Goal: Task Accomplishment & Management: Manage account settings

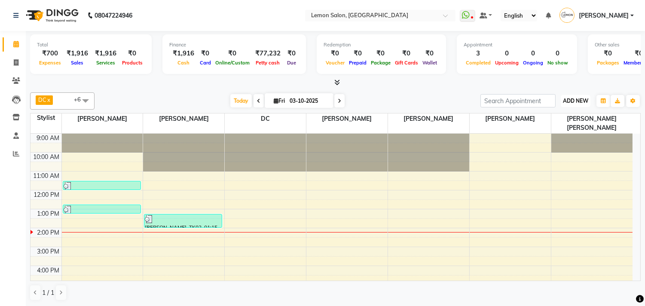
click at [573, 101] on span "ADD NEW" at bounding box center [575, 100] width 25 height 6
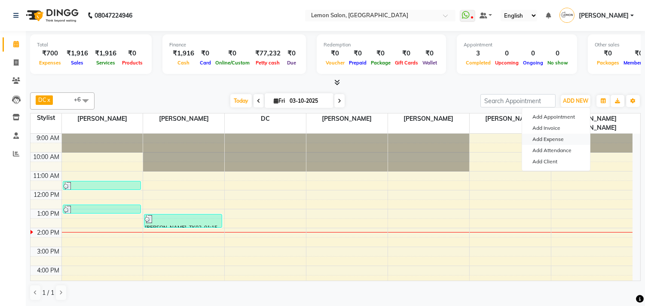
click at [537, 134] on link "Add Expense" at bounding box center [556, 139] width 68 height 11
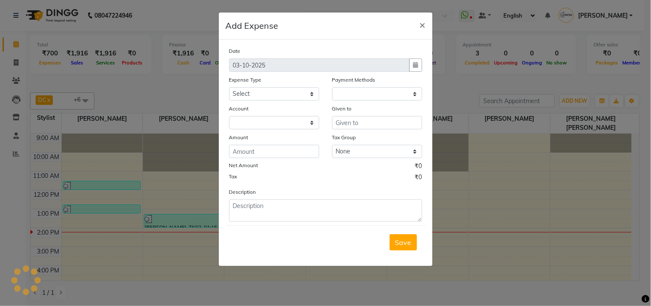
select select "1"
select select "2551"
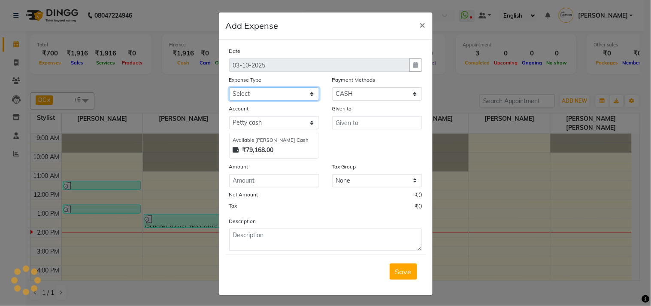
click at [259, 92] on select "Select Advance Cash transfer to hub Laundry Loan Membership Milk Miscellaneous …" at bounding box center [274, 93] width 90 height 13
select select "2686"
click at [229, 87] on select "Select Advance Cash transfer to hub Laundry Loan Membership Milk Miscellaneous …" at bounding box center [274, 93] width 90 height 13
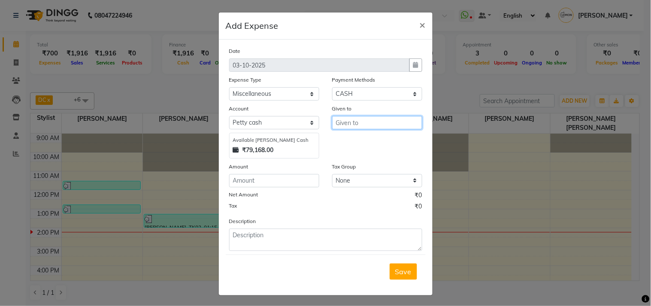
click at [356, 123] on input "text" at bounding box center [377, 122] width 90 height 13
type input "Eunac"
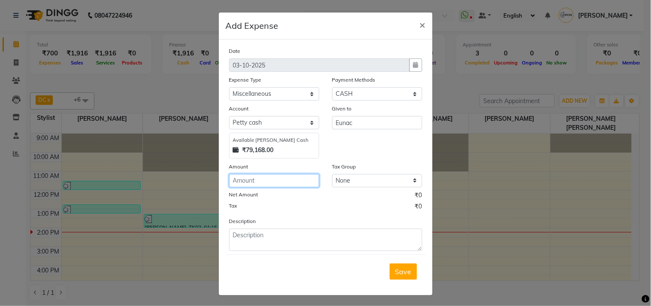
click at [249, 182] on input "number" at bounding box center [274, 180] width 90 height 13
type input "501"
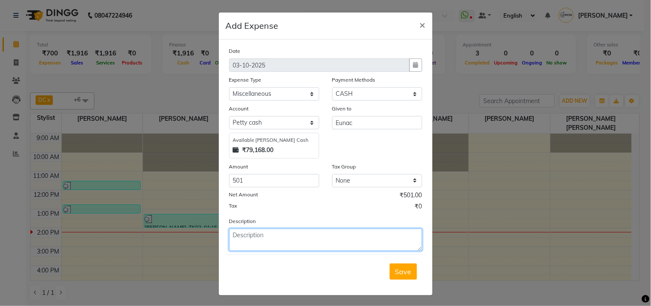
click at [243, 233] on textarea at bounding box center [325, 239] width 193 height 22
type textarea "for dussera diwali"
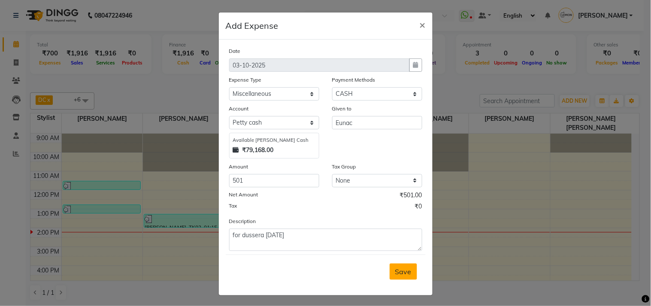
click at [404, 275] on span "Save" at bounding box center [403, 271] width 16 height 9
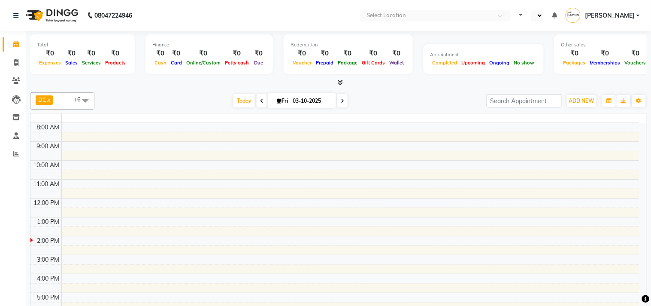
select select "en"
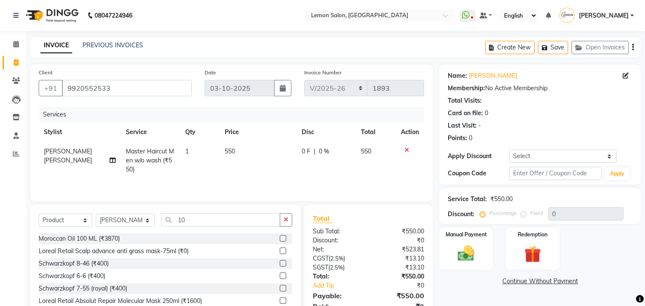
select select "569"
select select "product"
select select "92039"
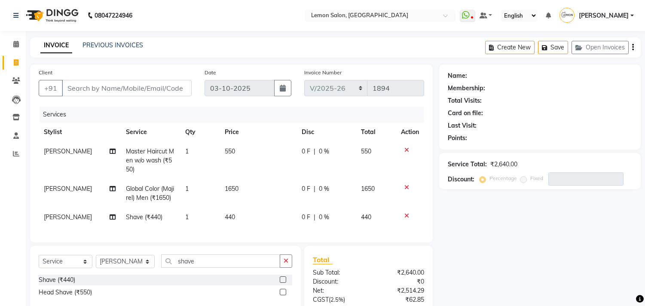
select select "569"
select select "service"
select select "76754"
click at [94, 95] on input "Client" at bounding box center [127, 88] width 130 height 16
click at [78, 86] on input "Client" at bounding box center [127, 88] width 130 height 16
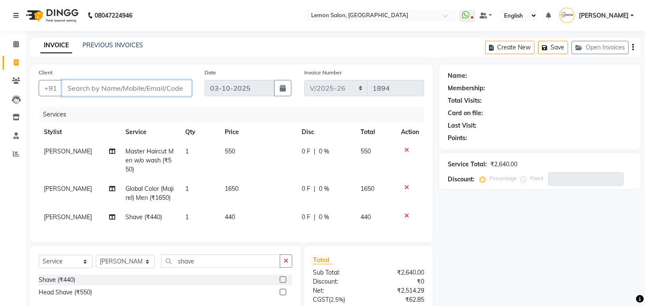
type input "8"
type input "0"
type input "8689955867"
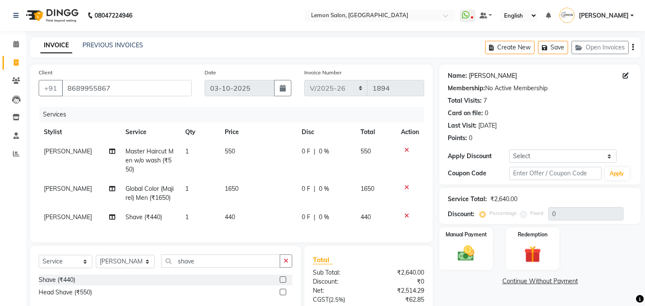
click at [488, 75] on link "[PERSON_NAME]" at bounding box center [492, 75] width 48 height 9
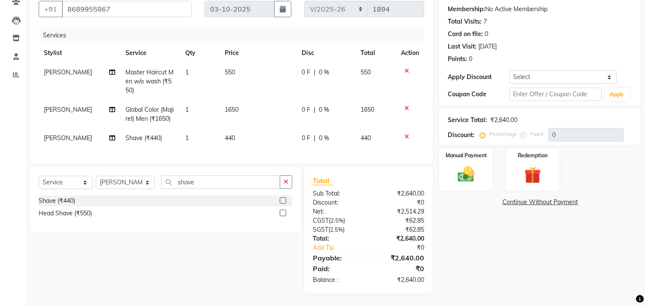
scroll to position [86, 0]
click at [469, 178] on div "Manual Payment" at bounding box center [466, 169] width 56 height 44
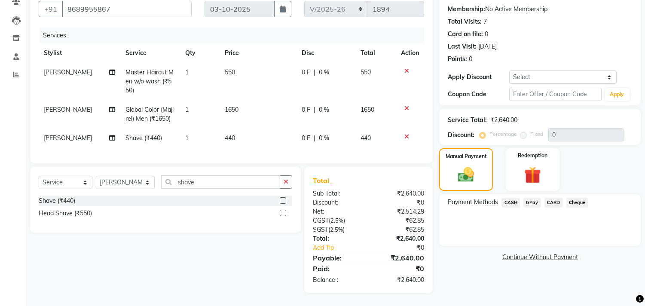
click at [533, 198] on span "GPay" at bounding box center [532, 203] width 18 height 10
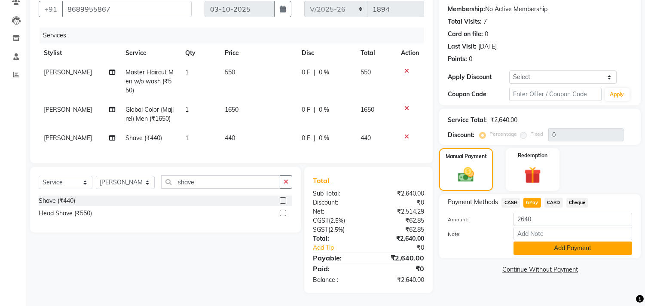
click at [526, 243] on button "Add Payment" at bounding box center [572, 247] width 119 height 13
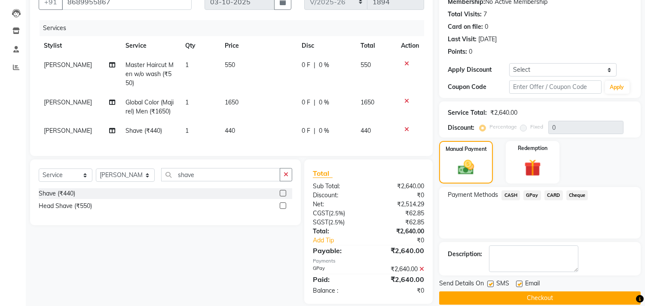
scroll to position [104, 0]
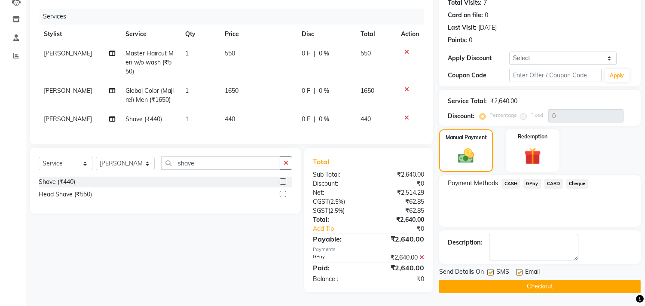
click at [491, 269] on label at bounding box center [490, 272] width 6 height 6
click at [491, 270] on input "checkbox" at bounding box center [490, 273] width 6 height 6
checkbox input "false"
click at [520, 269] on label at bounding box center [519, 272] width 6 height 6
click at [520, 270] on input "checkbox" at bounding box center [519, 273] width 6 height 6
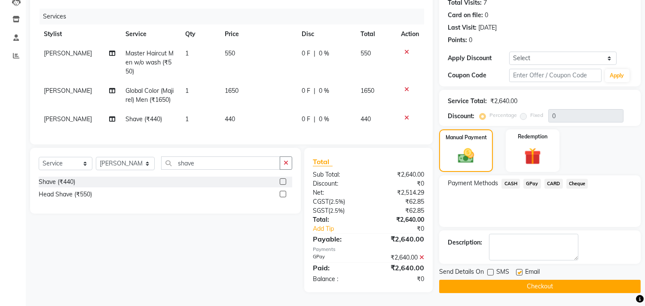
checkbox input "false"
click at [511, 280] on button "Checkout" at bounding box center [539, 286] width 201 height 13
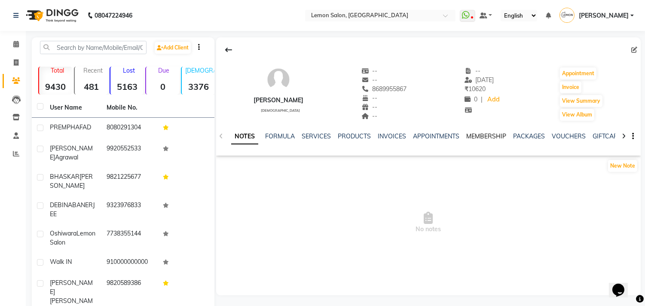
click at [481, 135] on link "MEMBERSHIP" at bounding box center [486, 136] width 40 height 8
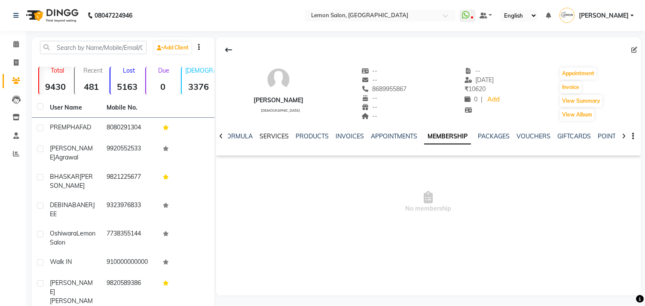
click at [278, 133] on link "SERVICES" at bounding box center [273, 136] width 29 height 8
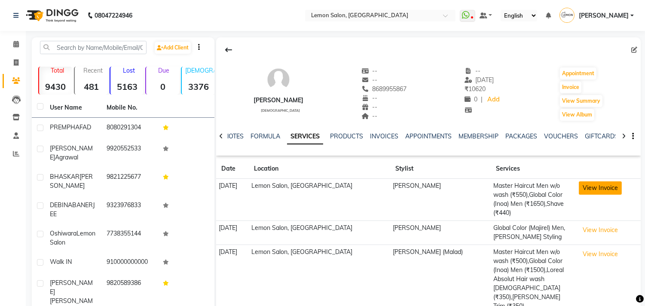
click at [589, 186] on button "View Invoice" at bounding box center [599, 187] width 43 height 13
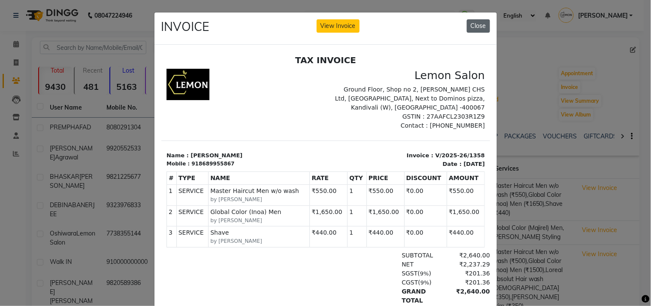
click at [473, 28] on button "Close" at bounding box center [478, 25] width 23 height 13
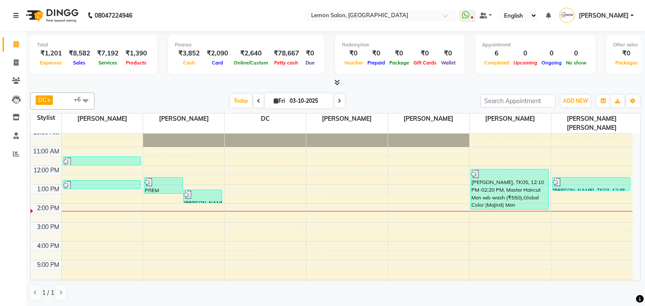
scroll to position [48, 0]
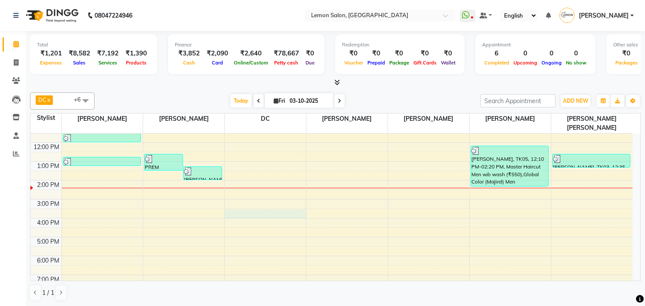
click at [248, 203] on div "9:00 AM 10:00 AM 11:00 AM 12:00 PM 1:00 PM 2:00 PM 3:00 PM 4:00 PM 5:00 PM 6:00…" at bounding box center [331, 218] width 602 height 264
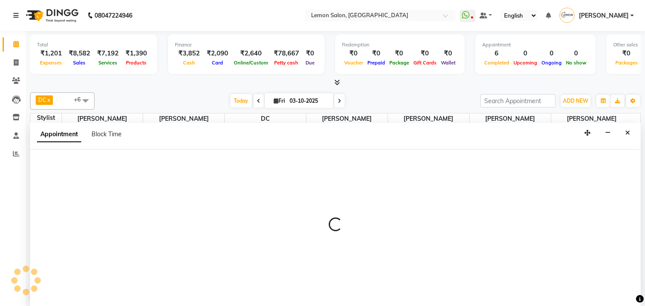
scroll to position [0, 0]
select select "7880"
select select "930"
select select "tentative"
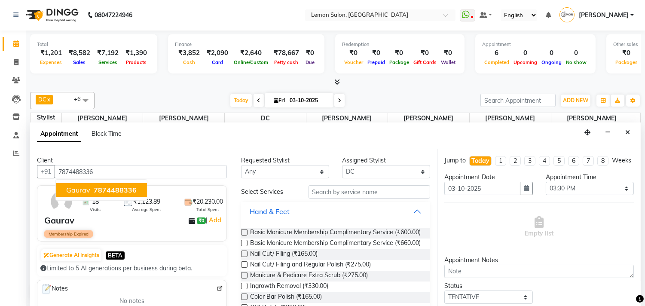
click at [90, 189] on button "Gaurav 7874488336" at bounding box center [101, 190] width 91 height 14
type input "7874488336"
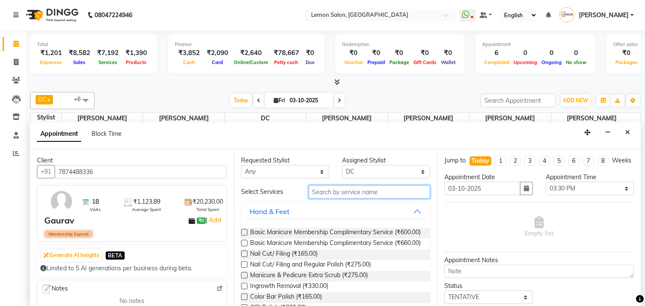
click at [354, 195] on input "text" at bounding box center [369, 191] width 122 height 13
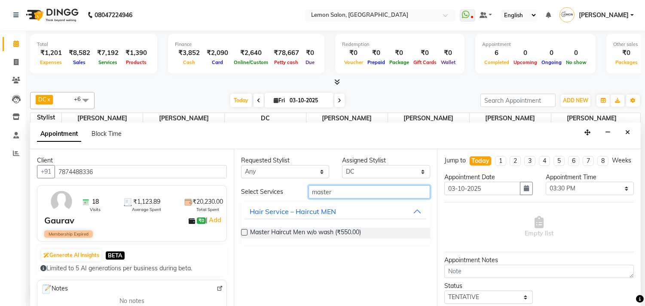
type input "master"
click at [243, 232] on label at bounding box center [244, 232] width 6 height 6
click at [243, 232] on input "checkbox" at bounding box center [244, 233] width 6 height 6
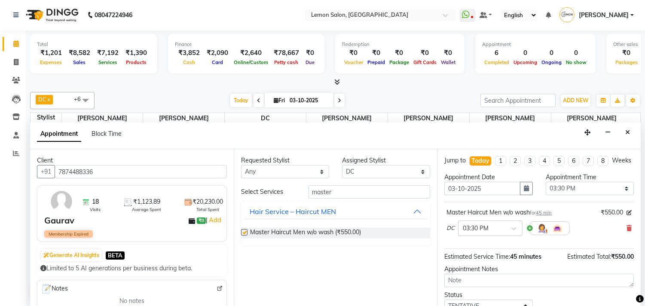
checkbox input "false"
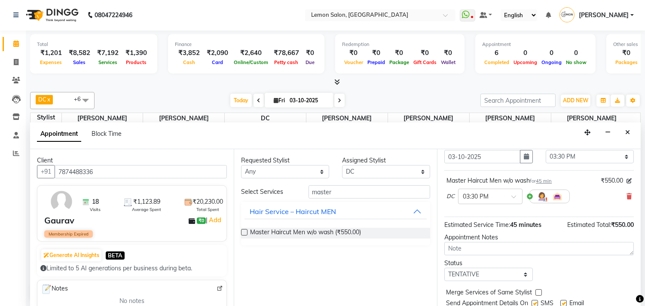
scroll to position [69, 0]
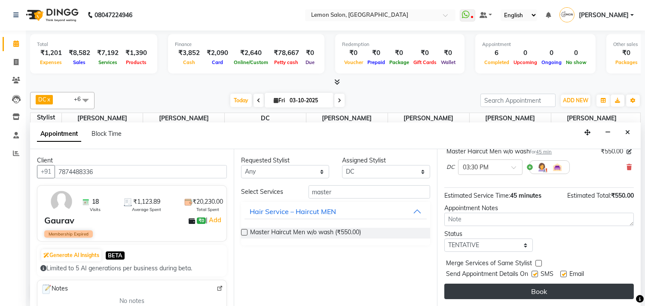
click at [501, 298] on button "Book" at bounding box center [538, 290] width 189 height 15
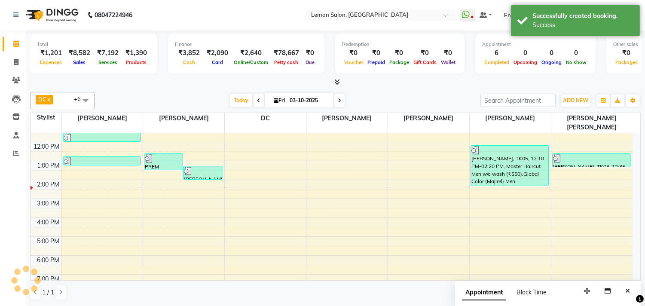
scroll to position [0, 0]
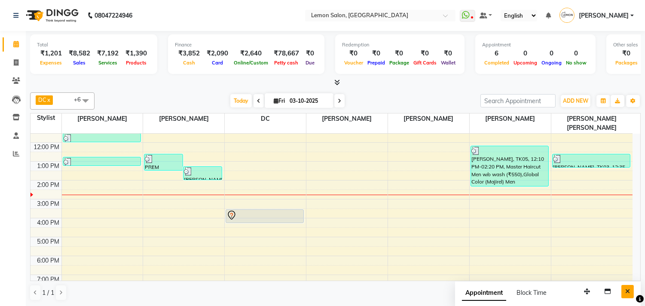
click at [625, 288] on icon "Close" at bounding box center [627, 291] width 5 height 6
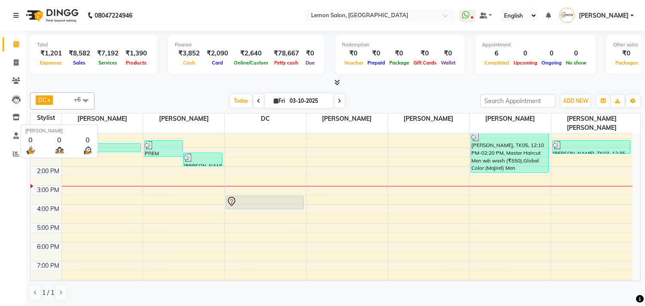
scroll to position [0, 0]
click at [11, 119] on span at bounding box center [16, 117] width 15 height 10
select select
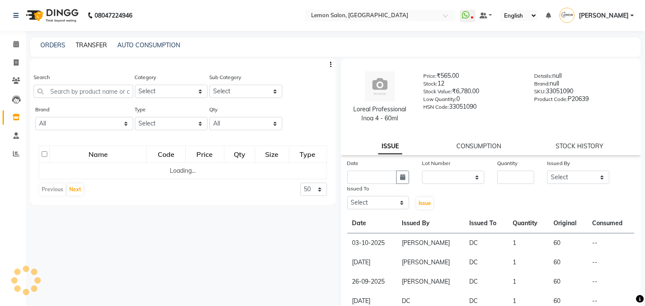
click at [84, 46] on link "TRANSFER" at bounding box center [91, 45] width 31 height 8
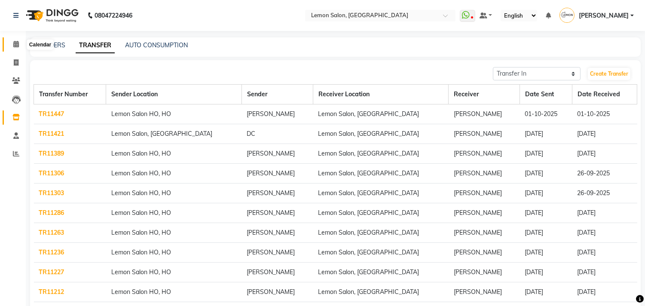
click at [15, 43] on icon at bounding box center [16, 44] width 6 height 6
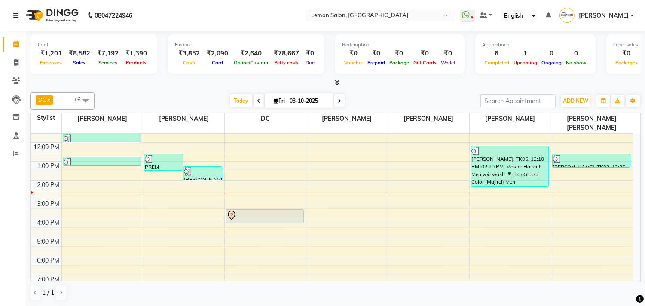
scroll to position [109, 0]
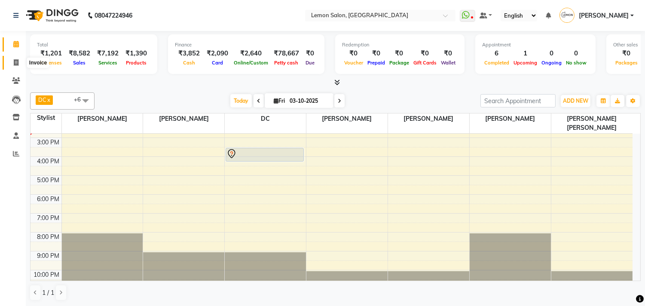
click at [20, 61] on span at bounding box center [16, 63] width 15 height 10
select select "569"
select select "service"
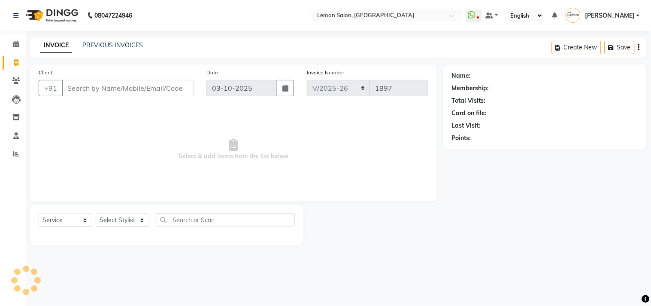
click at [79, 87] on input "Client" at bounding box center [128, 88] width 132 height 16
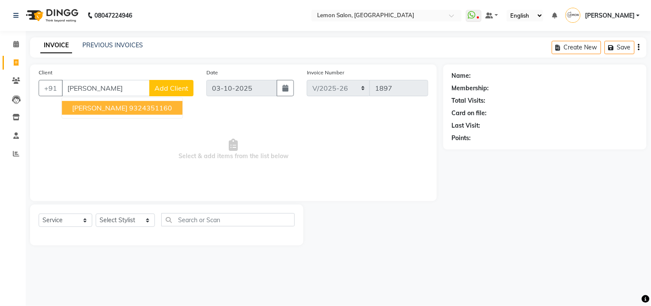
click at [75, 109] on span "NIMESH RUGHANI" at bounding box center [99, 107] width 55 height 9
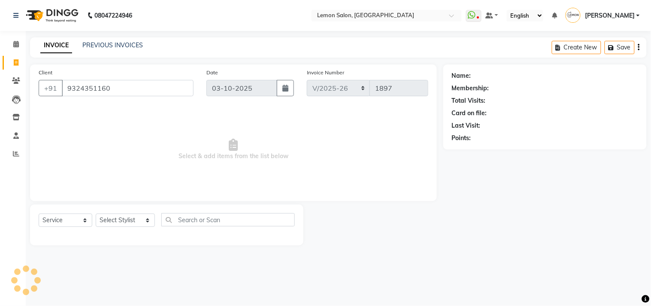
type input "9324351160"
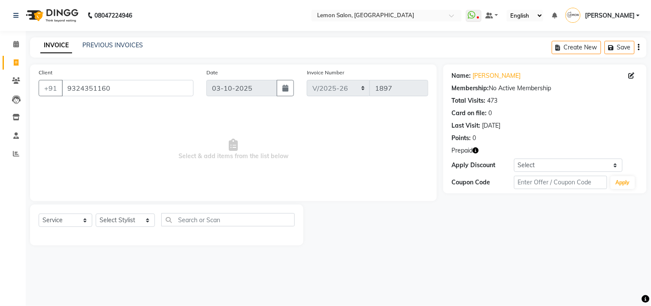
click at [478, 149] on icon "button" at bounding box center [476, 150] width 6 height 6
click at [109, 182] on span "Select & add items from the list below" at bounding box center [234, 149] width 390 height 86
click at [113, 222] on select "Select Stylist Arun Arndive [PERSON_NAME] Danish [PERSON_NAME] [PERSON_NAME] [P…" at bounding box center [125, 219] width 59 height 13
select select "60413"
click at [96, 214] on select "Select Stylist Arun Arndive [PERSON_NAME] Danish [PERSON_NAME] [PERSON_NAME] [P…" at bounding box center [125, 219] width 59 height 13
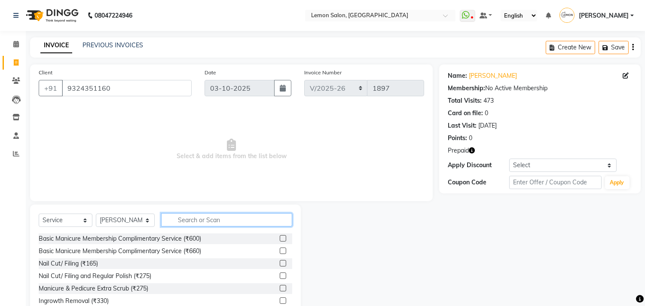
click at [176, 218] on input "text" at bounding box center [226, 219] width 131 height 13
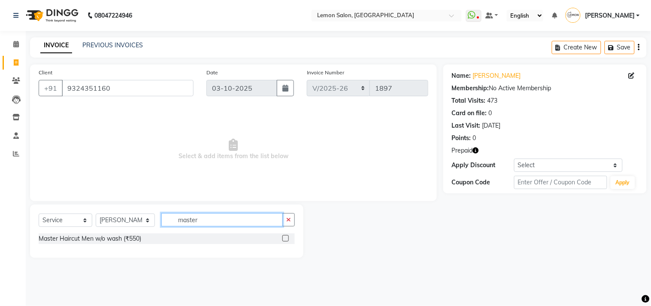
type input "master"
click at [286, 236] on label at bounding box center [286, 238] width 6 height 6
click at [286, 236] on input "checkbox" at bounding box center [286, 239] width 6 height 6
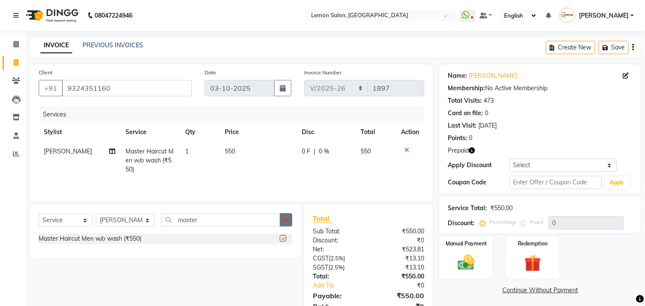
checkbox input "false"
click at [288, 217] on button "button" at bounding box center [286, 219] width 12 height 13
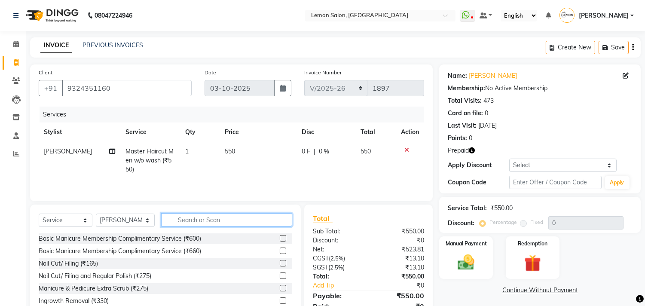
type input "n"
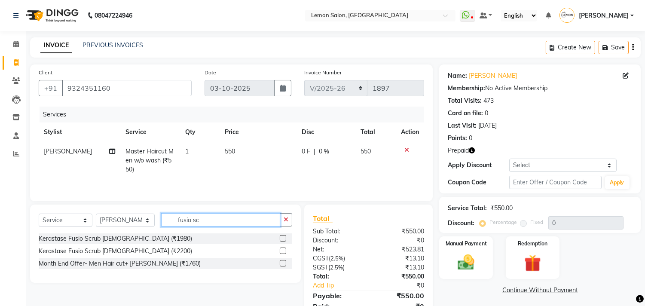
type input "fusio sc"
click at [283, 239] on label at bounding box center [283, 238] width 6 height 6
click at [283, 239] on input "checkbox" at bounding box center [283, 239] width 6 height 6
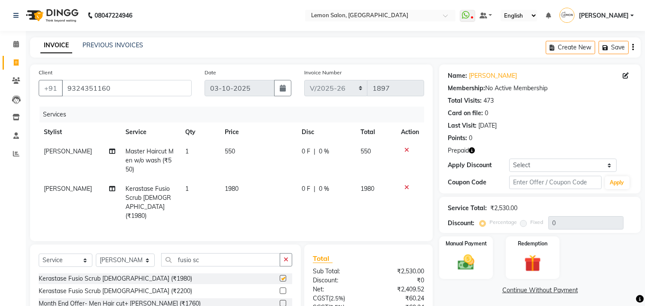
checkbox input "false"
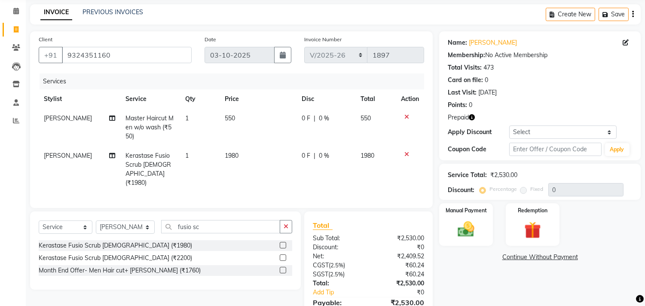
scroll to position [76, 0]
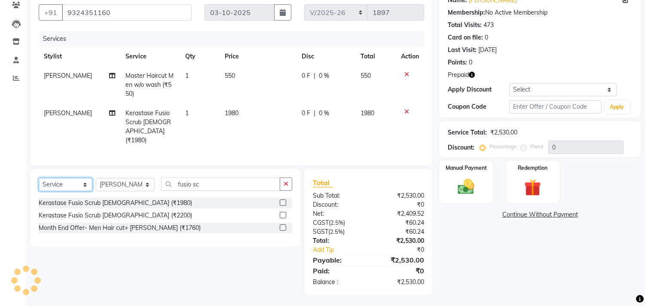
click at [44, 185] on select "Select Service Product Membership Package Voucher Prepaid Gift Card" at bounding box center [66, 184] width 54 height 13
select select "product"
click at [39, 178] on select "Select Service Product Membership Package Voucher Prepaid Gift Card" at bounding box center [66, 184] width 54 height 13
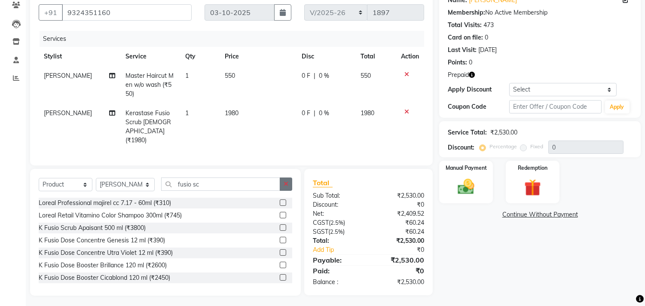
click at [290, 183] on div "Select Service Product Membership Package Voucher Prepaid Gift Card Select Styl…" at bounding box center [165, 232] width 271 height 127
click at [289, 182] on button "button" at bounding box center [286, 183] width 12 height 13
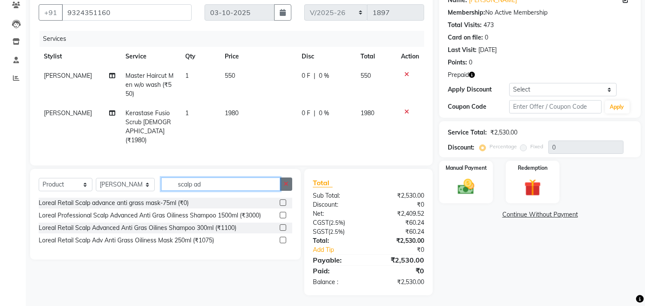
type input "scalp ad"
click at [288, 183] on button "button" at bounding box center [286, 183] width 12 height 13
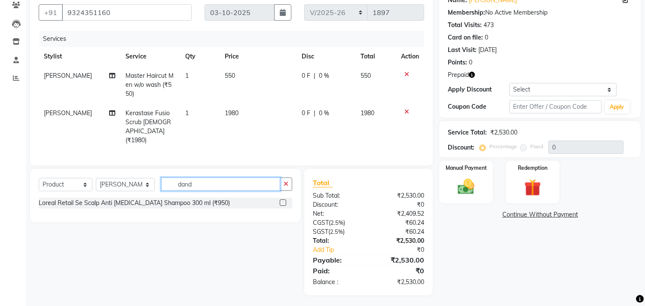
type input "dand"
click at [282, 202] on label at bounding box center [283, 202] width 6 height 6
click at [282, 202] on input "checkbox" at bounding box center [283, 203] width 6 height 6
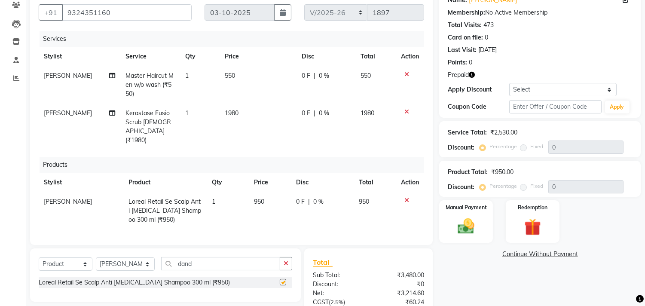
checkbox input "false"
click at [286, 260] on icon "button" at bounding box center [285, 263] width 5 height 6
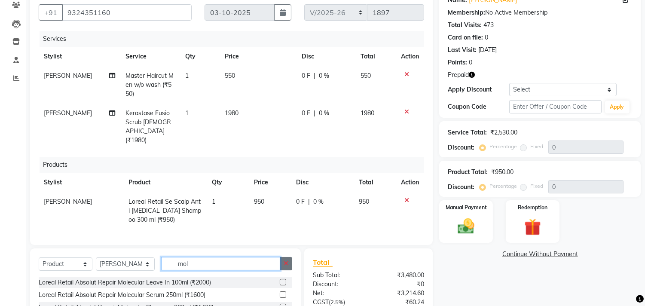
scroll to position [123, 0]
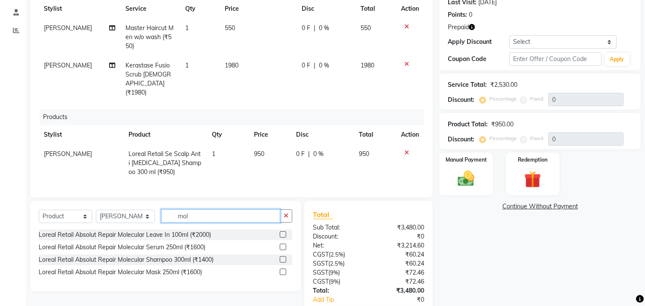
type input "mol"
click at [282, 232] on label at bounding box center [283, 234] width 6 height 6
click at [282, 232] on input "checkbox" at bounding box center [283, 235] width 6 height 6
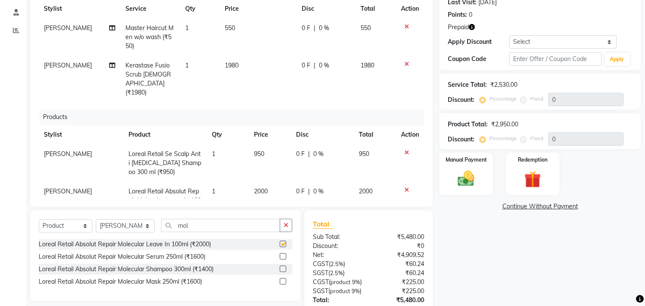
checkbox input "false"
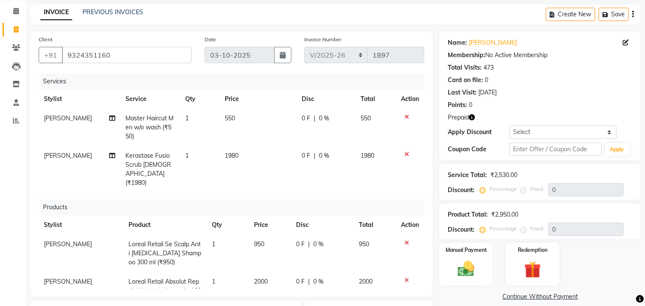
scroll to position [28, 0]
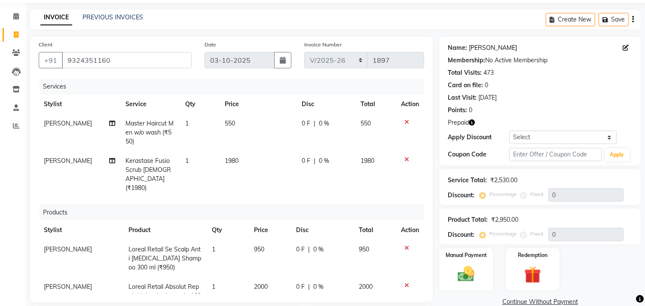
click at [481, 46] on link "Nimesh Rughani" at bounding box center [492, 47] width 48 height 9
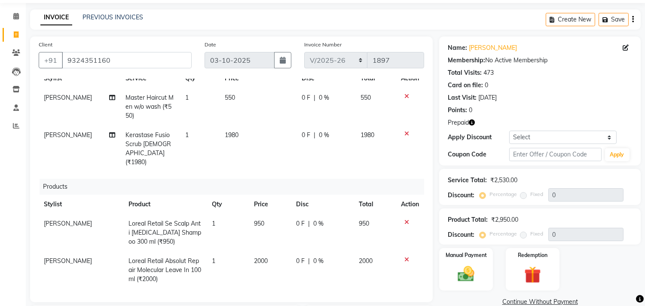
click at [404, 256] on icon at bounding box center [406, 259] width 5 height 6
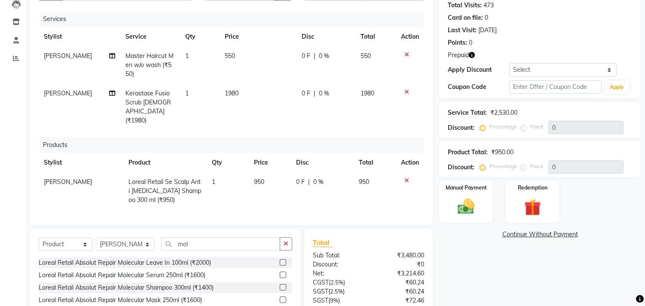
scroll to position [123, 0]
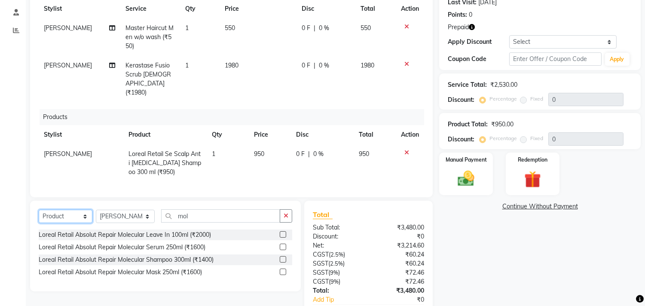
click at [57, 210] on select "Select Service Product Membership Package Voucher Prepaid Gift Card" at bounding box center [66, 216] width 54 height 13
select select "service"
click at [39, 210] on select "Select Service Product Membership Package Voucher Prepaid Gift Card" at bounding box center [66, 216] width 54 height 13
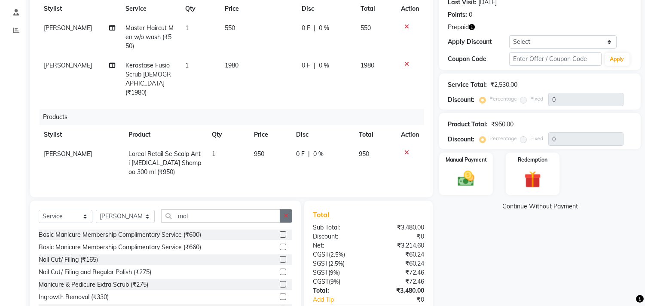
click at [288, 213] on icon "button" at bounding box center [285, 216] width 5 height 6
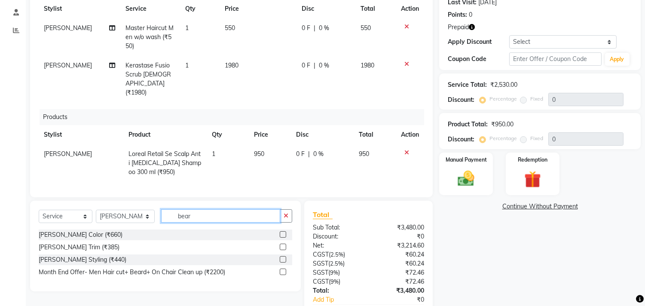
type input "bear"
click at [284, 243] on label at bounding box center [283, 246] width 6 height 6
click at [284, 244] on input "checkbox" at bounding box center [283, 247] width 6 height 6
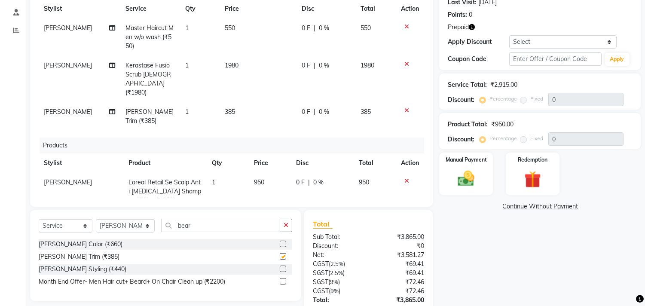
checkbox input "false"
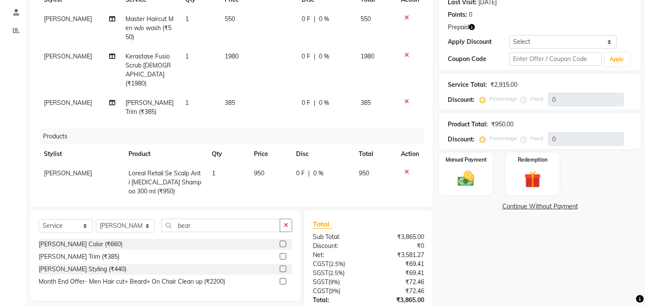
scroll to position [16, 0]
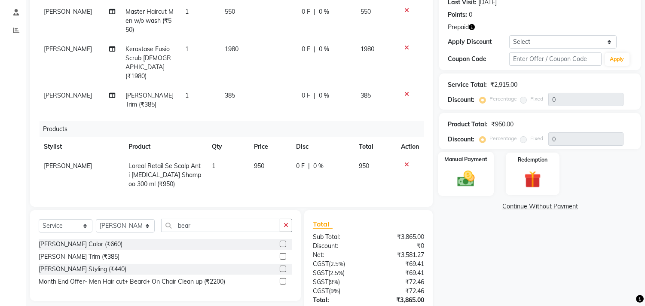
click at [465, 177] on img at bounding box center [466, 179] width 28 height 20
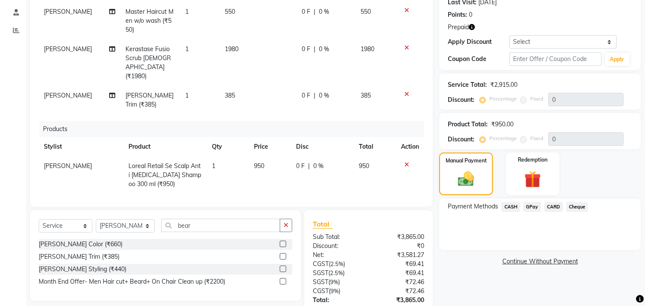
click at [503, 202] on span "CASH" at bounding box center [510, 207] width 18 height 10
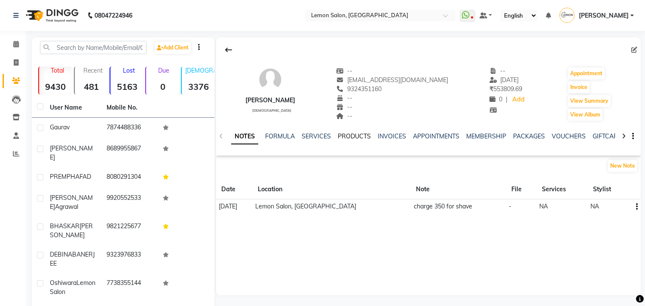
click at [355, 136] on link "PRODUCTS" at bounding box center [354, 136] width 33 height 8
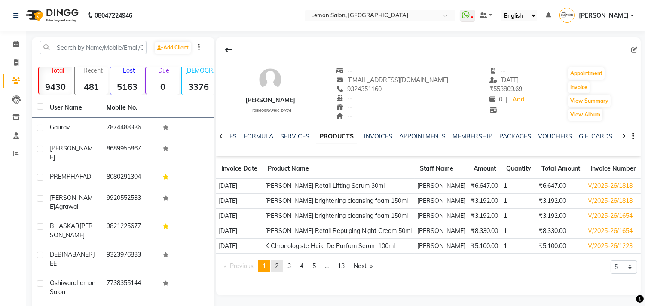
click at [276, 266] on link "page 2" at bounding box center [277, 266] width 12 height 12
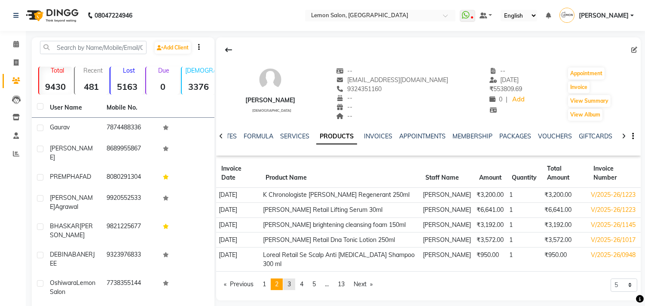
click at [291, 285] on span "3" at bounding box center [288, 284] width 3 height 8
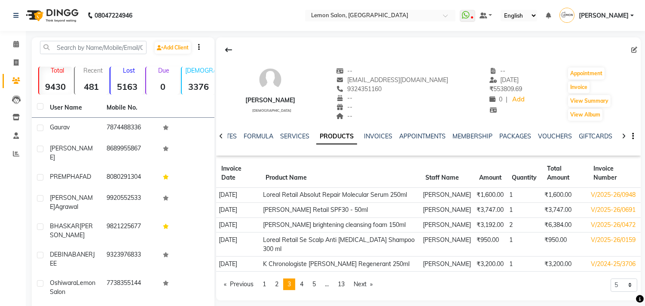
scroll to position [48, 0]
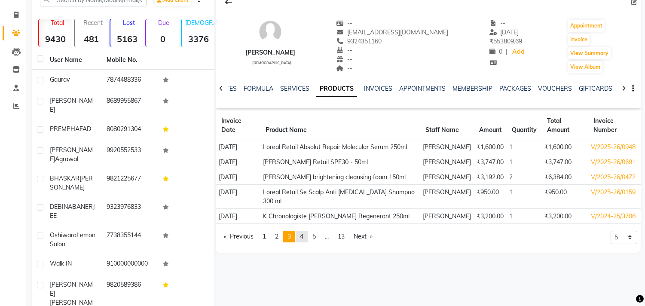
click at [303, 240] on span "4" at bounding box center [301, 236] width 3 height 8
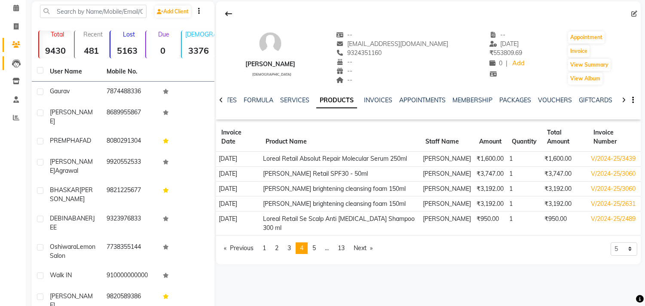
scroll to position [0, 0]
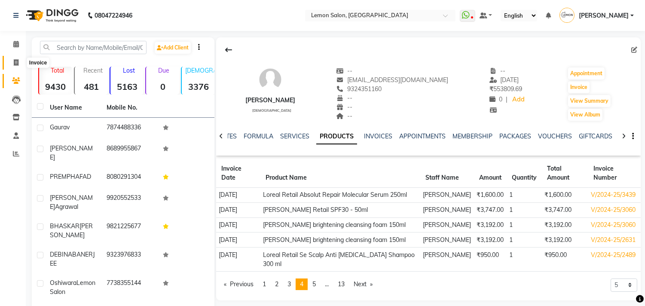
click at [13, 67] on span at bounding box center [16, 63] width 15 height 10
select select "569"
select select "service"
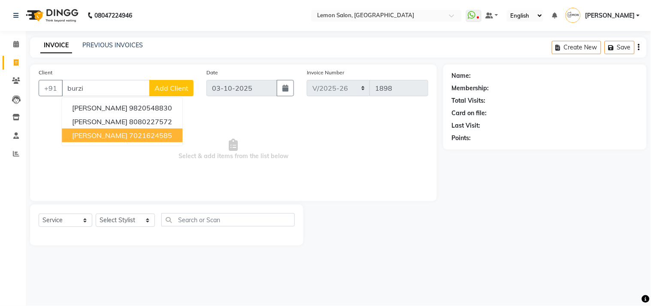
click at [76, 132] on span "[PERSON_NAME]" at bounding box center [99, 135] width 55 height 9
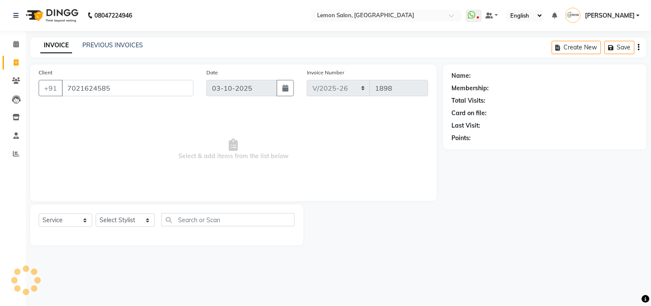
type input "7021624585"
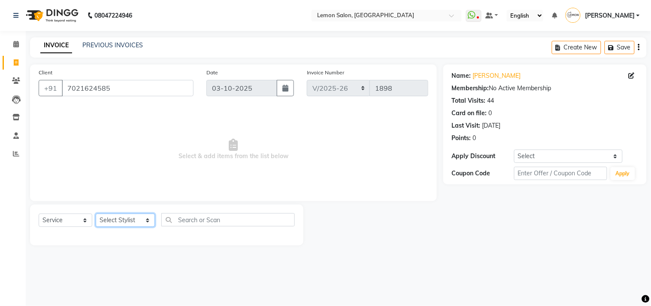
click at [103, 218] on select "Select Stylist Arun Arndive [PERSON_NAME] Danish [PERSON_NAME] [PERSON_NAME] [P…" at bounding box center [125, 219] width 59 height 13
select select "7383"
click at [96, 214] on select "Select Stylist Arun Arndive [PERSON_NAME] Danish [PERSON_NAME] [PERSON_NAME] [P…" at bounding box center [125, 219] width 59 height 13
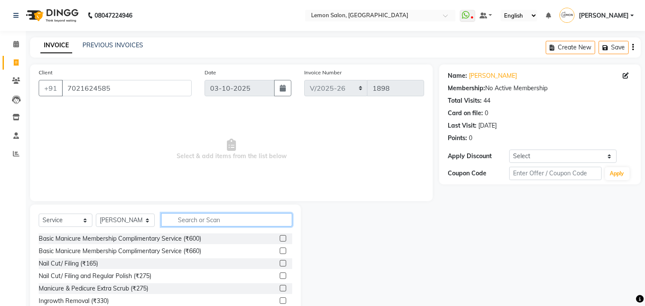
click at [192, 221] on input "text" at bounding box center [226, 219] width 131 height 13
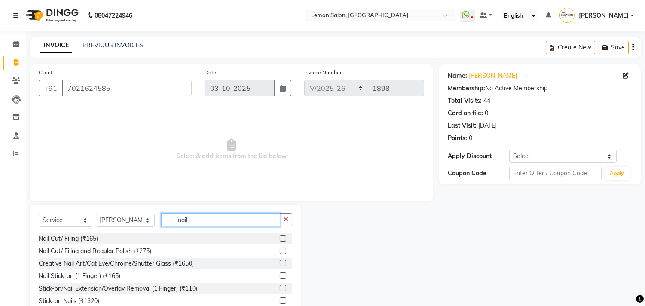
type input "nail"
click at [280, 240] on label at bounding box center [283, 238] width 6 height 6
click at [280, 240] on input "checkbox" at bounding box center [283, 239] width 6 height 6
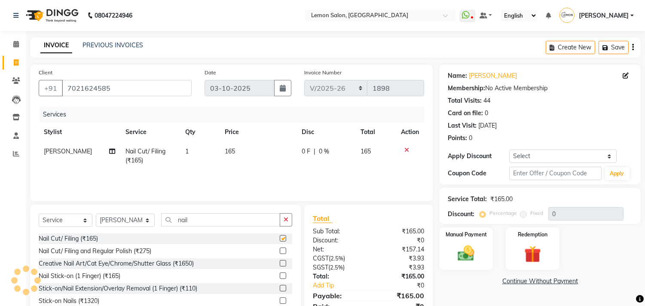
checkbox input "false"
click at [190, 146] on td "1" at bounding box center [200, 156] width 40 height 28
select select "7383"
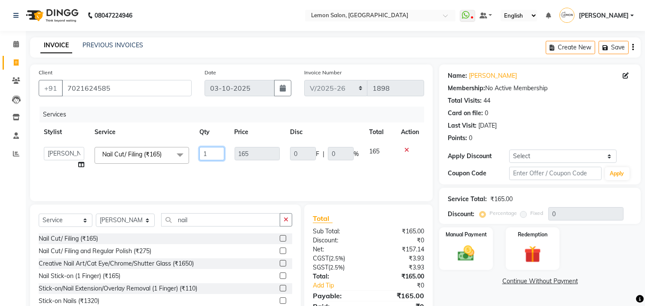
drag, startPoint x: 208, startPoint y: 152, endPoint x: 195, endPoint y: 144, distance: 16.0
click at [195, 144] on td "1" at bounding box center [211, 158] width 35 height 33
type input "2"
click at [185, 182] on div "Services Stylist Service Qty Price Disc Total Action Arun Arndive Ashfak Danish…" at bounding box center [231, 149] width 385 height 86
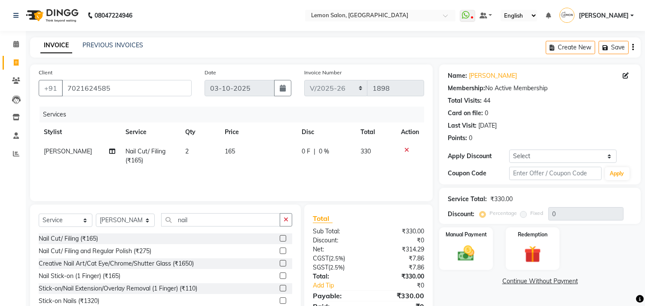
click at [185, 151] on span "2" at bounding box center [186, 151] width 3 height 8
select select "7383"
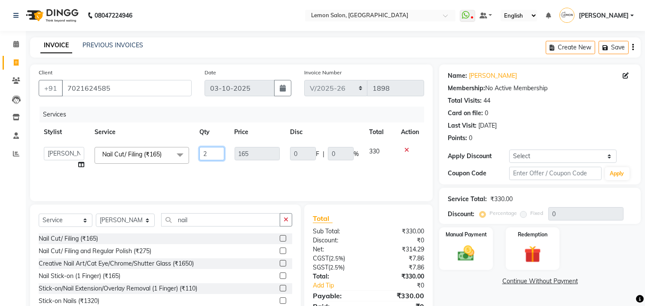
drag, startPoint x: 210, startPoint y: 153, endPoint x: 192, endPoint y: 155, distance: 18.1
click at [192, 155] on tr "Arun Arndive Ashfak Danish Mansoori DC Faheem Malik Kajal Pawar Payal Maurya Re…" at bounding box center [231, 158] width 385 height 33
type input "3"
click at [207, 169] on td "3" at bounding box center [211, 158] width 35 height 33
select select "7383"
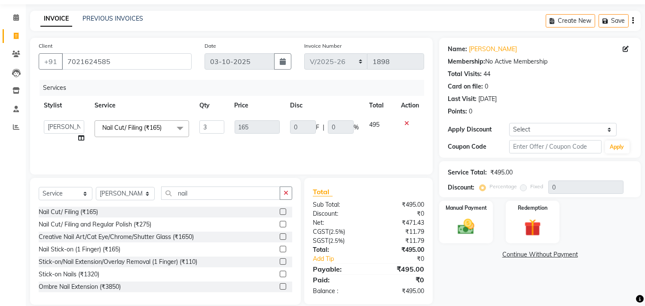
scroll to position [38, 0]
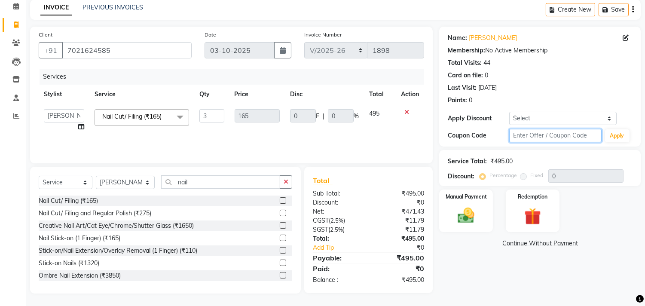
click at [530, 132] on input "text" at bounding box center [555, 135] width 92 height 13
type input "fst20"
click at [610, 135] on button "Apply" at bounding box center [617, 135] width 24 height 13
type input "20"
type input "99"
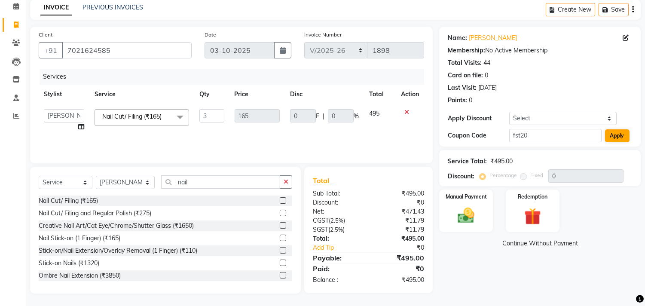
type input "20"
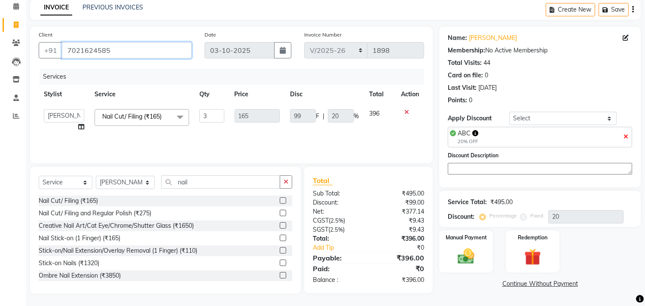
drag, startPoint x: 66, startPoint y: 49, endPoint x: 116, endPoint y: 46, distance: 50.8
click at [116, 46] on input "7021624585" at bounding box center [127, 50] width 130 height 16
paste input "9820070747"
type input "9820070747"
type input "0"
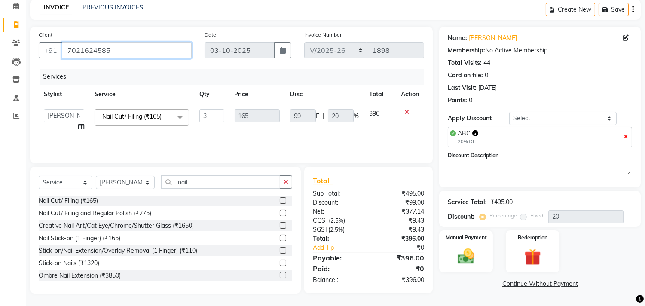
type input "0"
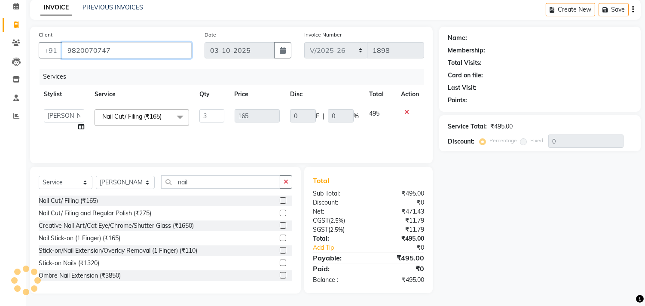
type input "9820070747"
type input "99"
type input "20"
select select "1: Object"
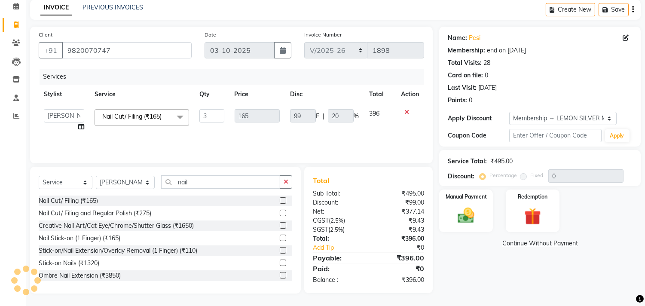
type input "20"
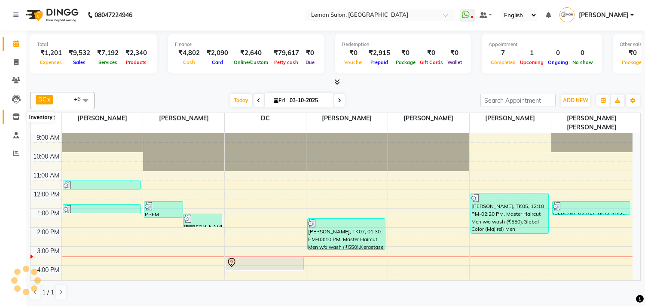
click at [15, 116] on icon at bounding box center [15, 116] width 7 height 6
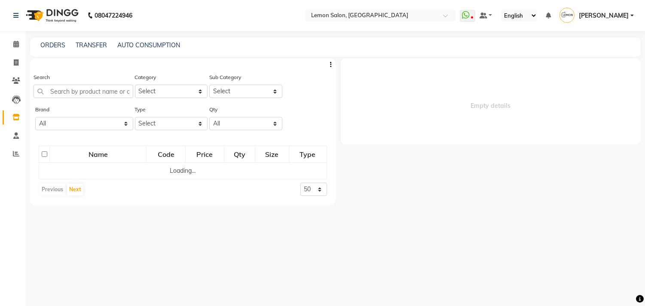
select select
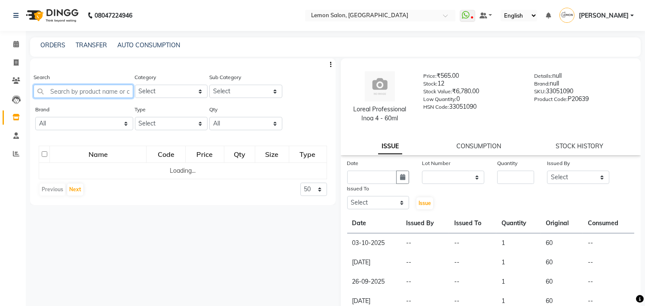
click at [70, 95] on input "text" at bounding box center [83, 91] width 100 height 13
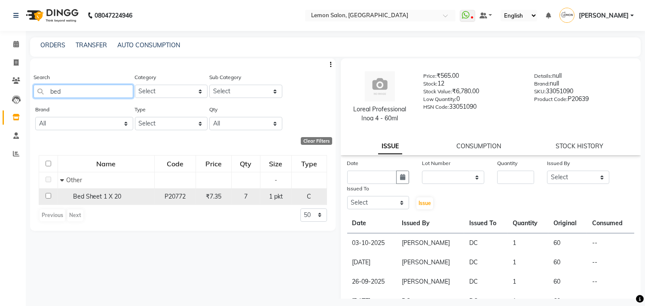
type input "bed"
click at [48, 198] on input "checkbox" at bounding box center [49, 196] width 6 height 6
checkbox input "true"
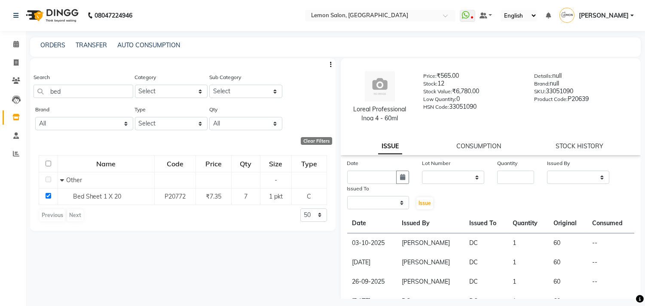
select select
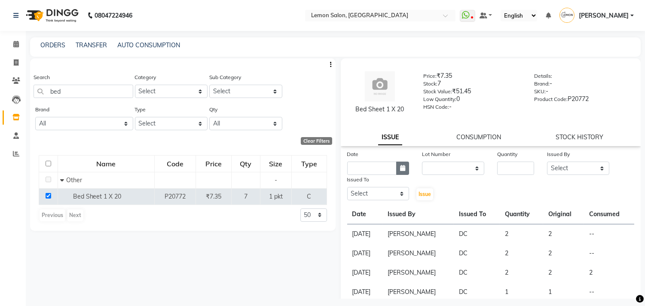
click at [401, 169] on icon "button" at bounding box center [402, 168] width 5 height 6
select select "10"
select select "2025"
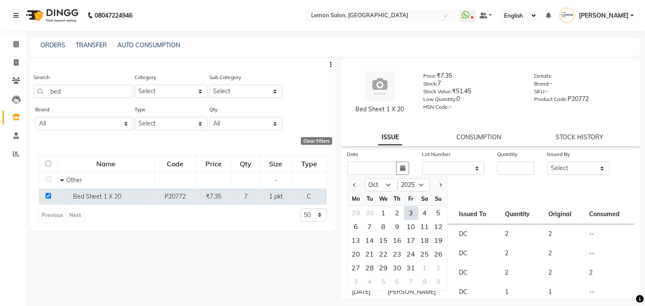
click at [410, 214] on div "3" at bounding box center [411, 213] width 14 height 14
type input "03-10-2025"
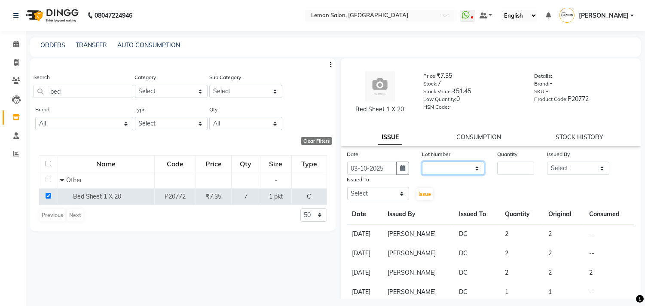
click at [441, 168] on select "None" at bounding box center [453, 167] width 62 height 13
select select "0: null"
click at [422, 161] on select "None" at bounding box center [453, 167] width 62 height 13
click at [517, 170] on input "number" at bounding box center [515, 167] width 37 height 13
type input "2"
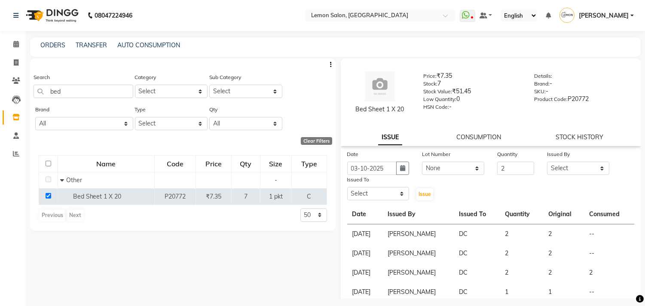
click at [540, 169] on div "Issued By Select Arun Arndive Ashfak Danish Mansoori DC Faheem Malik Kajal Pawa…" at bounding box center [577, 161] width 75 height 25
click at [555, 172] on select "Select Arun Arndive [PERSON_NAME] Danish [PERSON_NAME] [PERSON_NAME] [PERSON_NA…" at bounding box center [578, 167] width 62 height 13
select select "8819"
click at [547, 161] on select "Select Arun Arndive [PERSON_NAME] Danish [PERSON_NAME] [PERSON_NAME] [PERSON_NA…" at bounding box center [578, 167] width 62 height 13
click at [352, 191] on select "Select Arun Arndive [PERSON_NAME] Danish [PERSON_NAME] [PERSON_NAME] [PERSON_NA…" at bounding box center [378, 193] width 62 height 13
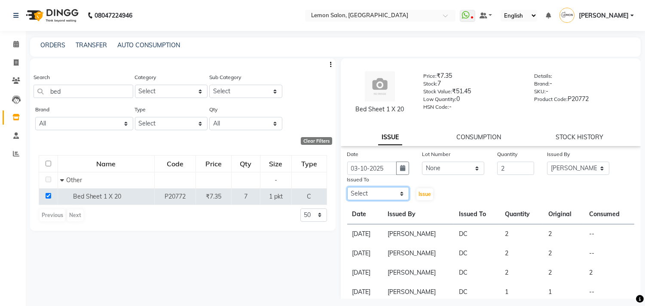
select select "7880"
click at [347, 187] on select "Select Arun Arndive [PERSON_NAME] Danish [PERSON_NAME] [PERSON_NAME] [PERSON_NA…" at bounding box center [378, 193] width 62 height 13
click at [418, 192] on span "Issue" at bounding box center [424, 194] width 12 height 6
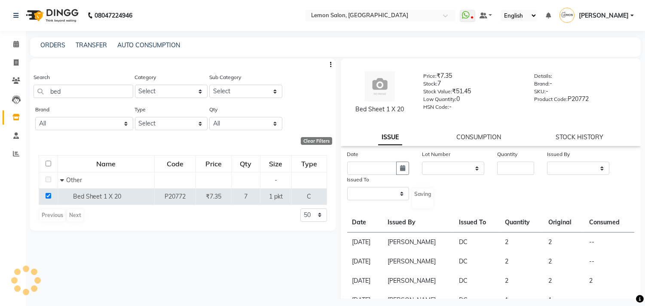
select select
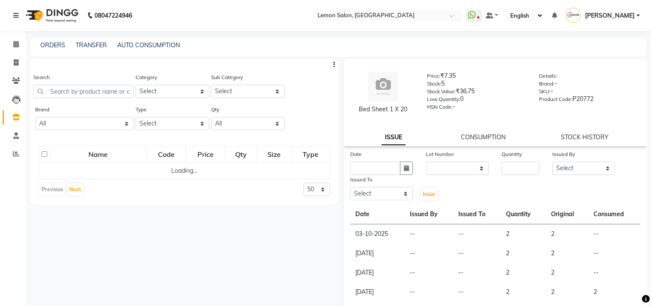
select select
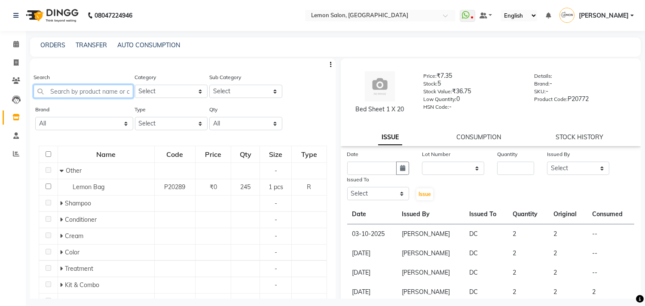
click at [74, 87] on input "text" at bounding box center [83, 91] width 100 height 13
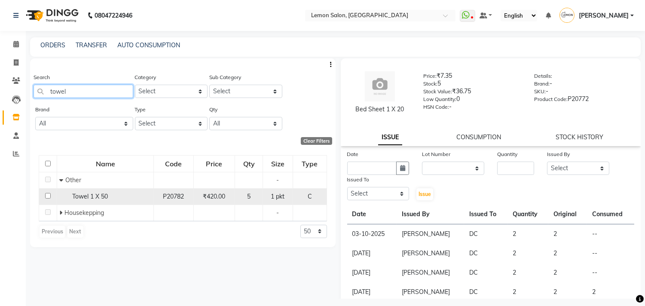
type input "towel"
click at [48, 196] on input "checkbox" at bounding box center [48, 196] width 6 height 6
checkbox input "true"
select select
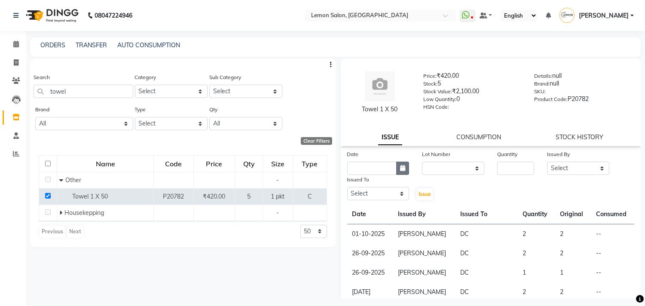
click at [405, 172] on button "button" at bounding box center [402, 167] width 13 height 13
select select "10"
select select "2025"
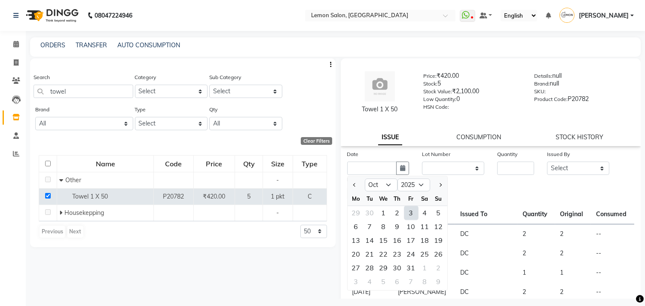
click at [409, 214] on div "3" at bounding box center [411, 213] width 14 height 14
type input "03-10-2025"
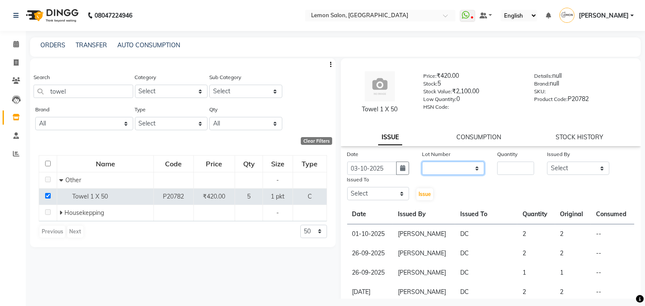
click at [432, 173] on select "None" at bounding box center [453, 167] width 62 height 13
select select "0: null"
click at [422, 161] on select "None" at bounding box center [453, 167] width 62 height 13
click at [513, 165] on input "number" at bounding box center [515, 167] width 37 height 13
type input "1"
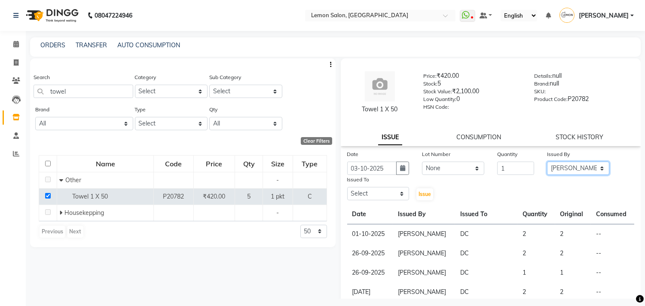
select select "8819"
select select "7880"
click at [418, 191] on span "Issue" at bounding box center [424, 194] width 12 height 6
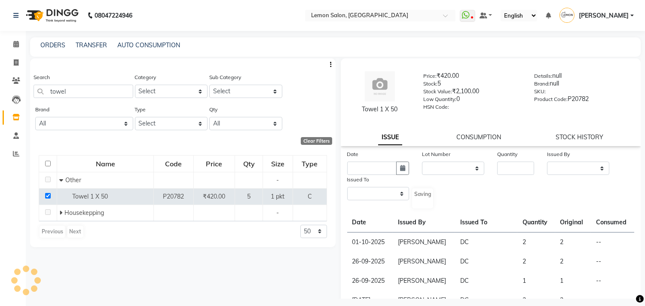
select select
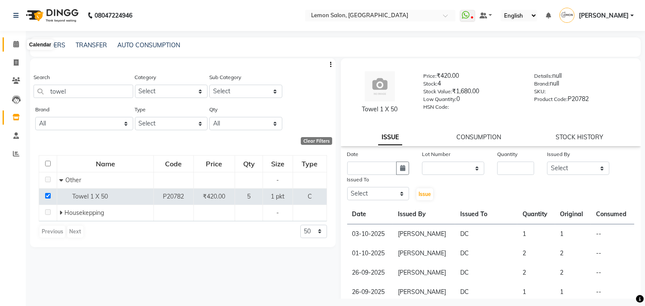
click at [18, 40] on span at bounding box center [16, 45] width 15 height 10
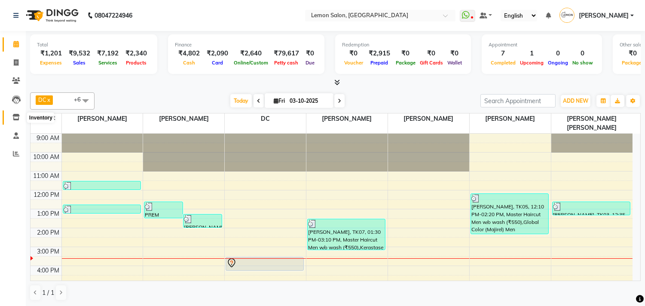
click at [12, 119] on icon at bounding box center [15, 117] width 7 height 6
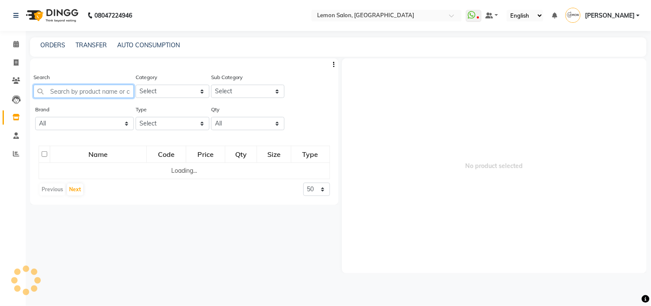
click at [54, 87] on input "text" at bounding box center [83, 91] width 100 height 13
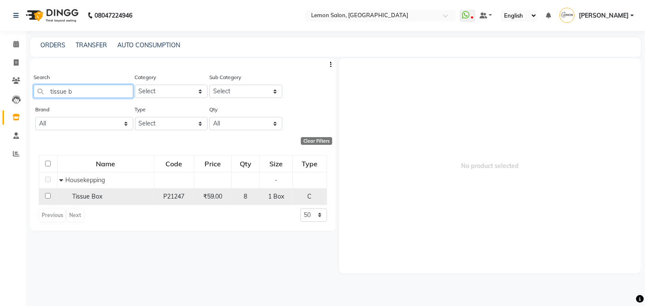
type input "tissue b"
click at [47, 194] on input "checkbox" at bounding box center [48, 196] width 6 height 6
checkbox input "true"
select select
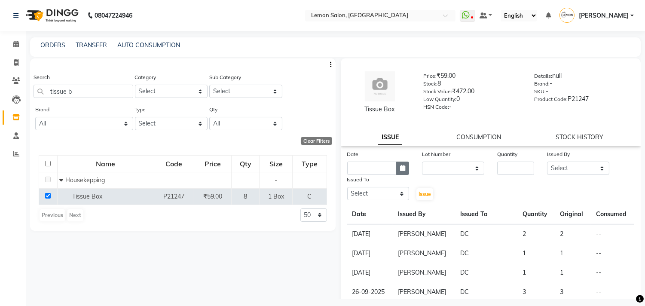
click at [401, 168] on icon "button" at bounding box center [402, 168] width 5 height 6
select select "10"
select select "2025"
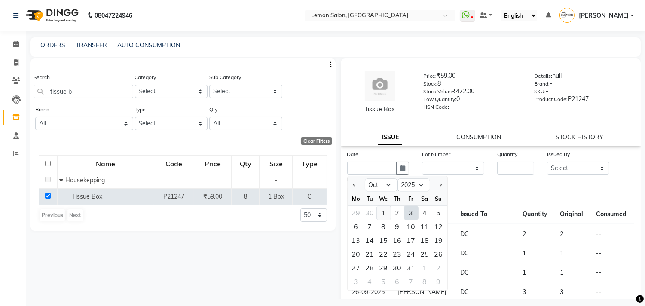
click at [385, 213] on div "1" at bounding box center [384, 213] width 14 height 14
type input "01-10-2025"
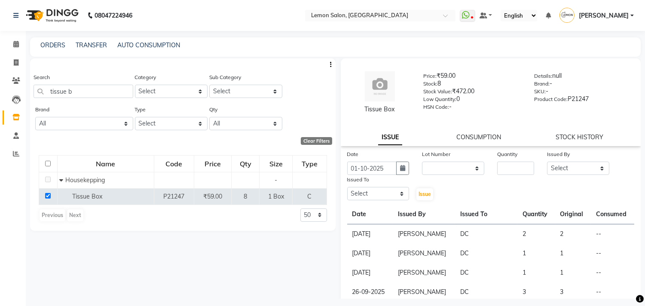
click at [460, 159] on div "Lot Number" at bounding box center [453, 155] width 62 height 12
click at [454, 167] on select "None" at bounding box center [453, 167] width 62 height 13
select select "0: null"
click at [422, 161] on select "None" at bounding box center [453, 167] width 62 height 13
click at [514, 170] on input "number" at bounding box center [515, 167] width 37 height 13
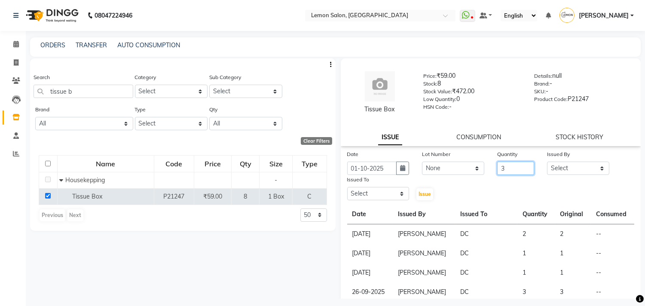
type input "3"
drag, startPoint x: 547, startPoint y: 170, endPoint x: 547, endPoint y: 165, distance: 4.7
click at [547, 170] on select "Select Arun Arndive [PERSON_NAME] Danish [PERSON_NAME] [PERSON_NAME] [PERSON_NA…" at bounding box center [578, 167] width 62 height 13
select select "8819"
click at [547, 161] on select "Select Arun Arndive Ashfak Danish Mansoori DC Faheem Malik Kajal Pawar Payal Ma…" at bounding box center [578, 167] width 62 height 13
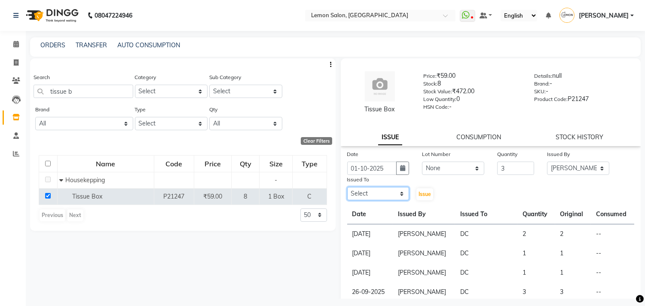
click at [377, 191] on select "Select Arun Arndive [PERSON_NAME] Danish [PERSON_NAME] [PERSON_NAME] [PERSON_NA…" at bounding box center [378, 193] width 62 height 13
select select "7880"
click at [347, 187] on select "Select Arun Arndive [PERSON_NAME] Danish [PERSON_NAME] [PERSON_NAME] [PERSON_NA…" at bounding box center [378, 193] width 62 height 13
click at [423, 191] on span "Issue" at bounding box center [424, 194] width 12 height 6
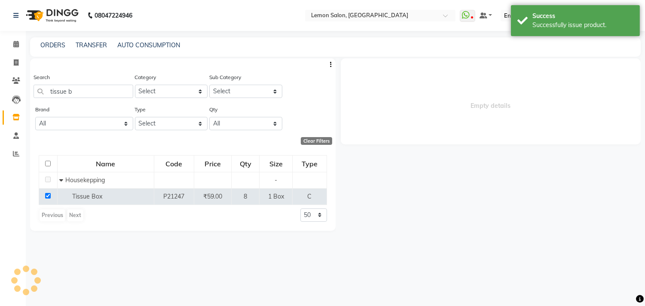
select select
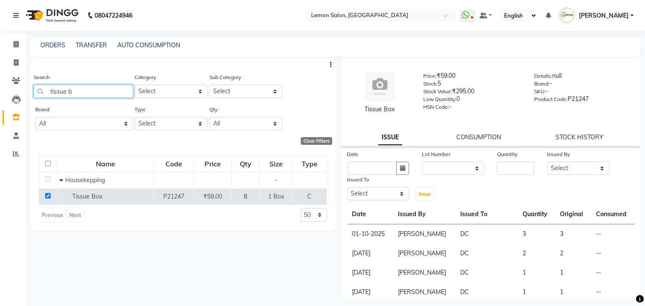
click at [81, 88] on input "tissue b" at bounding box center [83, 91] width 100 height 13
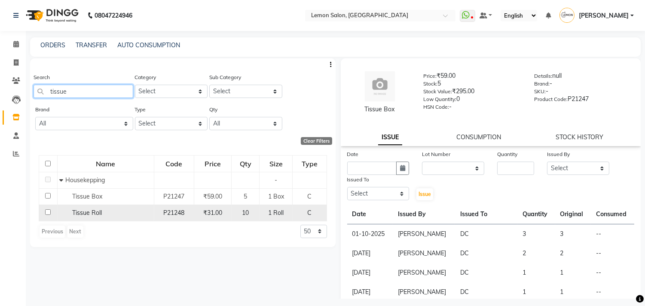
type input "tissue"
click at [46, 212] on input "checkbox" at bounding box center [48, 212] width 6 height 6
checkbox input "true"
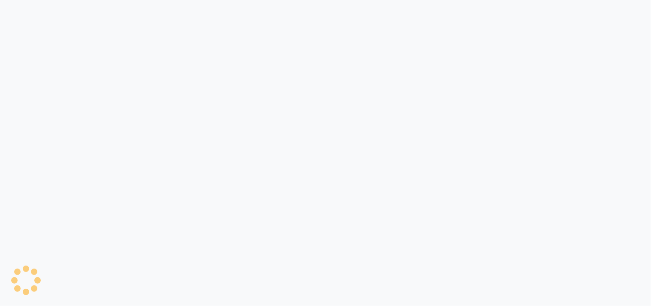
select select
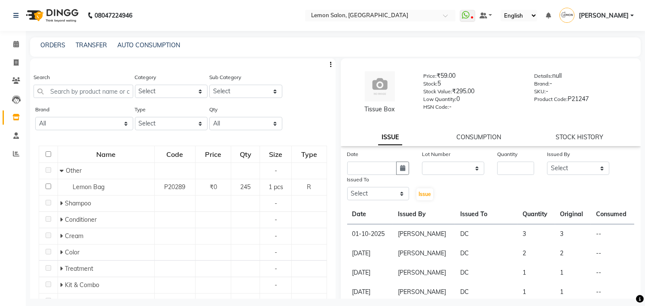
click at [52, 82] on div "Search" at bounding box center [83, 85] width 100 height 25
click at [52, 89] on input "text" at bounding box center [83, 91] width 100 height 13
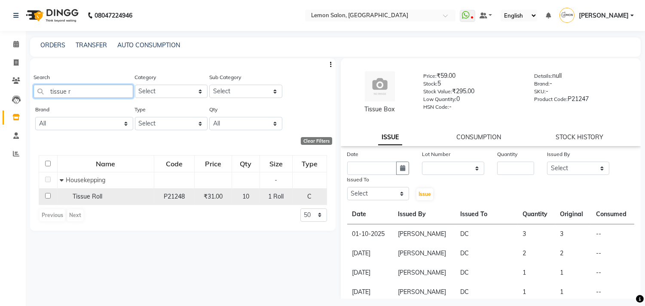
type input "tissue r"
click at [46, 196] on input "checkbox" at bounding box center [48, 196] width 6 height 6
checkbox input "true"
select select
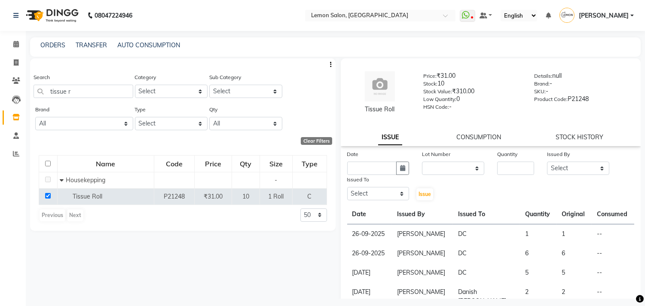
click at [400, 161] on div "Date" at bounding box center [378, 155] width 62 height 12
click at [400, 170] on icon "button" at bounding box center [402, 168] width 5 height 6
select select "10"
select select "2025"
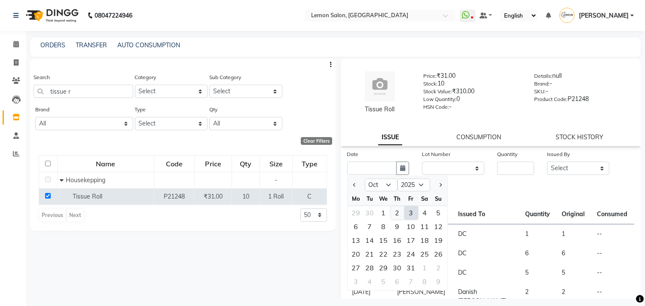
click at [398, 213] on div "2" at bounding box center [397, 213] width 14 height 14
type input "02-10-2025"
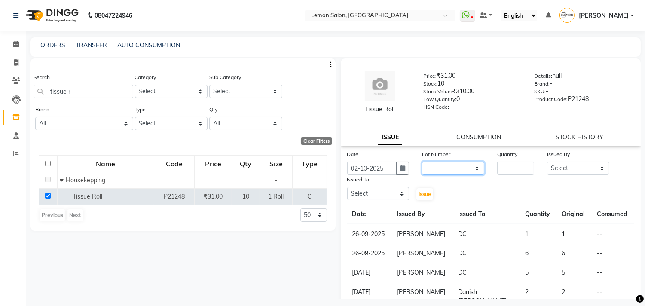
click at [451, 173] on select "None" at bounding box center [453, 167] width 62 height 13
select select "0: null"
click at [422, 161] on select "None" at bounding box center [453, 167] width 62 height 13
click at [526, 170] on input "number" at bounding box center [515, 167] width 37 height 13
type input "4"
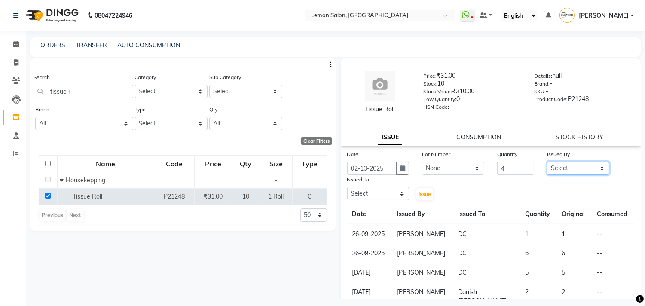
click at [563, 165] on select "Select Arun Arndive [PERSON_NAME] Danish [PERSON_NAME] [PERSON_NAME] [PERSON_NA…" at bounding box center [578, 167] width 62 height 13
select select "8819"
click at [547, 161] on select "Select Arun Arndive [PERSON_NAME] Danish [PERSON_NAME] [PERSON_NAME] [PERSON_NA…" at bounding box center [578, 167] width 62 height 13
click at [372, 192] on select "Select Arun Arndive [PERSON_NAME] Danish [PERSON_NAME] [PERSON_NAME] [PERSON_NA…" at bounding box center [378, 193] width 62 height 13
select select "7880"
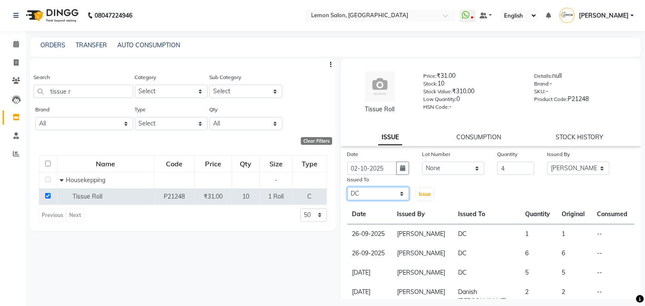
click at [347, 187] on select "Select Arun Arndive [PERSON_NAME] Danish [PERSON_NAME] [PERSON_NAME] [PERSON_NA…" at bounding box center [378, 193] width 62 height 13
click at [418, 192] on span "Issue" at bounding box center [424, 194] width 12 height 6
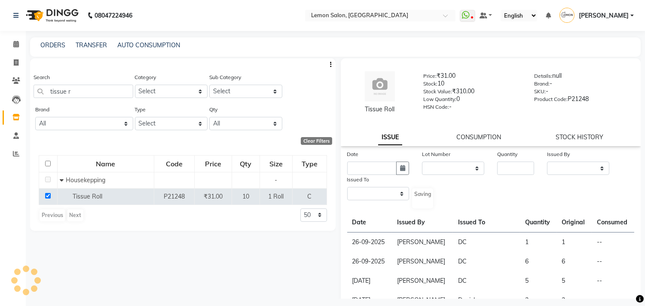
select select
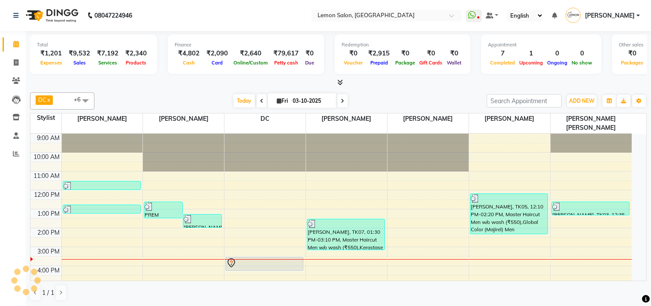
click at [338, 105] on span at bounding box center [343, 100] width 10 height 13
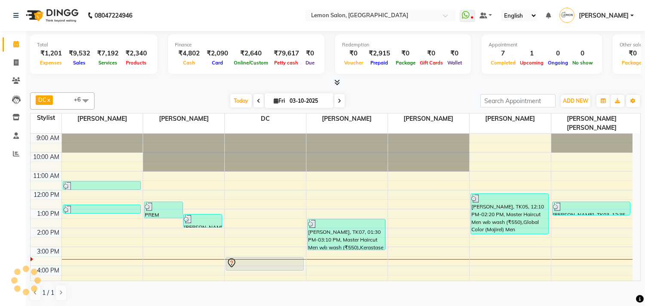
type input "04-10-2025"
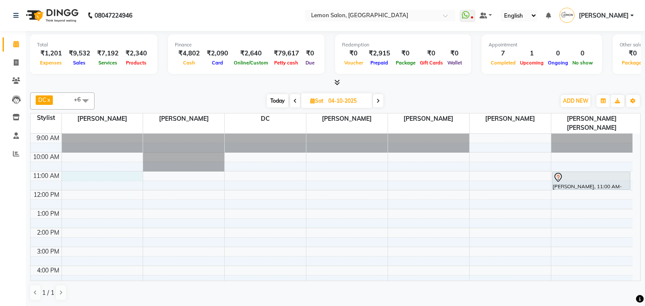
click at [91, 166] on div "9:00 AM 10:00 AM 11:00 AM 12:00 PM 1:00 PM 2:00 PM 3:00 PM 4:00 PM 5:00 PM 6:00…" at bounding box center [331, 266] width 602 height 264
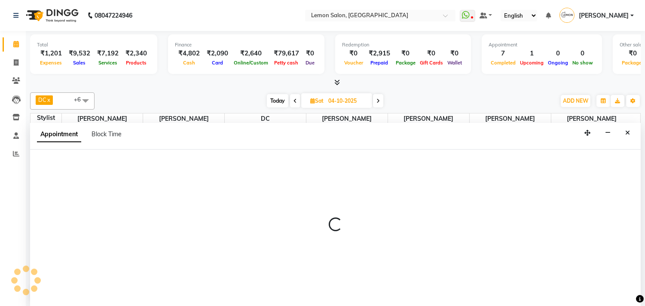
scroll to position [0, 0]
select select "7383"
select select "tentative"
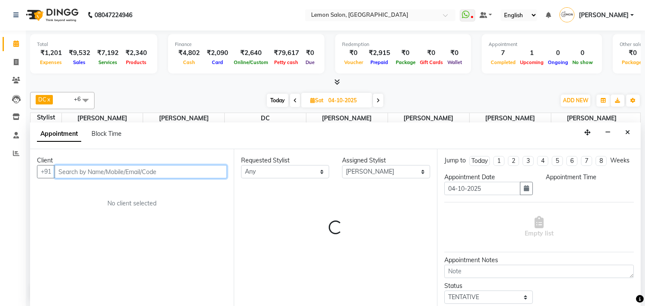
select select "660"
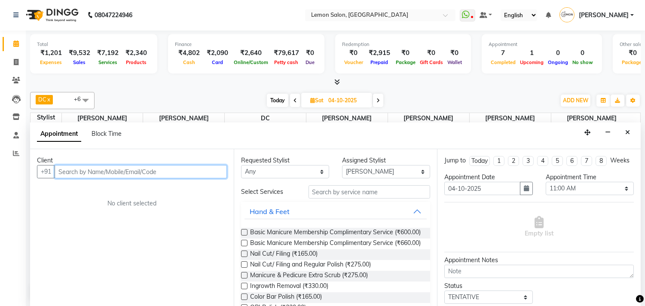
click at [72, 173] on input "text" at bounding box center [141, 171] width 172 height 13
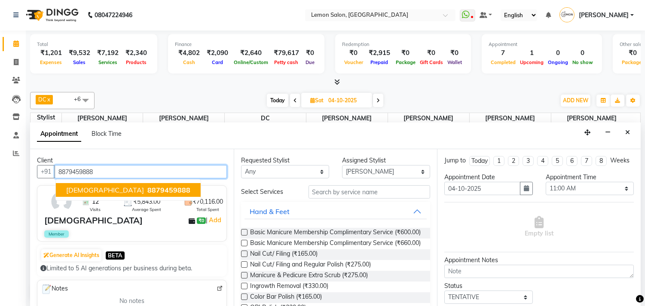
click at [73, 192] on span "[DEMOGRAPHIC_DATA]" at bounding box center [105, 189] width 78 height 9
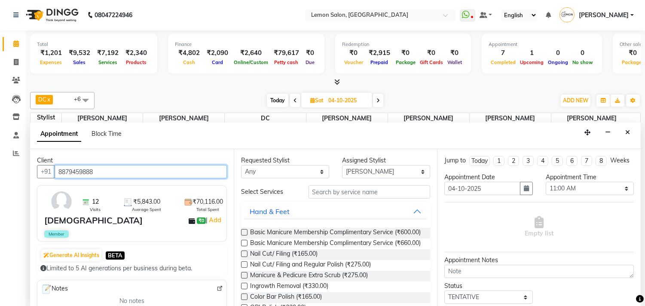
type input "8879459888"
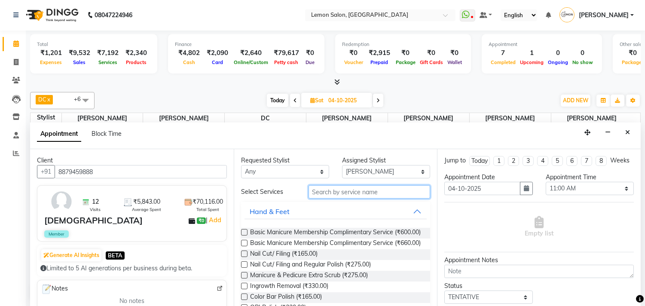
click at [328, 192] on input "text" at bounding box center [369, 191] width 122 height 13
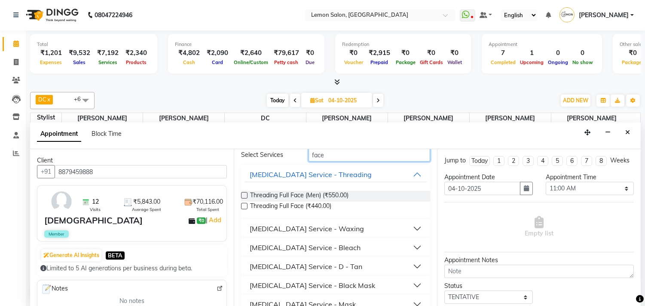
scroll to position [48, 0]
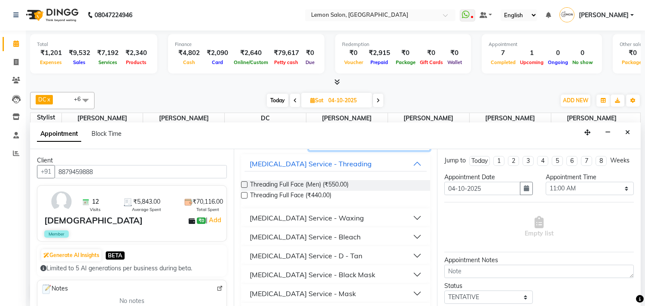
type input "face"
click at [295, 216] on div "[MEDICAL_DATA] Service - Waxing" at bounding box center [306, 218] width 114 height 10
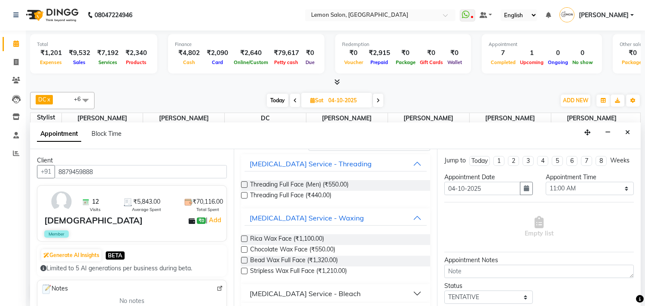
click at [243, 259] on label at bounding box center [244, 260] width 6 height 6
click at [243, 259] on input "checkbox" at bounding box center [244, 261] width 6 height 6
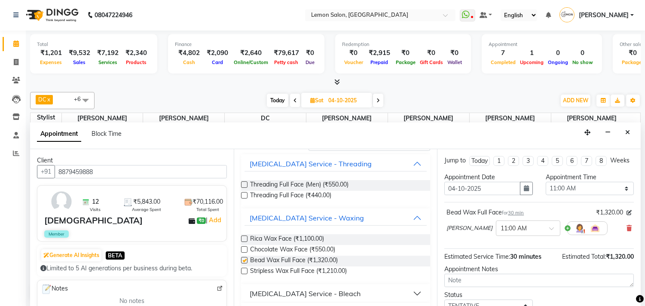
checkbox input "false"
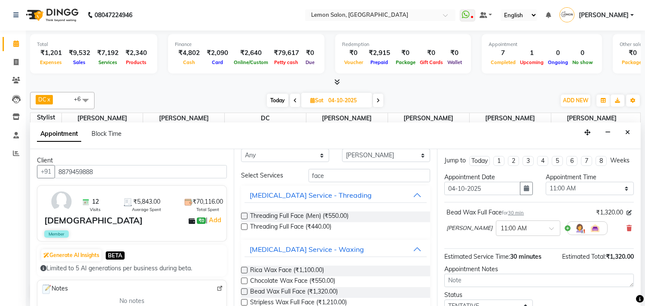
scroll to position [0, 0]
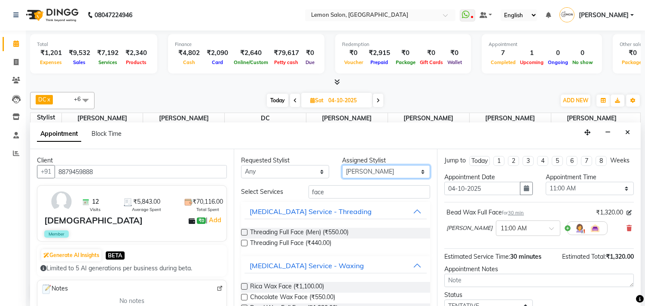
click at [346, 170] on select "Select Arun Arndive [PERSON_NAME] Danish [PERSON_NAME] [PERSON_NAME] [PERSON_NA…" at bounding box center [386, 171] width 88 height 13
select select "7385"
click at [342, 165] on select "Select Arun Arndive [PERSON_NAME] Danish [PERSON_NAME] [PERSON_NAME] [PERSON_NA…" at bounding box center [386, 171] width 88 height 13
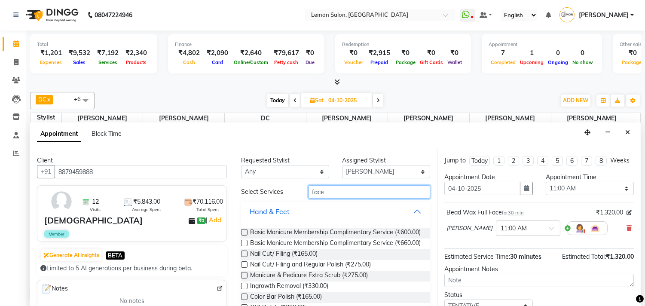
drag, startPoint x: 328, startPoint y: 189, endPoint x: 281, endPoint y: 192, distance: 47.8
click at [281, 192] on div "Select Services face" at bounding box center [335, 191] width 202 height 13
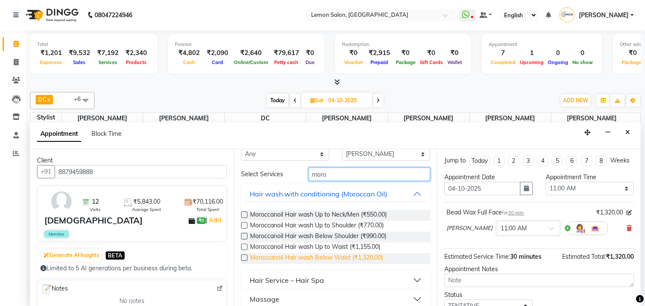
scroll to position [27, 0]
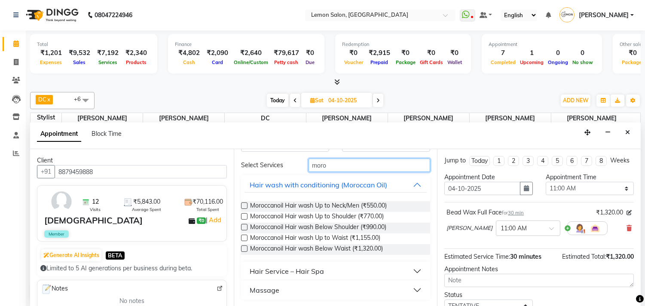
type input "moro"
click at [271, 263] on button "Hair Service – Hair Spa" at bounding box center [335, 270] width 182 height 15
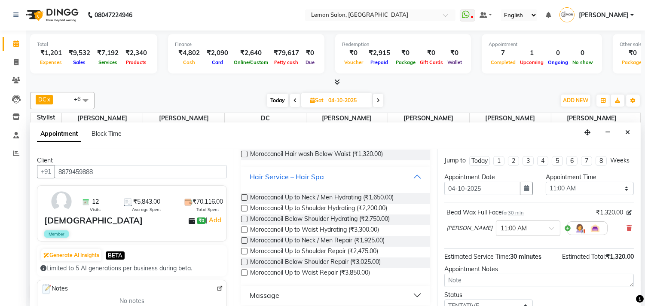
scroll to position [122, 0]
click at [244, 260] on label at bounding box center [244, 261] width 6 height 6
click at [244, 260] on input "checkbox" at bounding box center [244, 262] width 6 height 6
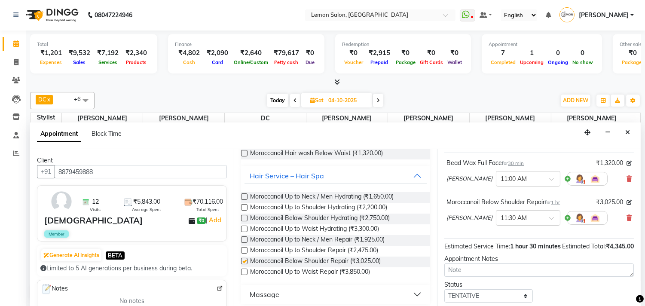
checkbox input "false"
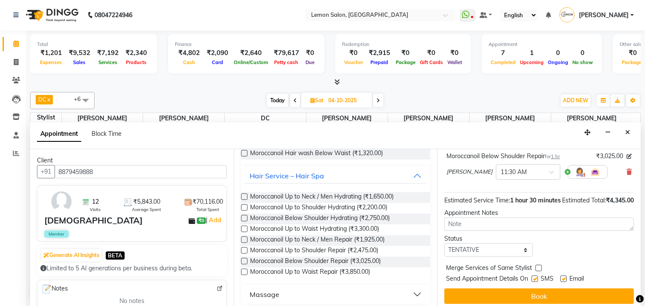
scroll to position [117, 0]
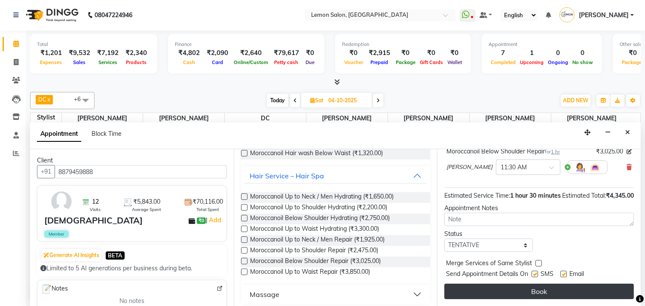
click at [496, 286] on button "Book" at bounding box center [538, 290] width 189 height 15
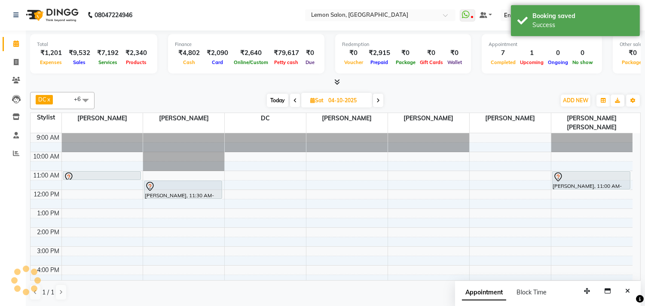
scroll to position [0, 0]
click at [269, 101] on span "Today" at bounding box center [277, 100] width 21 height 13
type input "03-10-2025"
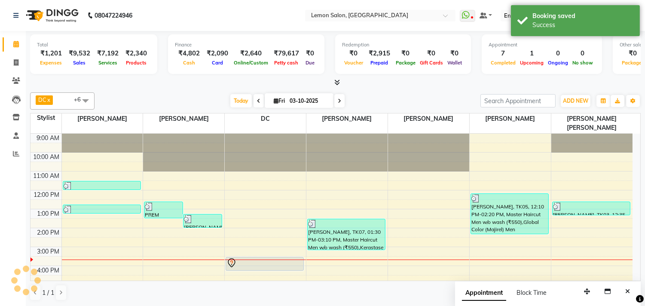
scroll to position [109, 0]
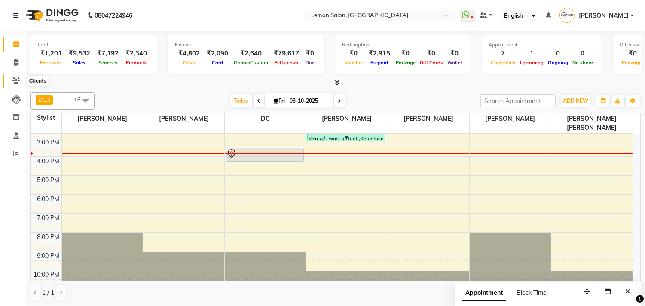
click at [19, 77] on span at bounding box center [16, 81] width 15 height 10
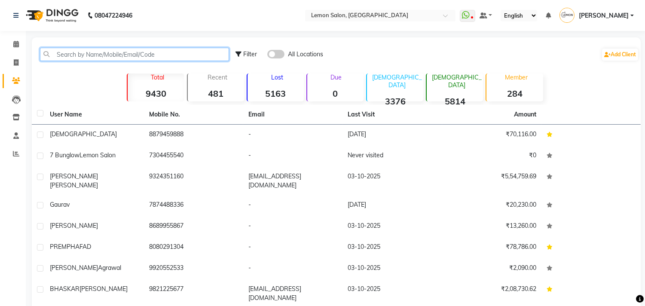
click at [95, 49] on input "text" at bounding box center [134, 54] width 189 height 13
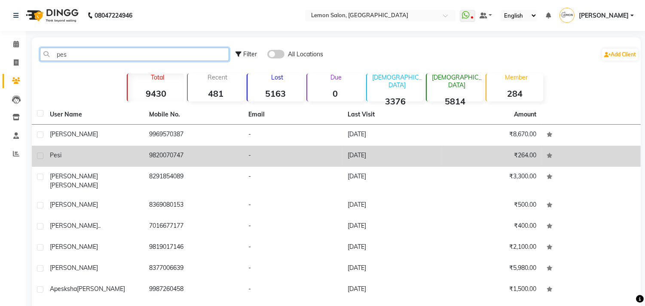
type input "pes"
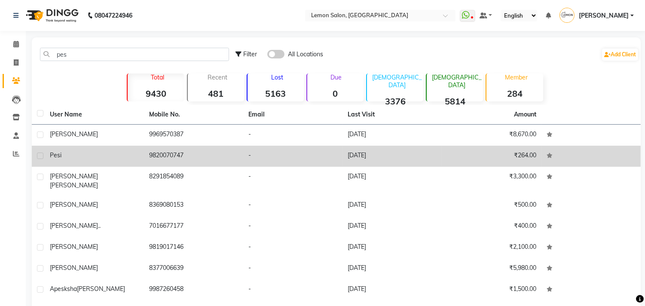
click at [51, 151] on span "pesi" at bounding box center [56, 155] width 12 height 8
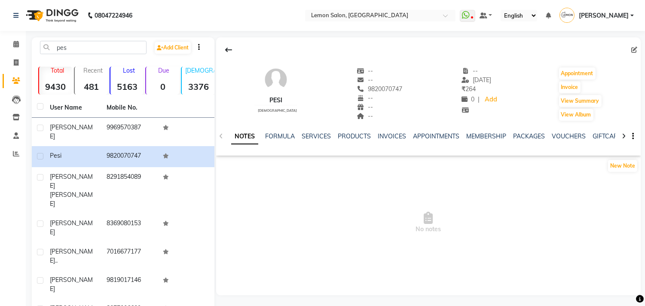
click at [484, 140] on div "MEMBERSHIP" at bounding box center [486, 136] width 40 height 9
click at [484, 139] on link "MEMBERSHIP" at bounding box center [486, 136] width 40 height 8
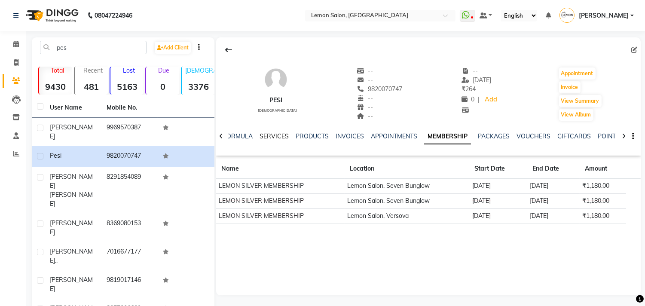
click at [270, 139] on link "SERVICES" at bounding box center [273, 136] width 29 height 8
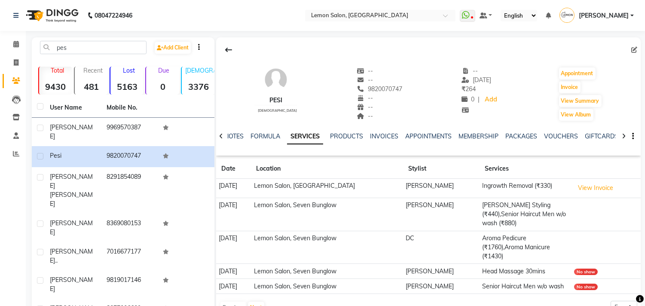
drag, startPoint x: 354, startPoint y: 92, endPoint x: 401, endPoint y: 91, distance: 47.7
click at [401, 91] on div "pesi [DEMOGRAPHIC_DATA] -- -- 9820070747 -- -- -- -- [DATE] ₹ 264 0 | Add Appoi…" at bounding box center [428, 90] width 424 height 64
copy span "9820070747"
click at [18, 61] on span at bounding box center [16, 63] width 15 height 10
select select "569"
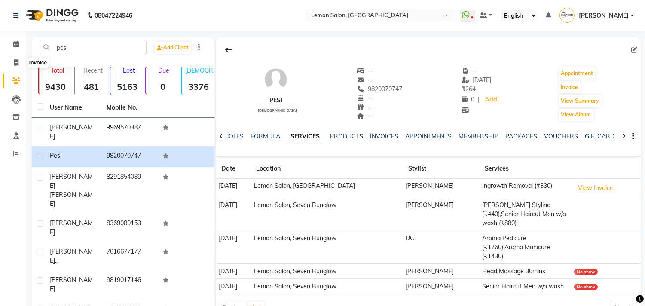
select select "service"
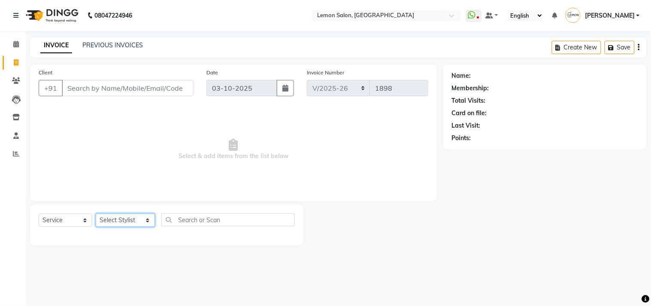
click at [118, 218] on select "Select Stylist Arun Arndive [PERSON_NAME] Danish [PERSON_NAME] [PERSON_NAME] [P…" at bounding box center [125, 219] width 59 height 13
select select "7385"
click at [96, 214] on select "Select Stylist Arun Arndive [PERSON_NAME] Danish [PERSON_NAME] [PERSON_NAME] [P…" at bounding box center [125, 219] width 59 height 13
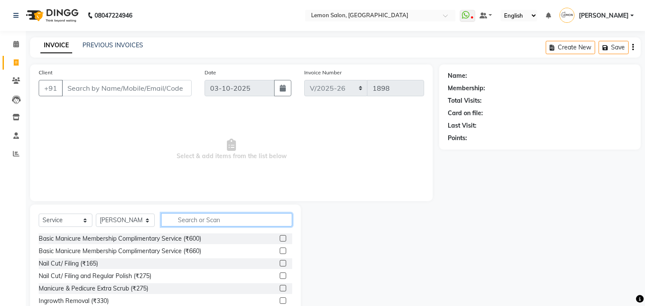
click at [203, 216] on input "text" at bounding box center [226, 219] width 131 height 13
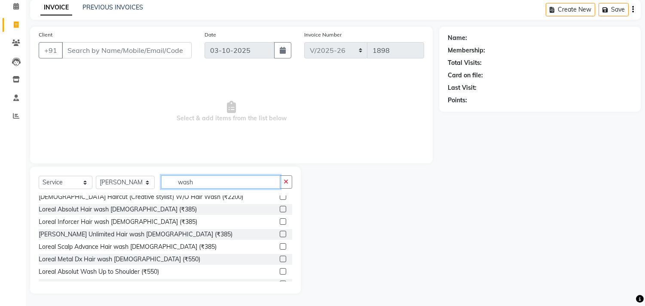
scroll to position [238, 0]
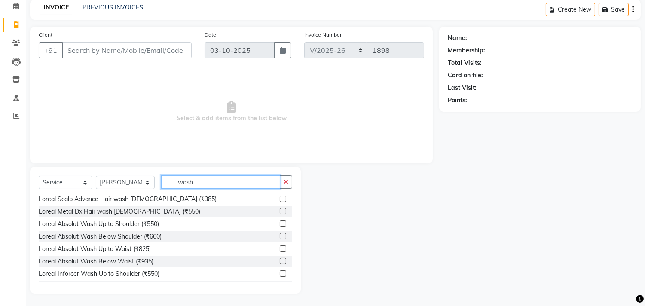
type input "wash"
click at [280, 235] on label at bounding box center [283, 236] width 6 height 6
click at [280, 235] on input "checkbox" at bounding box center [283, 237] width 6 height 6
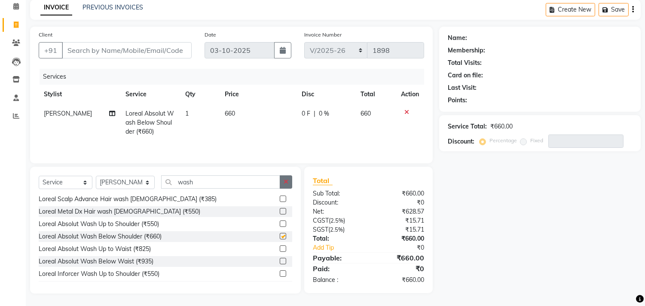
checkbox input "false"
click at [285, 185] on icon "button" at bounding box center [285, 182] width 5 height 6
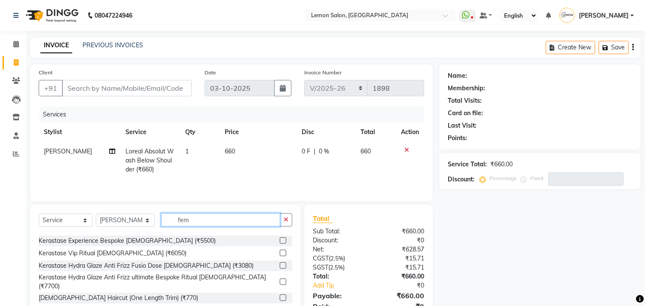
scroll to position [95, 0]
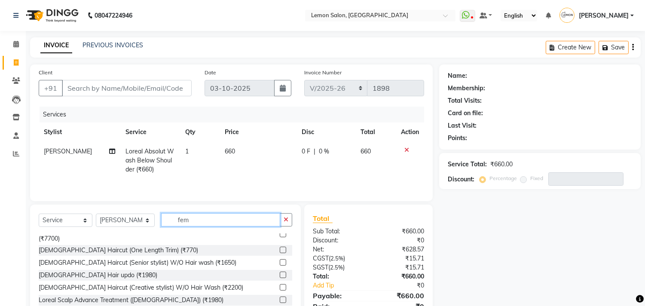
type input "fem"
click at [280, 259] on label at bounding box center [283, 262] width 6 height 6
click at [280, 260] on input "checkbox" at bounding box center [283, 263] width 6 height 6
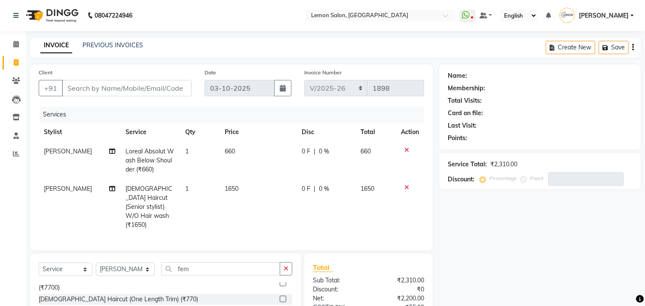
checkbox input "false"
click at [188, 152] on td "1" at bounding box center [200, 160] width 40 height 37
select select "7385"
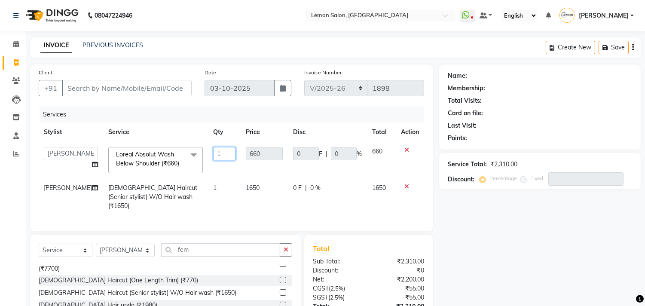
drag, startPoint x: 211, startPoint y: 155, endPoint x: 198, endPoint y: 155, distance: 12.5
click at [208, 155] on td "1" at bounding box center [224, 160] width 33 height 36
type input "2"
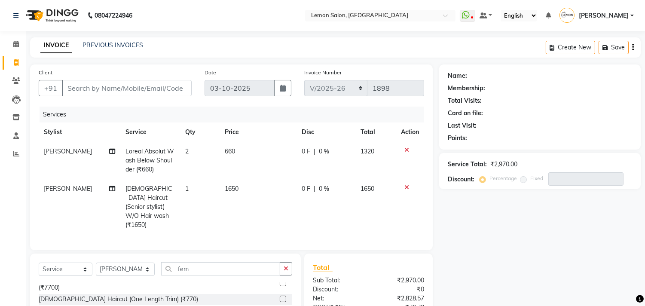
click at [209, 186] on td "1" at bounding box center [200, 206] width 40 height 55
select select "7385"
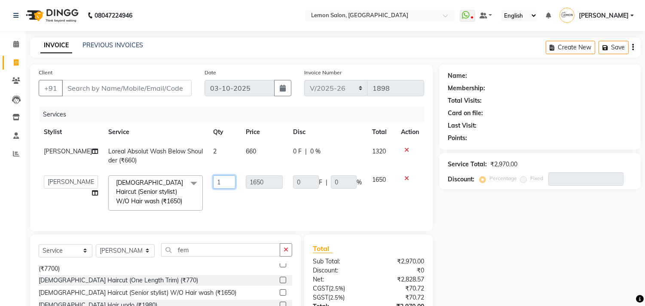
drag, startPoint x: 209, startPoint y: 183, endPoint x: 204, endPoint y: 183, distance: 5.2
click at [213, 183] on input "1" at bounding box center [224, 181] width 22 height 13
type input "2"
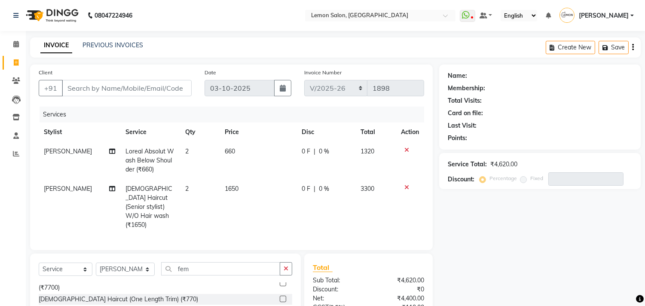
click at [211, 205] on td "2" at bounding box center [200, 206] width 40 height 55
select select "7385"
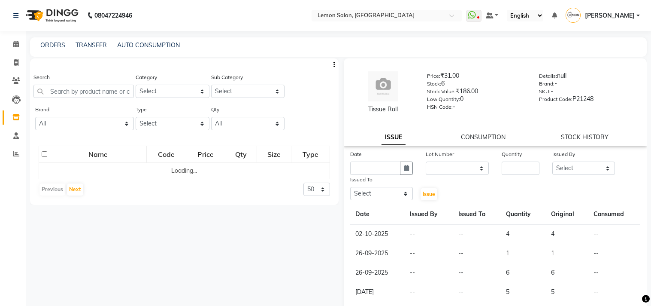
select select
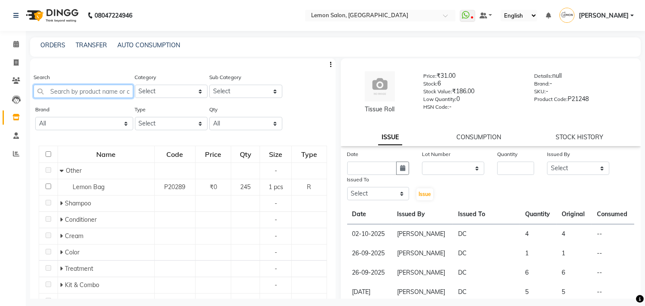
click at [85, 93] on input "text" at bounding box center [83, 91] width 100 height 13
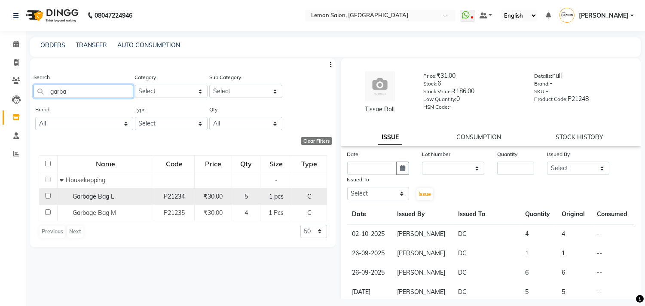
type input "garba"
click at [49, 195] on input "checkbox" at bounding box center [48, 196] width 6 height 6
checkbox input "true"
select select
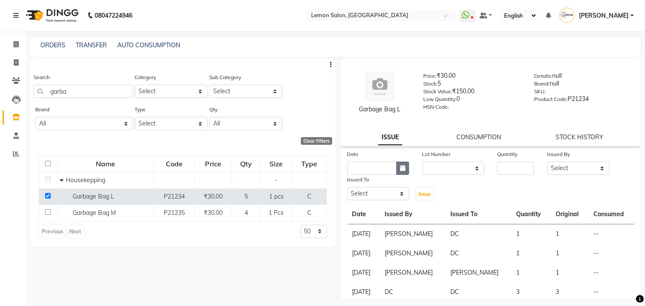
click at [400, 166] on icon "button" at bounding box center [402, 168] width 5 height 6
select select "10"
select select "2025"
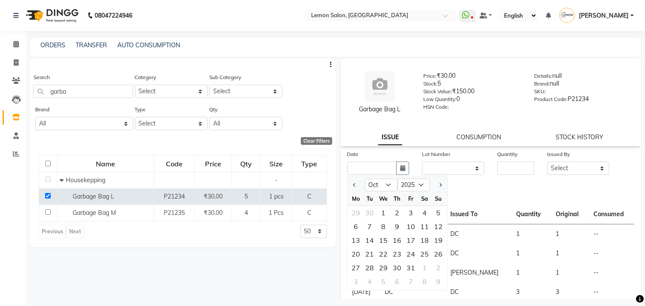
click at [453, 179] on div "Date Jan Feb Mar Apr May Jun [DATE] Aug Sep Oct Nov [DATE] 2016 2017 2018 2019 …" at bounding box center [491, 175] width 300 height 52
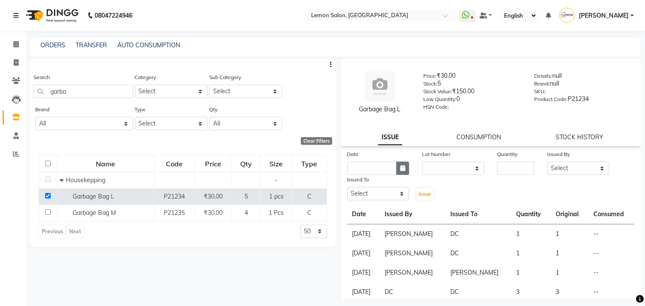
click at [404, 170] on button "button" at bounding box center [402, 167] width 13 height 13
select select "10"
select select "2025"
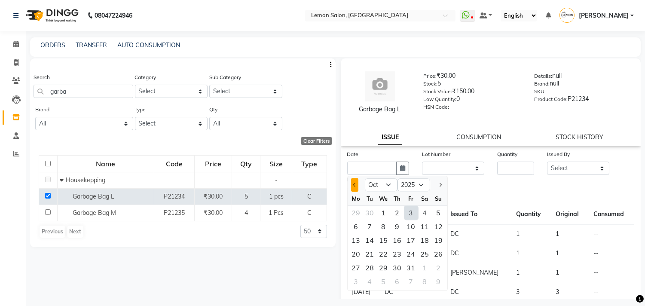
click at [353, 189] on button "Previous month" at bounding box center [354, 185] width 7 height 14
select select "9"
click at [476, 182] on div "Date Jan Feb Mar Apr May Jun [DATE] Aug Sep Oct Nov [DATE] 2016 2017 2018 2019 …" at bounding box center [491, 175] width 300 height 52
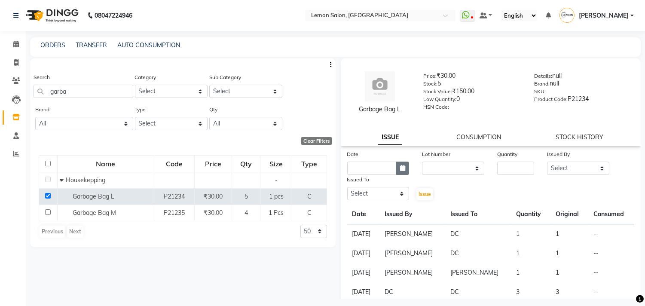
click at [396, 164] on button "button" at bounding box center [402, 167] width 13 height 13
select select "10"
select select "2025"
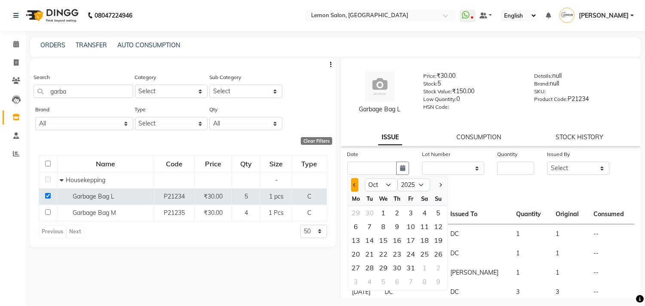
click at [354, 186] on button "Previous month" at bounding box center [354, 185] width 7 height 14
select select "9"
click at [396, 253] on div "25" at bounding box center [397, 254] width 14 height 14
type input "[DATE]"
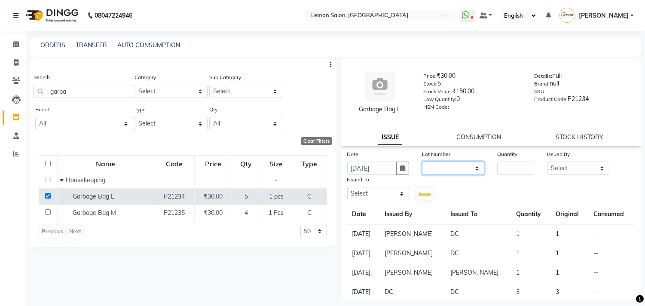
click at [441, 166] on select "None" at bounding box center [453, 167] width 62 height 13
select select "0: null"
click at [422, 161] on select "None" at bounding box center [453, 167] width 62 height 13
click at [504, 166] on input "number" at bounding box center [515, 167] width 37 height 13
type input "3"
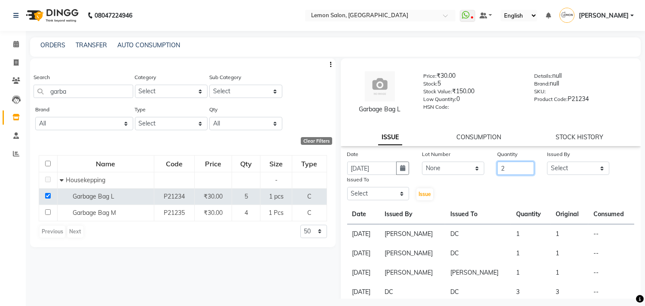
type input "2"
click at [556, 169] on select "Select Arun Arndive [PERSON_NAME] Danish [PERSON_NAME] [PERSON_NAME] [PERSON_NA…" at bounding box center [578, 167] width 62 height 13
select select "8819"
click at [547, 161] on select "Select Arun Arndive [PERSON_NAME] Danish [PERSON_NAME] [PERSON_NAME] [PERSON_NA…" at bounding box center [578, 167] width 62 height 13
click at [378, 195] on select "Select Arun Arndive [PERSON_NAME] Danish [PERSON_NAME] [PERSON_NAME] [PERSON_NA…" at bounding box center [378, 193] width 62 height 13
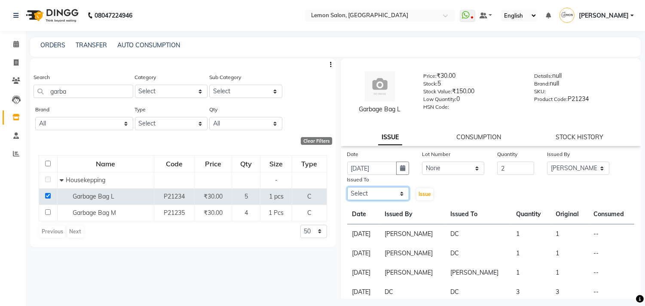
select select "7880"
click at [347, 187] on select "Select Arun Arndive [PERSON_NAME] Danish [PERSON_NAME] [PERSON_NAME] [PERSON_NA…" at bounding box center [378, 193] width 62 height 13
click at [422, 192] on span "Issue" at bounding box center [424, 194] width 12 height 6
select select
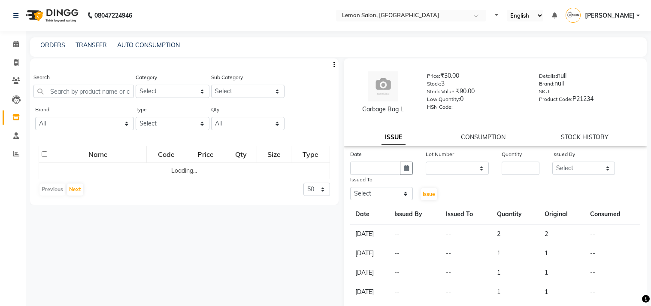
select select
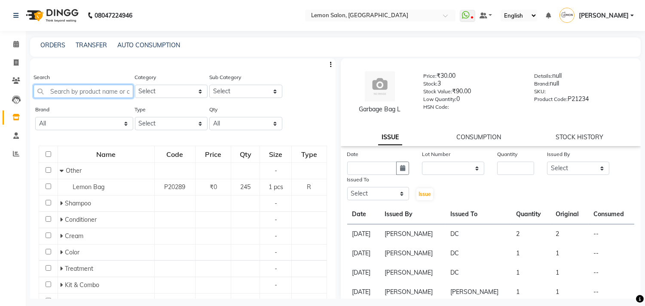
click at [53, 96] on input "text" at bounding box center [83, 91] width 100 height 13
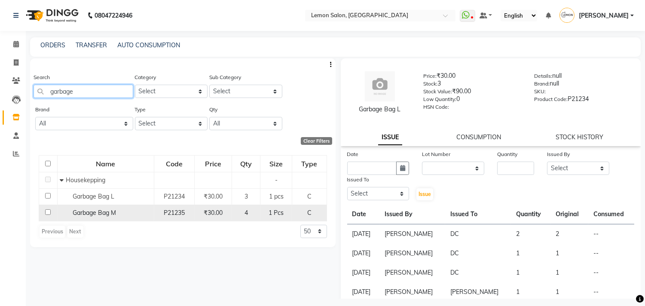
type input "garbage"
click at [46, 213] on input "checkbox" at bounding box center [48, 212] width 6 height 6
checkbox input "true"
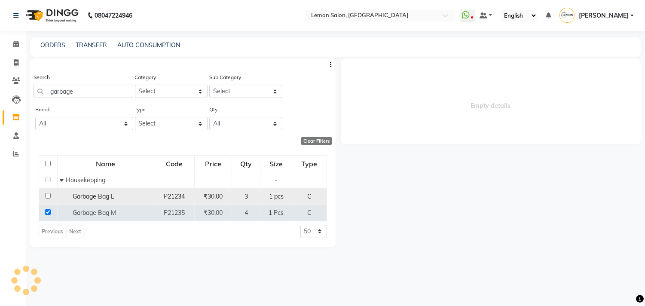
select select
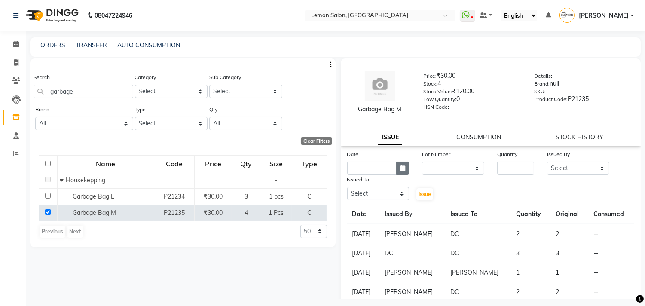
click at [400, 164] on button "button" at bounding box center [402, 167] width 13 height 13
select select "10"
select select "2025"
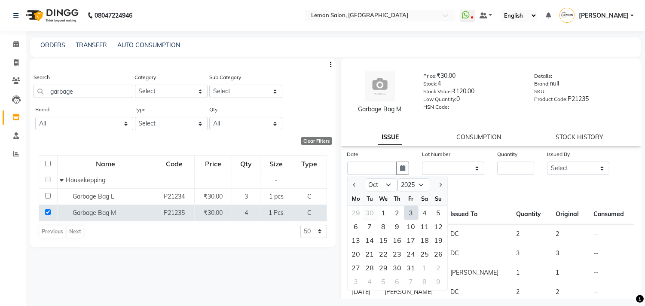
click at [370, 211] on div "30" at bounding box center [370, 213] width 14 height 14
type input "[DATE]"
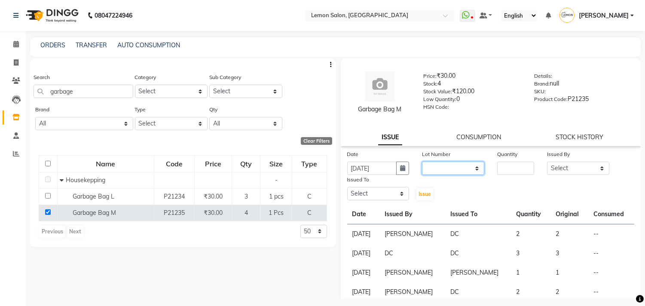
click at [450, 168] on select "None" at bounding box center [453, 167] width 62 height 13
select select "0: null"
click at [422, 161] on select "None" at bounding box center [453, 167] width 62 height 13
click at [514, 172] on input "number" at bounding box center [515, 167] width 37 height 13
type input "2"
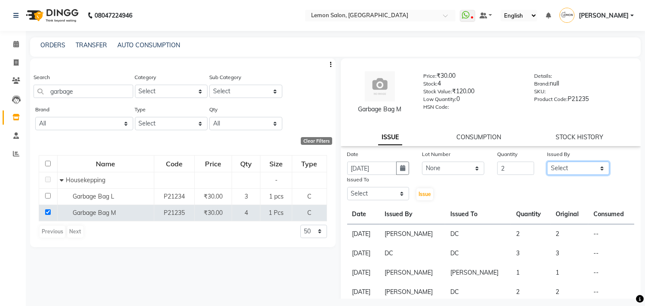
click at [567, 170] on select "Select Arun Arndive [PERSON_NAME] Danish [PERSON_NAME] [PERSON_NAME] [PERSON_NA…" at bounding box center [578, 167] width 62 height 13
select select "8819"
click at [547, 161] on select "Select Arun Arndive [PERSON_NAME] Danish [PERSON_NAME] [PERSON_NAME] [PERSON_NA…" at bounding box center [578, 167] width 62 height 13
click at [368, 197] on select "Select Arun Arndive [PERSON_NAME] Danish [PERSON_NAME] [PERSON_NAME] [PERSON_NA…" at bounding box center [378, 193] width 62 height 13
select select "21043"
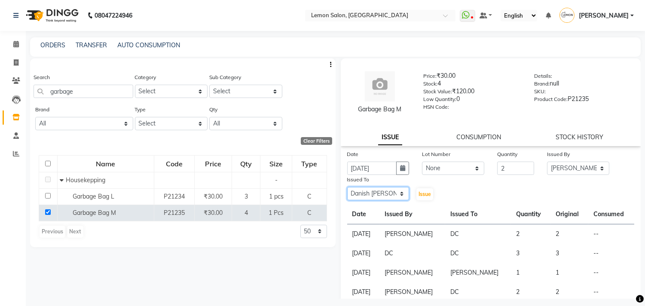
click at [347, 187] on select "Select Arun Arndive [PERSON_NAME] Danish [PERSON_NAME] [PERSON_NAME] [PERSON_NA…" at bounding box center [378, 193] width 62 height 13
click at [432, 199] on div "Issue" at bounding box center [427, 188] width 25 height 26
click at [430, 196] on button "Issue" at bounding box center [424, 194] width 17 height 12
select select
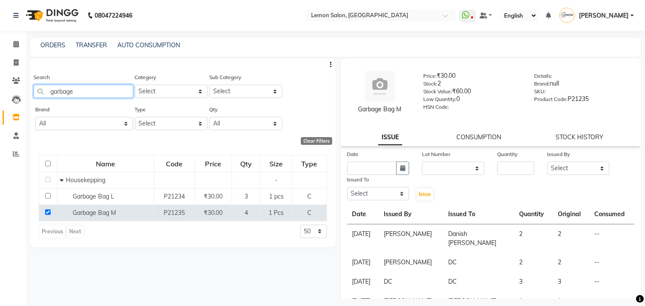
drag, startPoint x: 91, startPoint y: 91, endPoint x: 0, endPoint y: 91, distance: 91.5
click at [0, 91] on app-home "08047224946 Select Location × Lemon Salon, Kandivali WhatsApp Status ✕ Status: …" at bounding box center [322, 155] width 645 height 311
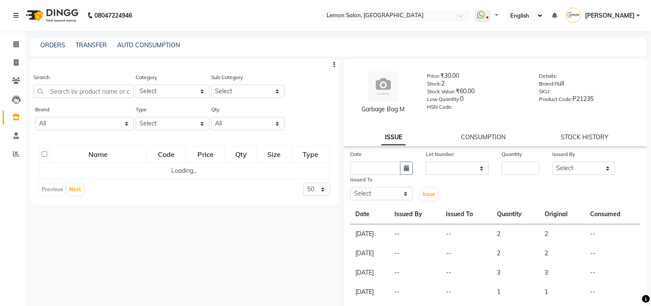
select select
click at [61, 88] on input "text" at bounding box center [83, 91] width 100 height 13
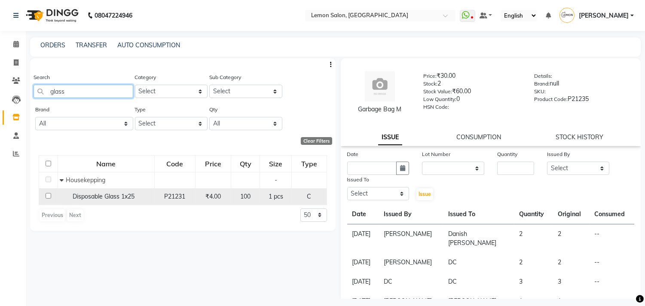
type input "glass"
click at [46, 197] on input "checkbox" at bounding box center [49, 196] width 6 height 6
checkbox input "true"
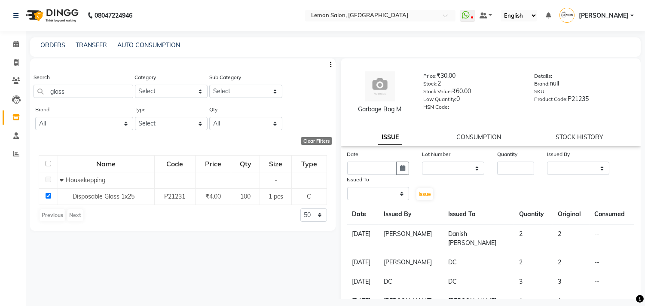
select select
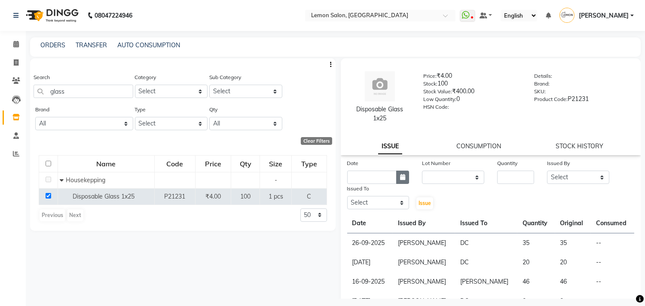
click at [401, 175] on icon "button" at bounding box center [402, 177] width 5 height 6
select select "10"
select select "2025"
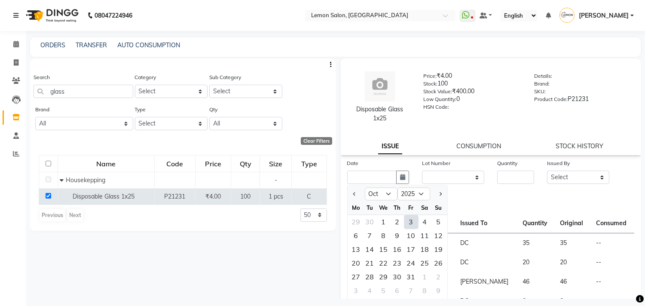
click at [410, 222] on div "3" at bounding box center [411, 222] width 14 height 14
type input "03-10-2025"
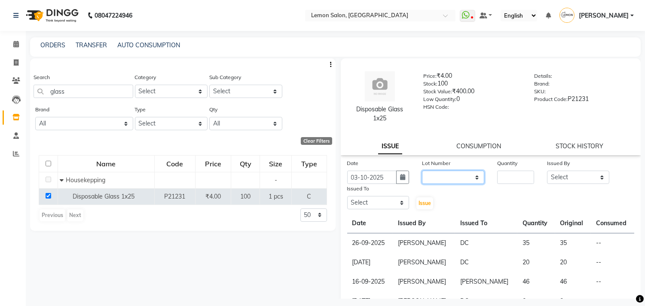
click at [433, 178] on select "None" at bounding box center [453, 176] width 62 height 13
select select "0: null"
click at [422, 170] on select "None" at bounding box center [453, 176] width 62 height 13
click at [505, 179] on input "number" at bounding box center [515, 176] width 37 height 13
type input "25"
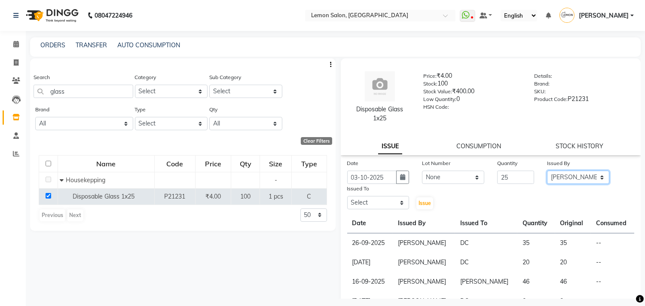
select select "8819"
select select "7880"
click at [422, 205] on span "Issue" at bounding box center [424, 203] width 12 height 6
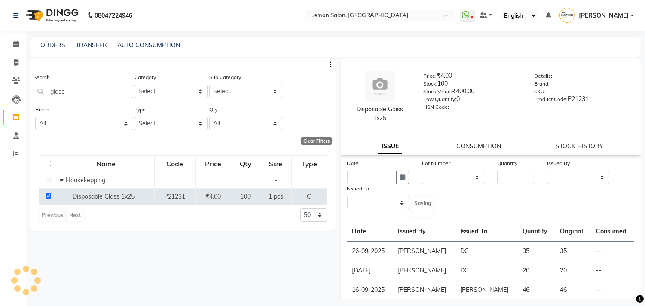
select select
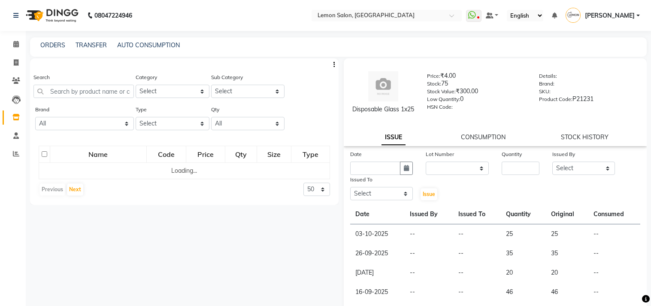
select select
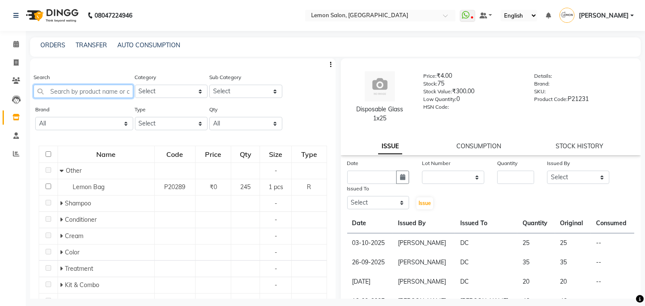
click at [63, 95] on input "text" at bounding box center [83, 91] width 100 height 13
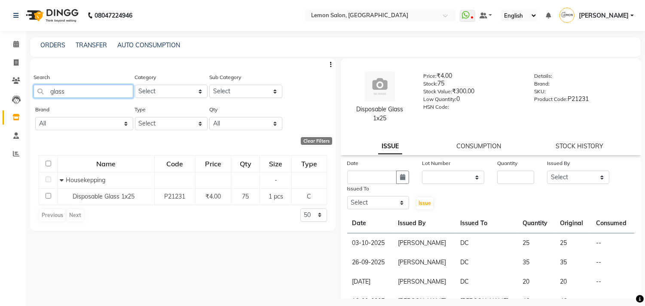
type input "glass"
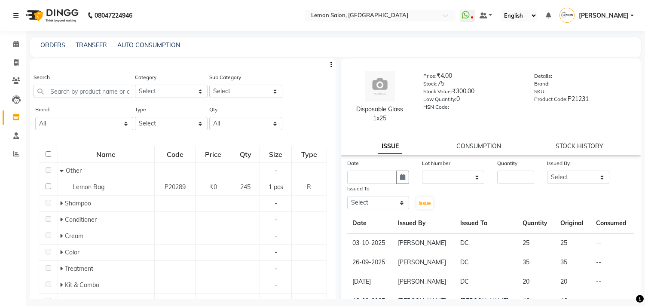
select select
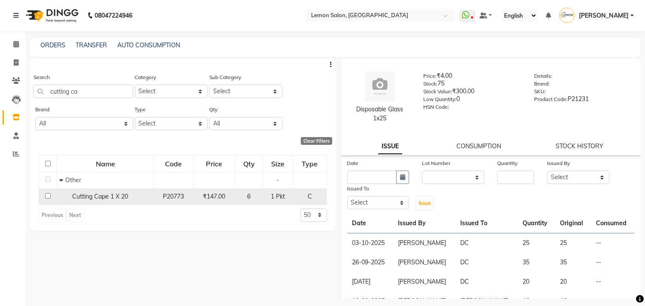
type input "cutting ca"
click at [44, 196] on td at bounding box center [48, 196] width 18 height 16
click at [48, 199] on td at bounding box center [48, 196] width 18 height 16
click at [47, 196] on input "checkbox" at bounding box center [48, 196] width 6 height 6
checkbox input "true"
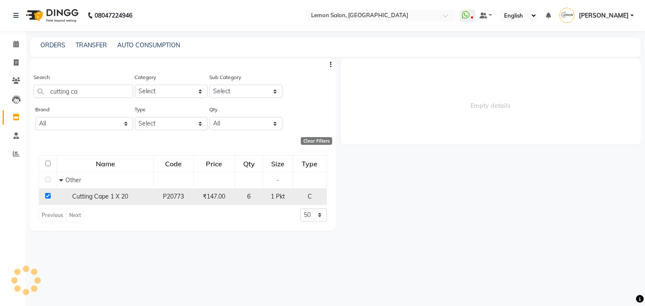
select select
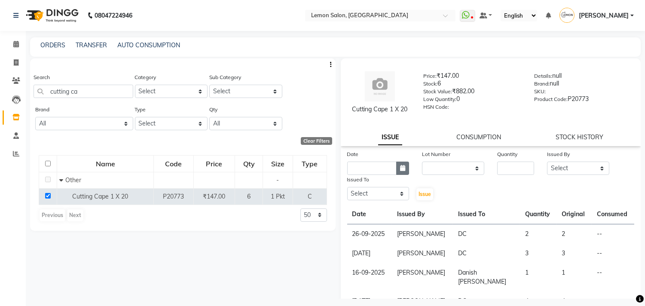
click at [402, 171] on icon "button" at bounding box center [402, 168] width 5 height 6
select select "10"
select select "2025"
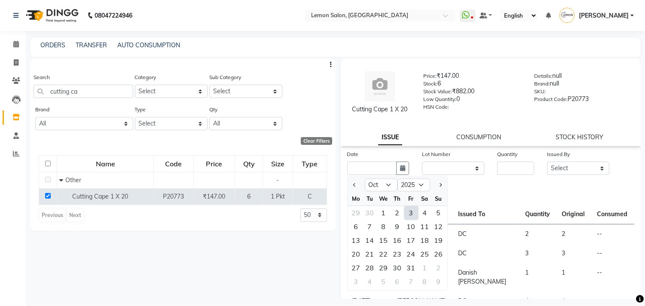
click at [410, 212] on div "3" at bounding box center [411, 213] width 14 height 14
type input "03-10-2025"
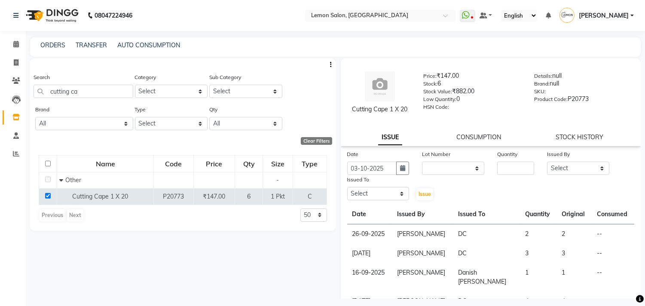
click at [443, 175] on div "Date 03-10-2025 Lot Number None Quantity Issued By Select Arun Arndive Ashfak D…" at bounding box center [491, 175] width 300 height 52
click at [441, 168] on select "None" at bounding box center [453, 167] width 62 height 13
select select "0: null"
click at [422, 161] on select "None" at bounding box center [453, 167] width 62 height 13
click at [504, 174] on input "number" at bounding box center [515, 167] width 37 height 13
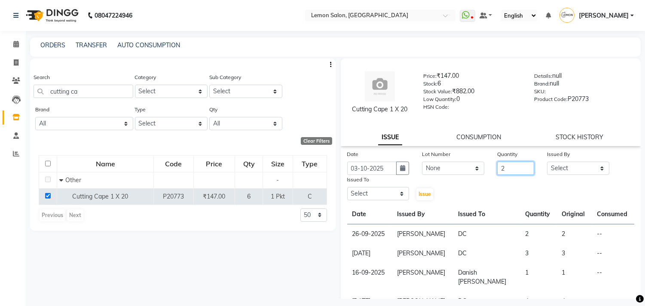
type input "2"
click at [556, 170] on select "Select Arun Arndive [PERSON_NAME] Danish [PERSON_NAME] [PERSON_NAME] [PERSON_NA…" at bounding box center [578, 167] width 62 height 13
select select "8819"
click at [547, 161] on select "Select Arun Arndive [PERSON_NAME] Danish [PERSON_NAME] [PERSON_NAME] [PERSON_NA…" at bounding box center [578, 167] width 62 height 13
drag, startPoint x: 359, startPoint y: 193, endPoint x: 361, endPoint y: 188, distance: 6.1
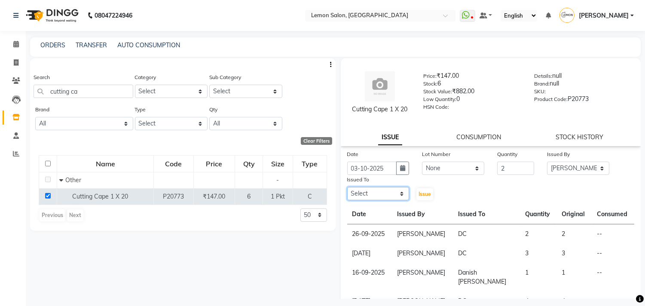
click at [359, 193] on select "Select Arun Arndive [PERSON_NAME] Danish [PERSON_NAME] [PERSON_NAME] [PERSON_NA…" at bounding box center [378, 193] width 62 height 13
select select "7880"
click at [347, 187] on select "Select Arun Arndive [PERSON_NAME] Danish [PERSON_NAME] [PERSON_NAME] [PERSON_NA…" at bounding box center [378, 193] width 62 height 13
click at [420, 198] on button "Issue" at bounding box center [424, 194] width 17 height 12
select select
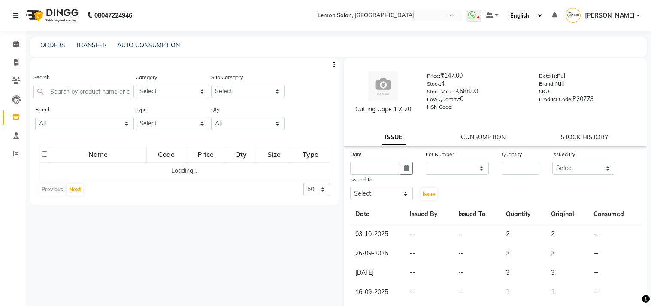
select select
click at [79, 91] on input "text" at bounding box center [83, 91] width 100 height 13
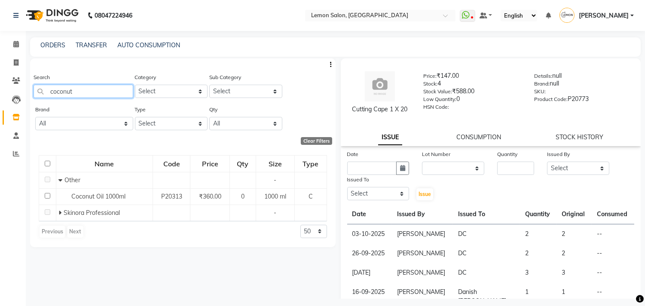
drag, startPoint x: 73, startPoint y: 96, endPoint x: 23, endPoint y: 100, distance: 50.5
click at [23, 100] on app-home "08047224946 Select Location × Lemon Salon, Kandivali WhatsApp Status ✕ Status: …" at bounding box center [322, 155] width 645 height 311
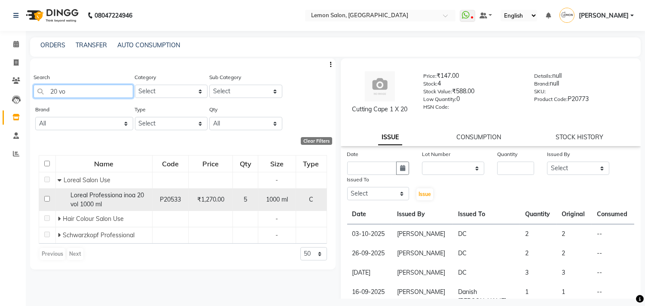
type input "20 vo"
click at [45, 198] on input "checkbox" at bounding box center [47, 199] width 6 height 6
checkbox input "true"
select select
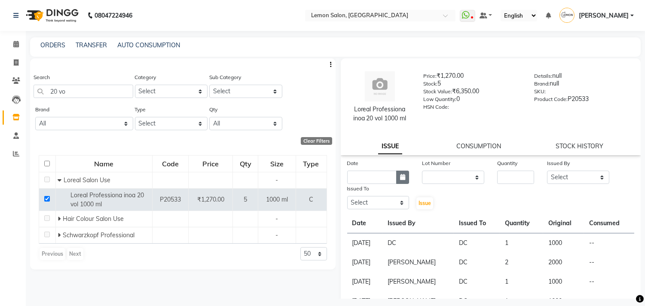
click at [400, 179] on icon "button" at bounding box center [402, 177] width 5 height 6
select select "10"
select select "2025"
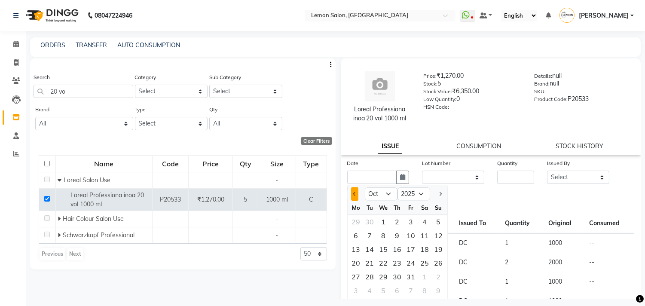
click at [354, 195] on button "Previous month" at bounding box center [354, 194] width 7 height 14
select select "9"
click at [414, 246] on div "19" at bounding box center [411, 249] width 14 height 14
type input "19-09-2025"
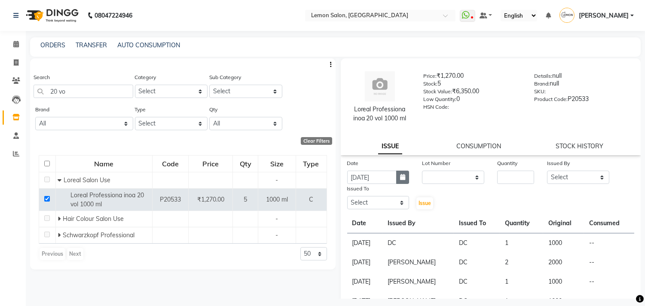
click at [401, 172] on button "button" at bounding box center [402, 176] width 13 height 13
select select "9"
select select "2025"
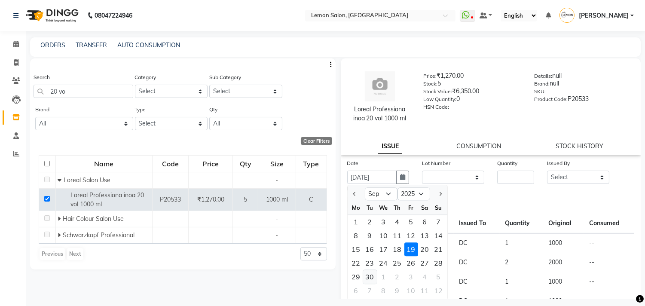
click at [370, 279] on div "30" at bounding box center [370, 277] width 14 height 14
type input "[DATE]"
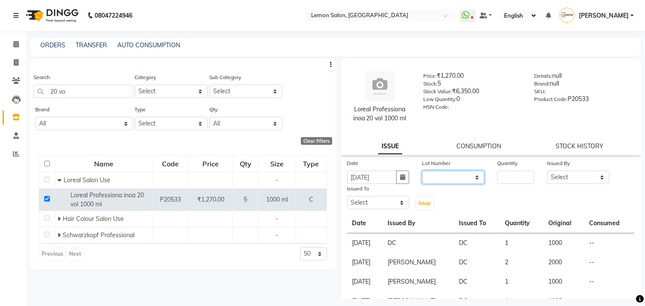
click at [445, 178] on select "None" at bounding box center [453, 176] width 62 height 13
select select "0: null"
click at [422, 170] on select "None" at bounding box center [453, 176] width 62 height 13
click at [499, 176] on input "number" at bounding box center [515, 176] width 37 height 13
type input "2"
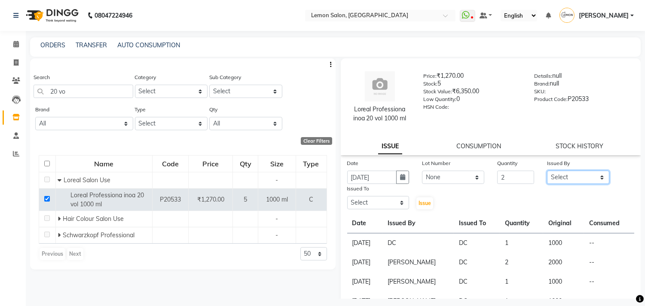
click at [557, 180] on select "Select Arun Arndive [PERSON_NAME] Danish [PERSON_NAME] [PERSON_NAME] [PERSON_NA…" at bounding box center [578, 176] width 62 height 13
select select "8819"
click at [547, 170] on select "Select Arun Arndive [PERSON_NAME] Danish [PERSON_NAME] [PERSON_NAME] [PERSON_NA…" at bounding box center [578, 176] width 62 height 13
click at [365, 201] on select "Select Arun Arndive [PERSON_NAME] Danish [PERSON_NAME] [PERSON_NAME] [PERSON_NA…" at bounding box center [378, 202] width 62 height 13
select select "7880"
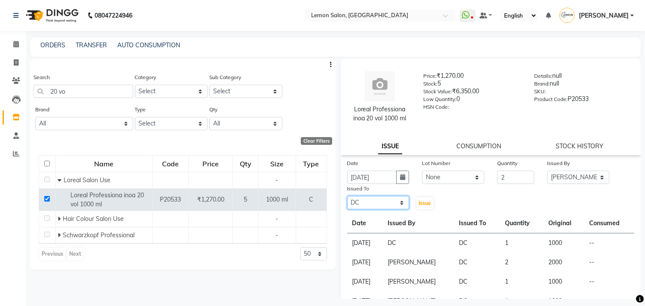
click at [347, 196] on select "Select Arun Arndive [PERSON_NAME] Danish [PERSON_NAME] [PERSON_NAME] [PERSON_NA…" at bounding box center [378, 202] width 62 height 13
click at [422, 205] on span "Issue" at bounding box center [424, 203] width 12 height 6
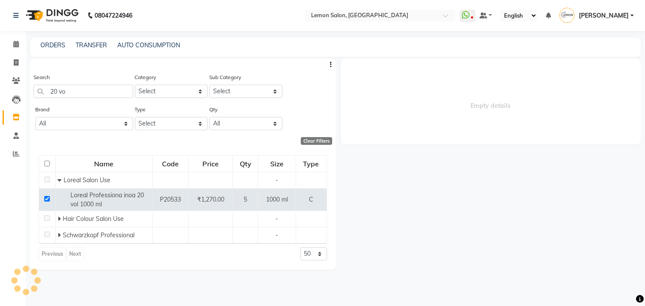
select select
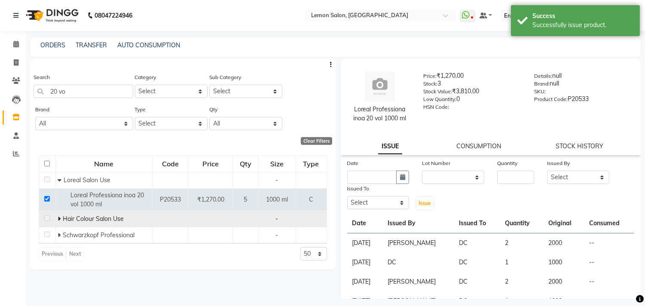
click at [59, 216] on icon at bounding box center [59, 219] width 3 height 6
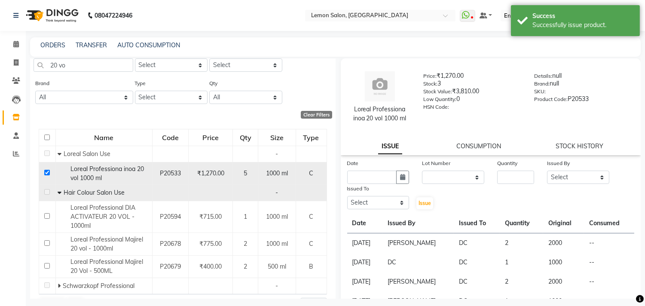
scroll to position [48, 0]
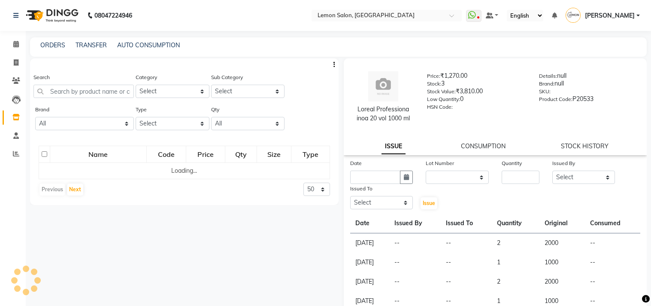
select select
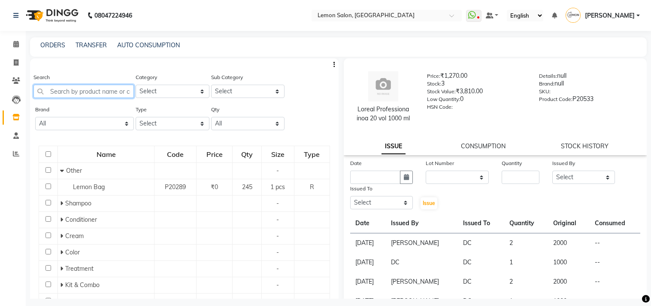
click at [86, 95] on input "text" at bounding box center [83, 91] width 100 height 13
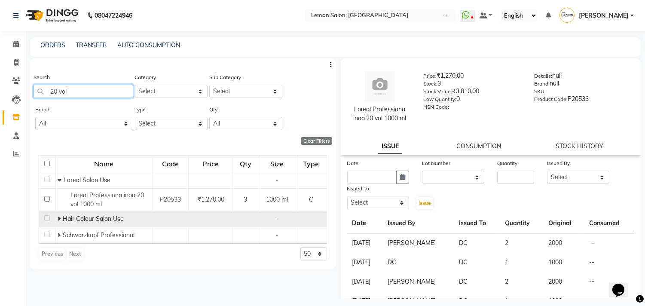
type input "20 vol"
click at [60, 217] on icon at bounding box center [59, 219] width 3 height 6
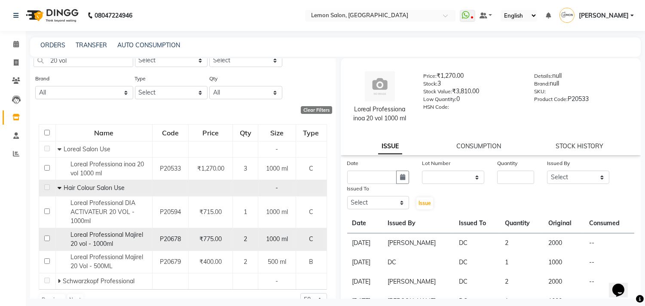
scroll to position [48, 0]
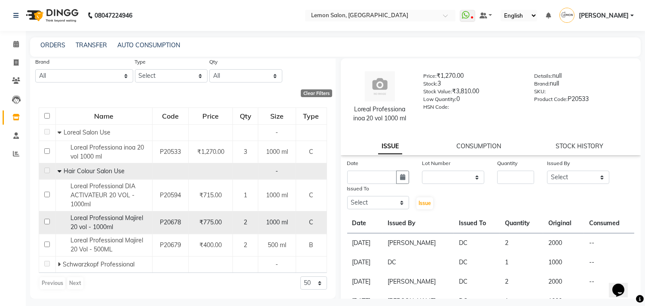
click at [48, 222] on input "checkbox" at bounding box center [47, 222] width 6 height 6
checkbox input "true"
select select
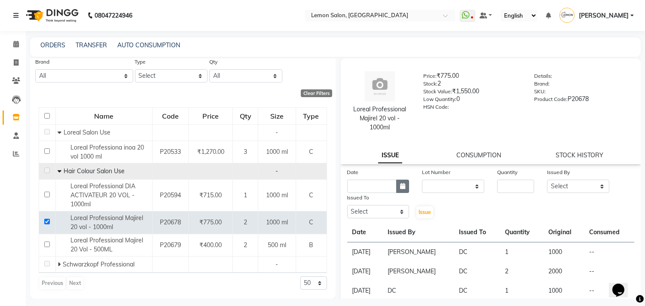
click at [404, 183] on button "button" at bounding box center [402, 185] width 13 height 13
select select "10"
select select "2025"
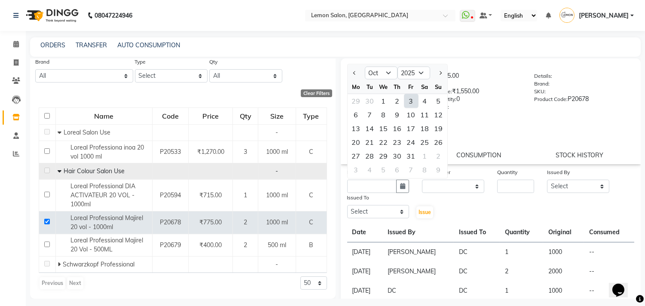
click at [408, 100] on div "3" at bounding box center [411, 101] width 14 height 14
type input "03-10-2025"
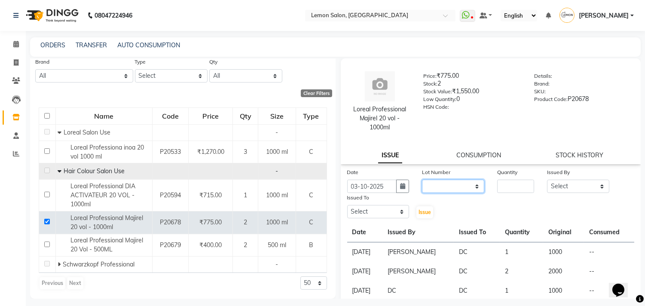
click at [430, 186] on select "None" at bounding box center [453, 185] width 62 height 13
select select "0: null"
click at [422, 179] on select "None" at bounding box center [453, 185] width 62 height 13
click at [513, 187] on input "number" at bounding box center [515, 185] width 37 height 13
type input "1"
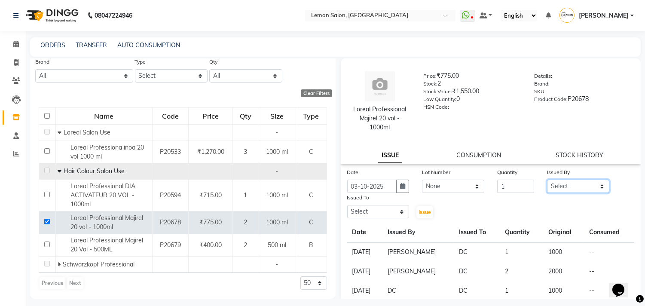
drag, startPoint x: 556, startPoint y: 185, endPoint x: 556, endPoint y: 179, distance: 6.5
click at [556, 185] on select "Select Arun Arndive Ashfak Danish Mansoori DC Faheem Malik Kajal Pawar Payal Ma…" at bounding box center [578, 185] width 62 height 13
select select "8819"
click at [547, 179] on select "Select Arun Arndive Ashfak Danish Mansoori DC Faheem Malik Kajal Pawar Payal Ma…" at bounding box center [578, 185] width 62 height 13
drag, startPoint x: 376, startPoint y: 217, endPoint x: 376, endPoint y: 205, distance: 11.6
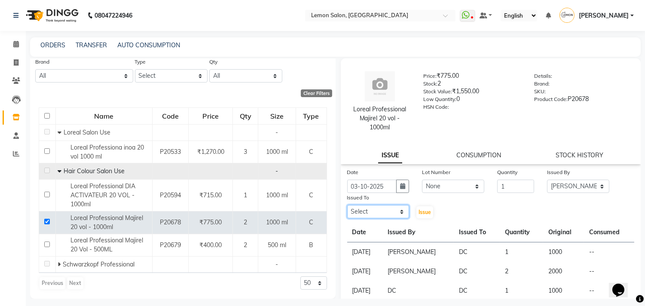
click at [376, 217] on select "Select Arun Arndive Ashfak Danish Mansoori DC Faheem Malik Kajal Pawar Payal Ma…" at bounding box center [378, 211] width 62 height 13
select select "7880"
click at [347, 205] on select "Select Arun Arndive Ashfak Danish Mansoori DC Faheem Malik Kajal Pawar Payal Ma…" at bounding box center [378, 211] width 62 height 13
click at [422, 207] on button "Issue" at bounding box center [424, 212] width 17 height 12
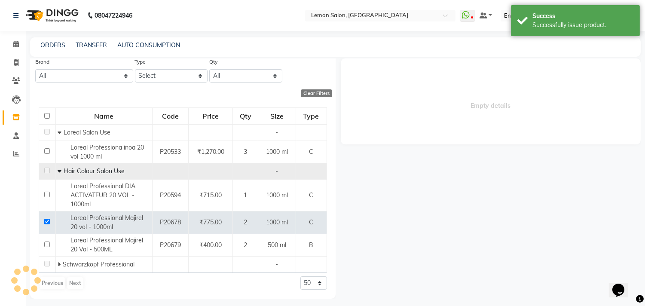
select select
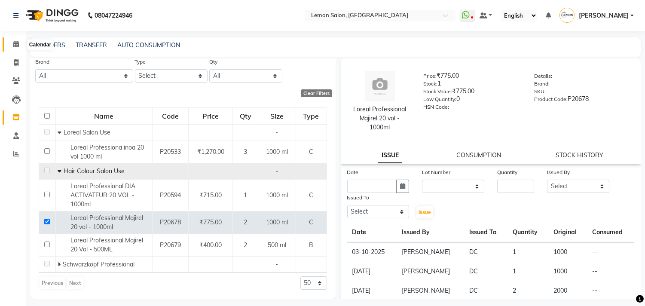
click at [15, 44] on icon at bounding box center [16, 44] width 6 height 6
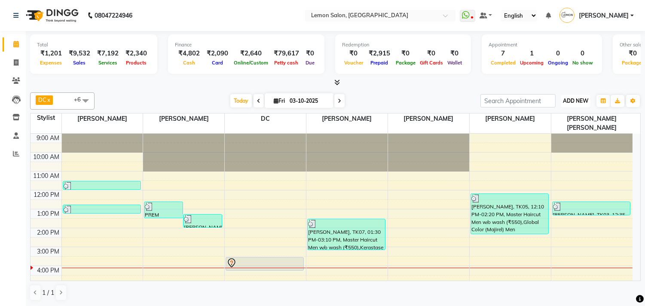
click at [568, 100] on span "ADD NEW" at bounding box center [575, 100] width 25 height 6
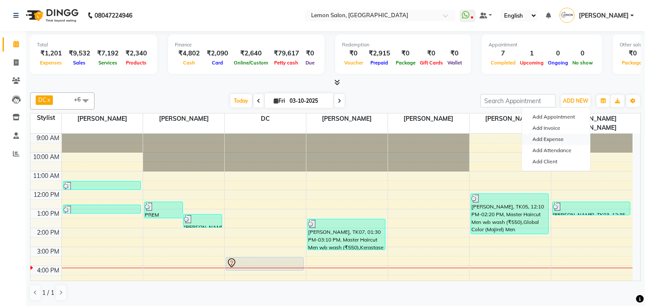
click at [544, 140] on link "Add Expense" at bounding box center [556, 139] width 68 height 11
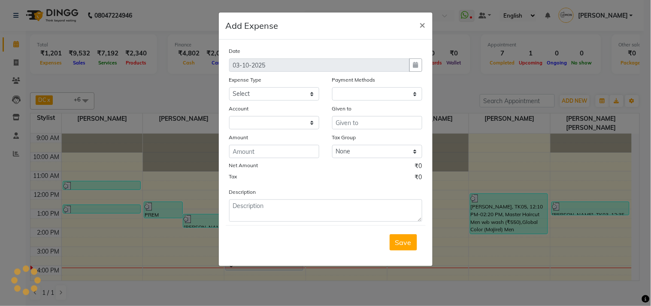
select select "1"
select select "2551"
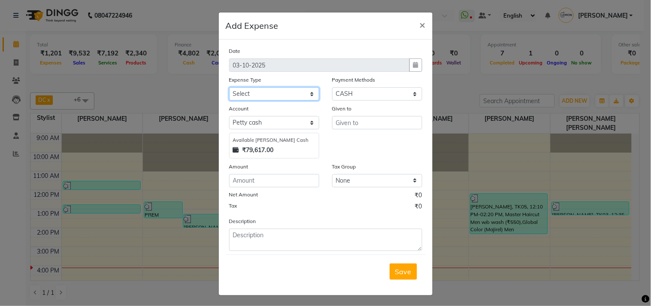
click at [244, 97] on select "Select Advance Cash transfer to hub Laundry Loan Membership Milk Miscellaneous …" at bounding box center [274, 93] width 90 height 13
select select "2686"
click at [229, 87] on select "Select Advance Cash transfer to hub Laundry Loan Membership Milk Miscellaneous …" at bounding box center [274, 93] width 90 height 13
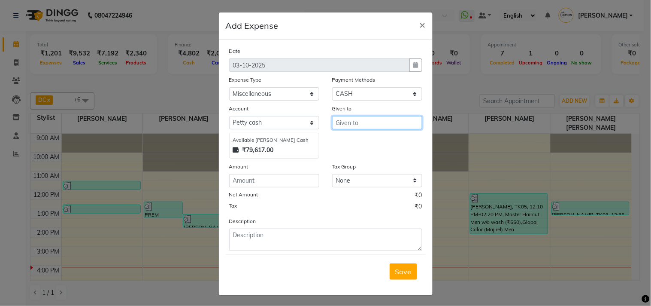
click at [361, 122] on input "text" at bounding box center [377, 122] width 90 height 13
type input "D"
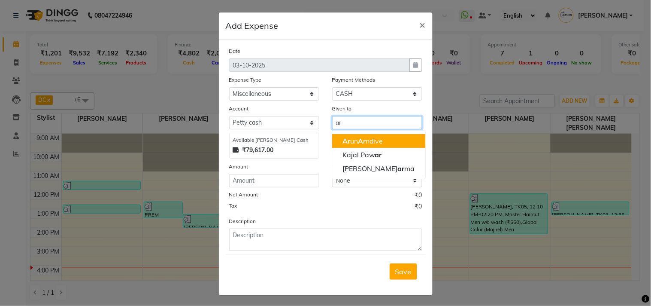
click at [351, 141] on ngb-highlight "Ar un Ar ndive" at bounding box center [363, 141] width 41 height 9
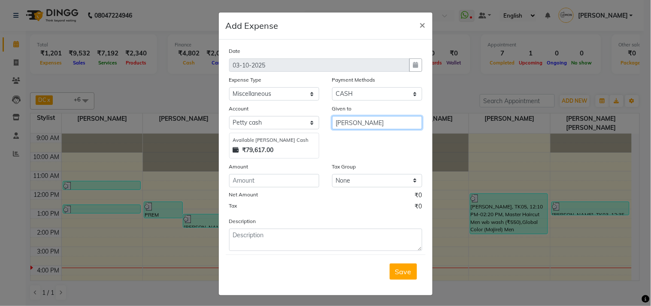
type input "[PERSON_NAME]"
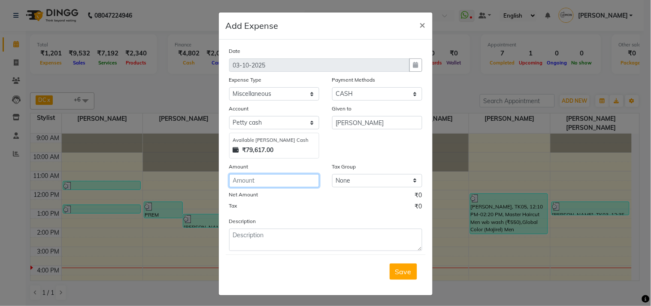
click at [281, 181] on input "number" at bounding box center [274, 180] width 90 height 13
type input "150"
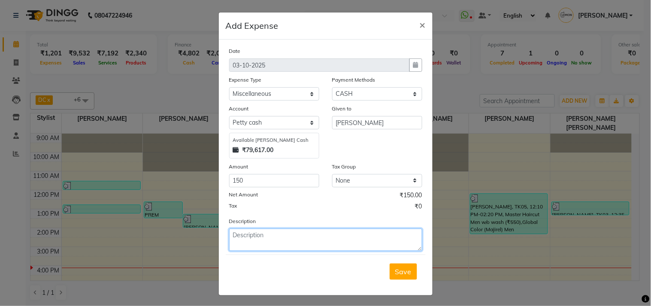
click at [247, 245] on textarea at bounding box center [325, 239] width 193 height 22
type textarea "odonil for washroom and kitchen"
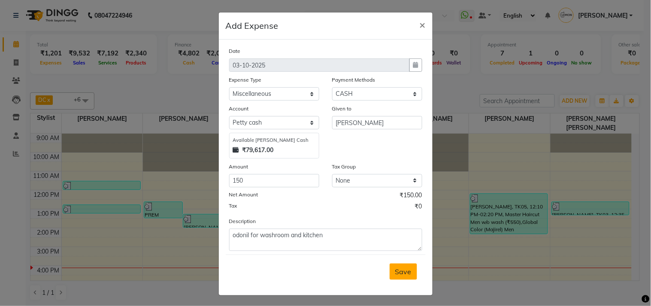
click at [395, 268] on span "Save" at bounding box center [403, 271] width 16 height 9
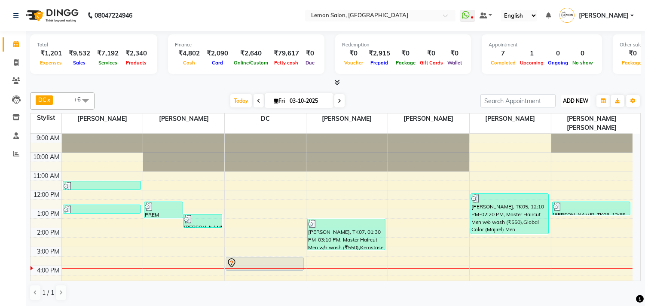
click at [574, 104] on button "ADD NEW Toggle Dropdown" at bounding box center [575, 101] width 30 height 12
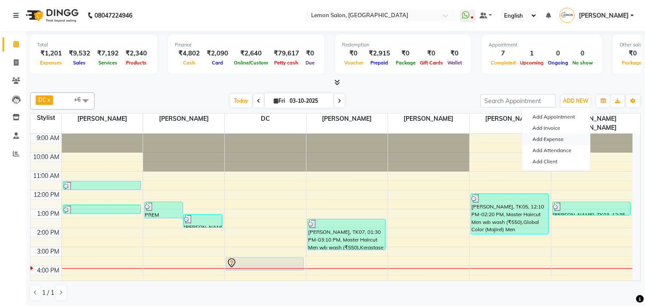
click at [542, 138] on link "Add Expense" at bounding box center [556, 139] width 68 height 11
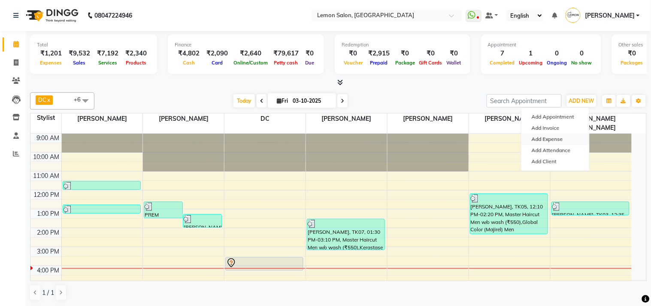
select select "1"
select select "2551"
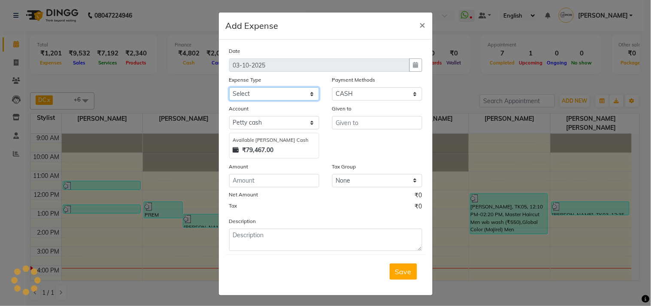
click at [262, 89] on select "Select Advance Cash transfer to hub Laundry Loan Membership Milk Miscellaneous …" at bounding box center [274, 93] width 90 height 13
select select "5359"
click at [229, 87] on select "Select Advance Cash transfer to hub Laundry Loan Membership Milk Miscellaneous …" at bounding box center [274, 93] width 90 height 13
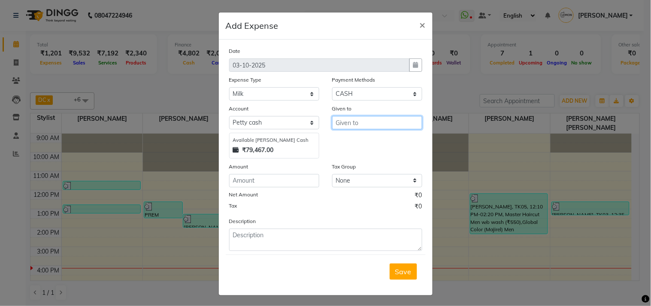
click at [356, 119] on input "text" at bounding box center [377, 122] width 90 height 13
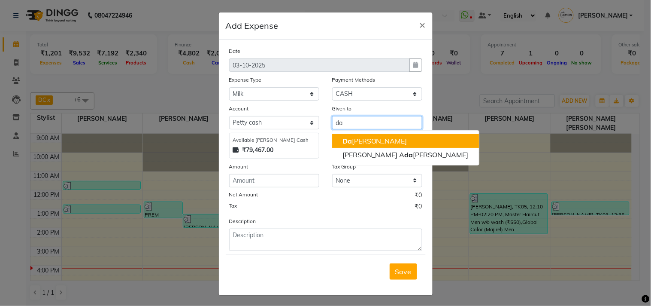
drag, startPoint x: 346, startPoint y: 142, endPoint x: 327, endPoint y: 160, distance: 25.8
click at [345, 142] on span "Da" at bounding box center [347, 141] width 9 height 9
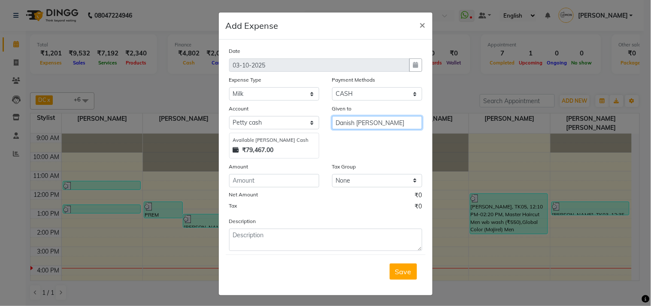
type input "Danish [PERSON_NAME]"
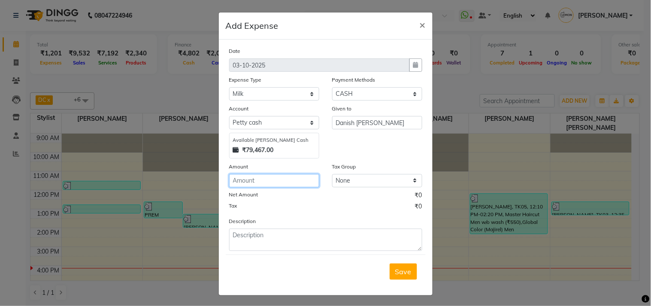
click at [280, 185] on input "number" at bounding box center [274, 180] width 90 height 13
type input "180"
click at [237, 255] on div "Save" at bounding box center [326, 271] width 200 height 34
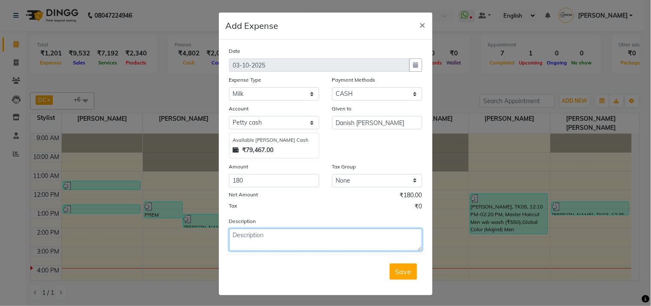
click at [237, 238] on textarea at bounding box center [325, 239] width 193 height 22
type textarea "milk"
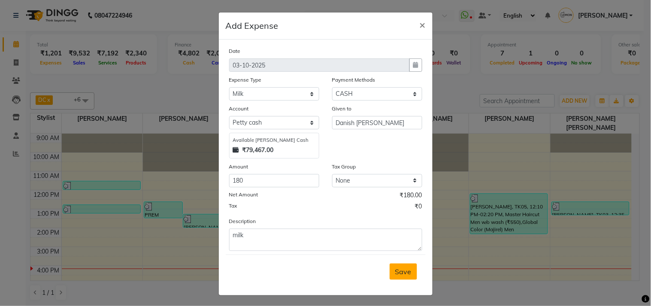
click at [398, 276] on span "Save" at bounding box center [403, 271] width 16 height 9
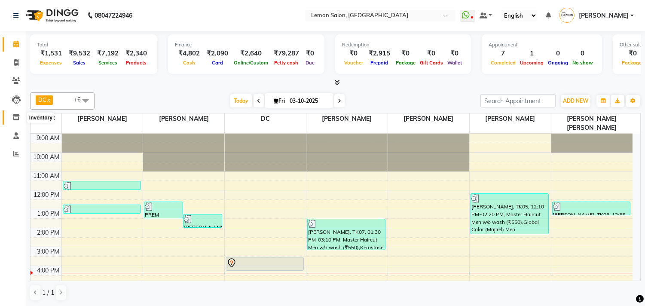
click at [16, 116] on icon at bounding box center [15, 117] width 7 height 6
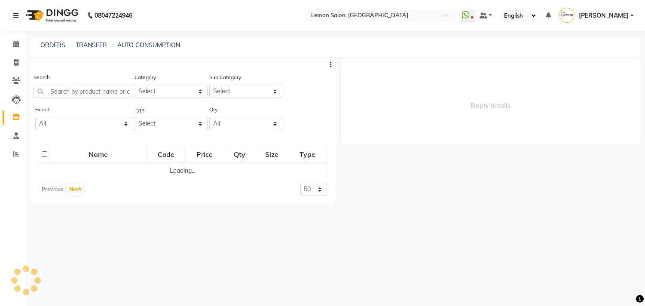
select select
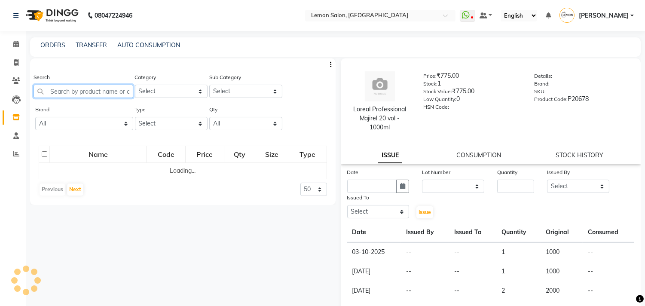
click at [70, 89] on input "text" at bounding box center [83, 91] width 100 height 13
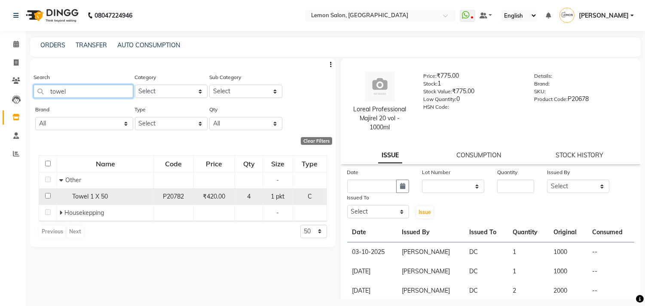
type input "towel"
click at [46, 196] on input "checkbox" at bounding box center [48, 196] width 6 height 6
checkbox input "true"
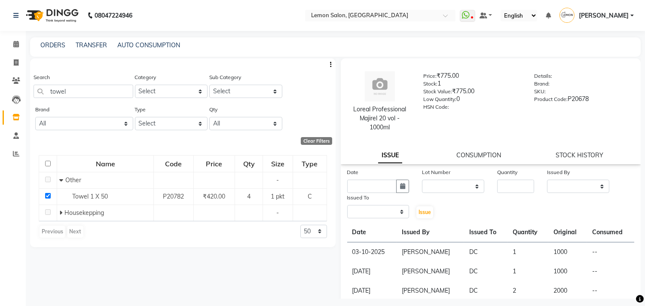
select select
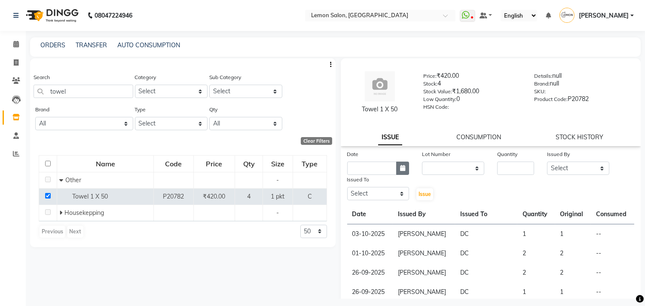
click at [402, 169] on icon "button" at bounding box center [402, 168] width 5 height 6
select select "10"
select select "2025"
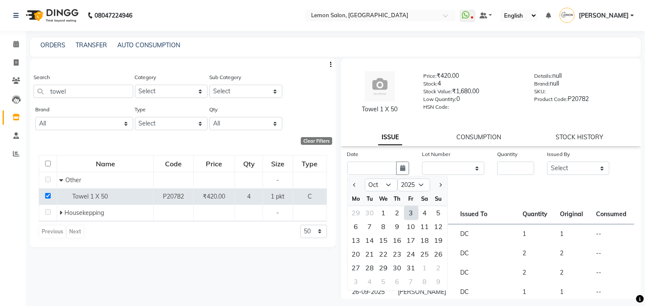
click at [412, 213] on div "3" at bounding box center [411, 213] width 14 height 14
type input "03-10-2025"
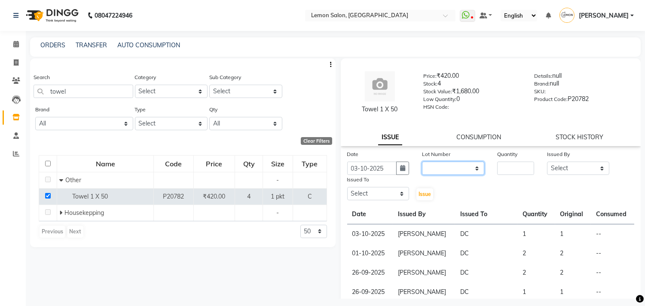
click at [435, 173] on select "None" at bounding box center [453, 167] width 62 height 13
select select "0: null"
click at [422, 161] on select "None" at bounding box center [453, 167] width 62 height 13
click at [502, 173] on input "number" at bounding box center [515, 167] width 37 height 13
type input "1"
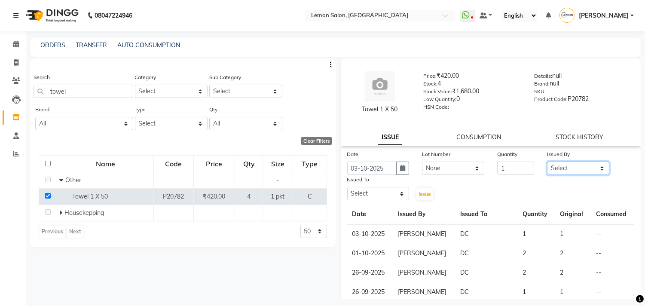
click at [575, 164] on select "Select Arun Arndive Ashfak Danish Mansoori DC Faheem Malik Kajal Pawar Payal Ma…" at bounding box center [578, 167] width 62 height 13
select select "8819"
click at [547, 161] on select "Select Arun Arndive Ashfak Danish Mansoori DC Faheem Malik Kajal Pawar Payal Ma…" at bounding box center [578, 167] width 62 height 13
click at [362, 190] on select "Select Arun Arndive Ashfak Danish Mansoori DC Faheem Malik Kajal Pawar Payal Ma…" at bounding box center [378, 193] width 62 height 13
select select "7880"
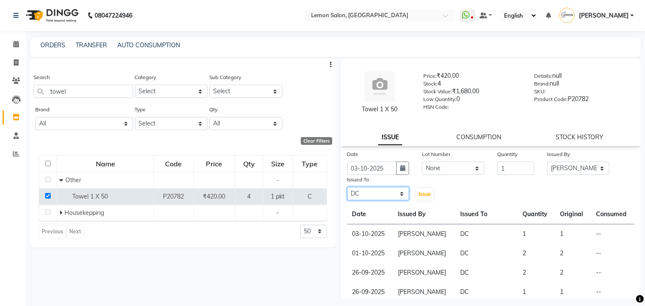
click at [347, 187] on select "Select Arun Arndive Ashfak Danish Mansoori DC Faheem Malik Kajal Pawar Payal Ma…" at bounding box center [378, 193] width 62 height 13
click at [423, 192] on span "Issue" at bounding box center [424, 194] width 12 height 6
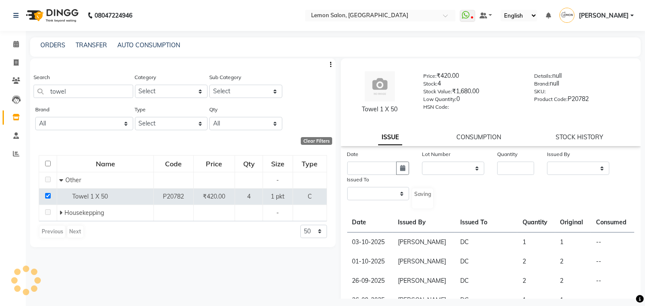
select select
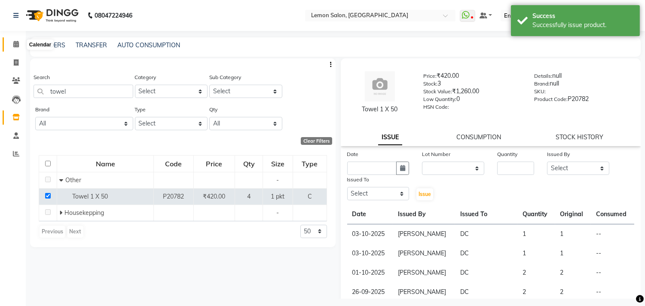
click at [18, 44] on icon at bounding box center [16, 44] width 6 height 6
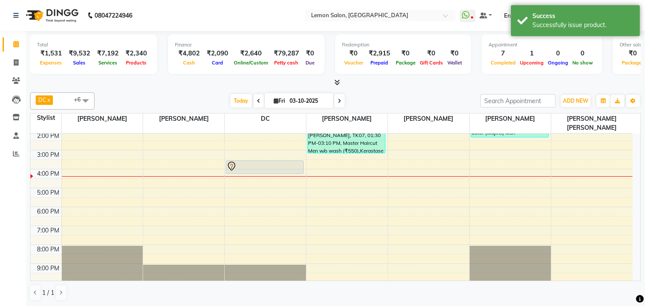
scroll to position [109, 0]
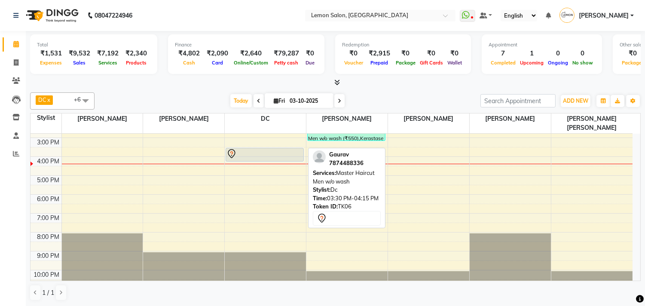
click at [256, 149] on div at bounding box center [264, 154] width 76 height 10
select select "7"
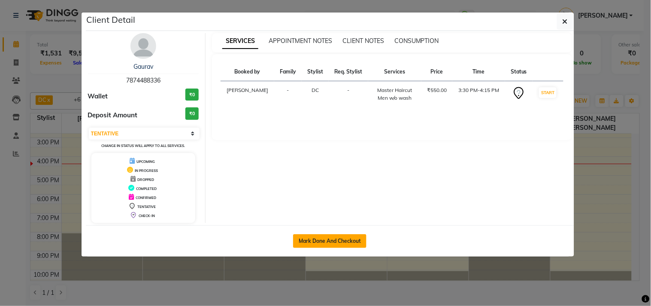
drag, startPoint x: 308, startPoint y: 238, endPoint x: 304, endPoint y: 237, distance: 4.4
click at [308, 238] on button "Mark Done And Checkout" at bounding box center [329, 241] width 73 height 14
select select "569"
select select "service"
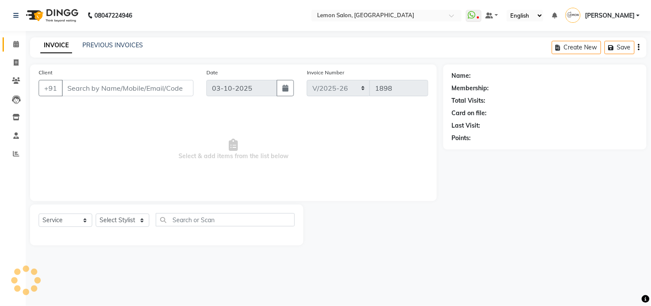
type input "7874488336"
select select "7880"
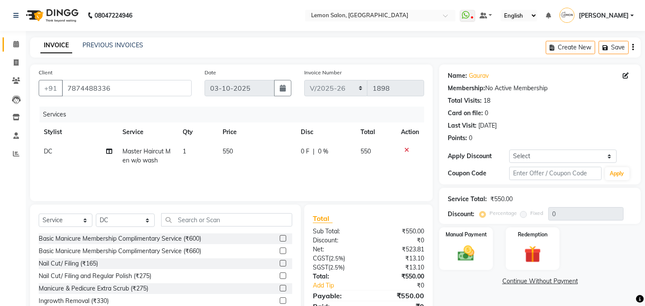
scroll to position [38, 0]
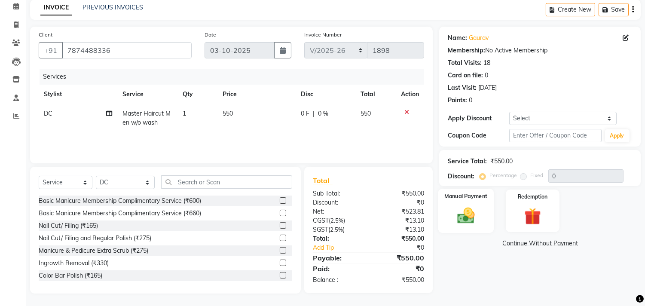
click at [465, 216] on img at bounding box center [466, 216] width 28 height 20
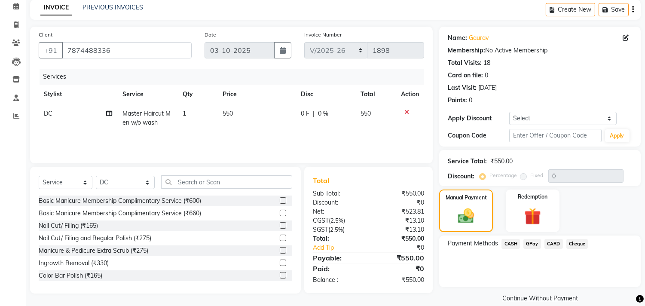
click at [523, 242] on span "GPay" at bounding box center [532, 244] width 18 height 10
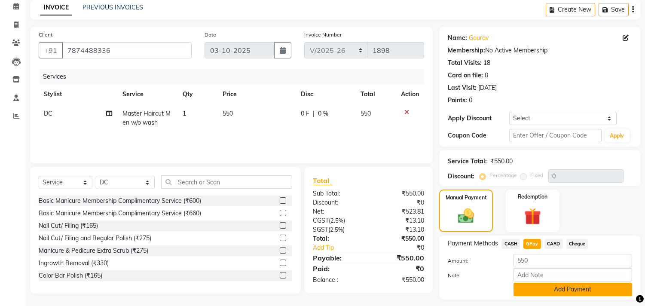
click at [524, 286] on button "Add Payment" at bounding box center [572, 289] width 119 height 13
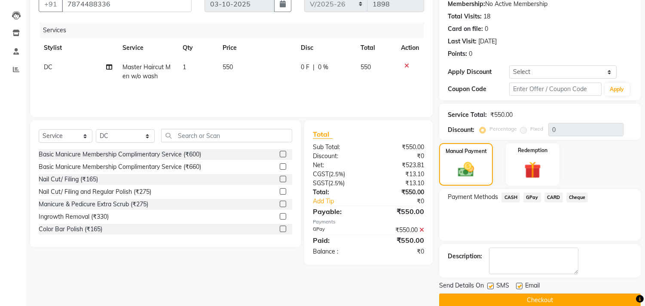
scroll to position [97, 0]
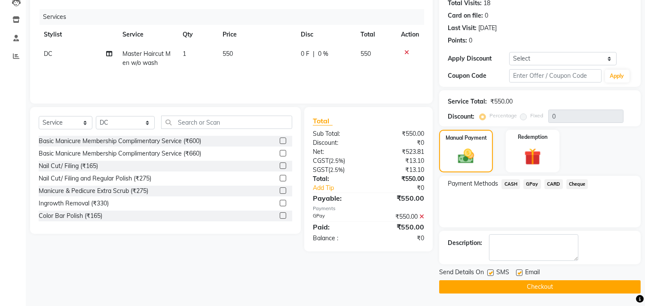
click at [490, 284] on button "Checkout" at bounding box center [539, 286] width 201 height 13
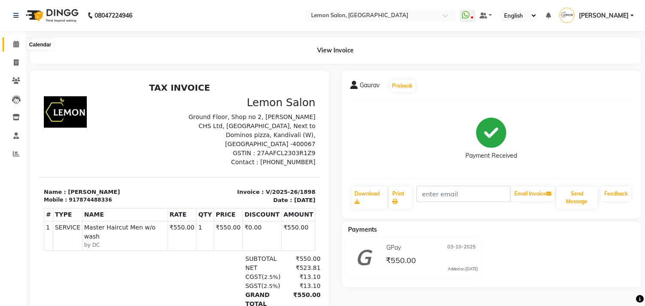
click at [18, 47] on icon at bounding box center [16, 44] width 6 height 6
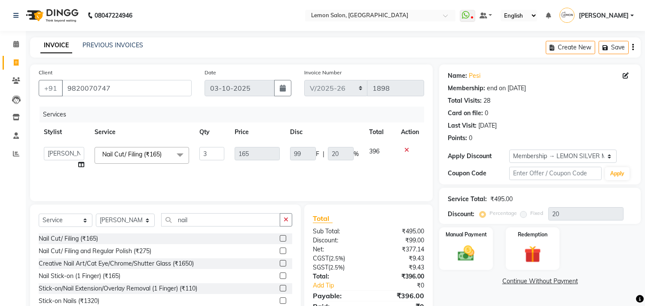
select select "569"
select select "7383"
select select "service"
select select "7383"
select select "1: Object"
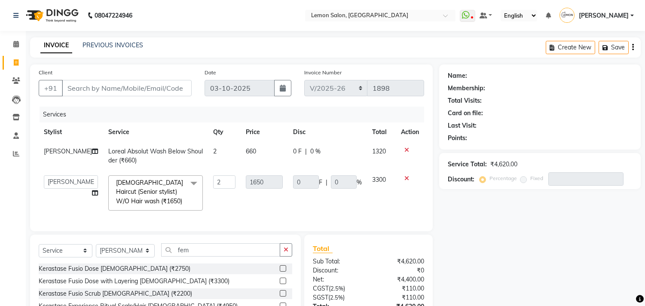
select select "569"
select select "7385"
select select "service"
select select "7385"
click at [216, 155] on td "2" at bounding box center [224, 156] width 33 height 28
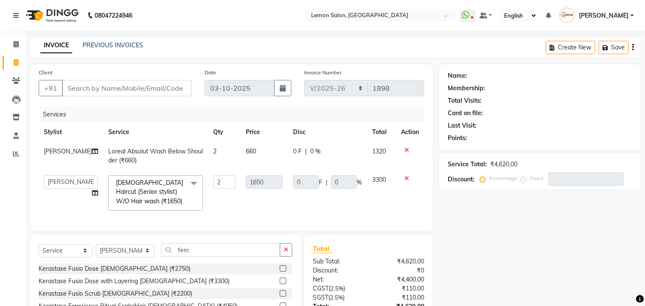
select select "7385"
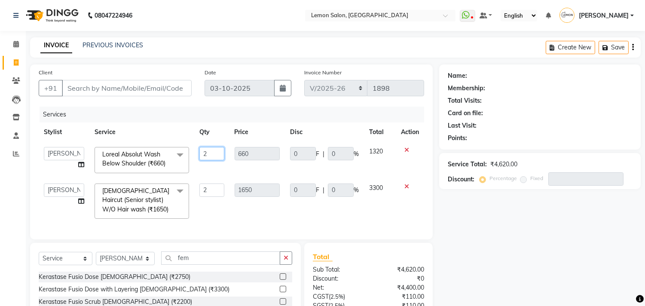
scroll to position [95, 0]
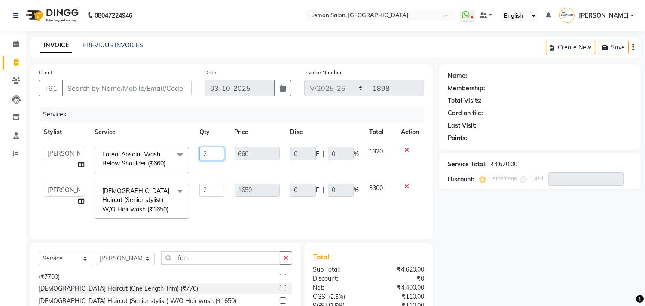
drag, startPoint x: 0, startPoint y: 0, endPoint x: 191, endPoint y: 149, distance: 242.0
click at [191, 149] on tr "Arun Arndive [PERSON_NAME] Danish [PERSON_NAME] [PERSON_NAME] [PERSON_NAME] [PE…" at bounding box center [231, 160] width 385 height 36
type input "1"
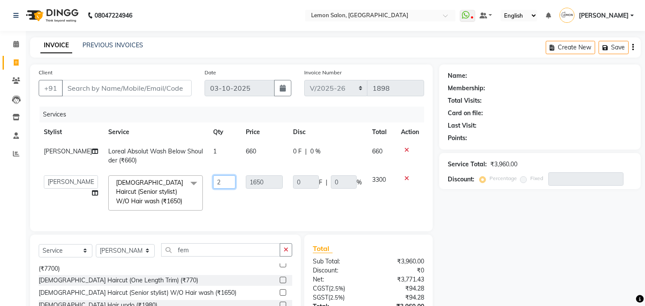
click at [219, 186] on input "2" at bounding box center [224, 181] width 22 height 13
drag, startPoint x: 219, startPoint y: 186, endPoint x: 205, endPoint y: 186, distance: 14.6
click at [213, 186] on input "2" at bounding box center [224, 181] width 22 height 13
type input "1"
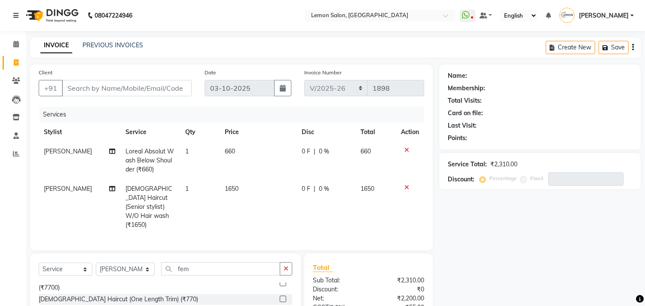
click at [196, 204] on td "1" at bounding box center [200, 206] width 40 height 55
select select "7385"
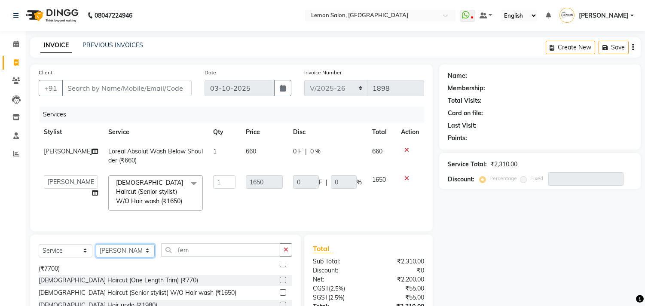
click at [118, 257] on select "Select Stylist Arun Arndive [PERSON_NAME] Danish [PERSON_NAME] [PERSON_NAME] [P…" at bounding box center [125, 250] width 59 height 13
select select "66497"
click at [96, 251] on select "Select Stylist Arun Arndive [PERSON_NAME] Danish [PERSON_NAME] [PERSON_NAME] [P…" at bounding box center [125, 250] width 59 height 13
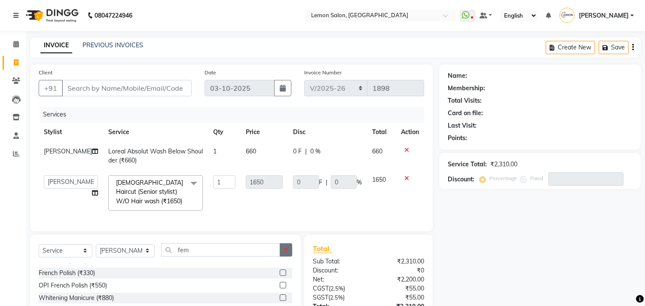
click at [285, 252] on icon "button" at bounding box center [285, 249] width 5 height 6
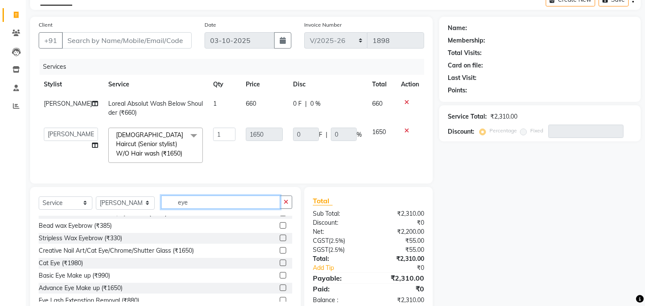
scroll to position [0, 0]
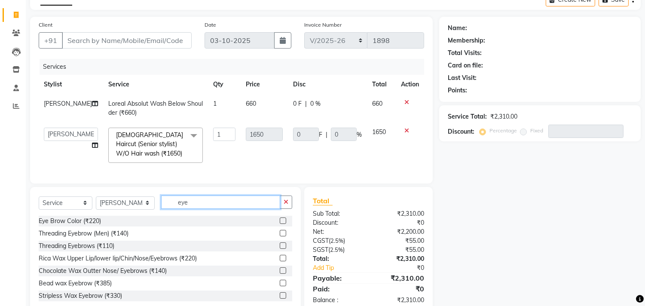
type input "eye"
click at [280, 251] on div at bounding box center [283, 246] width 6 height 9
click at [280, 249] on label at bounding box center [283, 245] width 6 height 6
click at [280, 249] on input "checkbox" at bounding box center [283, 246] width 6 height 6
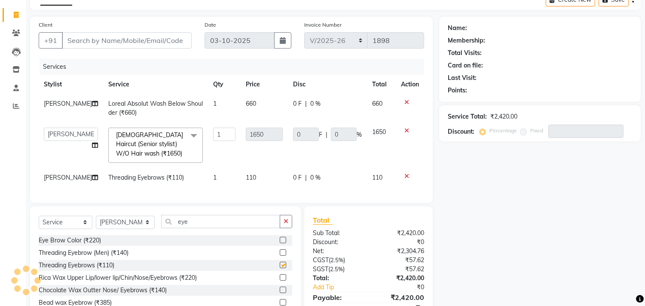
scroll to position [16, 0]
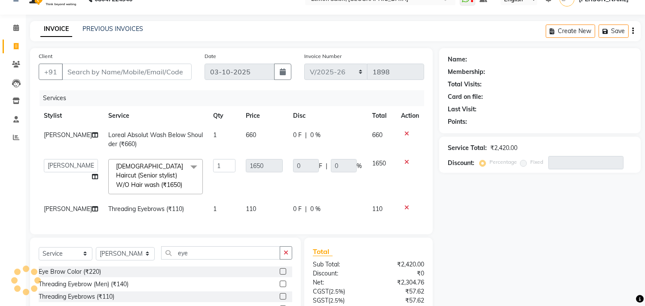
checkbox input "false"
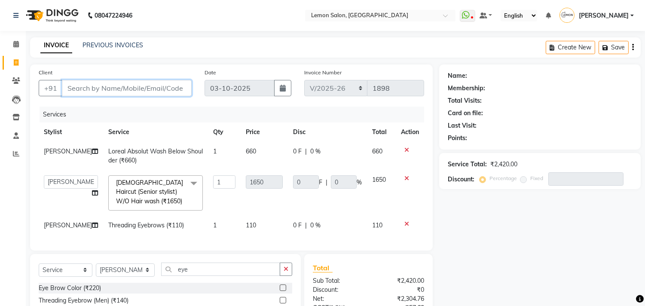
click at [98, 83] on input "Client" at bounding box center [127, 88] width 130 height 16
type input "9"
type input "0"
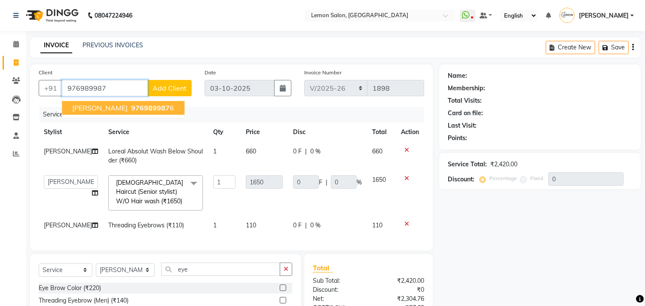
click at [95, 108] on span "[PERSON_NAME]" at bounding box center [99, 107] width 55 height 9
type input "9769899876"
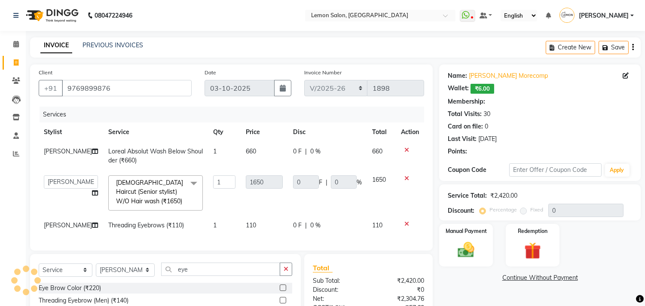
type input "330"
type input "20"
select select "1: Object"
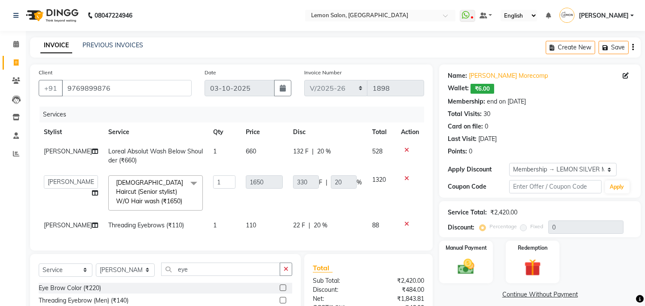
type input "20"
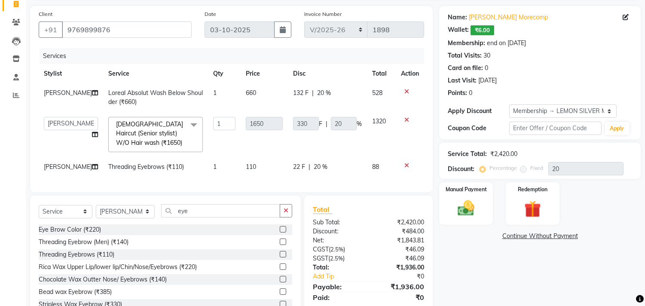
scroll to position [95, 0]
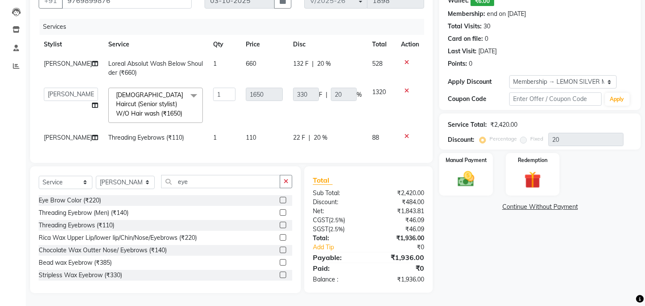
click at [210, 54] on td "1" at bounding box center [224, 68] width 33 height 28
select select "7385"
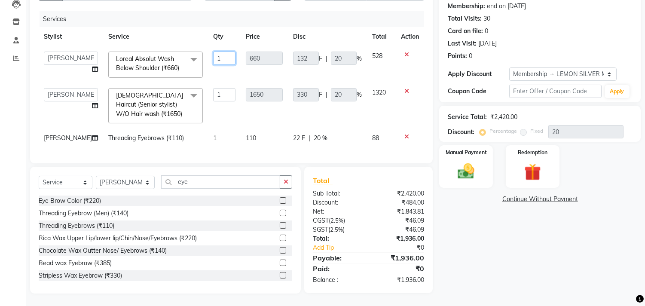
drag, startPoint x: 219, startPoint y: 58, endPoint x: 192, endPoint y: 59, distance: 27.5
click at [192, 59] on tr "Arun Arndive [PERSON_NAME] Danish [PERSON_NAME] [PERSON_NAME] [PERSON_NAME] [PE…" at bounding box center [231, 64] width 385 height 36
type input "2"
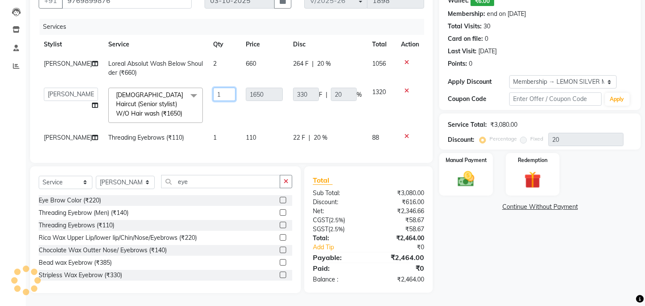
drag, startPoint x: 210, startPoint y: 99, endPoint x: 190, endPoint y: 101, distance: 19.9
click at [190, 101] on tr "Arun Arndive [PERSON_NAME] Danish [PERSON_NAME] [PERSON_NAME] [PERSON_NAME] [PE…" at bounding box center [231, 105] width 385 height 46
type input "2"
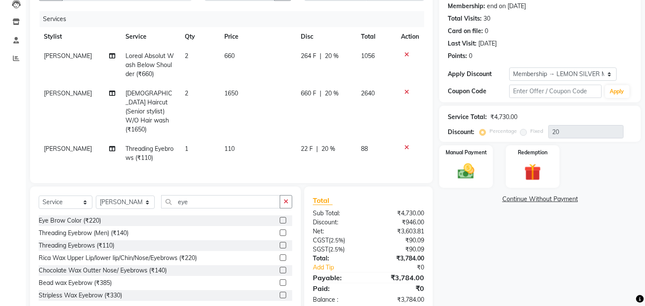
click at [247, 139] on td "110" at bounding box center [257, 153] width 76 height 28
select select "66497"
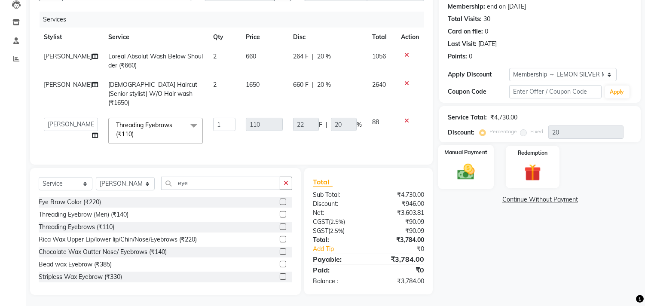
click at [468, 176] on img at bounding box center [466, 172] width 28 height 20
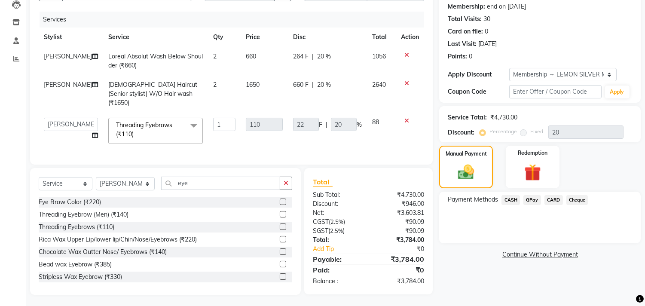
click at [530, 198] on span "GPay" at bounding box center [532, 200] width 18 height 10
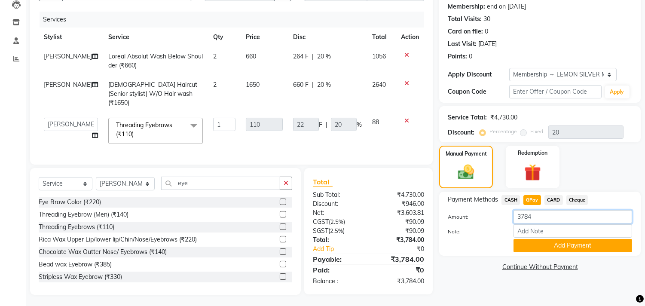
drag, startPoint x: 545, startPoint y: 223, endPoint x: 470, endPoint y: 216, distance: 76.0
click at [470, 216] on div "Amount: 3784" at bounding box center [539, 217] width 197 height 15
drag, startPoint x: 532, startPoint y: 213, endPoint x: 520, endPoint y: 213, distance: 12.0
click at [520, 213] on input "3784" at bounding box center [572, 216] width 119 height 13
type input "3"
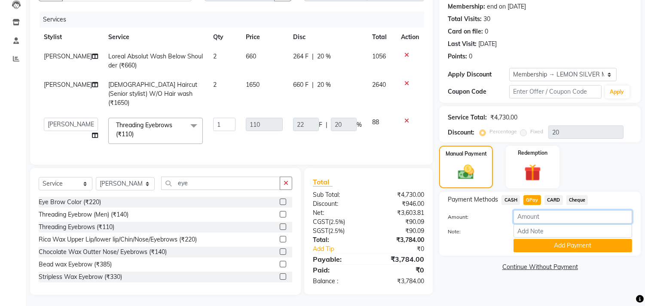
type input "8"
type input "1848"
click at [523, 245] on button "Add Payment" at bounding box center [572, 245] width 119 height 13
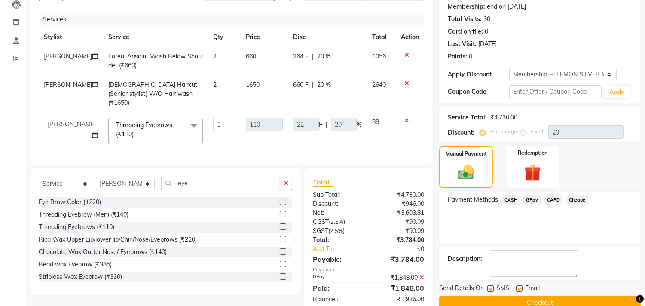
click at [508, 202] on span "CASH" at bounding box center [510, 200] width 18 height 10
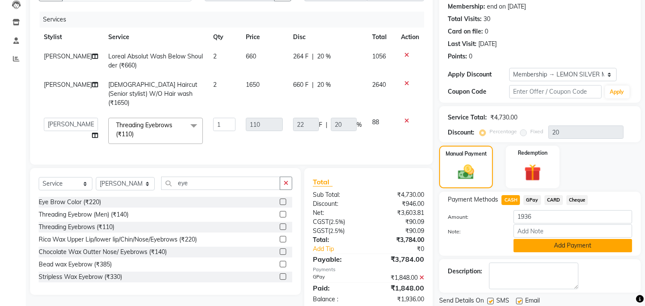
click at [519, 243] on button "Add Payment" at bounding box center [572, 245] width 119 height 13
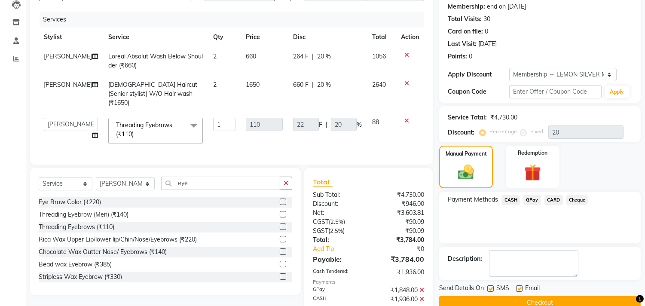
scroll to position [176, 0]
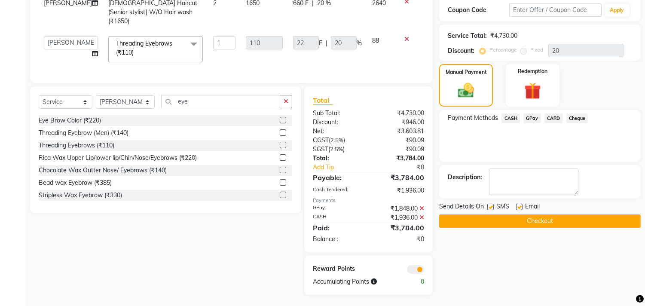
click at [491, 202] on div "SMS" at bounding box center [501, 207] width 29 height 11
click at [490, 209] on label at bounding box center [490, 207] width 6 height 6
click at [490, 209] on input "checkbox" at bounding box center [490, 207] width 6 height 6
checkbox input "false"
click at [519, 206] on label at bounding box center [519, 207] width 6 height 6
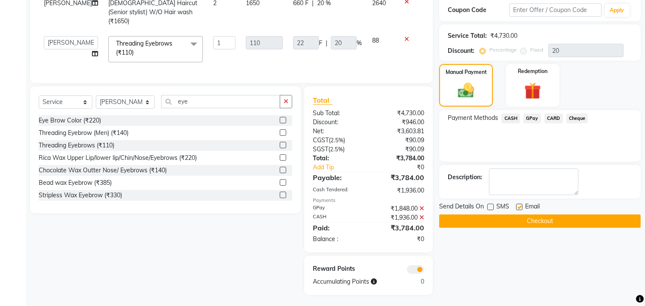
click at [519, 206] on input "checkbox" at bounding box center [519, 207] width 6 height 6
checkbox input "false"
click at [498, 222] on button "Checkout" at bounding box center [539, 220] width 201 height 13
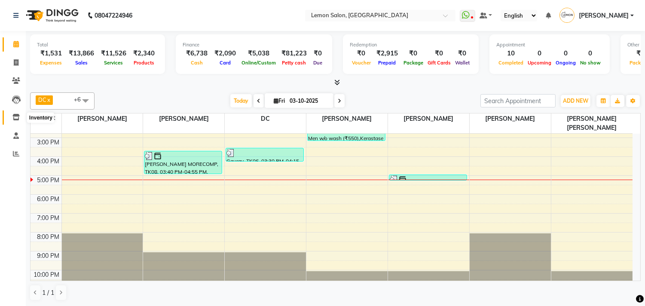
click at [19, 119] on span at bounding box center [16, 118] width 15 height 10
select select
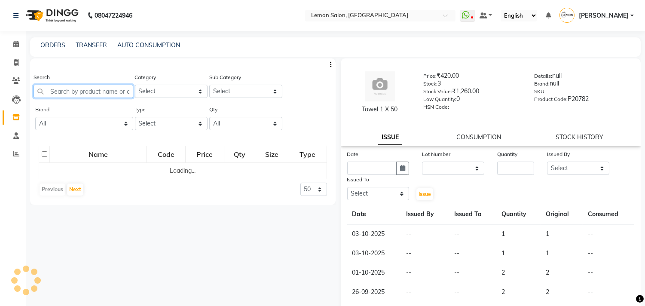
click at [65, 88] on input "text" at bounding box center [83, 91] width 100 height 13
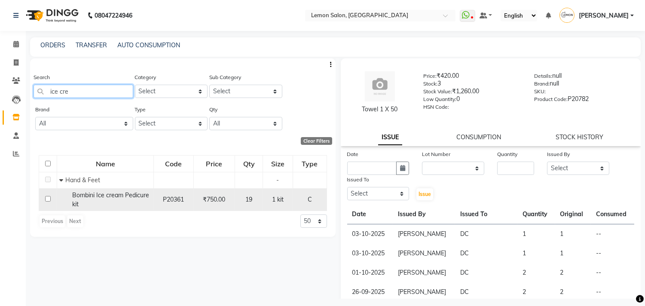
type input "ice cre"
click at [48, 199] on input "checkbox" at bounding box center [48, 199] width 6 height 6
checkbox input "true"
select select
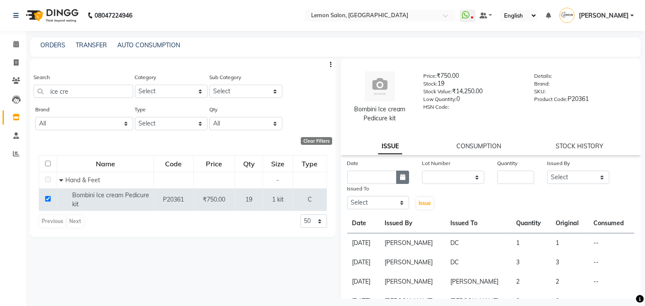
click at [404, 179] on button "button" at bounding box center [402, 176] width 13 height 13
select select "10"
select select "2025"
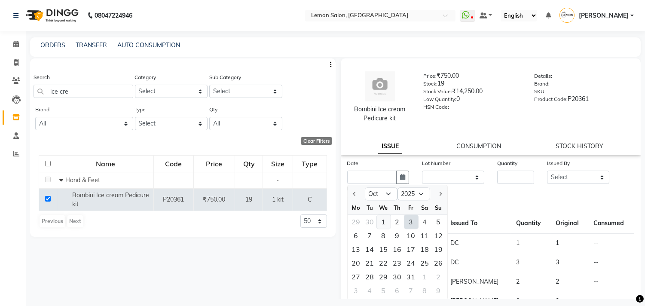
click at [381, 222] on div "1" at bounding box center [384, 222] width 14 height 14
type input "01-10-2025"
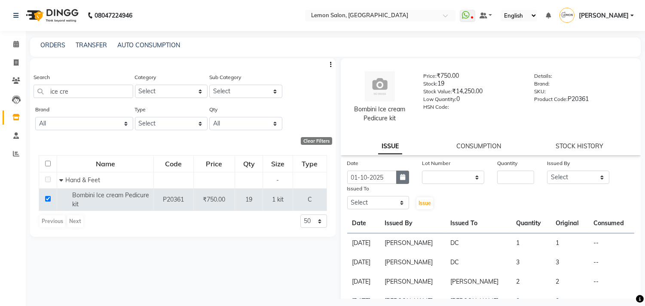
click at [401, 181] on button "button" at bounding box center [402, 176] width 13 height 13
select select "10"
select select "2025"
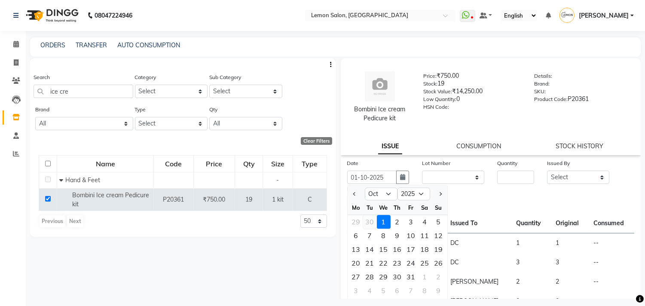
click at [364, 222] on div "30" at bounding box center [370, 222] width 14 height 14
type input "[DATE]"
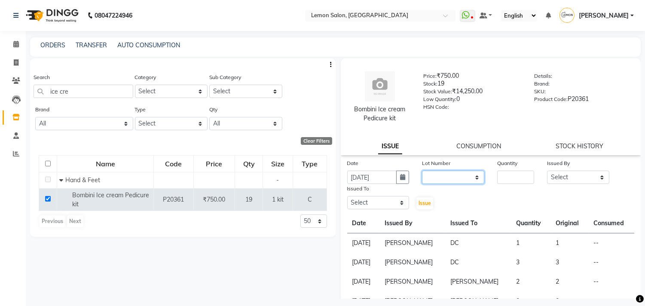
click at [435, 180] on select "None" at bounding box center [453, 176] width 62 height 13
select select "0: null"
click at [422, 170] on select "None" at bounding box center [453, 176] width 62 height 13
drag, startPoint x: 501, startPoint y: 186, endPoint x: 501, endPoint y: 179, distance: 6.4
click at [501, 185] on div "Date 30-09-2025 Lot Number None Quantity Issued By Select Arun Arndive Ashfak D…" at bounding box center [491, 184] width 300 height 52
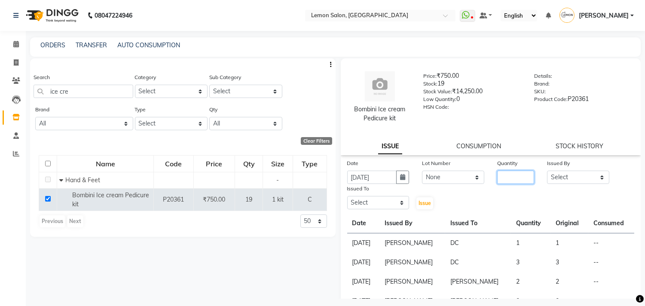
click at [501, 179] on input "number" at bounding box center [515, 176] width 37 height 13
type input "1"
click at [553, 181] on select "Select Arun Arndive [PERSON_NAME] Danish [PERSON_NAME] [PERSON_NAME] [PERSON_NA…" at bounding box center [578, 176] width 62 height 13
select select "8819"
click at [547, 170] on select "Select Arun Arndive [PERSON_NAME] Danish [PERSON_NAME] [PERSON_NAME] [PERSON_NA…" at bounding box center [578, 176] width 62 height 13
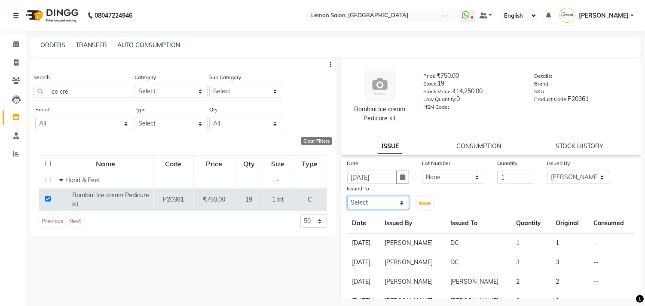
click at [379, 199] on select "Select Arun Arndive [PERSON_NAME] Danish [PERSON_NAME] [PERSON_NAME] [PERSON_NA…" at bounding box center [378, 202] width 62 height 13
select select "66497"
click at [347, 196] on select "Select Arun Arndive [PERSON_NAME] Danish [PERSON_NAME] [PERSON_NAME] [PERSON_NA…" at bounding box center [378, 202] width 62 height 13
click at [416, 199] on button "Issue" at bounding box center [424, 203] width 17 height 12
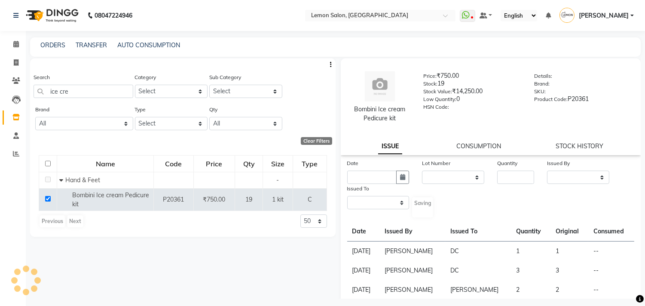
select select
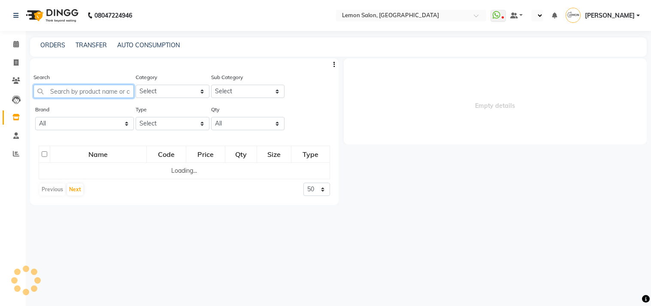
click at [67, 93] on input "text" at bounding box center [83, 91] width 100 height 13
select select "en"
select select
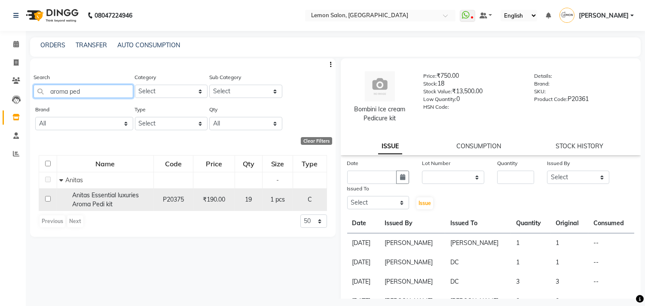
type input "aroma ped"
click at [46, 200] on input "checkbox" at bounding box center [48, 199] width 6 height 6
checkbox input "true"
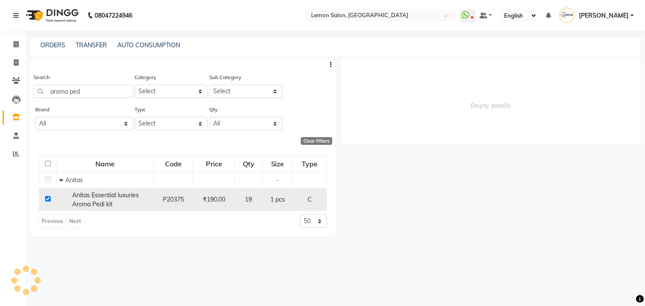
select select
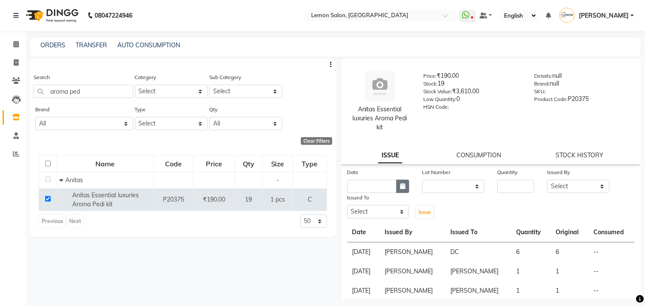
click at [396, 189] on button "button" at bounding box center [402, 185] width 13 height 13
select select "10"
select select "2025"
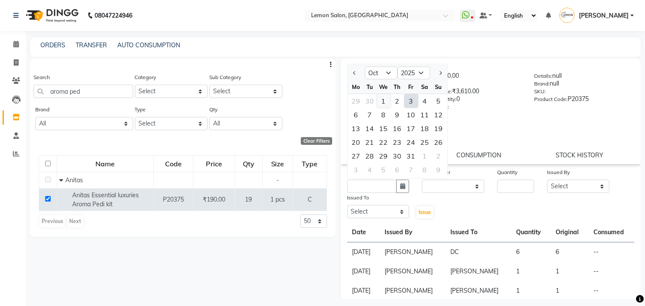
click at [383, 103] on div "1" at bounding box center [384, 101] width 14 height 14
type input "01-10-2025"
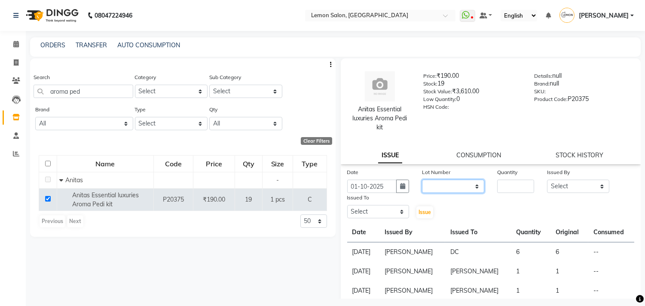
click at [451, 186] on select "None" at bounding box center [453, 185] width 62 height 13
select select "0: null"
click at [422, 179] on select "None" at bounding box center [453, 185] width 62 height 13
click at [502, 186] on input "number" at bounding box center [515, 185] width 37 height 13
type input "2"
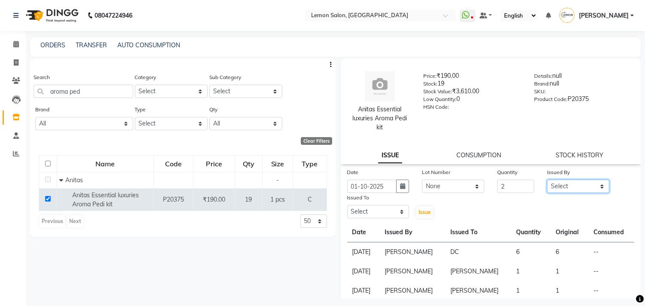
click at [553, 191] on select "Select Arun Arndive [PERSON_NAME] Danish [PERSON_NAME] [PERSON_NAME] [PERSON_NA…" at bounding box center [578, 185] width 62 height 13
select select "8819"
click at [547, 179] on select "Select Arun Arndive [PERSON_NAME] Danish [PERSON_NAME] [PERSON_NAME] [PERSON_NA…" at bounding box center [578, 185] width 62 height 13
drag, startPoint x: 371, startPoint y: 211, endPoint x: 371, endPoint y: 205, distance: 6.0
click at [371, 211] on select "Select Arun Arndive [PERSON_NAME] Danish [PERSON_NAME] [PERSON_NAME] [PERSON_NA…" at bounding box center [378, 211] width 62 height 13
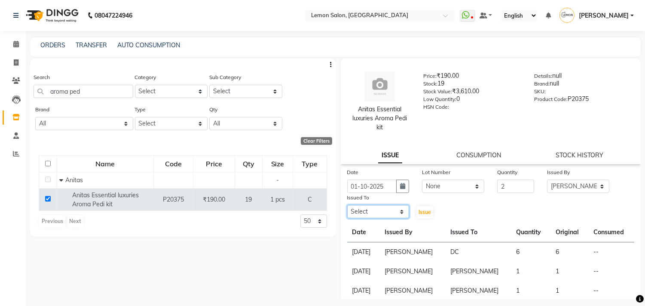
select select "7880"
click at [347, 205] on select "Select Arun Arndive [PERSON_NAME] Danish [PERSON_NAME] [PERSON_NAME] [PERSON_NA…" at bounding box center [378, 211] width 62 height 13
click at [421, 210] on span "Issue" at bounding box center [424, 212] width 12 height 6
select select
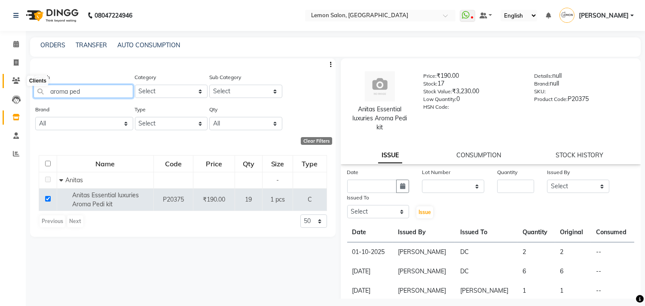
drag, startPoint x: 100, startPoint y: 85, endPoint x: 18, endPoint y: 85, distance: 82.0
click at [18, 85] on app-home "08047224946 Select Location × Lemon Salon, Kandivali WhatsApp Status ✕ Status: …" at bounding box center [322, 155] width 645 height 311
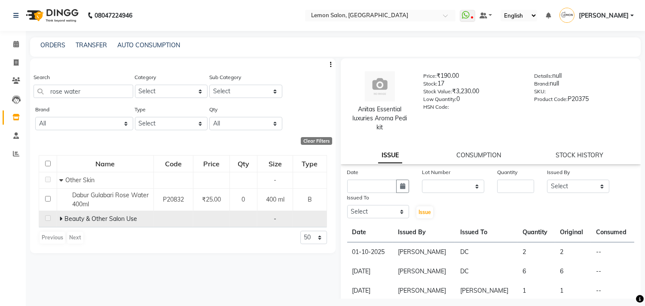
click at [61, 218] on icon at bounding box center [60, 219] width 3 height 6
drag, startPoint x: 99, startPoint y: 95, endPoint x: 40, endPoint y: 101, distance: 58.7
click at [40, 101] on div "Search rose water" at bounding box center [83, 89] width 100 height 32
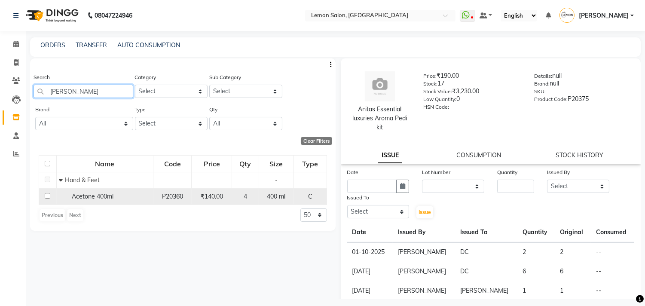
type input "aceto"
click at [47, 197] on input "checkbox" at bounding box center [48, 196] width 6 height 6
checkbox input "true"
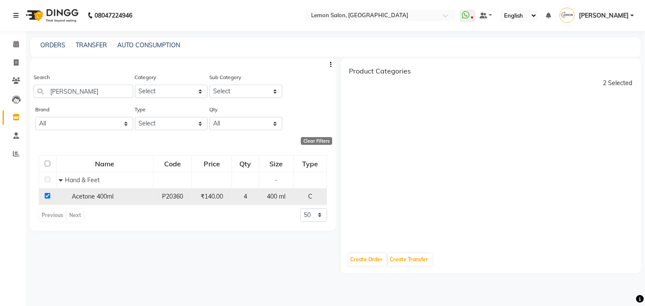
click at [113, 196] on span "Acetone 400ml" at bounding box center [93, 196] width 42 height 8
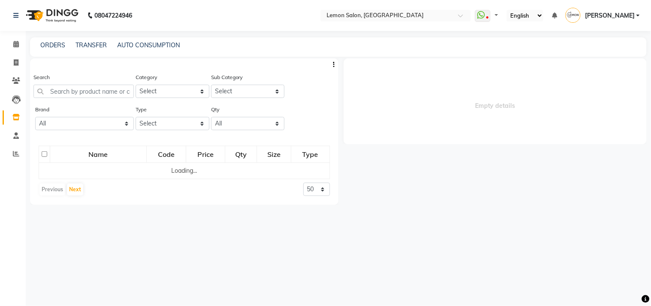
select select
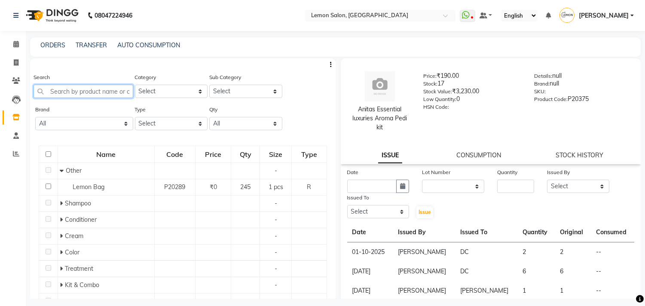
click at [94, 91] on input "text" at bounding box center [83, 91] width 100 height 13
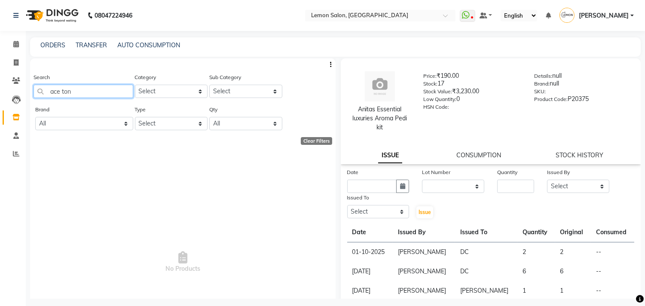
click at [61, 94] on input "ace ton" at bounding box center [83, 91] width 100 height 13
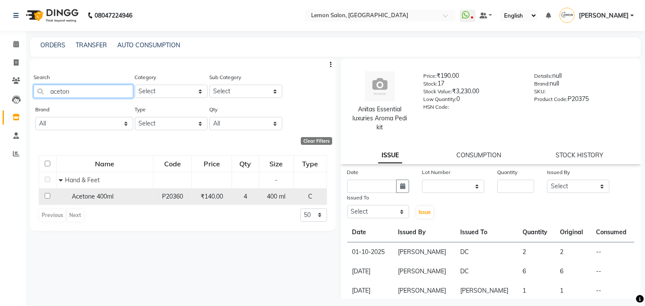
type input "aceton"
click at [48, 196] on input "checkbox" at bounding box center [48, 196] width 6 height 6
checkbox input "true"
select select
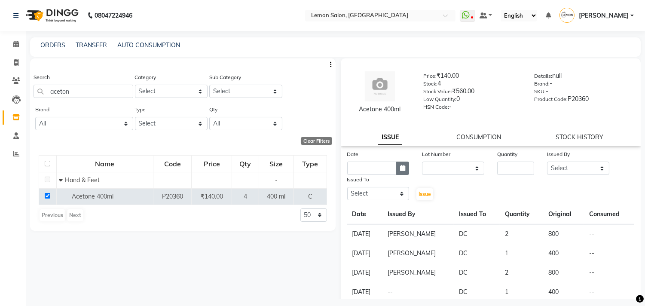
click at [402, 165] on icon "button" at bounding box center [402, 168] width 5 height 6
select select "10"
select select "2025"
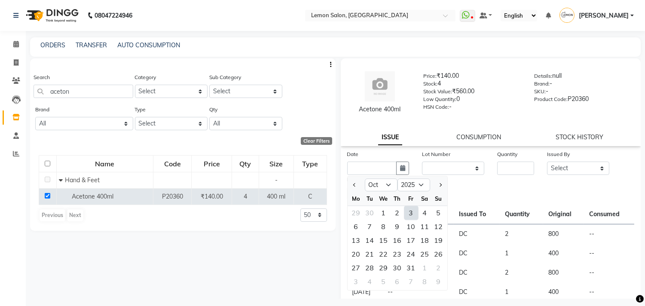
click at [411, 208] on div "3" at bounding box center [411, 213] width 14 height 14
type input "03-10-2025"
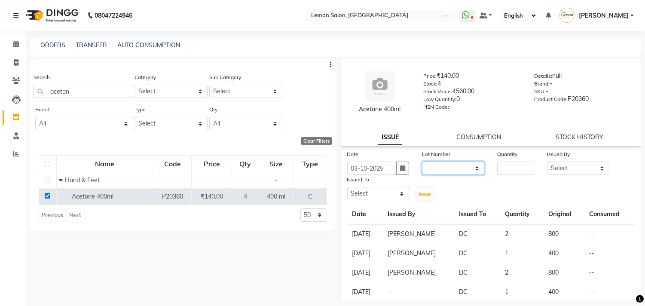
click at [435, 164] on select "None" at bounding box center [453, 167] width 62 height 13
select select "0: null"
click at [422, 161] on select "None" at bounding box center [453, 167] width 62 height 13
click at [517, 170] on input "number" at bounding box center [515, 167] width 37 height 13
type input "2"
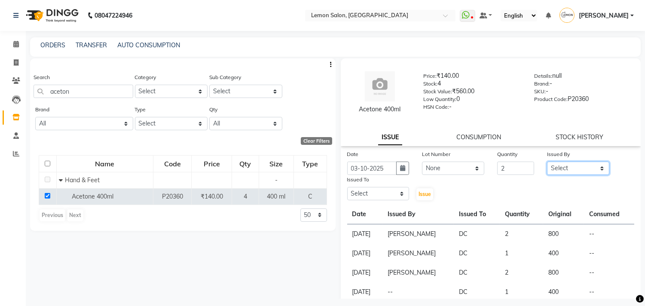
drag, startPoint x: 576, startPoint y: 171, endPoint x: 569, endPoint y: 162, distance: 11.6
click at [576, 170] on select "Select Arun Arndive Ashfak Danish Mansoori DC Faheem Malik Kajal Pawar Payal Ma…" at bounding box center [578, 167] width 62 height 13
select select "8819"
click at [547, 161] on select "Select Arun Arndive Ashfak Danish Mansoori DC Faheem Malik Kajal Pawar Payal Ma…" at bounding box center [578, 167] width 62 height 13
drag, startPoint x: 371, startPoint y: 193, endPoint x: 371, endPoint y: 188, distance: 5.6
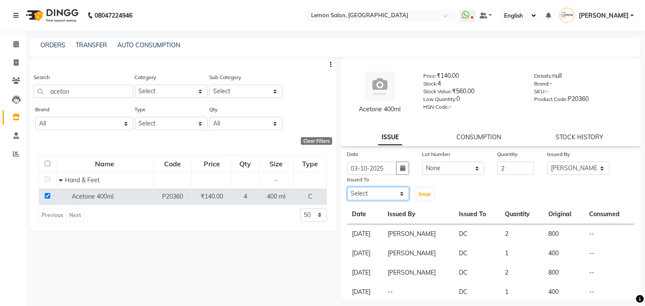
click at [371, 192] on select "Select Arun Arndive [PERSON_NAME] Danish [PERSON_NAME] [PERSON_NAME] [PERSON_NA…" at bounding box center [378, 193] width 62 height 13
select select "7880"
click at [347, 187] on select "Select Arun Arndive Ashfak Danish Mansoori DC Faheem Malik Kajal Pawar Payal Ma…" at bounding box center [378, 193] width 62 height 13
click at [416, 190] on button "Issue" at bounding box center [424, 194] width 17 height 12
select select
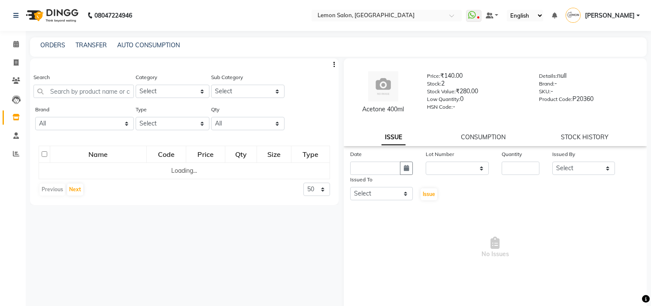
select select
click at [87, 92] on input "text" at bounding box center [83, 91] width 100 height 13
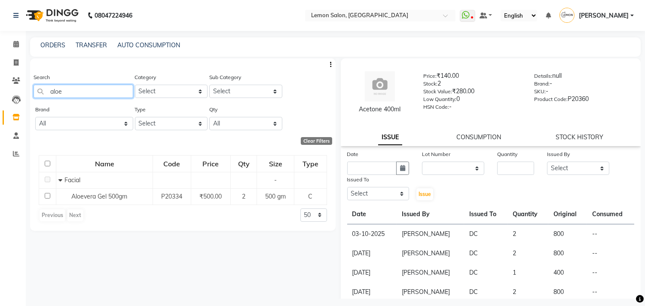
type input "aloe"
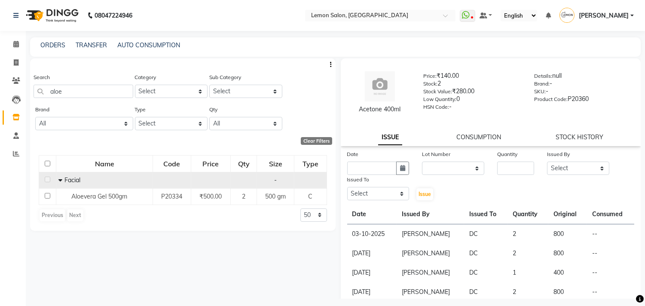
drag, startPoint x: 48, startPoint y: 195, endPoint x: 79, endPoint y: 187, distance: 32.5
click at [47, 195] on input "checkbox" at bounding box center [48, 196] width 6 height 6
checkbox input "true"
select select
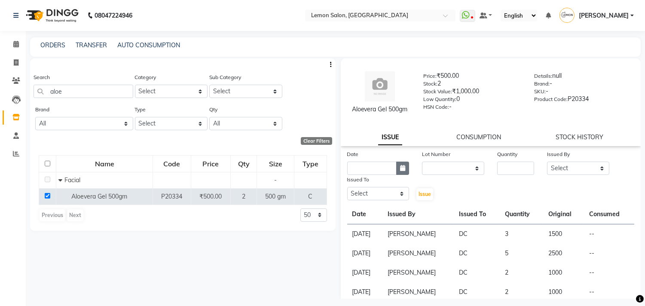
click at [405, 169] on button "button" at bounding box center [402, 167] width 13 height 13
select select "10"
select select "2025"
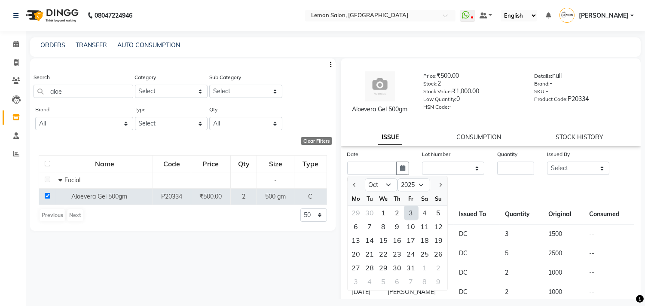
click at [411, 216] on div "3" at bounding box center [411, 213] width 14 height 14
type input "03-10-2025"
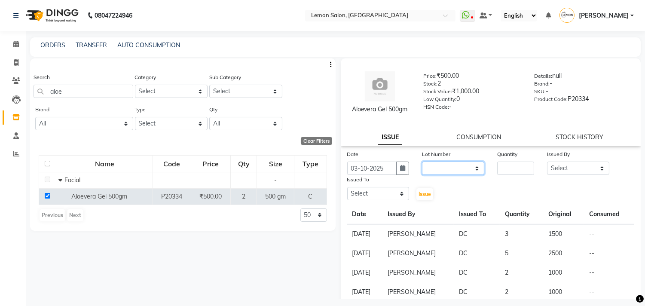
click at [438, 165] on select "None" at bounding box center [453, 167] width 62 height 13
select select "0: null"
click at [422, 161] on select "None" at bounding box center [453, 167] width 62 height 13
click at [514, 168] on input "number" at bounding box center [515, 167] width 37 height 13
click at [548, 169] on select "Select Arun Arndive [PERSON_NAME] Danish [PERSON_NAME] [PERSON_NAME] [PERSON_NA…" at bounding box center [578, 167] width 62 height 13
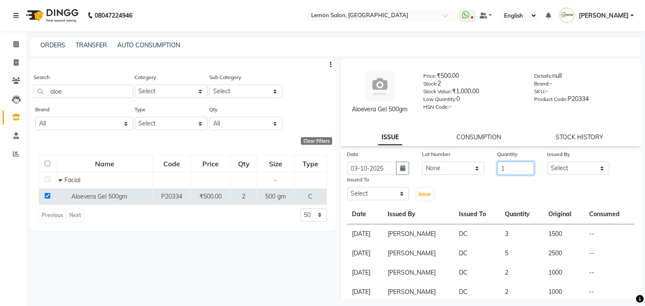
drag, startPoint x: 508, startPoint y: 171, endPoint x: 486, endPoint y: 171, distance: 21.9
click at [490, 171] on div "Quantity 1" at bounding box center [515, 161] width 50 height 25
type input "2"
click at [564, 168] on select "Select Arun Arndive [PERSON_NAME] Danish [PERSON_NAME] [PERSON_NAME] [PERSON_NA…" at bounding box center [578, 167] width 62 height 13
click at [547, 161] on select "Select Arun Arndive [PERSON_NAME] Danish [PERSON_NAME] [PERSON_NAME] [PERSON_NA…" at bounding box center [578, 167] width 62 height 13
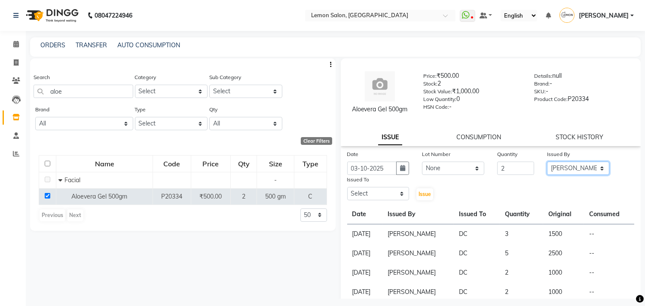
click at [555, 164] on select "Select Arun Arndive [PERSON_NAME] Danish [PERSON_NAME] [PERSON_NAME] [PERSON_NA…" at bounding box center [578, 167] width 62 height 13
select select "8819"
click at [547, 161] on select "Select Arun Arndive [PERSON_NAME] Danish [PERSON_NAME] [PERSON_NAME] [PERSON_NA…" at bounding box center [578, 167] width 62 height 13
click at [367, 192] on select "Select Arun Arndive [PERSON_NAME] Danish [PERSON_NAME] [PERSON_NAME] [PERSON_NA…" at bounding box center [378, 193] width 62 height 13
select select "7880"
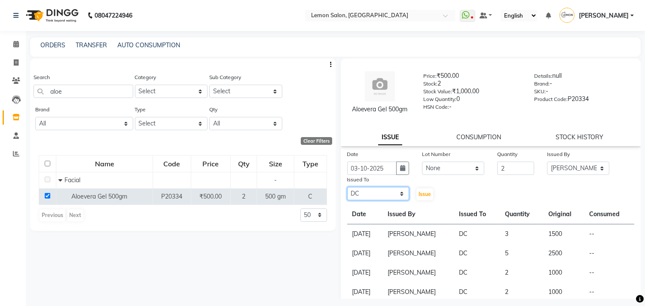
click at [347, 187] on select "Select Arun Arndive Ashfak Danish Mansoori DC Faheem Malik Kajal Pawar Payal Ma…" at bounding box center [378, 193] width 62 height 13
click at [421, 192] on span "Issue" at bounding box center [424, 194] width 12 height 6
select select
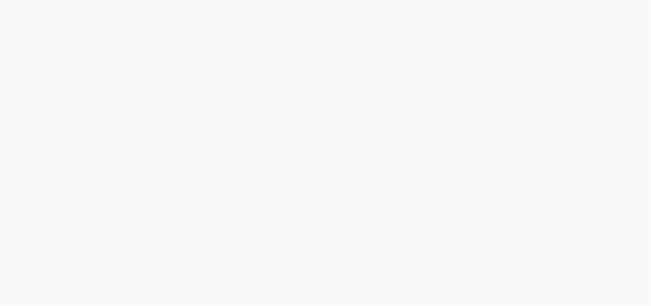
select select
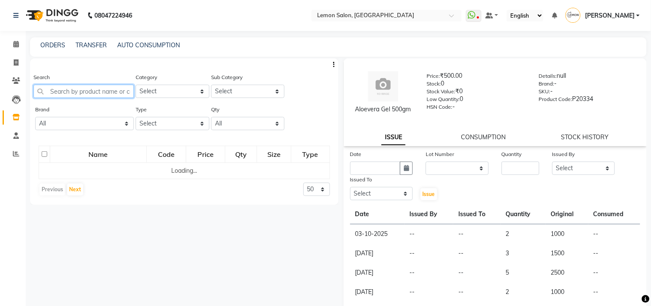
click at [77, 91] on input "text" at bounding box center [83, 91] width 100 height 13
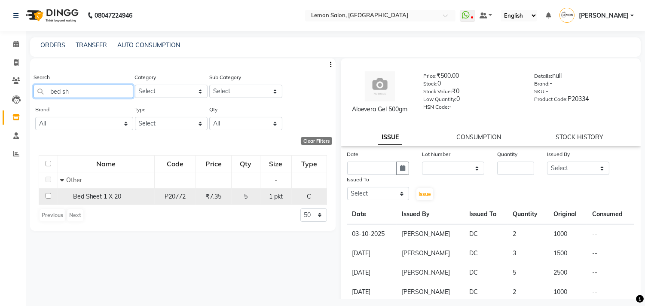
type input "bed sh"
click at [49, 194] on input "checkbox" at bounding box center [49, 196] width 6 height 6
checkbox input "true"
select select
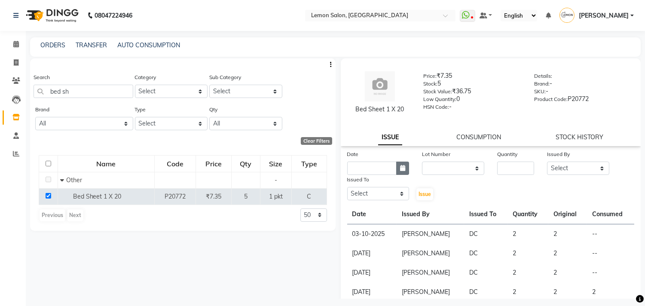
click at [404, 168] on button "button" at bounding box center [402, 167] width 13 height 13
select select "10"
select select "2025"
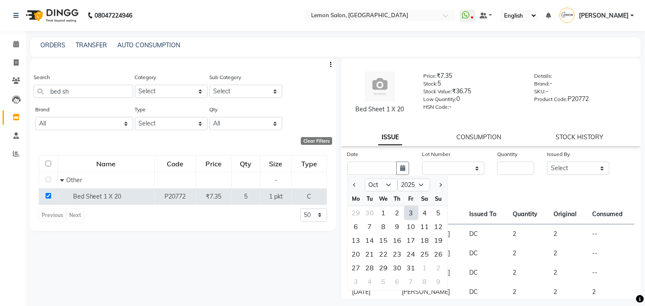
click at [409, 210] on div "3" at bounding box center [411, 213] width 14 height 14
type input "03-10-2025"
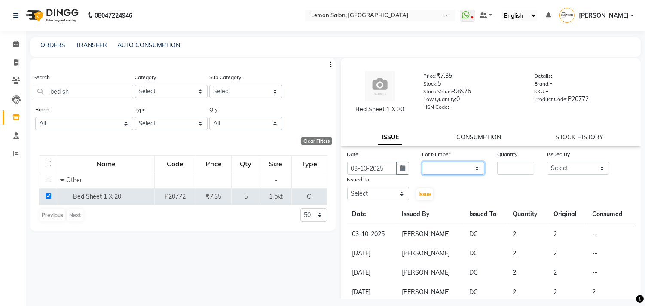
click at [462, 170] on select "None" at bounding box center [453, 167] width 62 height 13
select select "0: null"
click at [422, 161] on select "None" at bounding box center [453, 167] width 62 height 13
click at [514, 169] on input "number" at bounding box center [515, 167] width 37 height 13
type input "1"
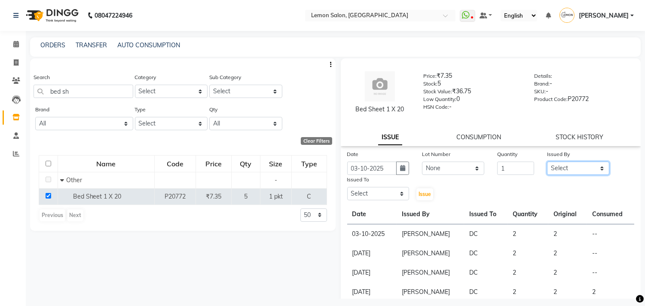
drag, startPoint x: 563, startPoint y: 174, endPoint x: 562, endPoint y: 168, distance: 6.1
click at [563, 174] on select "Select Arun Arndive [PERSON_NAME] Danish [PERSON_NAME] [PERSON_NAME] [PERSON_NA…" at bounding box center [578, 167] width 62 height 13
select select "8819"
click at [547, 161] on select "Select Arun Arndive [PERSON_NAME] Danish [PERSON_NAME] [PERSON_NAME] [PERSON_NA…" at bounding box center [578, 167] width 62 height 13
click at [372, 195] on select "Select Arun Arndive [PERSON_NAME] Danish [PERSON_NAME] [PERSON_NAME] [PERSON_NA…" at bounding box center [378, 193] width 62 height 13
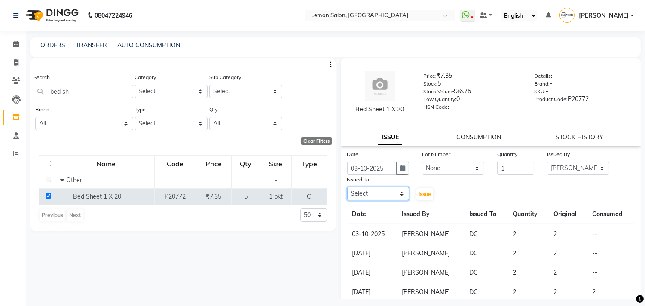
select select "7880"
click at [347, 187] on select "Select Arun Arndive [PERSON_NAME] Danish [PERSON_NAME] [PERSON_NAME] [PERSON_NA…" at bounding box center [378, 193] width 62 height 13
click at [426, 189] on button "Issue" at bounding box center [424, 194] width 17 height 12
select select
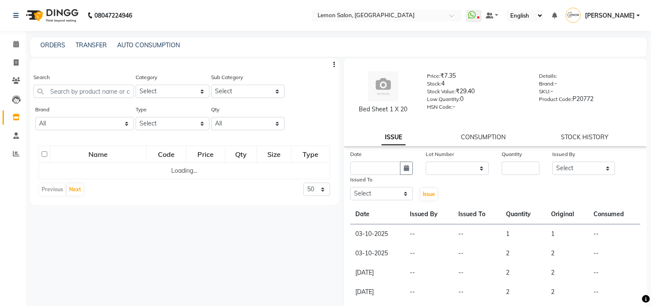
select select
click at [74, 88] on input "text" at bounding box center [83, 91] width 100 height 13
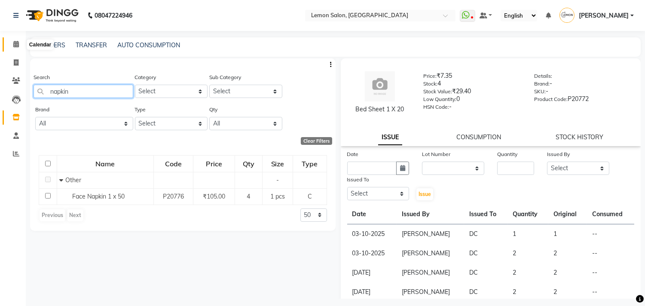
type input "napkin"
click at [21, 48] on span at bounding box center [16, 45] width 15 height 10
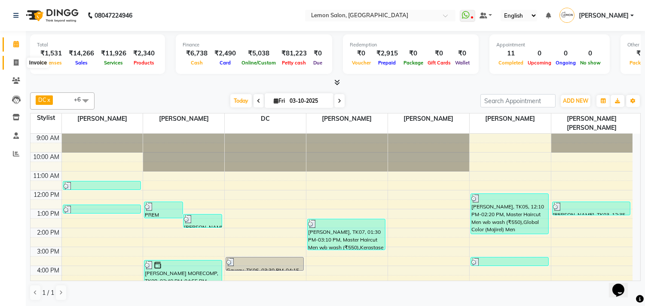
click at [12, 63] on span at bounding box center [16, 63] width 15 height 10
select select "569"
select select "service"
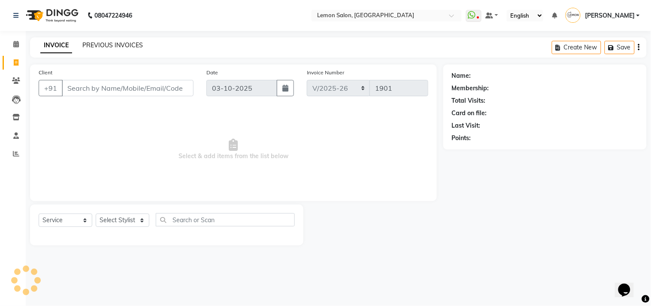
click at [100, 41] on link "PREVIOUS INVOICES" at bounding box center [112, 45] width 61 height 8
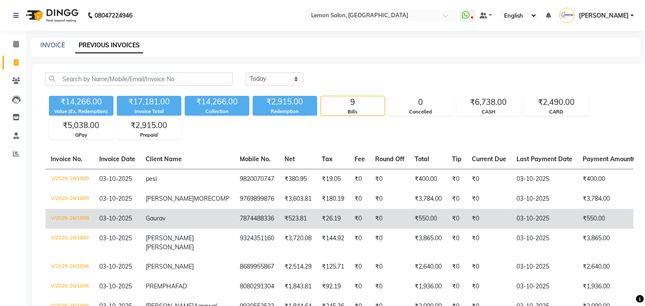
scroll to position [48, 0]
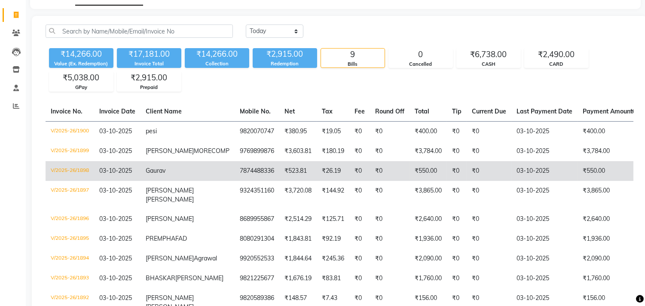
click at [125, 174] on span "03-10-2025" at bounding box center [115, 171] width 33 height 8
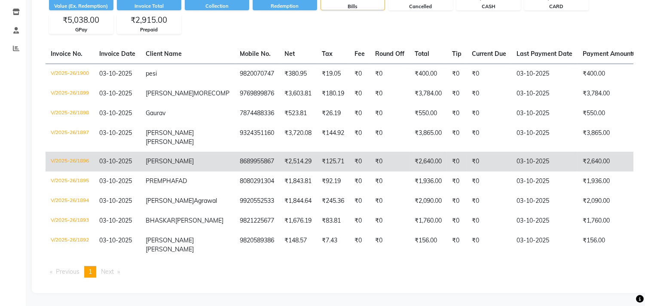
scroll to position [0, 0]
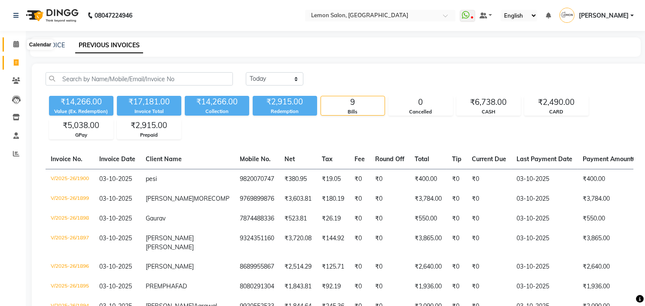
click at [10, 40] on span at bounding box center [16, 45] width 15 height 10
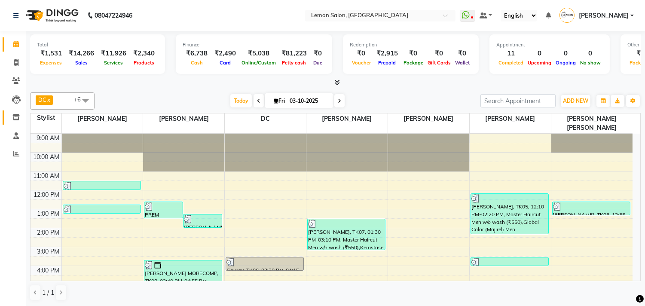
click at [13, 123] on link "Inventory" at bounding box center [13, 117] width 21 height 14
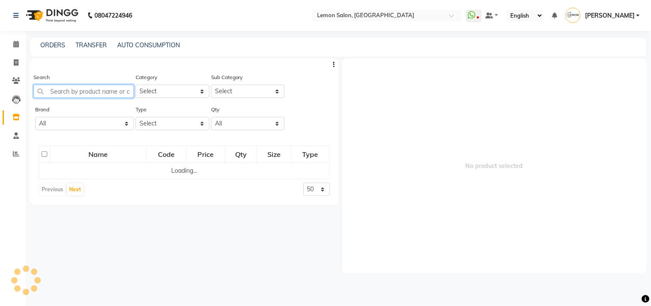
click at [58, 91] on input "text" at bounding box center [83, 91] width 100 height 13
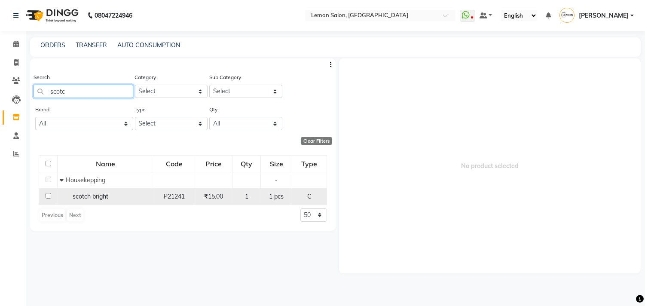
type input "scotc"
click at [46, 196] on input "checkbox" at bounding box center [49, 196] width 6 height 6
checkbox input "true"
select select
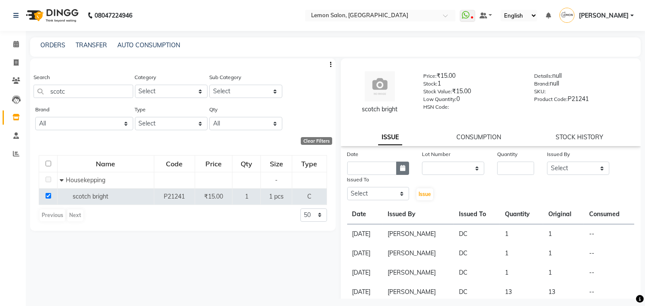
click at [401, 167] on icon "button" at bounding box center [402, 168] width 5 height 6
select select "10"
select select "2025"
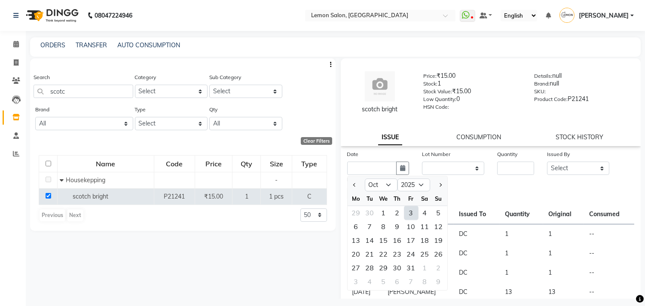
click at [414, 214] on div "3" at bounding box center [411, 213] width 14 height 14
type input "03-10-2025"
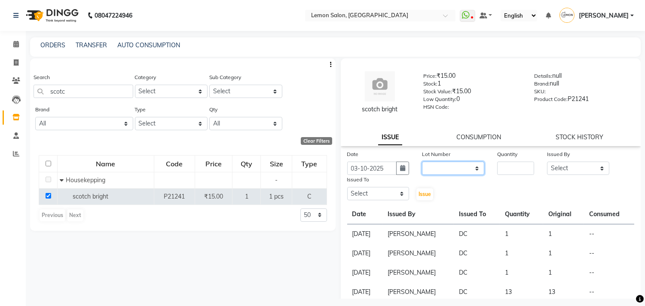
click at [437, 168] on select "None" at bounding box center [453, 167] width 62 height 13
select select "0: null"
click at [422, 161] on select "None" at bounding box center [453, 167] width 62 height 13
click at [517, 165] on input "number" at bounding box center [515, 167] width 37 height 13
type input "1"
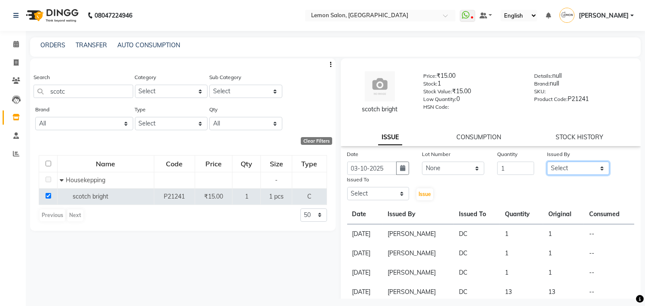
click at [564, 164] on select "Select Arun Arndive Ashfak Danish Mansoori DC Faheem Malik Kajal Pawar Payal Ma…" at bounding box center [578, 167] width 62 height 13
select select "8819"
click at [547, 161] on select "Select Arun Arndive Ashfak Danish Mansoori DC Faheem Malik Kajal Pawar Payal Ma…" at bounding box center [578, 167] width 62 height 13
click at [365, 192] on select "Select Arun Arndive [PERSON_NAME] Danish [PERSON_NAME] [PERSON_NAME] [PERSON_NA…" at bounding box center [378, 193] width 62 height 13
select select "7880"
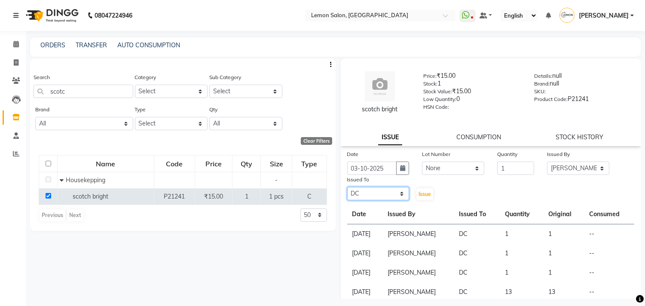
click at [347, 187] on select "Select Arun Arndive [PERSON_NAME] Danish [PERSON_NAME] [PERSON_NAME] [PERSON_NA…" at bounding box center [378, 193] width 62 height 13
click at [419, 194] on span "Issue" at bounding box center [424, 194] width 12 height 6
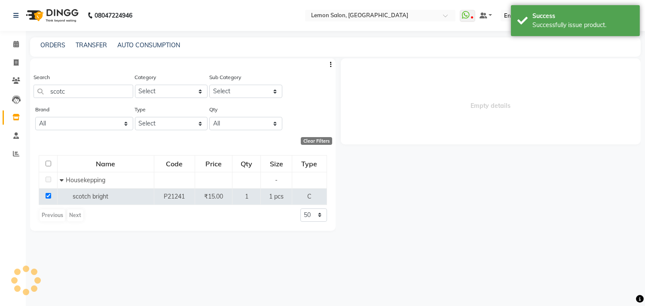
select select
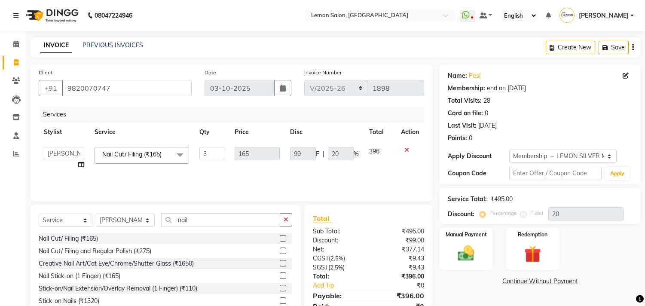
select select "569"
select select "7383"
select select "service"
select select "7383"
select select "1: Object"
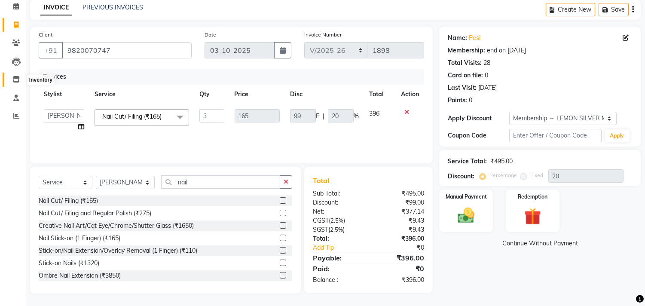
click at [18, 75] on span at bounding box center [16, 80] width 15 height 10
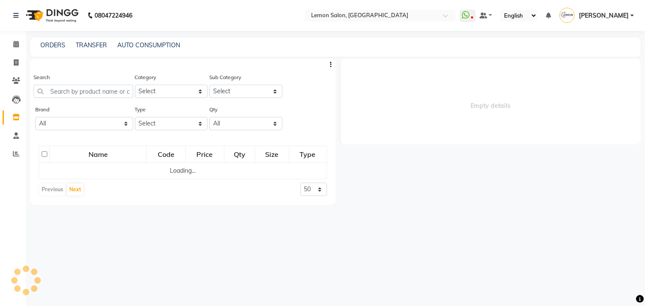
select select
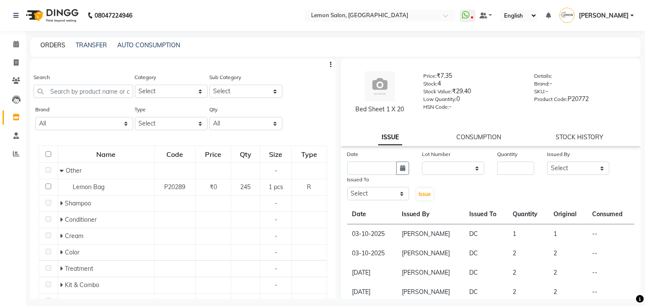
click at [49, 46] on link "ORDERS" at bounding box center [52, 45] width 25 height 8
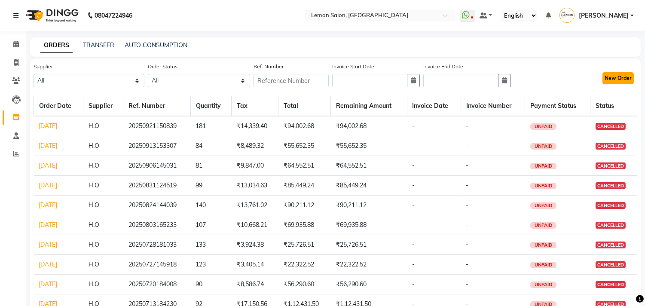
click at [607, 73] on button "New Order" at bounding box center [617, 78] width 31 height 12
select select "true"
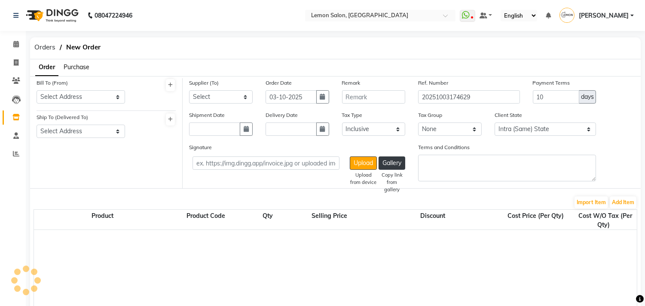
select select "740"
click at [84, 97] on select "Select Address . . Meera Towers shop no-17 new link road oshiwara , Andheri wes…" at bounding box center [80, 96] width 88 height 13
select select "17"
click at [36, 90] on select "Select Address . . Meera Towers shop no-17 new link road oshiwara , Andheri wes…" at bounding box center [80, 96] width 88 height 13
click at [86, 132] on select "Select Address Shop no 10 kala darshan M.G cross road no-3 kandivali-west mumbai" at bounding box center [80, 131] width 88 height 13
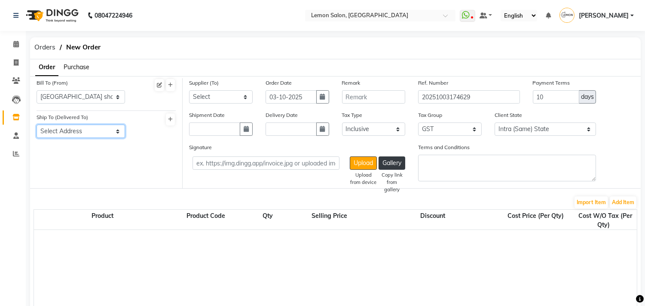
select select "18"
click at [36, 125] on select "Select Address Shop no 10 kala darshan M.G cross road no-3 kandivali-west mumbai" at bounding box center [80, 131] width 88 height 13
click at [213, 92] on select "Select Komal Loreal Zink Wellness Lotus Color bar OPI H.O OSP Health care TURQO…" at bounding box center [221, 96] width 64 height 13
select select "988"
click at [189, 90] on select "Select Komal Loreal Zink Wellness Lotus Color bar OPI H.O OSP Health care TURQO…" at bounding box center [221, 96] width 64 height 13
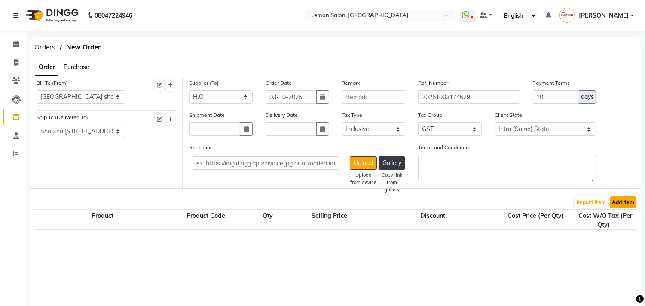
click at [617, 202] on button "Add Item" at bounding box center [622, 202] width 27 height 12
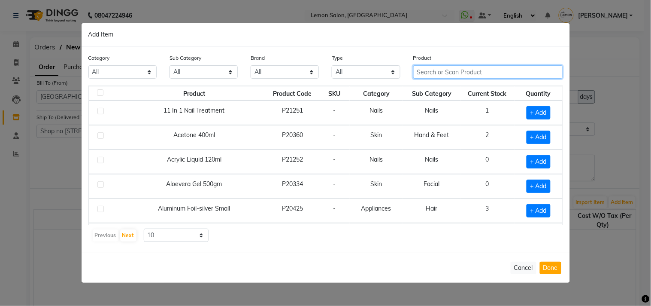
click at [425, 72] on input "text" at bounding box center [489, 71] width 150 height 13
click at [447, 75] on input "text" at bounding box center [489, 71] width 150 height 13
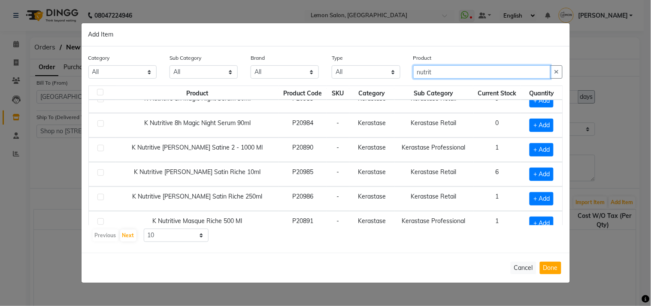
scroll to position [122, 0]
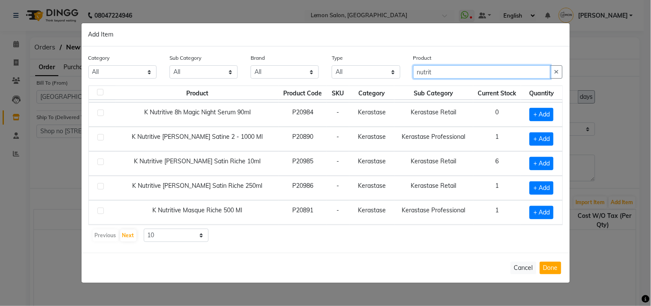
type input "nutrit"
click at [97, 207] on label at bounding box center [100, 210] width 6 height 6
click at [97, 208] on input "checkbox" at bounding box center [100, 211] width 6 height 6
checkbox input "true"
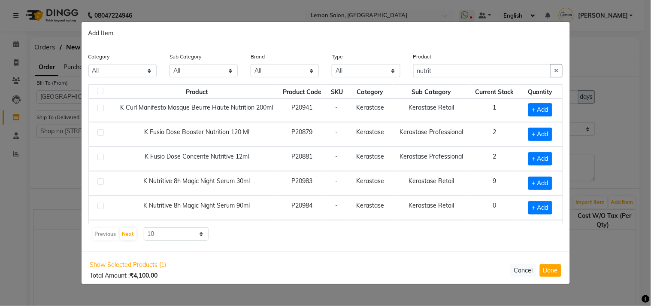
scroll to position [0, 0]
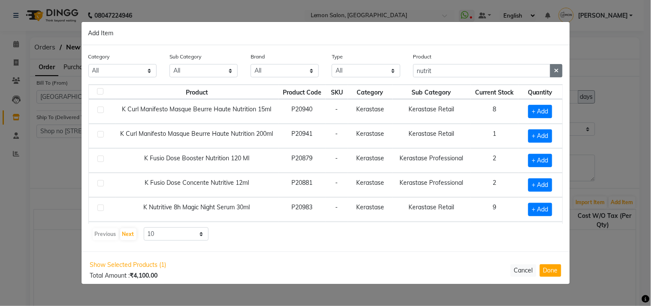
click at [560, 71] on button "button" at bounding box center [556, 70] width 12 height 13
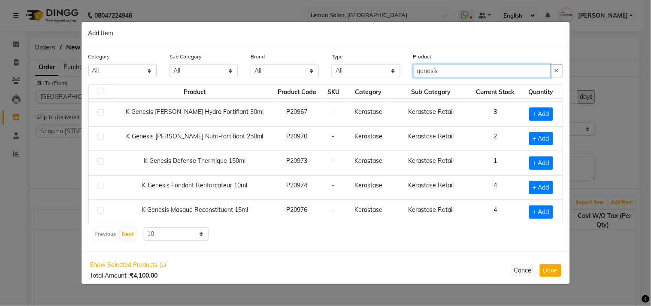
scroll to position [122, 0]
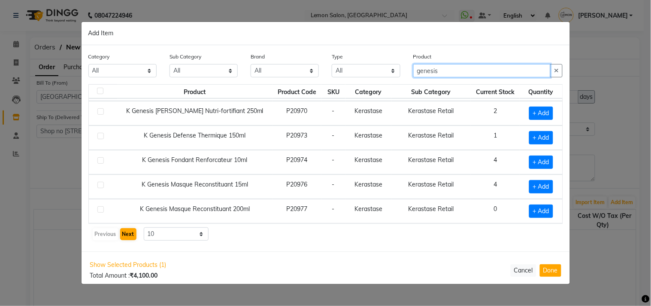
type input "genesis"
click at [125, 232] on button "Next" at bounding box center [128, 234] width 16 height 12
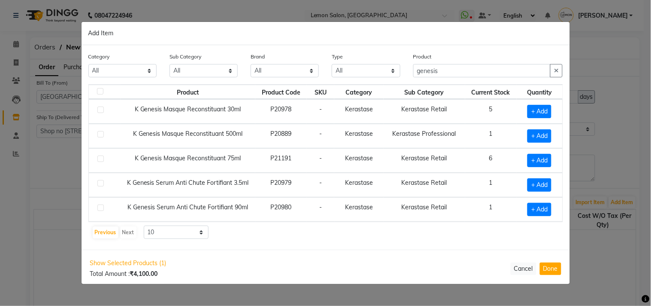
scroll to position [0, 0]
click at [97, 134] on td at bounding box center [105, 136] width 32 height 24
click at [101, 135] on label at bounding box center [100, 134] width 6 height 6
click at [101, 135] on input "checkbox" at bounding box center [100, 135] width 6 height 6
checkbox input "true"
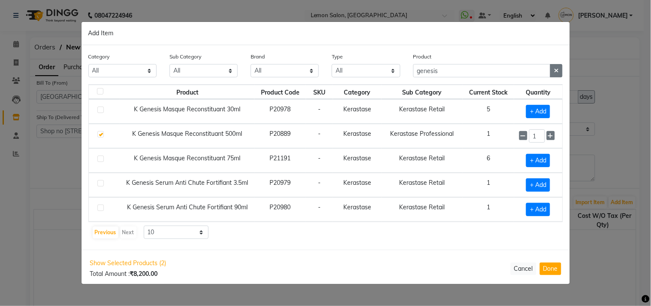
click at [552, 70] on button "button" at bounding box center [556, 70] width 12 height 13
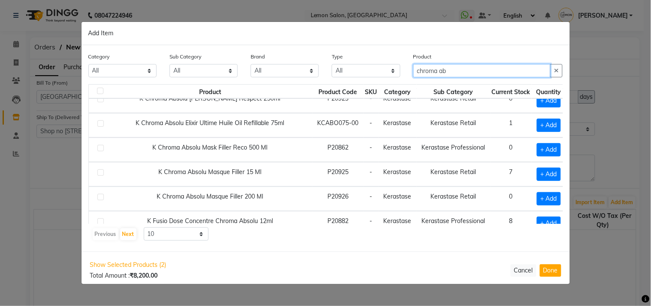
scroll to position [122, 0]
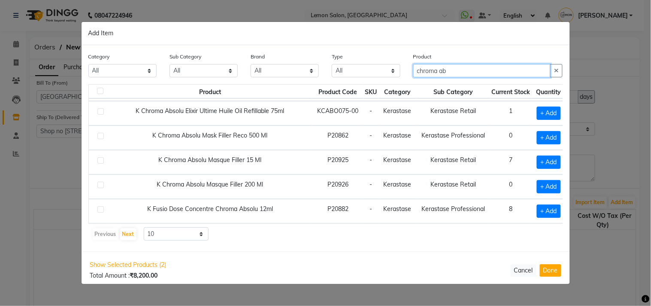
type input "chroma ab"
click at [100, 137] on label at bounding box center [100, 136] width 6 height 6
click at [100, 137] on input "checkbox" at bounding box center [100, 137] width 6 height 6
checkbox input "true"
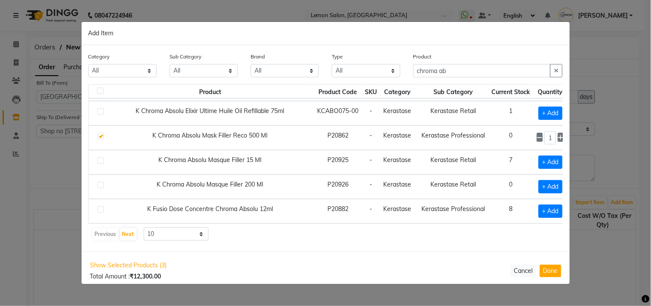
scroll to position [122, 0]
click at [559, 68] on button "button" at bounding box center [556, 70] width 12 height 13
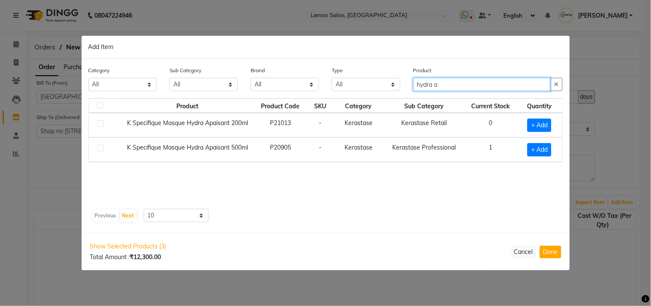
scroll to position [0, 0]
type input "hydra a"
click at [97, 149] on label at bounding box center [100, 148] width 6 height 6
click at [97, 149] on input "checkbox" at bounding box center [100, 149] width 6 height 6
checkbox input "true"
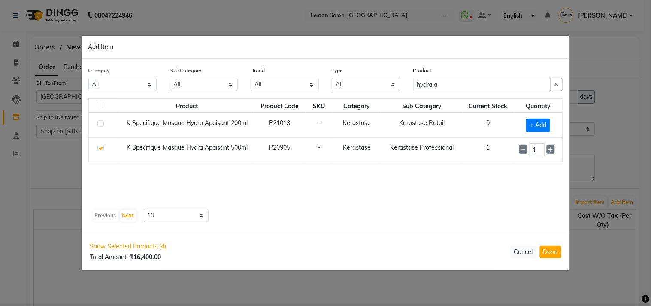
click at [559, 84] on icon "button" at bounding box center [556, 84] width 5 height 6
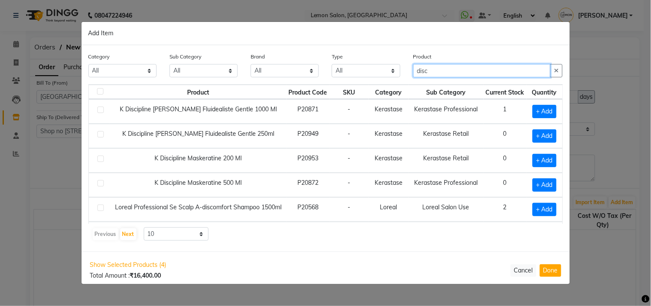
type input "disc"
click at [98, 185] on label at bounding box center [100, 183] width 6 height 6
click at [98, 185] on input "checkbox" at bounding box center [100, 184] width 6 height 6
checkbox input "true"
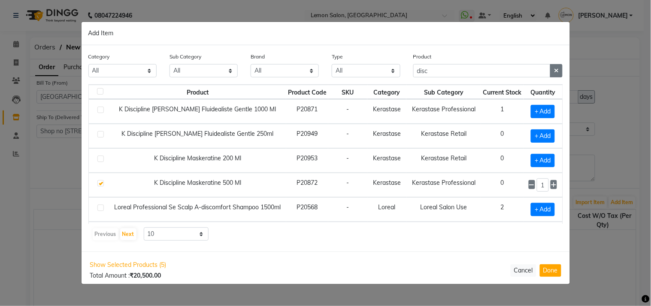
click at [559, 74] on button "button" at bounding box center [556, 70] width 12 height 13
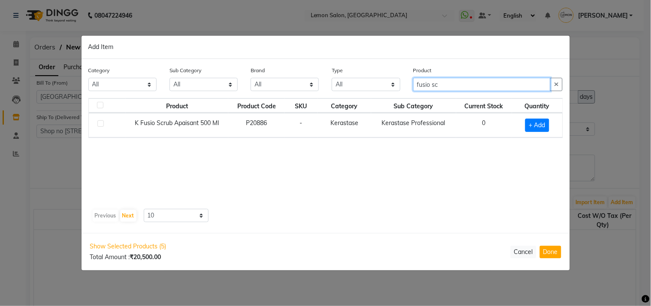
type input "fusio sc"
click at [97, 123] on label at bounding box center [100, 123] width 6 height 6
click at [97, 123] on input "checkbox" at bounding box center [100, 124] width 6 height 6
checkbox input "true"
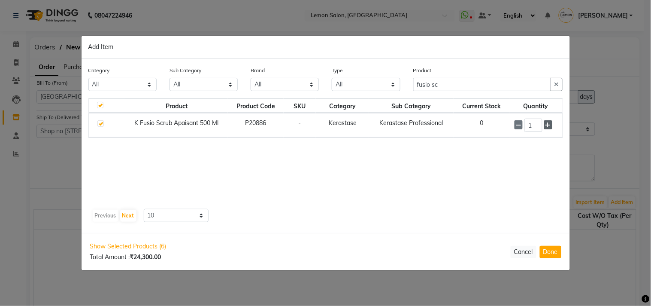
click at [545, 126] on span at bounding box center [548, 124] width 8 height 9
type input "2"
click at [463, 181] on div "Product Product Code SKU Category Sub Category Current Stock Quantity K Fusio S…" at bounding box center [325, 151] width 475 height 107
click at [557, 85] on icon "button" at bounding box center [556, 84] width 5 height 6
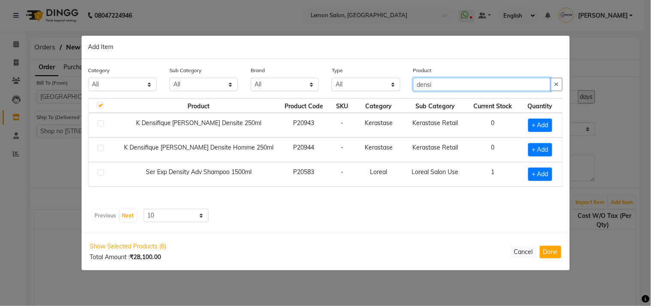
type input "densi"
click at [102, 147] on label at bounding box center [100, 148] width 6 height 6
click at [102, 147] on input "checkbox" at bounding box center [100, 149] width 6 height 6
checkbox input "true"
checkbox input "false"
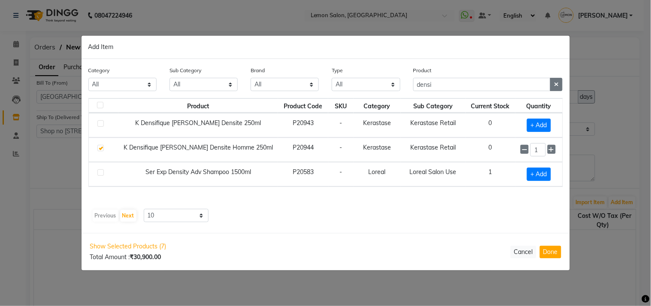
click at [558, 82] on icon "button" at bounding box center [556, 84] width 5 height 6
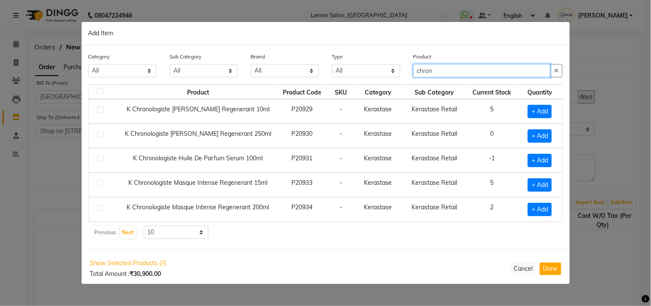
type input "chron"
click at [100, 132] on label at bounding box center [100, 134] width 6 height 6
click at [100, 132] on input "checkbox" at bounding box center [100, 135] width 6 height 6
checkbox input "true"
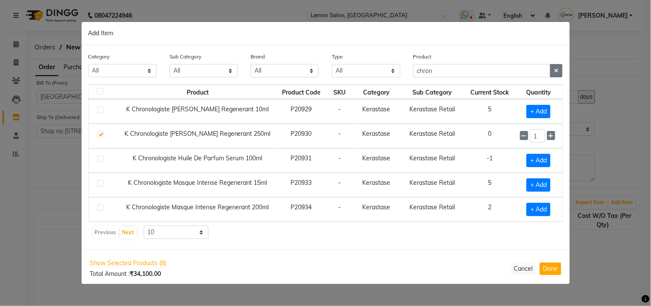
click at [553, 69] on button "button" at bounding box center [556, 70] width 12 height 13
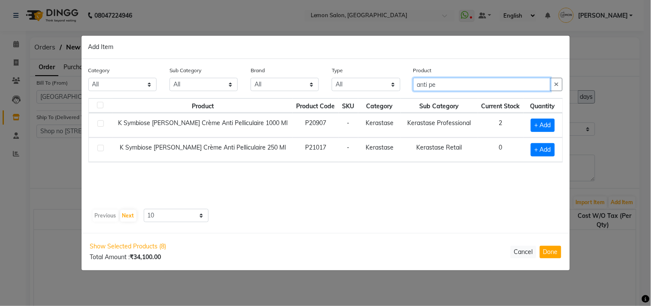
type input "anti pe"
click at [102, 147] on label at bounding box center [100, 148] width 6 height 6
click at [102, 147] on input "checkbox" at bounding box center [100, 149] width 6 height 6
checkbox input "true"
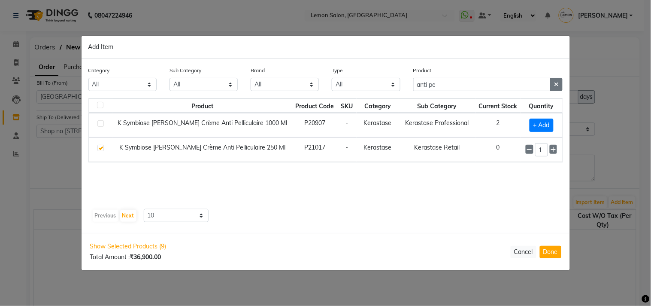
click at [557, 84] on icon "button" at bounding box center [556, 84] width 5 height 6
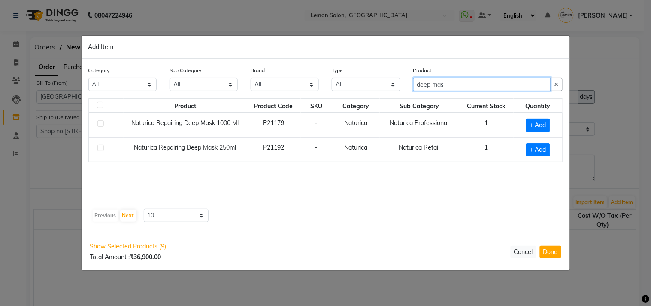
type input "deep mas"
click at [98, 123] on label at bounding box center [100, 123] width 6 height 6
click at [98, 123] on input "checkbox" at bounding box center [100, 124] width 6 height 6
checkbox input "true"
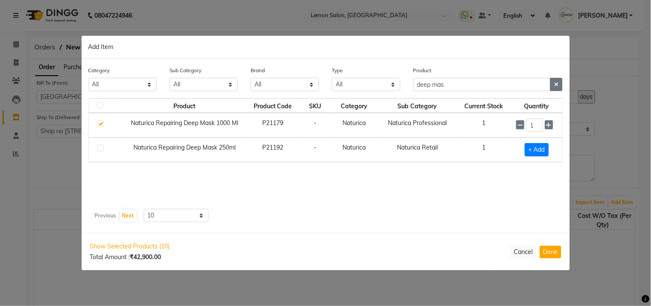
click at [556, 85] on icon "button" at bounding box center [556, 84] width 5 height 6
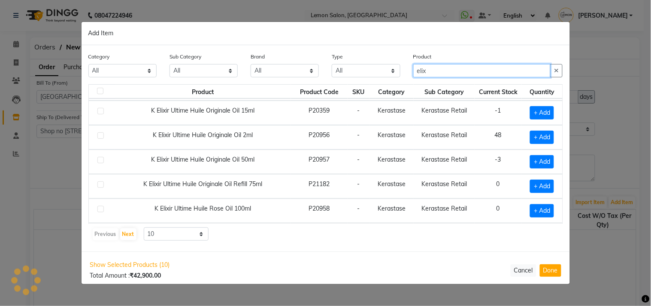
scroll to position [72, 0]
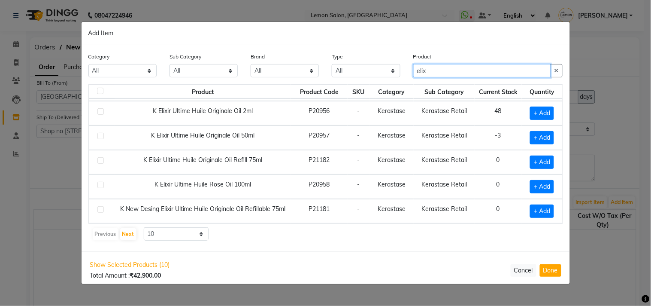
type input "elix"
click at [100, 161] on label at bounding box center [100, 160] width 6 height 6
click at [100, 161] on input "checkbox" at bounding box center [100, 161] width 6 height 6
checkbox input "true"
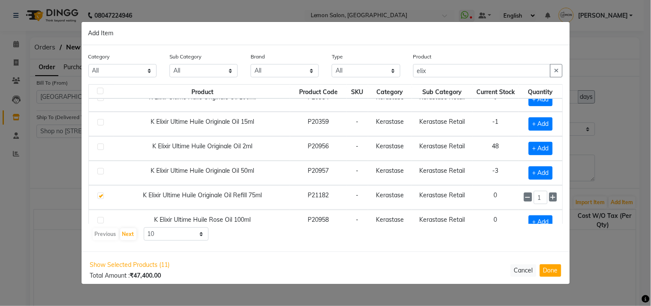
scroll to position [0, 0]
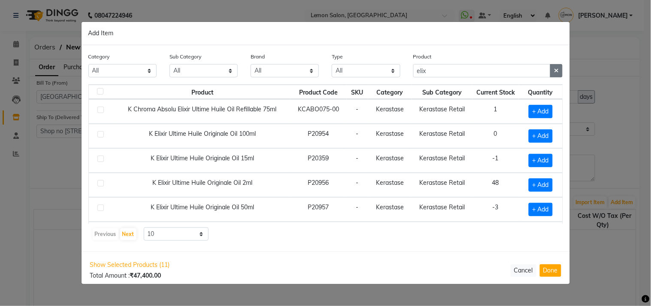
click at [558, 70] on icon "button" at bounding box center [556, 70] width 5 height 6
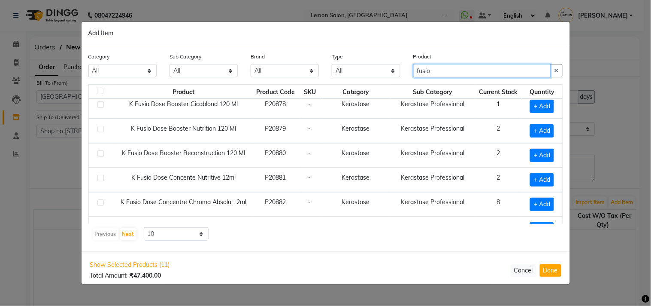
scroll to position [95, 0]
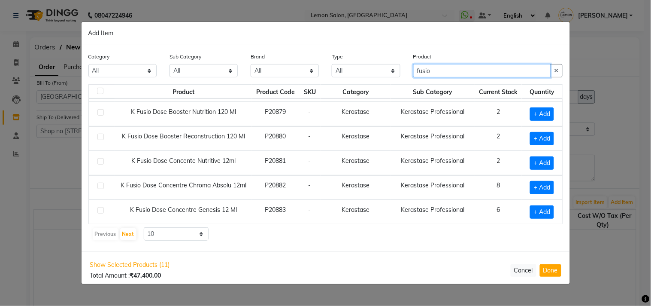
type input "fusio"
click at [99, 188] on label at bounding box center [100, 185] width 6 height 6
click at [99, 188] on input "checkbox" at bounding box center [100, 186] width 6 height 6
checkbox input "true"
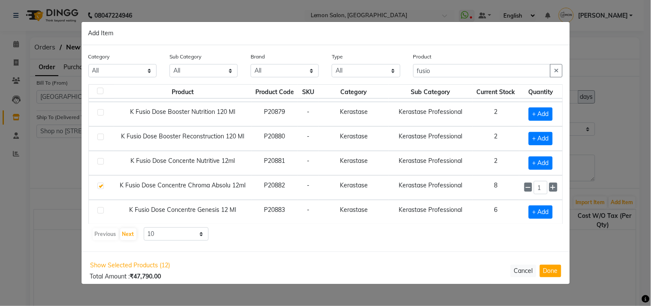
scroll to position [122, 0]
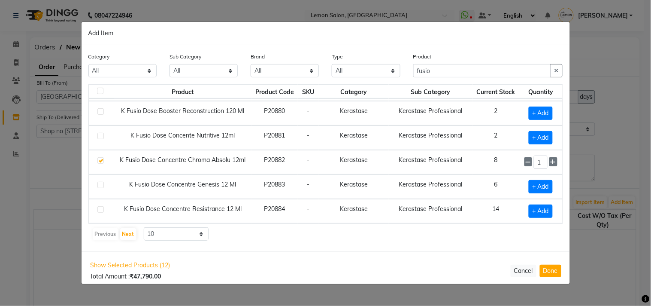
click at [102, 183] on label at bounding box center [100, 185] width 6 height 6
click at [102, 183] on input "checkbox" at bounding box center [100, 185] width 6 height 6
checkbox input "true"
click at [99, 210] on label at bounding box center [100, 209] width 6 height 6
click at [99, 210] on input "checkbox" at bounding box center [100, 210] width 6 height 6
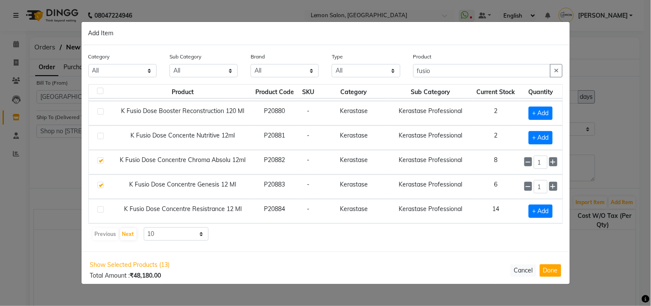
checkbox input "true"
click at [128, 233] on button "Next" at bounding box center [128, 234] width 16 height 12
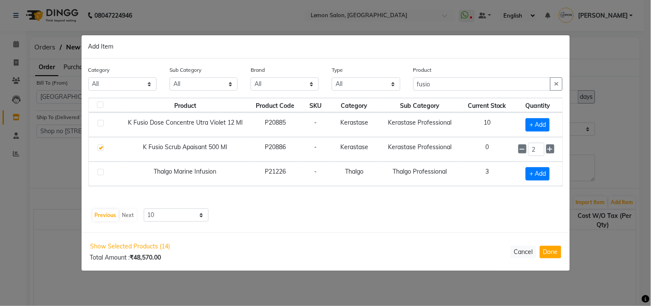
scroll to position [0, 0]
click at [555, 86] on icon "button" at bounding box center [556, 84] width 5 height 6
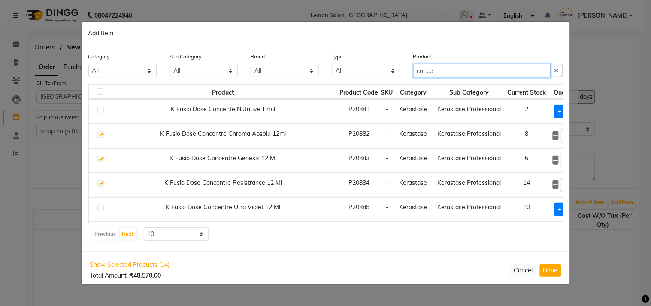
type input "conce"
click at [98, 109] on label at bounding box center [100, 109] width 6 height 6
click at [98, 109] on input "checkbox" at bounding box center [100, 110] width 6 height 6
checkbox input "true"
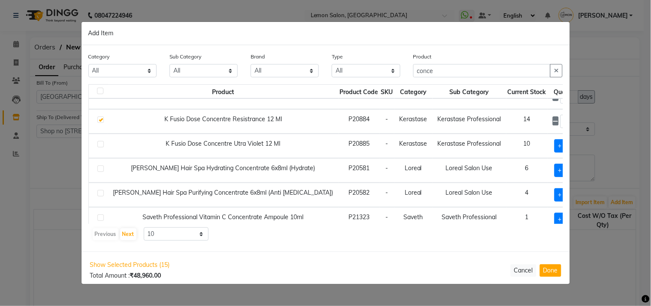
scroll to position [72, 0]
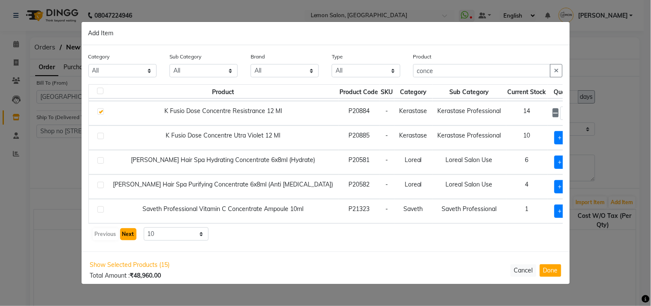
click at [123, 234] on button "Next" at bounding box center [128, 234] width 16 height 12
click at [97, 231] on button "Previous" at bounding box center [106, 234] width 26 height 12
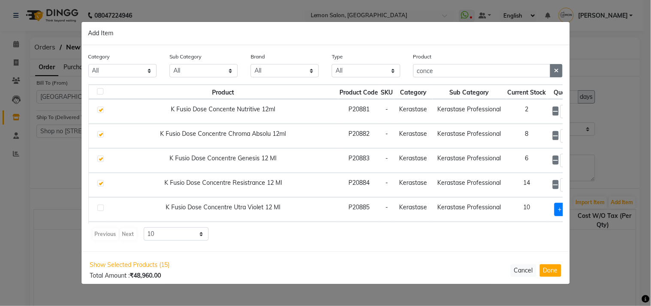
click at [557, 71] on icon "button" at bounding box center [556, 70] width 5 height 6
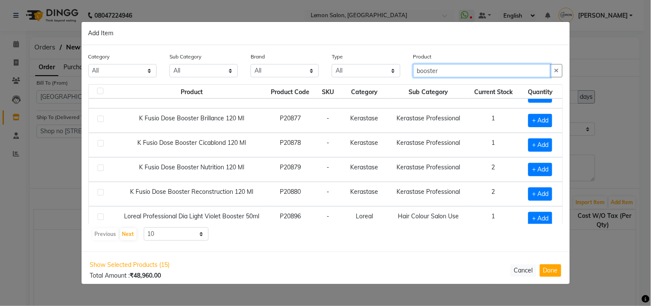
scroll to position [23, 0]
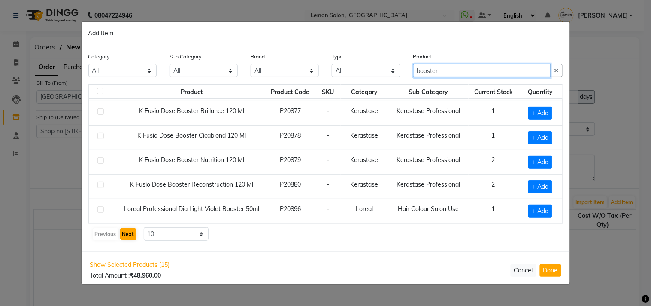
type input "booster"
click at [122, 234] on button "Next" at bounding box center [128, 234] width 16 height 12
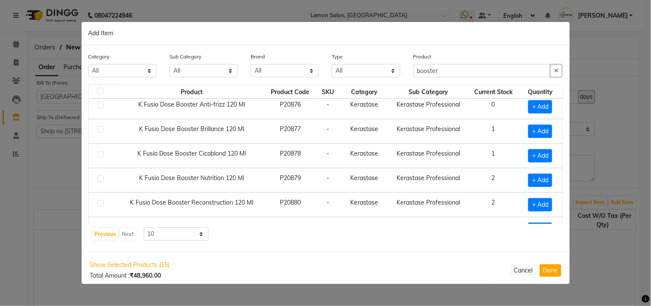
scroll to position [0, 0]
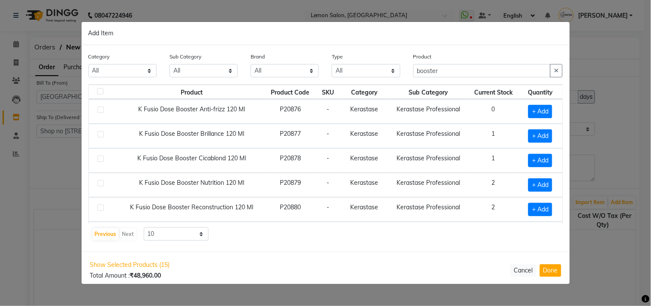
click at [101, 208] on label at bounding box center [100, 207] width 6 height 6
click at [101, 208] on input "checkbox" at bounding box center [100, 208] width 6 height 6
checkbox input "true"
click at [99, 185] on label at bounding box center [100, 183] width 6 height 6
click at [99, 185] on input "checkbox" at bounding box center [100, 184] width 6 height 6
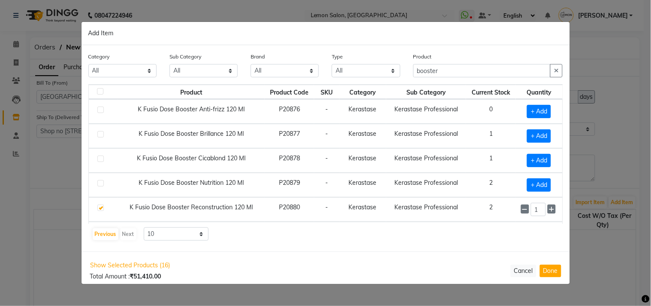
checkbox input "true"
click at [101, 108] on label at bounding box center [100, 109] width 6 height 6
click at [101, 108] on input "checkbox" at bounding box center [100, 110] width 6 height 6
checkbox input "true"
click at [97, 134] on label at bounding box center [100, 134] width 6 height 6
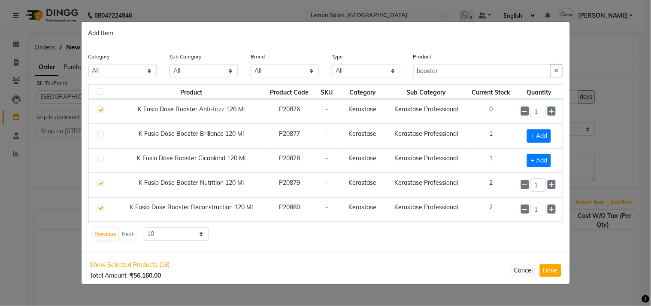
click at [97, 134] on input "checkbox" at bounding box center [100, 135] width 6 height 6
checkbox input "true"
click at [562, 70] on button "button" at bounding box center [556, 70] width 12 height 13
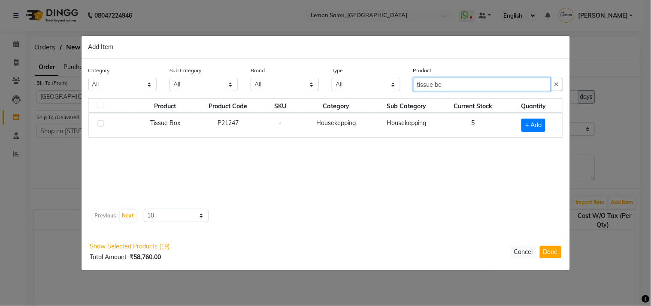
type input "tissue bo"
click at [98, 122] on label at bounding box center [100, 123] width 6 height 6
click at [98, 122] on input "checkbox" at bounding box center [100, 124] width 6 height 6
checkbox input "true"
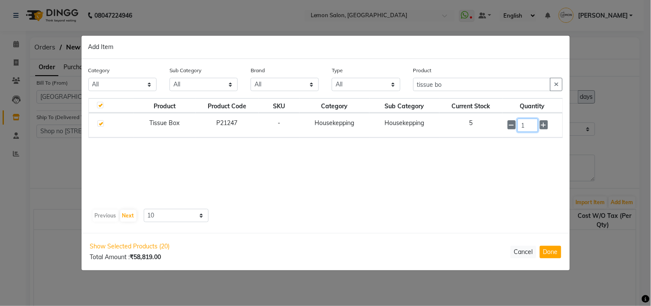
drag, startPoint x: 529, startPoint y: 127, endPoint x: 505, endPoint y: 126, distance: 24.1
click at [507, 127] on td "1" at bounding box center [533, 125] width 60 height 24
type input "8"
click at [470, 95] on div "Product tissue bo" at bounding box center [488, 82] width 163 height 32
click at [465, 86] on input "tissue bo" at bounding box center [483, 84] width 138 height 13
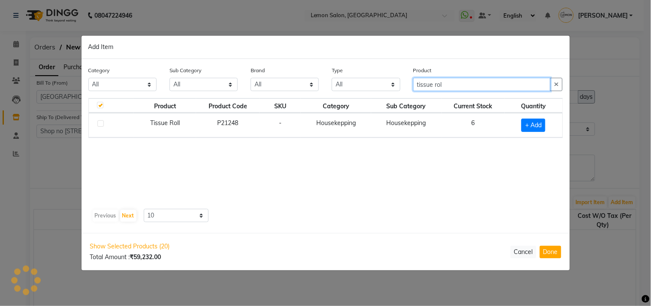
type input "tissue rol"
click at [102, 122] on label at bounding box center [100, 123] width 6 height 6
click at [102, 122] on input "checkbox" at bounding box center [100, 124] width 6 height 6
checkbox input "true"
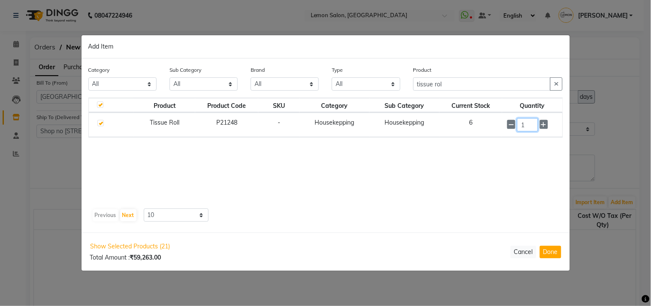
drag, startPoint x: 533, startPoint y: 125, endPoint x: 503, endPoint y: 125, distance: 30.1
click at [503, 125] on td "1" at bounding box center [532, 125] width 60 height 24
type input "8"
click at [559, 86] on button "button" at bounding box center [556, 84] width 12 height 13
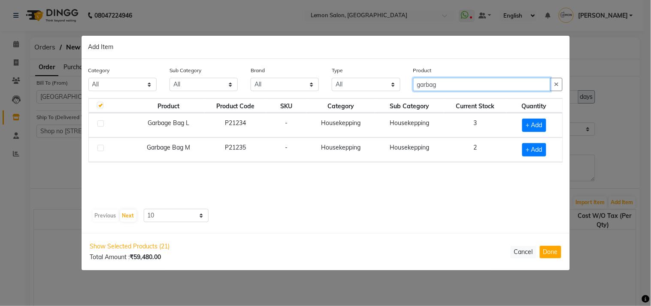
type input "garbag"
click at [102, 123] on label at bounding box center [100, 123] width 6 height 6
click at [102, 123] on input "checkbox" at bounding box center [100, 124] width 6 height 6
checkbox input "true"
checkbox input "false"
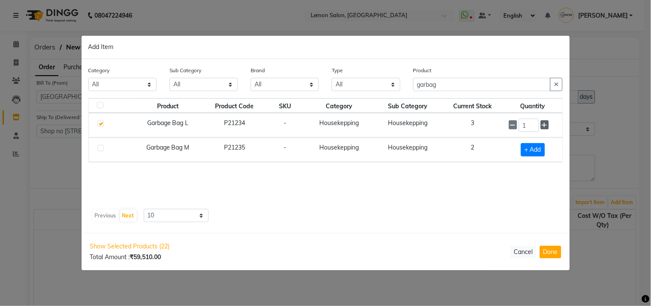
click at [545, 123] on icon at bounding box center [545, 125] width 6 height 6
type input "2"
click at [101, 146] on label at bounding box center [100, 148] width 6 height 6
click at [101, 146] on input "checkbox" at bounding box center [100, 149] width 6 height 6
checkbox input "true"
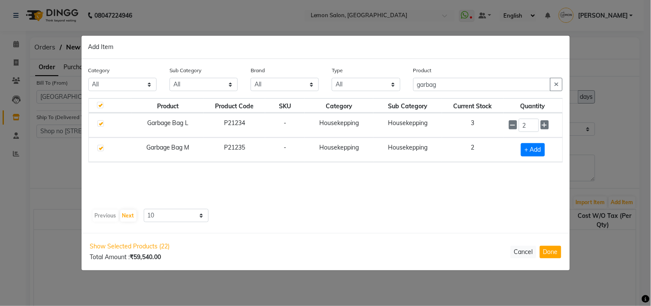
checkbox input "true"
click at [544, 149] on icon at bounding box center [545, 149] width 6 height 6
click at [542, 152] on span at bounding box center [545, 149] width 8 height 9
type input "3"
click at [483, 192] on div "Product Product Code SKU Category Sub Category Current Stock Quantity Garbage B…" at bounding box center [325, 151] width 475 height 107
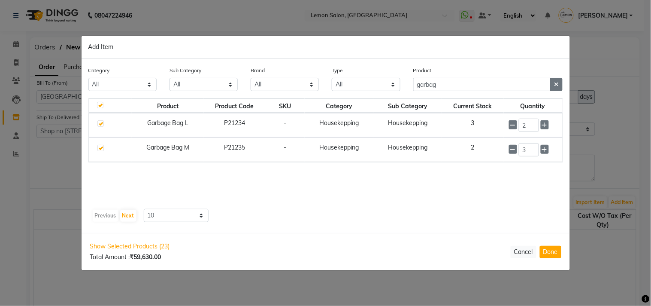
click at [561, 86] on button "button" at bounding box center [556, 84] width 12 height 13
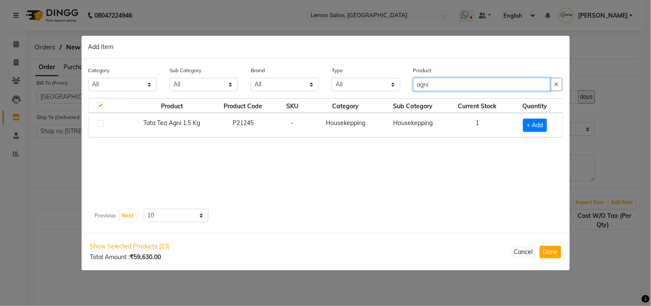
type input "agni"
click at [100, 121] on label at bounding box center [100, 123] width 6 height 6
click at [100, 121] on input "checkbox" at bounding box center [100, 124] width 6 height 6
checkbox input "true"
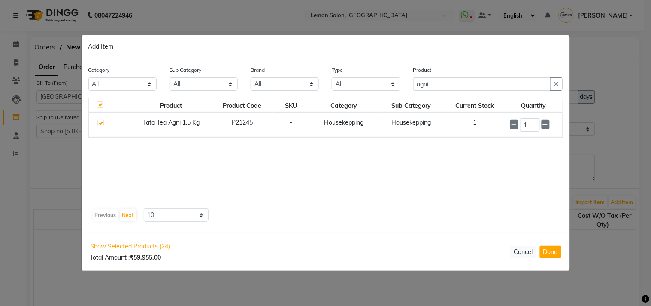
click at [291, 208] on div "Previous Next 10 50 100" at bounding box center [326, 215] width 468 height 14
click at [556, 81] on button "button" at bounding box center [556, 84] width 12 height 13
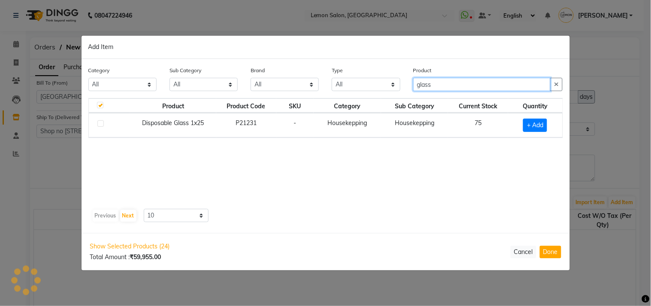
type input "glass"
click at [101, 120] on label at bounding box center [100, 123] width 6 height 6
click at [101, 121] on input "checkbox" at bounding box center [100, 124] width 6 height 6
checkbox input "true"
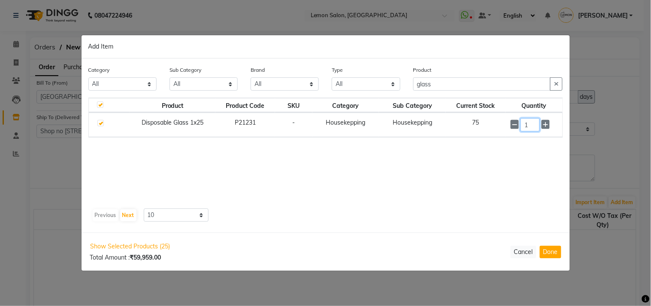
drag, startPoint x: 533, startPoint y: 126, endPoint x: 486, endPoint y: 126, distance: 46.8
click at [486, 126] on tr "Disposable Glass 1x25 P21231 - Housekepping Housekepping 75 1" at bounding box center [326, 125] width 474 height 24
type input "50"
click at [556, 82] on icon "button" at bounding box center [556, 84] width 5 height 6
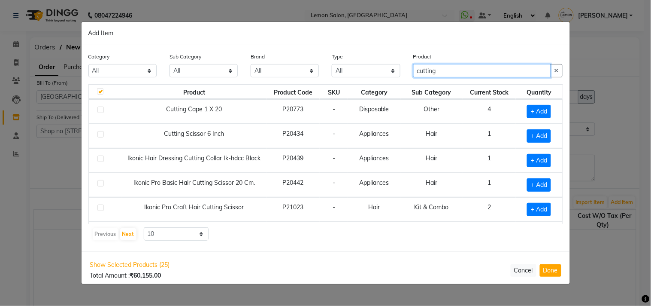
type input "cutting"
click at [100, 109] on label at bounding box center [100, 109] width 6 height 6
click at [100, 109] on input "checkbox" at bounding box center [100, 110] width 6 height 6
checkbox input "true"
checkbox input "false"
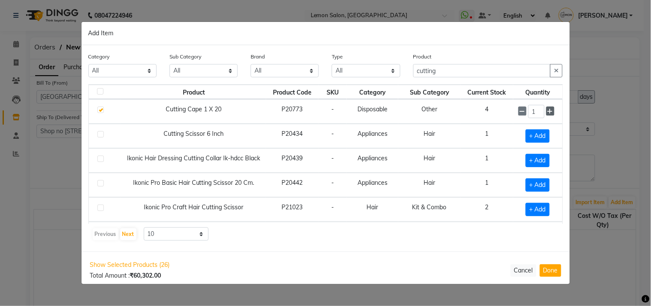
click at [548, 110] on icon at bounding box center [551, 111] width 6 height 6
type input "4"
drag, startPoint x: 559, startPoint y: 72, endPoint x: 550, endPoint y: 73, distance: 9.6
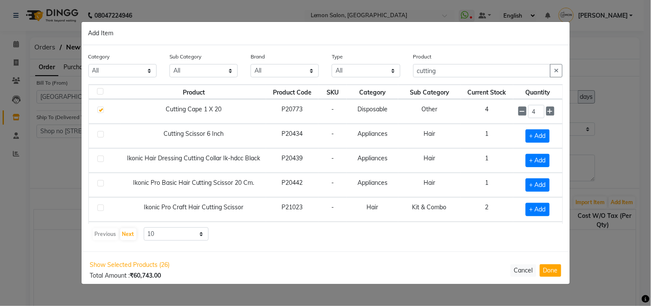
click at [559, 71] on icon "button" at bounding box center [556, 70] width 5 height 6
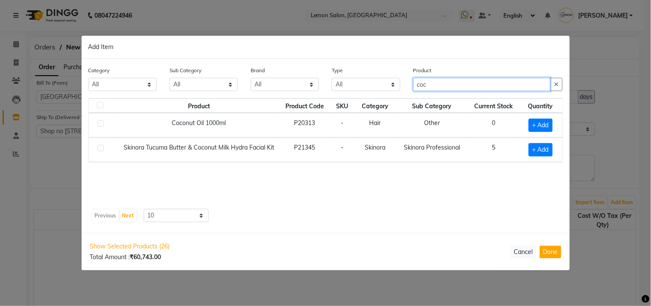
type input "coc"
click at [99, 123] on label at bounding box center [100, 123] width 6 height 6
click at [99, 123] on input "checkbox" at bounding box center [100, 124] width 6 height 6
checkbox input "true"
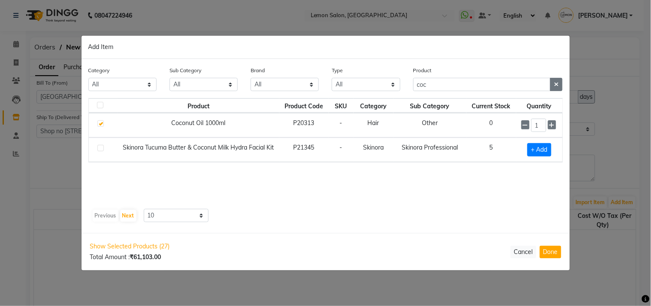
click at [551, 83] on button "button" at bounding box center [556, 84] width 12 height 13
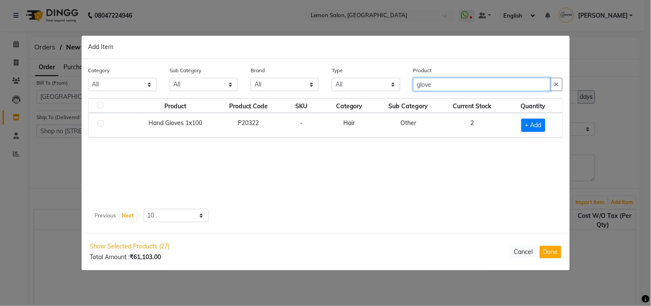
type input "glove"
click at [103, 125] on label at bounding box center [100, 123] width 6 height 6
click at [103, 125] on input "checkbox" at bounding box center [100, 124] width 6 height 6
checkbox input "true"
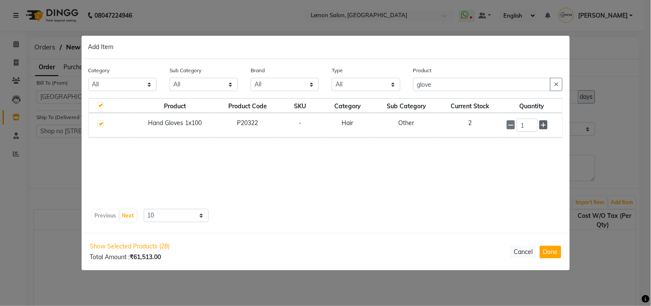
click at [542, 125] on icon at bounding box center [544, 125] width 6 height 6
type input "2"
click at [559, 82] on icon "button" at bounding box center [556, 84] width 5 height 6
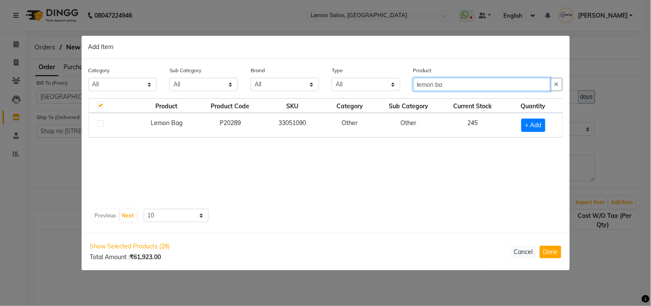
type input "lemon ba"
click at [101, 120] on label at bounding box center [100, 123] width 6 height 6
click at [101, 121] on input "checkbox" at bounding box center [100, 124] width 6 height 6
checkbox input "true"
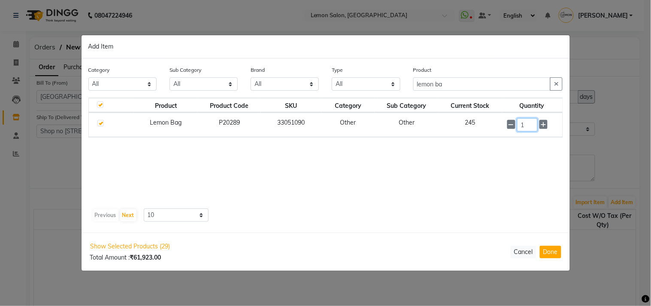
drag, startPoint x: 529, startPoint y: 125, endPoint x: 498, endPoint y: 126, distance: 31.3
click at [498, 126] on tr "Lemon Bag P20289 33051090 Other Other 245 1" at bounding box center [326, 125] width 474 height 24
type input "20"
click at [556, 86] on icon "button" at bounding box center [556, 84] width 5 height 6
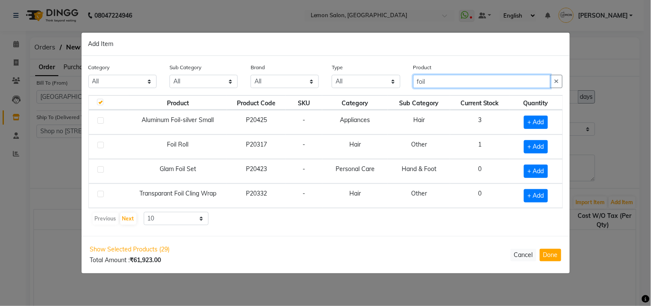
type input "foil"
click at [100, 142] on label at bounding box center [100, 145] width 6 height 6
click at [100, 143] on input "checkbox" at bounding box center [100, 146] width 6 height 6
checkbox input "true"
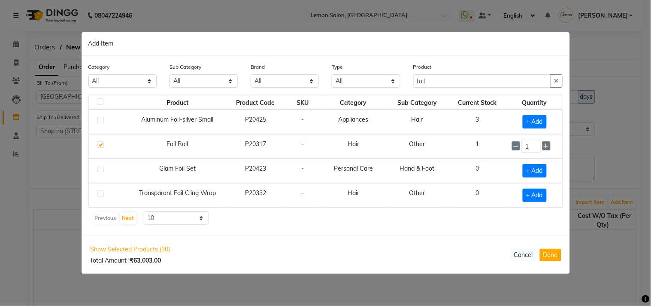
checkbox input "false"
click at [557, 80] on icon "button" at bounding box center [556, 81] width 5 height 6
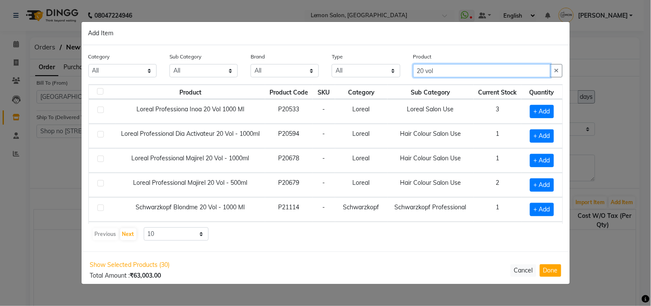
type input "20 vol"
click at [100, 158] on label at bounding box center [100, 158] width 6 height 6
click at [100, 158] on input "checkbox" at bounding box center [100, 159] width 6 height 6
checkbox input "true"
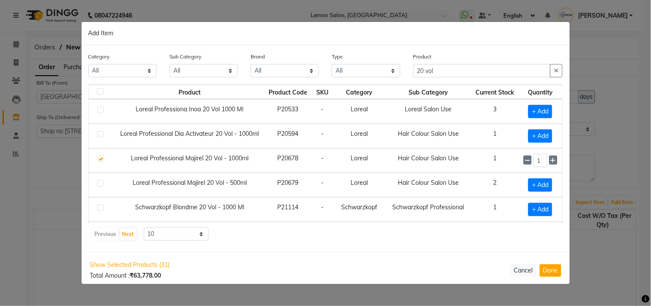
drag, startPoint x: 559, startPoint y: 69, endPoint x: 572, endPoint y: 65, distance: 13.3
click at [565, 69] on div "Product 20 vol" at bounding box center [488, 68] width 163 height 32
click at [555, 73] on icon "button" at bounding box center [556, 70] width 5 height 6
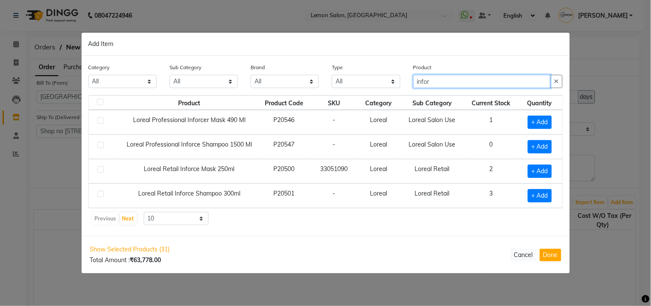
type input "infor"
click at [100, 120] on label at bounding box center [100, 120] width 6 height 6
click at [100, 120] on input "checkbox" at bounding box center [100, 121] width 6 height 6
checkbox input "true"
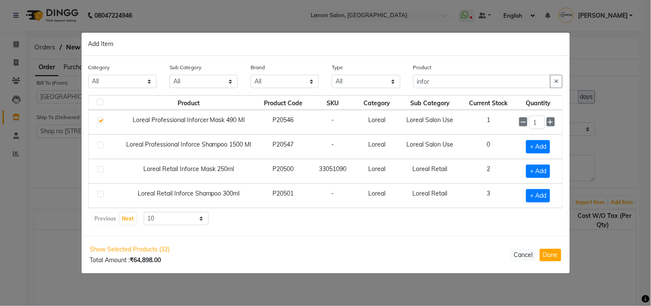
drag, startPoint x: 555, startPoint y: 79, endPoint x: 560, endPoint y: 88, distance: 10.4
click at [561, 80] on button "button" at bounding box center [556, 81] width 12 height 13
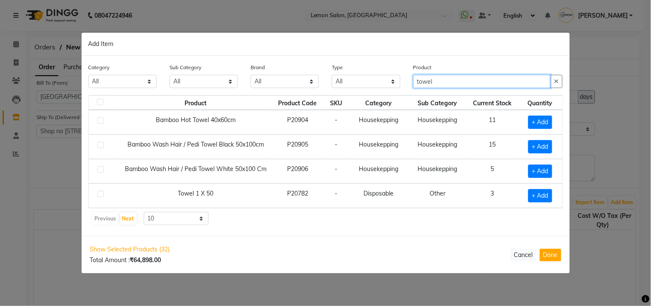
type input "towel"
click at [99, 192] on label at bounding box center [100, 194] width 6 height 6
click at [99, 192] on input "checkbox" at bounding box center [100, 195] width 6 height 6
checkbox input "true"
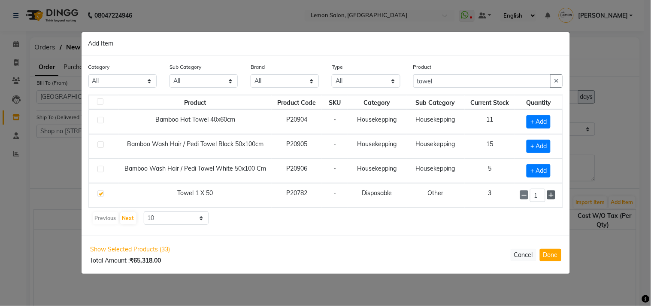
click at [556, 193] on span at bounding box center [551, 194] width 8 height 9
click at [553, 192] on icon at bounding box center [552, 195] width 6 height 6
type input "5"
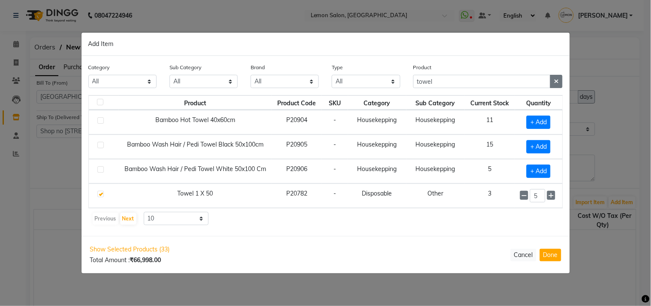
click at [556, 79] on icon "button" at bounding box center [556, 81] width 5 height 6
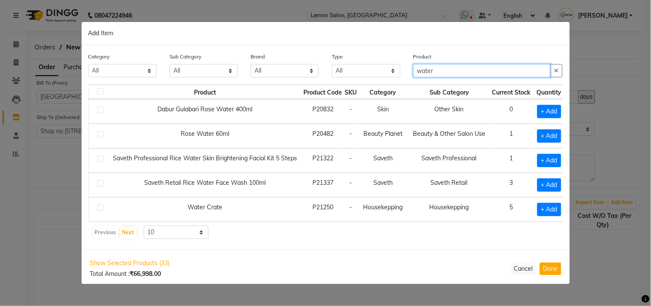
type input "water"
click at [100, 207] on label at bounding box center [100, 207] width 6 height 6
click at [100, 207] on input "checkbox" at bounding box center [100, 208] width 6 height 6
checkbox input "true"
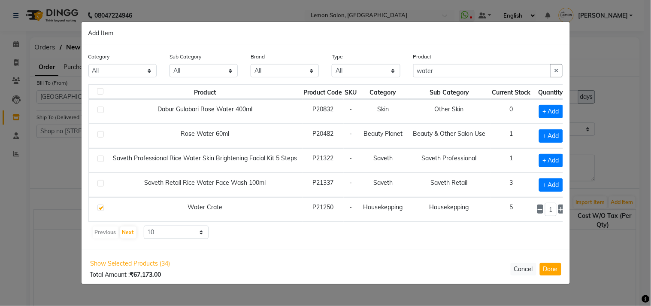
scroll to position [0, 15]
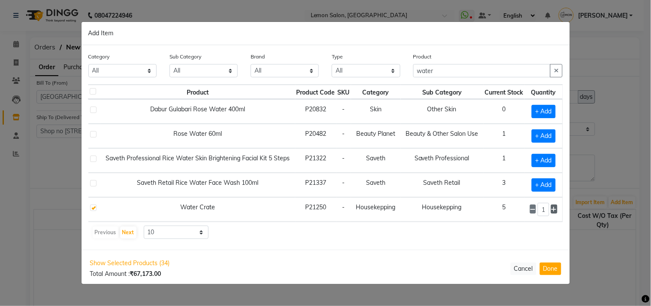
click at [552, 210] on icon at bounding box center [555, 209] width 6 height 6
type input "2"
click at [485, 238] on div "Previous Next 10 50 100" at bounding box center [326, 232] width 468 height 14
drag, startPoint x: 556, startPoint y: 68, endPoint x: 566, endPoint y: 70, distance: 9.6
click at [558, 68] on icon "button" at bounding box center [556, 70] width 5 height 6
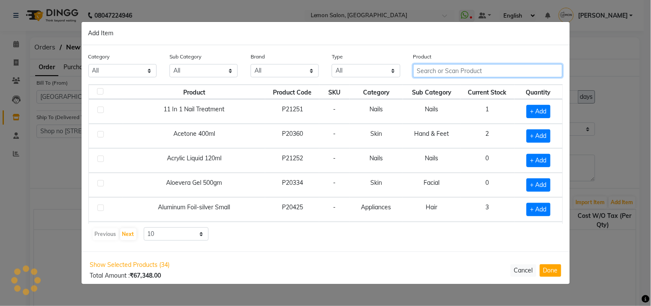
scroll to position [0, 0]
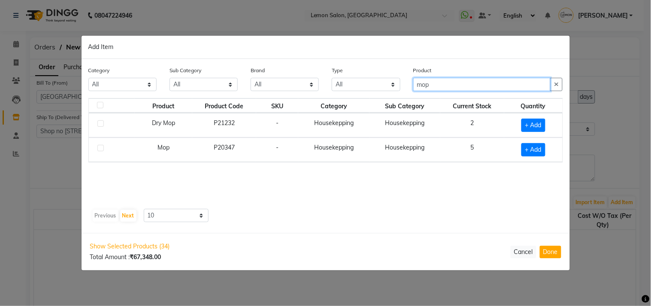
type input "mop"
click at [102, 150] on label at bounding box center [100, 148] width 6 height 6
click at [102, 150] on input "checkbox" at bounding box center [100, 149] width 6 height 6
checkbox input "true"
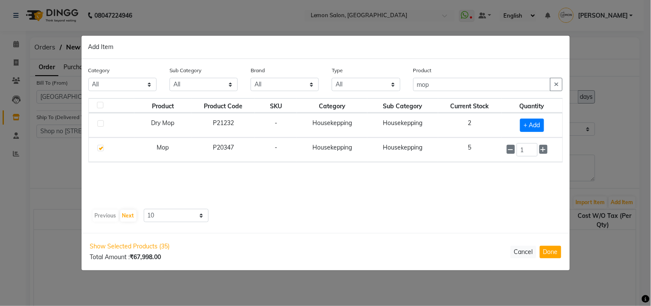
click at [328, 204] on div "Product Product Code SKU Category Sub Category Current Stock Quantity Dry Mop P…" at bounding box center [325, 151] width 475 height 107
click at [553, 84] on button "button" at bounding box center [556, 84] width 12 height 13
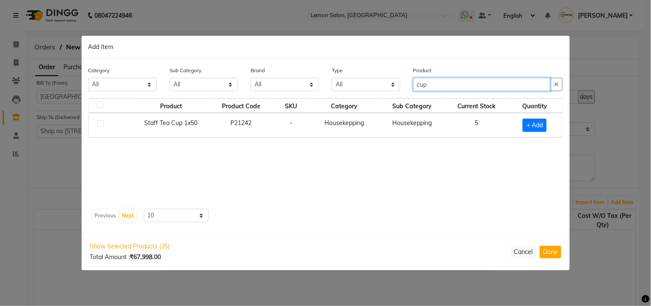
type input "cup"
click at [101, 123] on label at bounding box center [100, 123] width 6 height 6
click at [101, 123] on input "checkbox" at bounding box center [100, 124] width 6 height 6
checkbox input "true"
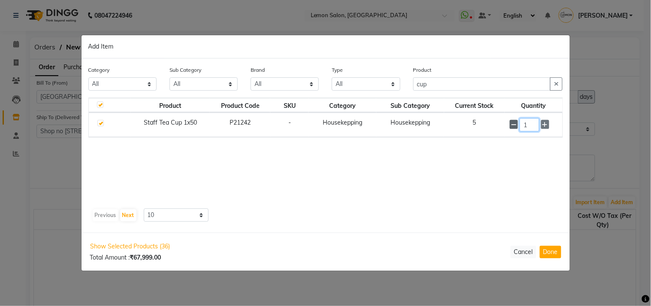
drag, startPoint x: 531, startPoint y: 129, endPoint x: 515, endPoint y: 127, distance: 16.0
click at [515, 127] on div "1" at bounding box center [533, 124] width 47 height 13
type input "8"
type input "6"
click at [560, 82] on button "button" at bounding box center [556, 84] width 12 height 13
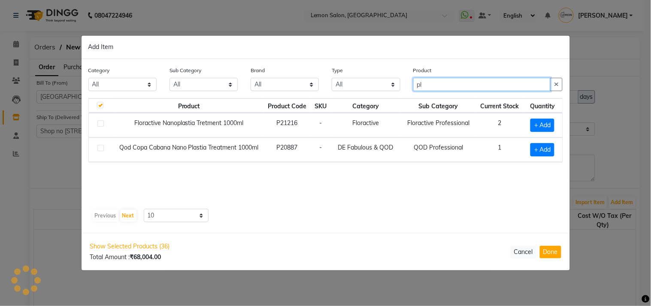
type input "p"
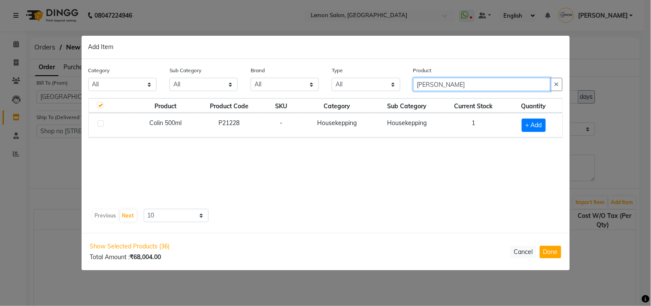
type input "colin"
click at [102, 123] on label at bounding box center [100, 123] width 6 height 6
click at [102, 123] on input "checkbox" at bounding box center [100, 124] width 6 height 6
checkbox input "true"
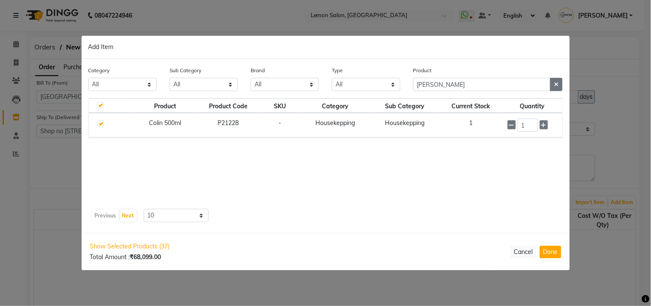
click at [554, 82] on button "button" at bounding box center [556, 84] width 12 height 13
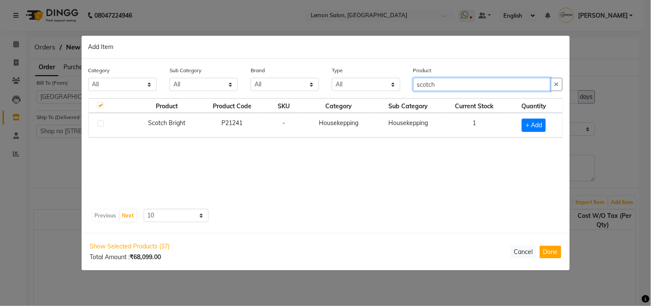
type input "scotch"
click at [102, 122] on label at bounding box center [100, 123] width 6 height 6
click at [102, 122] on input "checkbox" at bounding box center [100, 124] width 6 height 6
checkbox input "true"
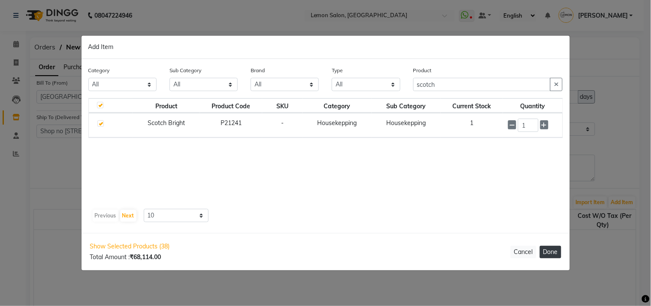
click at [551, 248] on button "Done" at bounding box center [550, 252] width 21 height 12
select select "740"
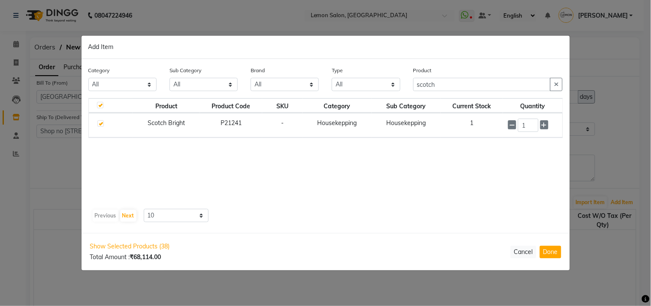
select select "740"
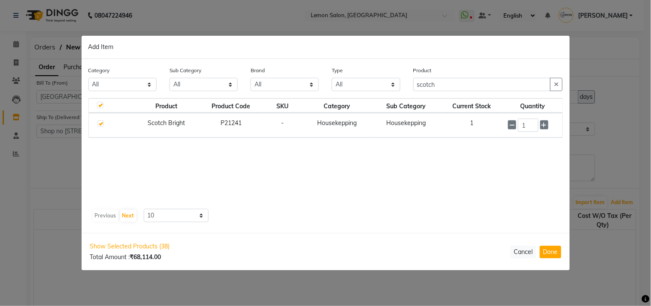
select select "740"
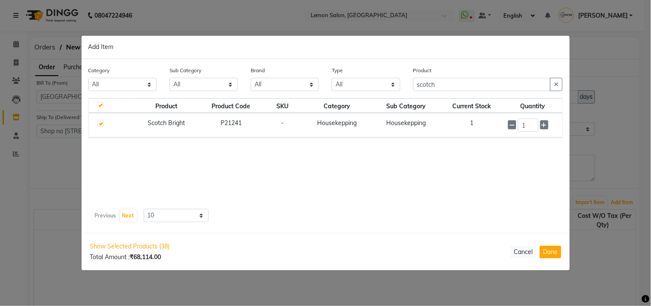
select select "740"
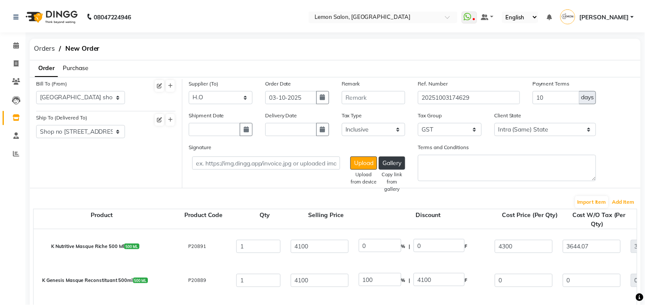
scroll to position [263, 0]
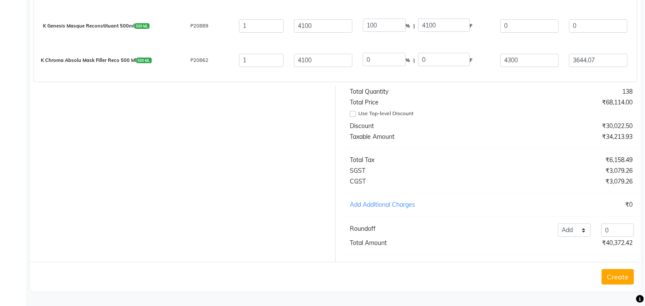
click at [609, 278] on button "Create" at bounding box center [617, 276] width 32 height 15
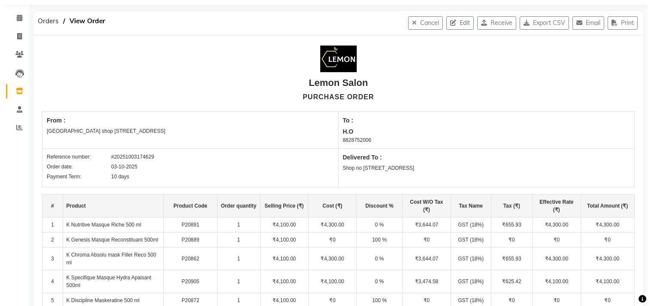
scroll to position [24, 0]
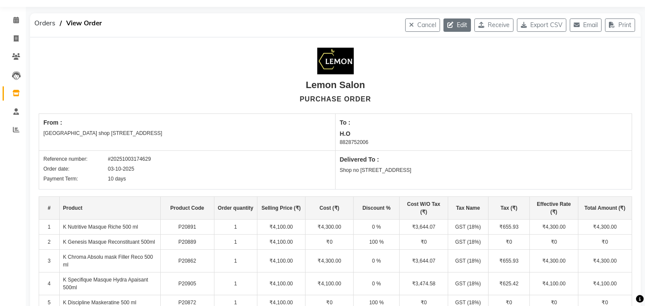
click at [454, 23] on button "Edit" at bounding box center [456, 24] width 27 height 13
select select "17"
select select "18"
select select "988"
select select "true"
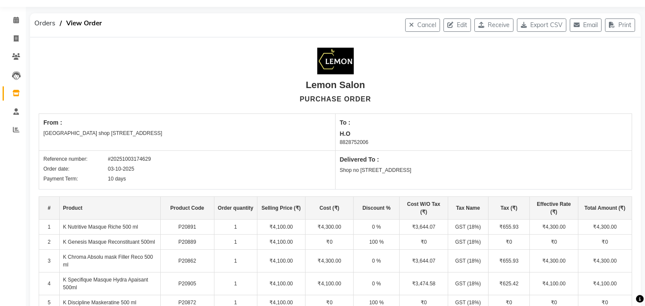
select select "740"
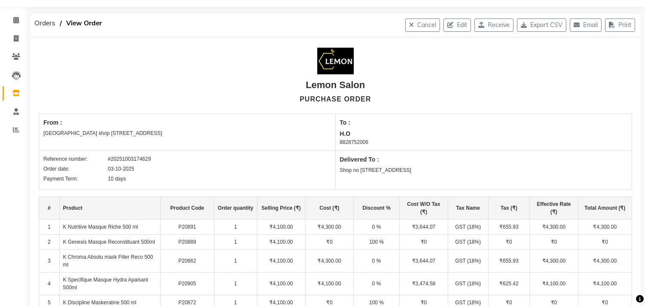
select select "740"
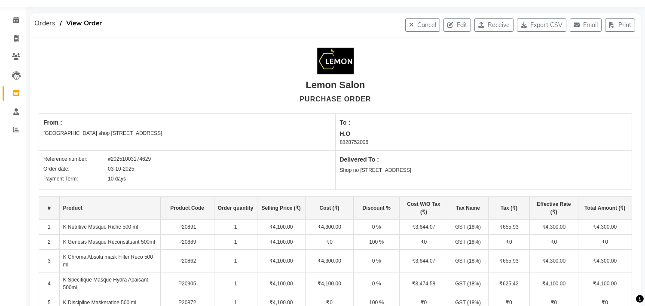
select select "740"
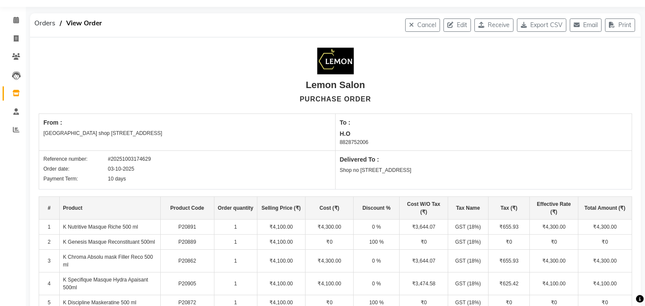
select select "740"
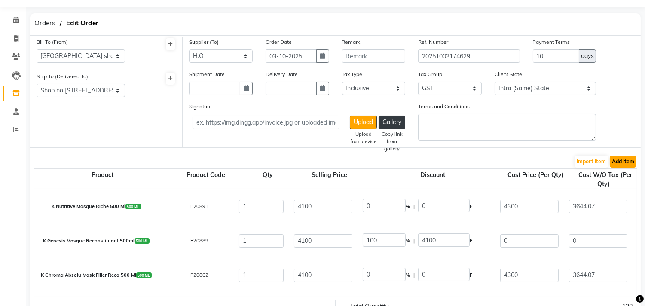
click at [625, 164] on button "Add Item" at bounding box center [622, 161] width 27 height 12
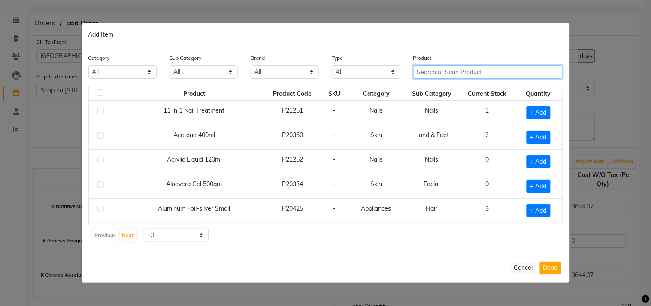
click at [445, 74] on input "text" at bounding box center [489, 71] width 150 height 13
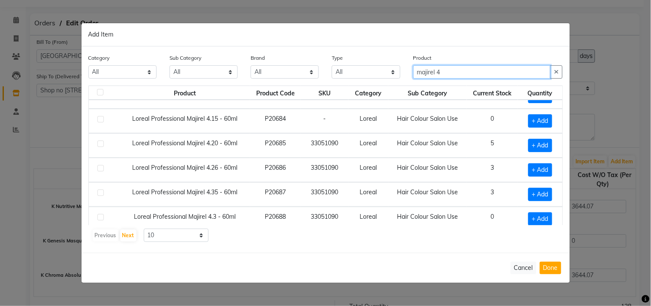
scroll to position [0, 0]
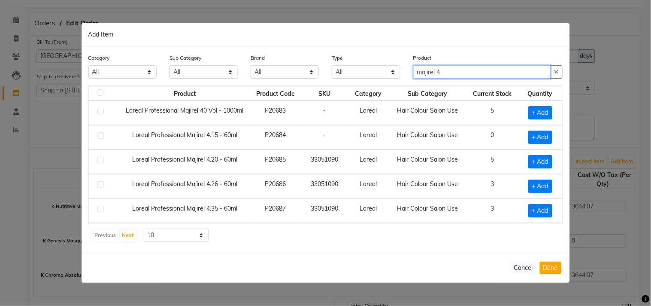
type input "majirel 4"
drag, startPoint x: 99, startPoint y: 136, endPoint x: 307, endPoint y: 138, distance: 208.7
click at [99, 136] on label at bounding box center [100, 135] width 6 height 6
click at [99, 136] on input "checkbox" at bounding box center [100, 136] width 6 height 6
checkbox input "true"
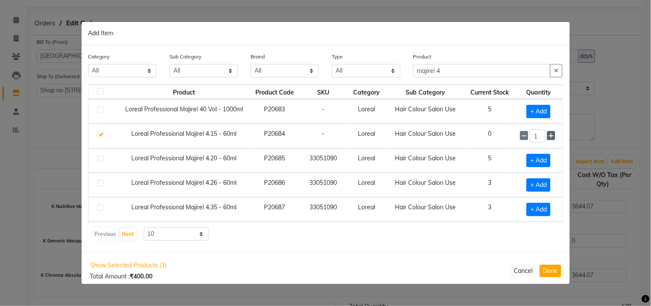
click at [549, 136] on icon at bounding box center [552, 136] width 6 height 6
type input "5"
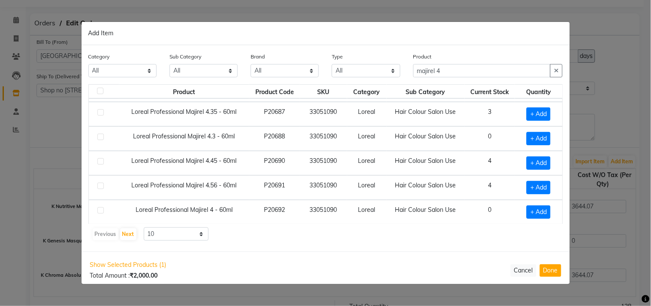
scroll to position [97, 0]
click at [102, 210] on label at bounding box center [100, 209] width 6 height 6
click at [102, 210] on input "checkbox" at bounding box center [100, 210] width 6 height 6
checkbox input "true"
click at [549, 211] on icon at bounding box center [552, 211] width 6 height 6
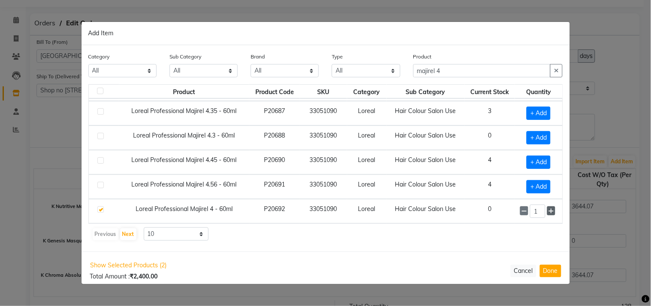
type input "2"
click at [556, 67] on button "button" at bounding box center [556, 70] width 12 height 13
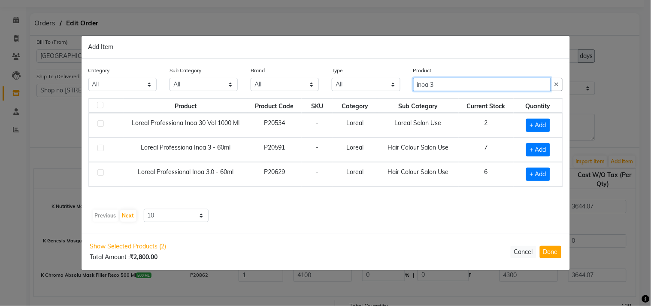
scroll to position [0, 0]
type input "inoa 3"
click at [100, 149] on label at bounding box center [100, 148] width 6 height 6
click at [100, 149] on input "checkbox" at bounding box center [100, 149] width 6 height 6
checkbox input "true"
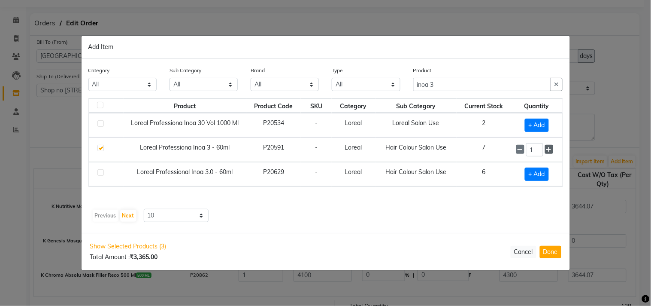
click at [551, 149] on icon at bounding box center [550, 149] width 6 height 6
type input "4"
click at [459, 84] on input "inoa 3" at bounding box center [483, 84] width 138 height 13
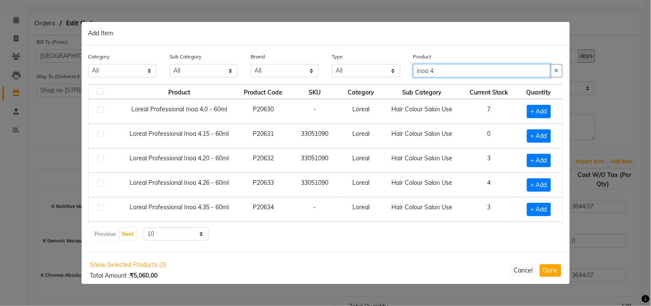
type input "inoa 4"
click at [97, 133] on label at bounding box center [100, 134] width 6 height 6
click at [97, 133] on input "checkbox" at bounding box center [100, 135] width 6 height 6
checkbox input "true"
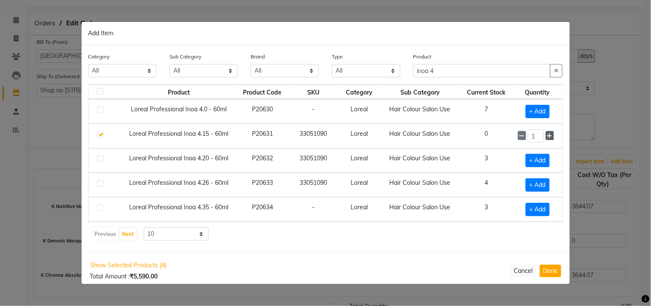
click at [547, 137] on icon at bounding box center [550, 136] width 6 height 6
type input "5"
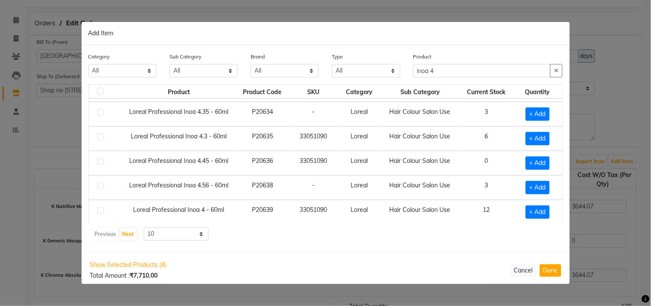
scroll to position [122, 0]
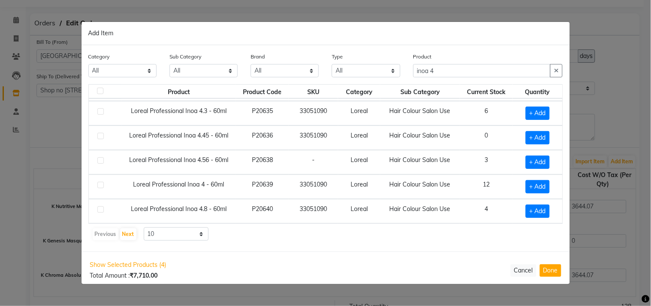
click at [100, 185] on label at bounding box center [100, 185] width 6 height 6
click at [100, 185] on input "checkbox" at bounding box center [100, 185] width 6 height 6
checkbox input "true"
click at [547, 188] on icon at bounding box center [550, 186] width 6 height 6
click at [547, 187] on icon at bounding box center [550, 186] width 6 height 6
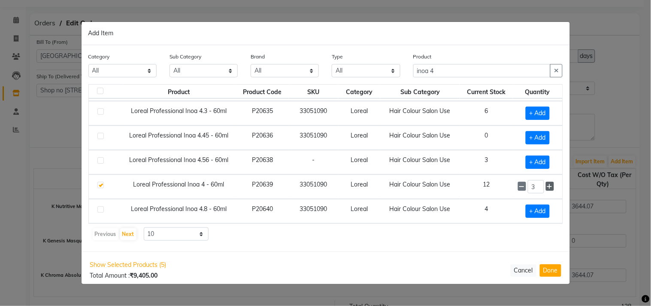
click at [547, 187] on icon at bounding box center [550, 186] width 6 height 6
type input "4"
click at [556, 71] on icon "button" at bounding box center [556, 70] width 5 height 6
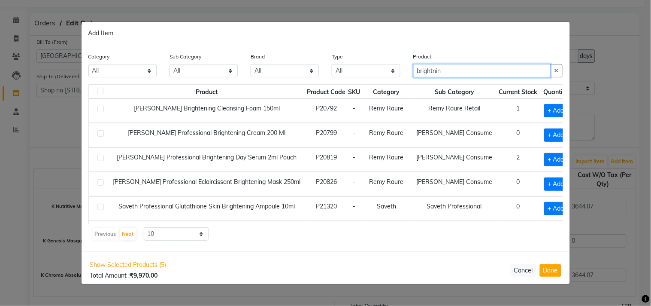
scroll to position [0, 0]
type input "brightnin"
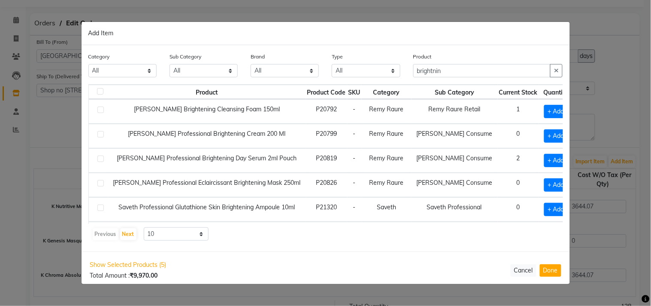
click at [100, 132] on label at bounding box center [100, 134] width 6 height 6
click at [100, 132] on input "checkbox" at bounding box center [100, 135] width 6 height 6
checkbox input "true"
click at [132, 234] on button "Next" at bounding box center [128, 234] width 16 height 12
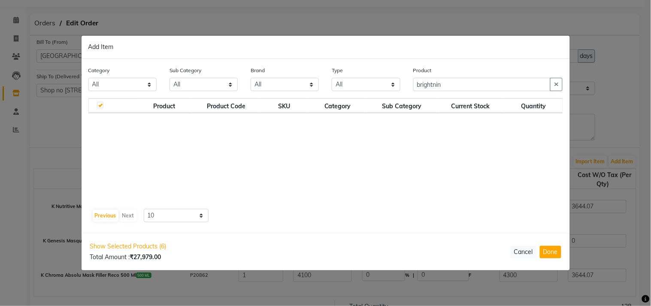
click at [101, 209] on div "Previous Next" at bounding box center [115, 216] width 46 height 14
click at [109, 213] on button "Previous" at bounding box center [106, 216] width 26 height 12
click at [471, 90] on input "brightnin" at bounding box center [483, 84] width 138 height 13
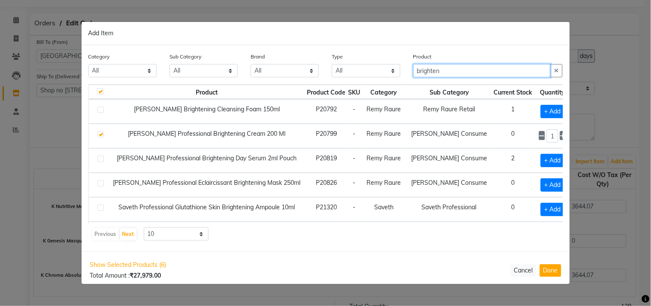
scroll to position [23, 0]
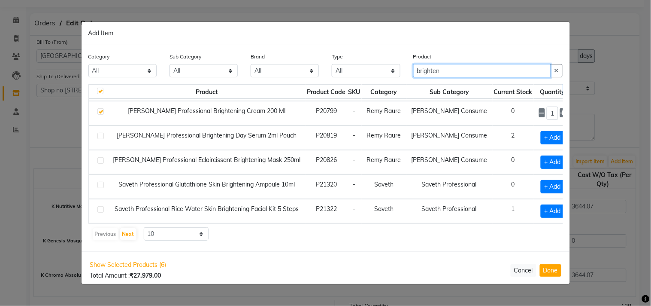
type input "brighten"
click at [100, 160] on label at bounding box center [100, 160] width 6 height 6
click at [100, 160] on input "checkbox" at bounding box center [100, 161] width 6 height 6
checkbox input "true"
checkbox input "false"
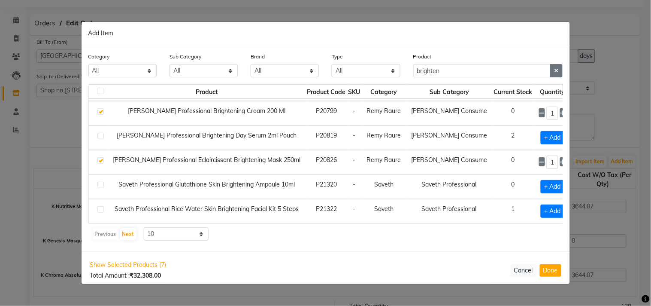
click at [557, 71] on icon "button" at bounding box center [556, 70] width 5 height 6
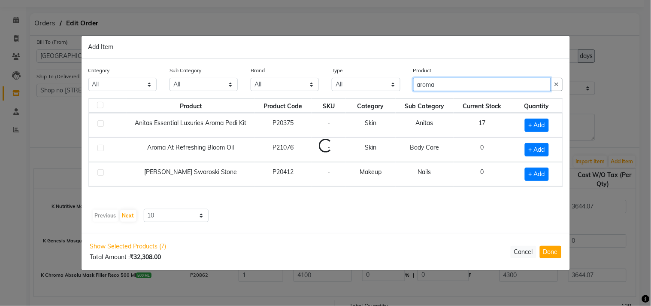
scroll to position [0, 0]
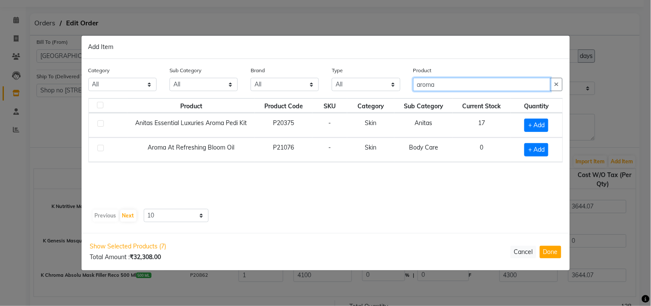
type input "aroma"
click at [100, 150] on label at bounding box center [100, 148] width 6 height 6
click at [100, 150] on input "checkbox" at bounding box center [100, 149] width 6 height 6
checkbox input "true"
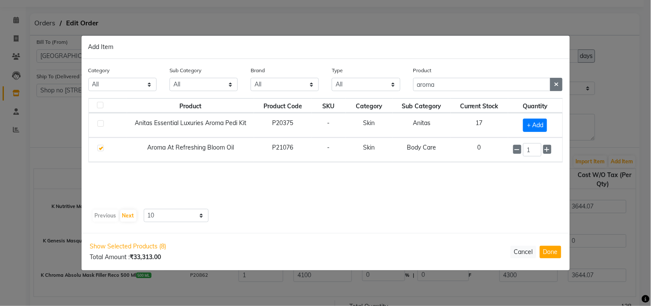
click at [555, 83] on icon "button" at bounding box center [556, 84] width 5 height 6
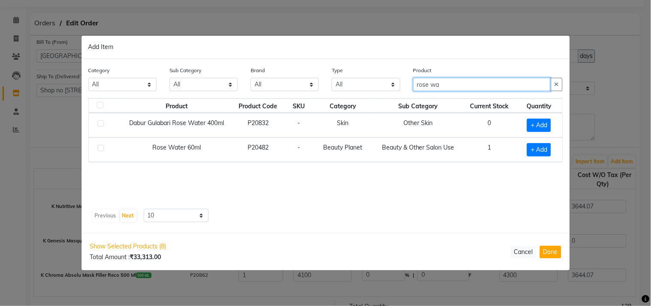
type input "rose wa"
click at [100, 122] on label at bounding box center [100, 123] width 6 height 6
click at [100, 122] on input "checkbox" at bounding box center [100, 124] width 6 height 6
checkbox input "true"
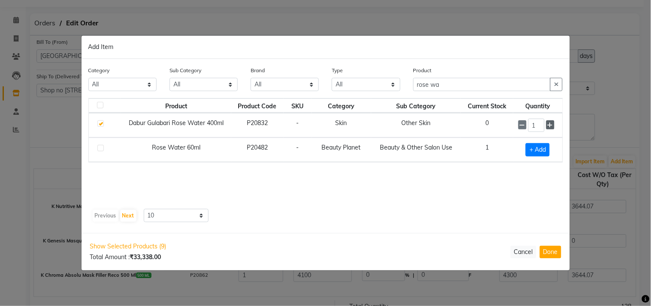
click at [552, 122] on icon at bounding box center [551, 125] width 6 height 6
type input "2"
click at [552, 83] on button "button" at bounding box center [556, 84] width 12 height 13
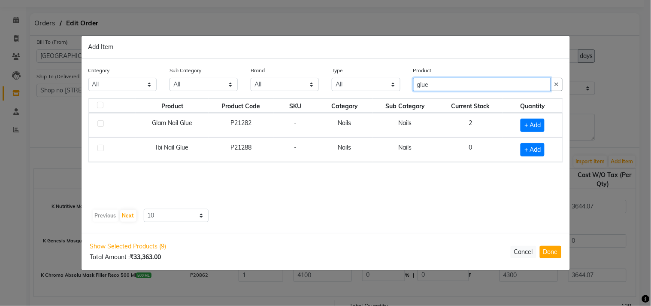
type input "glue"
click at [100, 123] on label at bounding box center [100, 123] width 6 height 6
click at [100, 123] on input "checkbox" at bounding box center [100, 124] width 6 height 6
checkbox input "true"
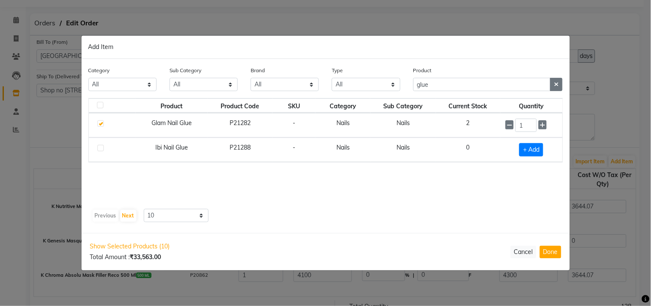
click at [550, 87] on button "button" at bounding box center [556, 84] width 12 height 13
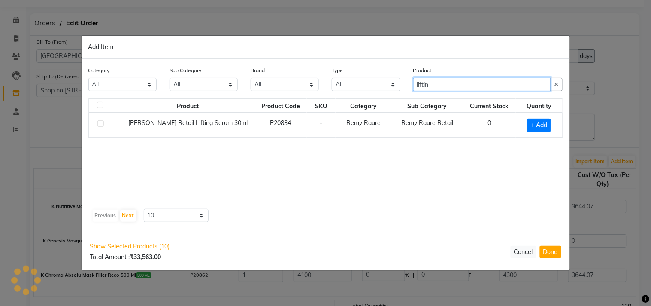
type input "liftin"
click at [100, 124] on label at bounding box center [100, 123] width 6 height 6
click at [100, 124] on input "checkbox" at bounding box center [100, 124] width 6 height 6
checkbox input "true"
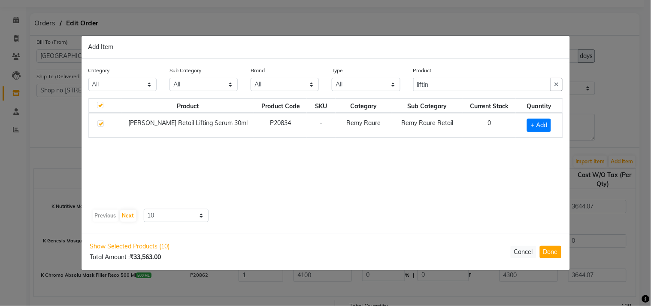
checkbox input "true"
click at [555, 82] on icon "button" at bounding box center [556, 84] width 5 height 6
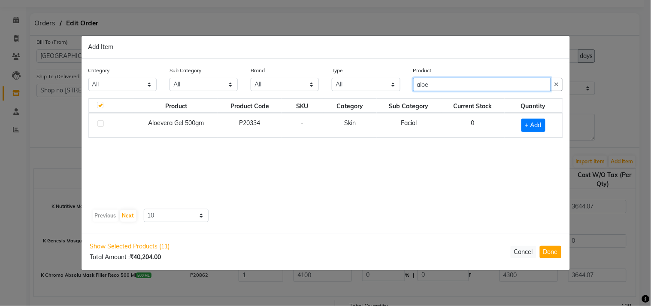
type input "aloe"
click at [101, 124] on label at bounding box center [100, 123] width 6 height 6
click at [101, 124] on input "checkbox" at bounding box center [100, 124] width 6 height 6
checkbox input "true"
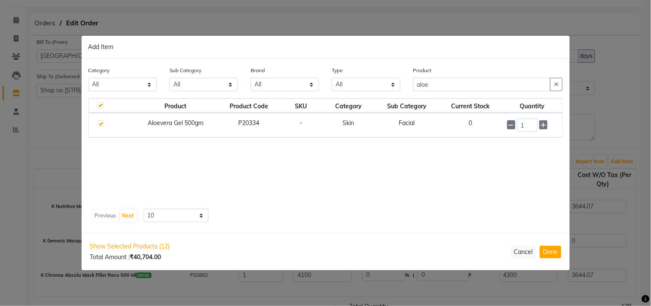
click at [553, 82] on button "button" at bounding box center [556, 84] width 12 height 13
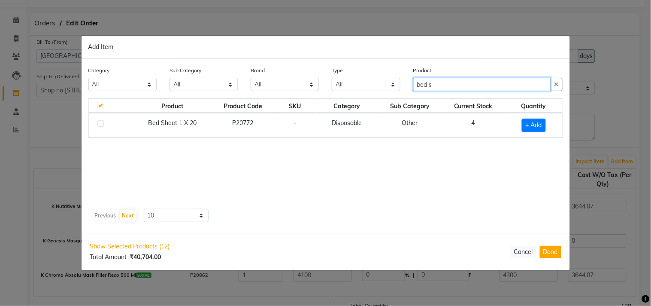
type input "bed s"
click at [100, 123] on label at bounding box center [100, 123] width 6 height 6
click at [100, 123] on input "checkbox" at bounding box center [100, 124] width 6 height 6
checkbox input "true"
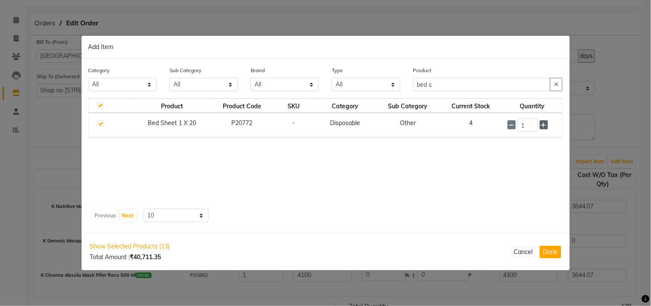
click at [544, 125] on icon at bounding box center [544, 125] width 6 height 6
type input "2"
click at [562, 83] on button "button" at bounding box center [556, 84] width 12 height 13
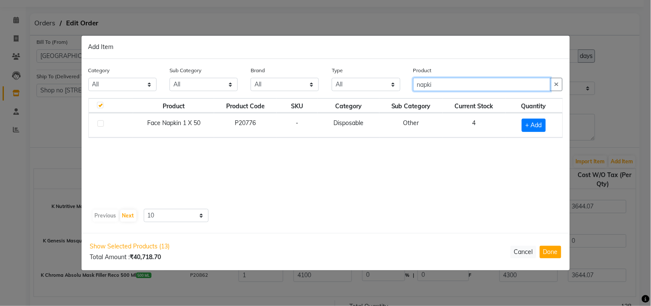
type input "napki"
click at [100, 122] on label at bounding box center [100, 123] width 6 height 6
click at [100, 122] on input "checkbox" at bounding box center [100, 124] width 6 height 6
checkbox input "true"
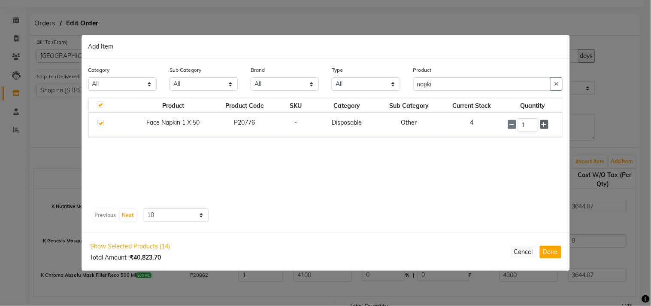
click at [542, 122] on icon at bounding box center [545, 125] width 6 height 6
type input "2"
click at [556, 82] on icon "button" at bounding box center [556, 84] width 5 height 6
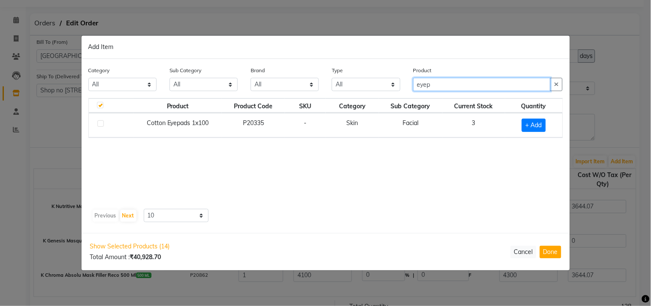
type input "eyep"
click at [97, 125] on label at bounding box center [100, 123] width 6 height 6
click at [97, 125] on input "checkbox" at bounding box center [100, 124] width 6 height 6
checkbox input "true"
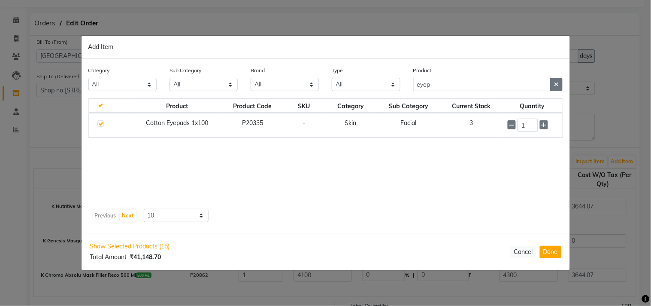
click at [557, 81] on button "button" at bounding box center [556, 84] width 12 height 13
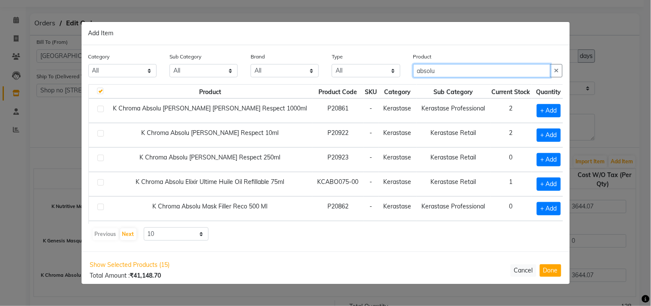
scroll to position [122, 0]
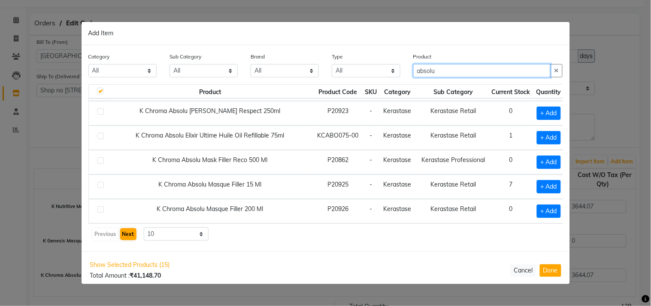
type input "absolu"
click at [131, 234] on button "Next" at bounding box center [128, 234] width 16 height 12
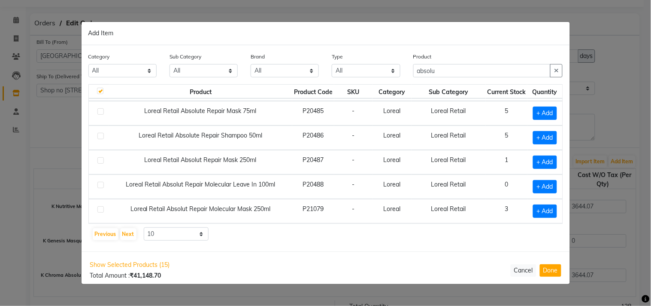
click at [101, 185] on label at bounding box center [100, 185] width 6 height 6
click at [101, 185] on input "checkbox" at bounding box center [100, 185] width 6 height 6
checkbox input "true"
checkbox input "false"
click at [100, 160] on label at bounding box center [100, 160] width 6 height 6
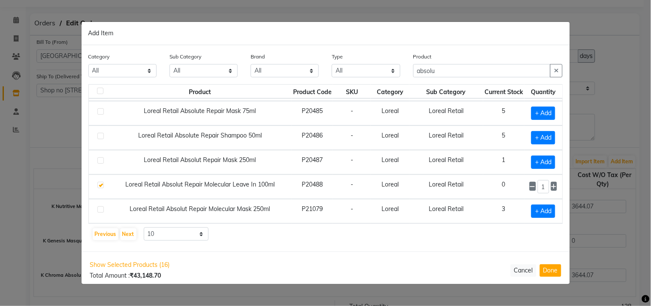
click at [100, 160] on input "checkbox" at bounding box center [100, 161] width 6 height 6
checkbox input "true"
click at [555, 66] on button "button" at bounding box center [556, 70] width 12 height 13
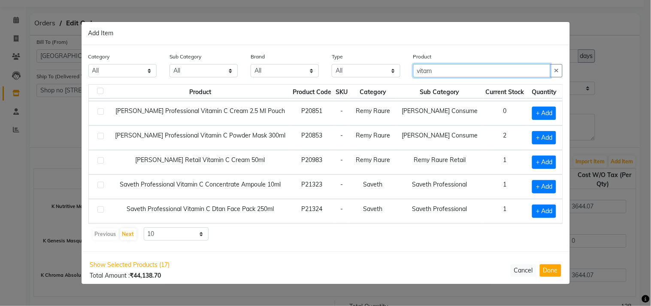
type input "vitam"
click at [101, 158] on label at bounding box center [100, 160] width 6 height 6
click at [101, 158] on input "checkbox" at bounding box center [100, 161] width 6 height 6
checkbox input "true"
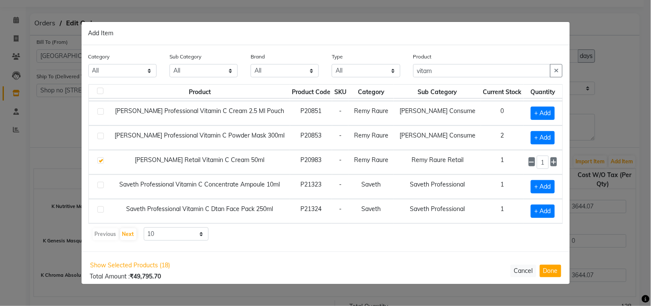
scroll to position [122, 0]
click at [128, 232] on button "Next" at bounding box center [128, 234] width 16 height 12
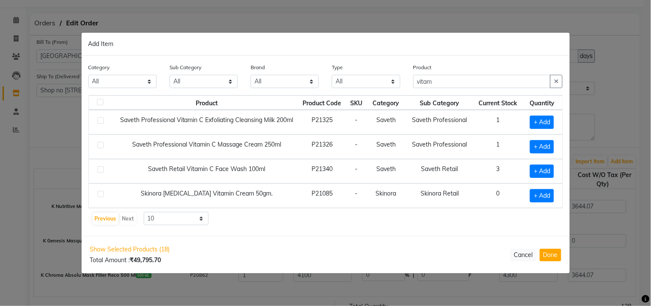
scroll to position [0, 0]
click at [435, 82] on input "vitam" at bounding box center [483, 81] width 138 height 13
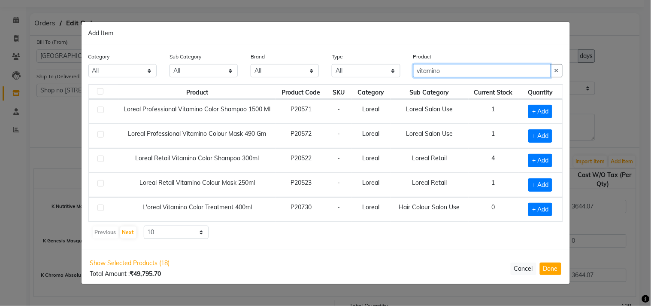
type input "vitamino"
click at [103, 182] on label at bounding box center [100, 183] width 6 height 6
click at [103, 182] on input "checkbox" at bounding box center [100, 184] width 6 height 6
checkbox input "true"
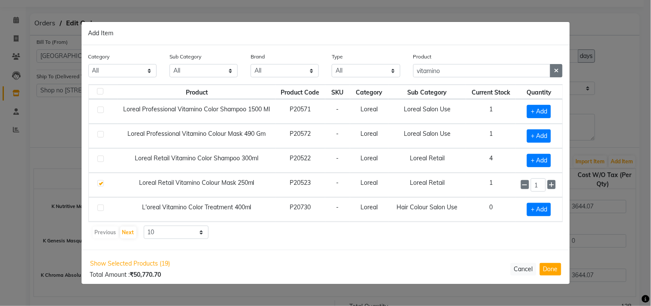
click at [553, 70] on button "button" at bounding box center [556, 70] width 12 height 13
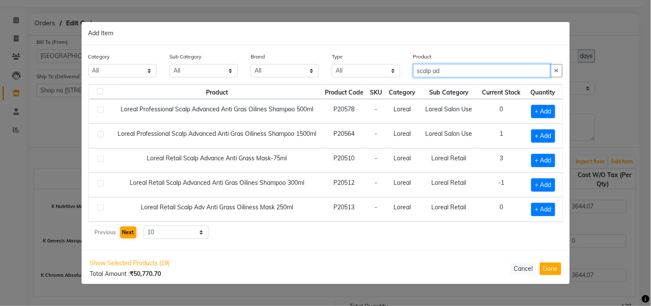
type input "scalp ad"
click at [129, 235] on button "Next" at bounding box center [128, 232] width 16 height 12
click at [100, 208] on label at bounding box center [100, 207] width 6 height 6
click at [100, 208] on input "checkbox" at bounding box center [100, 208] width 6 height 6
checkbox input "true"
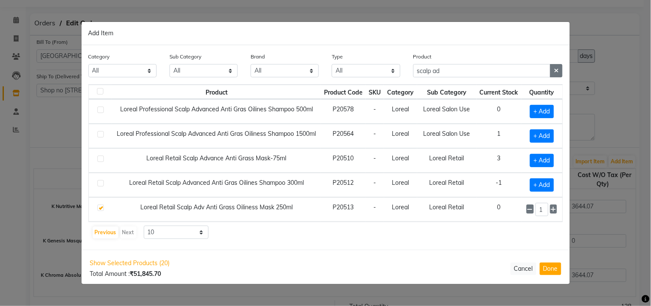
click at [556, 75] on button "button" at bounding box center [556, 70] width 12 height 13
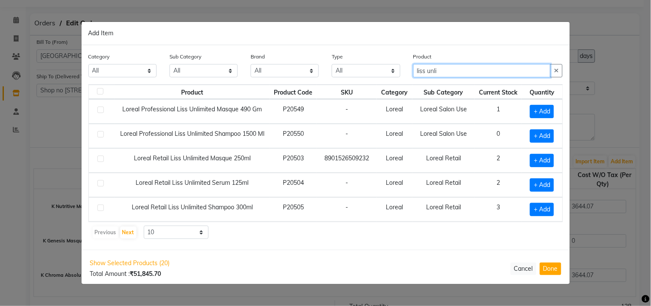
type input "liss unli"
click at [100, 184] on label at bounding box center [100, 183] width 6 height 6
click at [100, 184] on input "checkbox" at bounding box center [100, 184] width 6 height 6
checkbox input "true"
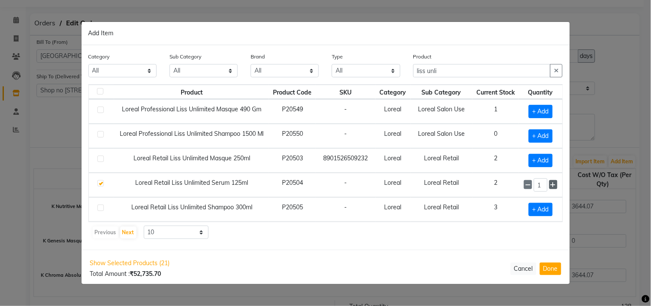
click at [556, 185] on icon at bounding box center [554, 185] width 6 height 6
click at [556, 184] on icon at bounding box center [554, 185] width 6 height 6
type input "3"
drag, startPoint x: 556, startPoint y: 70, endPoint x: 564, endPoint y: 69, distance: 7.8
click at [559, 70] on button "button" at bounding box center [556, 70] width 12 height 13
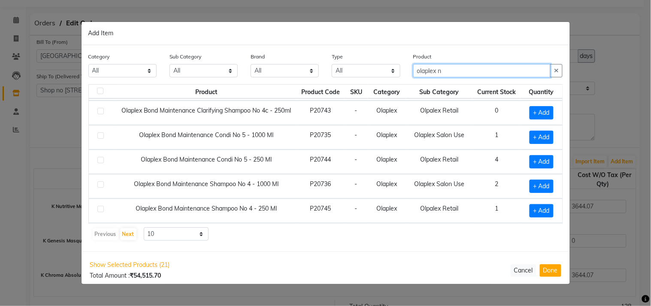
scroll to position [95, 0]
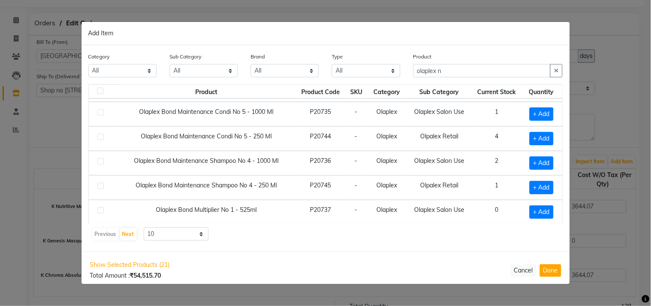
click at [100, 185] on label at bounding box center [100, 185] width 6 height 6
click at [100, 185] on input "checkbox" at bounding box center [100, 186] width 6 height 6
click at [550, 186] on icon at bounding box center [553, 187] width 6 height 6
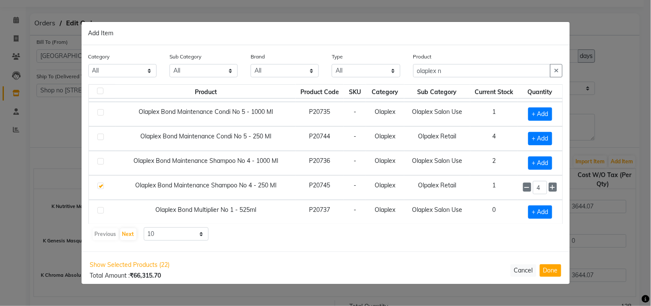
click at [102, 138] on label at bounding box center [100, 137] width 6 height 6
click at [102, 138] on input "checkbox" at bounding box center [100, 137] width 6 height 6
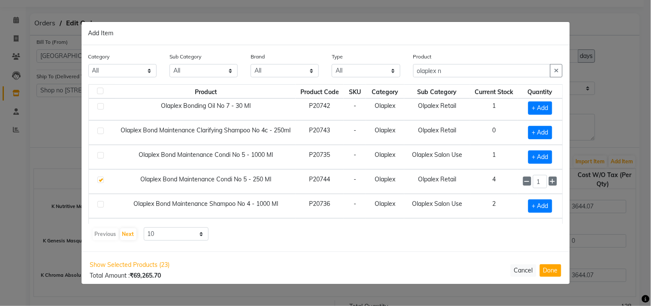
scroll to position [0, 0]
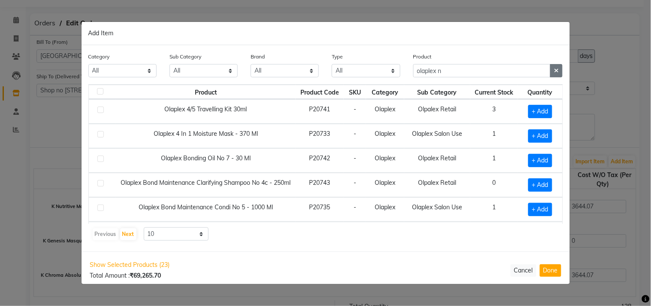
click at [556, 71] on icon "button" at bounding box center [556, 70] width 5 height 6
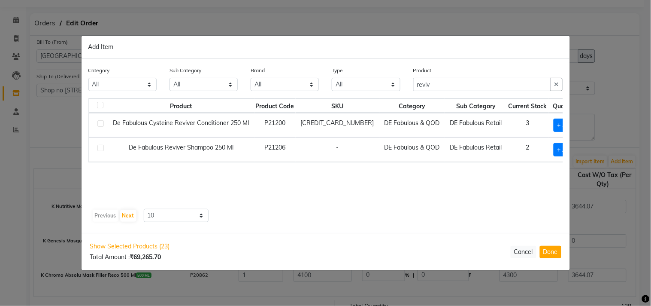
click at [102, 146] on label at bounding box center [100, 148] width 6 height 6
click at [102, 146] on input "checkbox" at bounding box center [100, 149] width 6 height 6
click at [559, 82] on icon "button" at bounding box center [556, 84] width 5 height 6
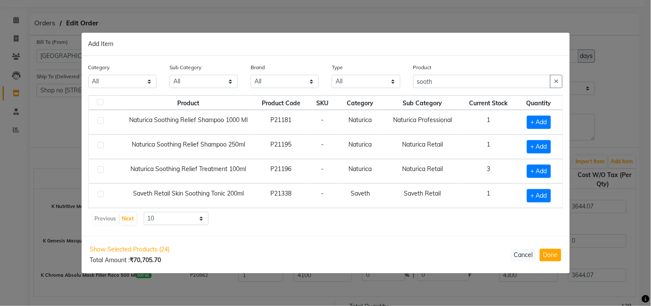
click at [102, 144] on label at bounding box center [100, 145] width 6 height 6
click at [102, 144] on input "checkbox" at bounding box center [100, 146] width 6 height 6
click at [556, 82] on icon "button" at bounding box center [556, 81] width 5 height 6
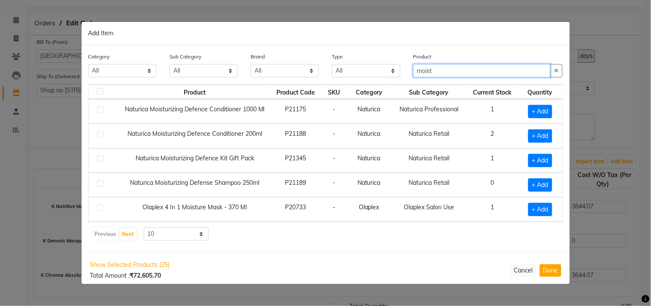
scroll to position [23, 0]
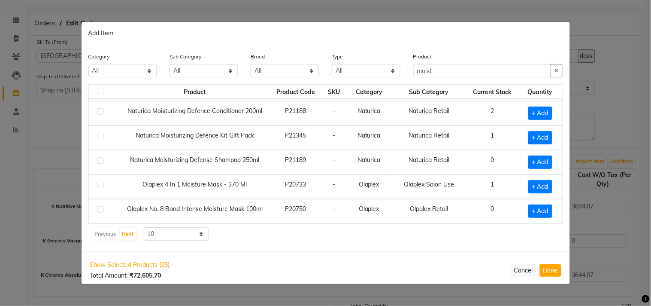
drag, startPoint x: 100, startPoint y: 158, endPoint x: 108, endPoint y: 156, distance: 8.0
click at [108, 156] on td at bounding box center [104, 162] width 30 height 24
click at [98, 158] on label at bounding box center [100, 160] width 6 height 6
click at [98, 158] on input "checkbox" at bounding box center [100, 161] width 6 height 6
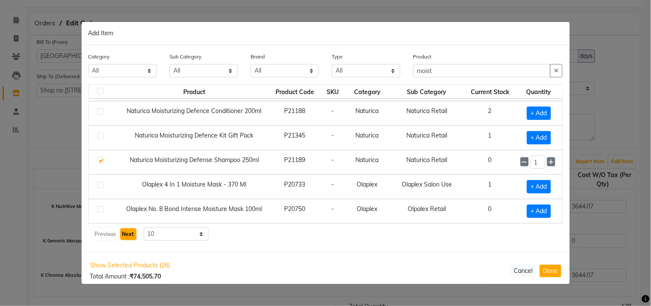
click at [125, 233] on button "Next" at bounding box center [128, 234] width 16 height 12
click at [555, 273] on button "Done" at bounding box center [550, 270] width 21 height 12
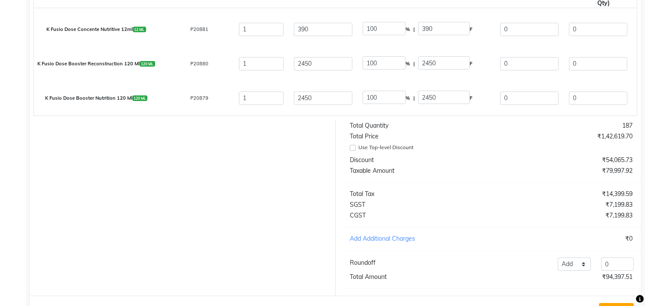
scroll to position [246, 0]
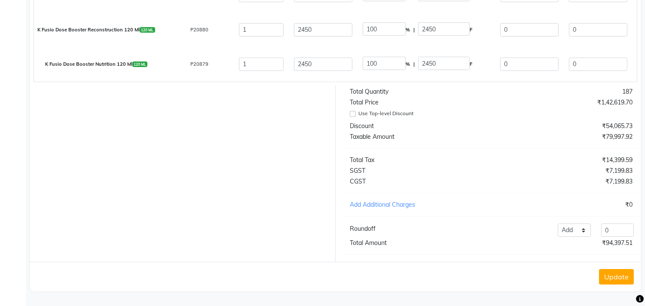
click at [608, 271] on button "Update" at bounding box center [616, 276] width 35 height 15
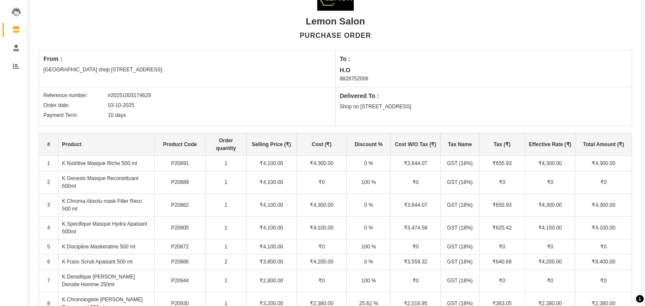
scroll to position [59, 0]
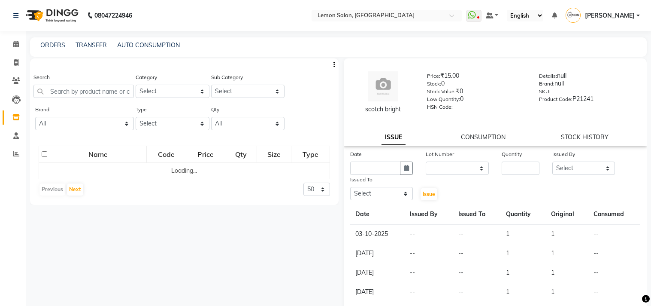
select select
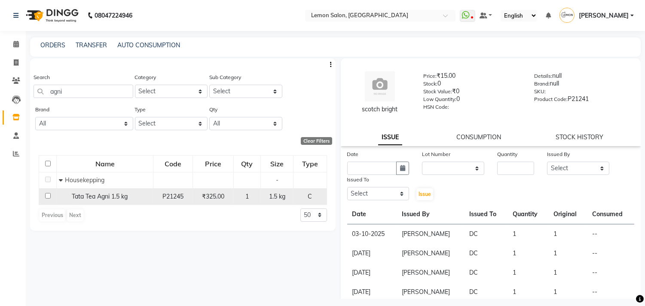
type input "agni"
click at [47, 198] on input "checkbox" at bounding box center [48, 196] width 6 height 6
checkbox input "true"
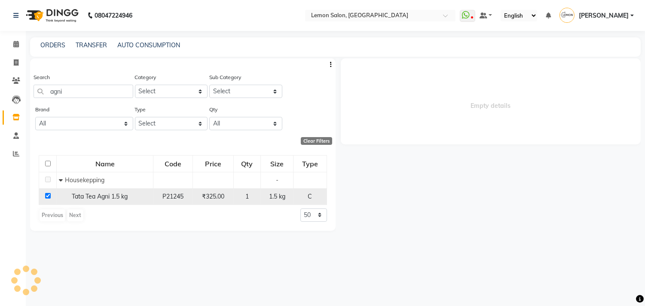
select select
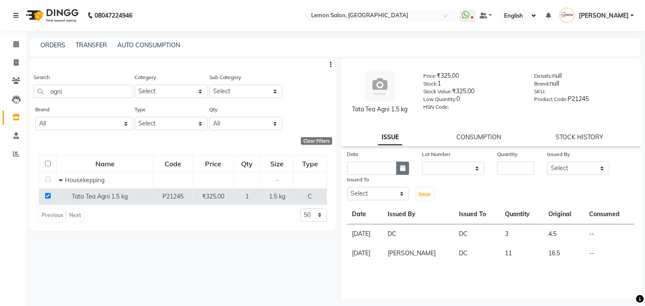
click at [405, 164] on button "button" at bounding box center [402, 167] width 13 height 13
select select "10"
select select "2025"
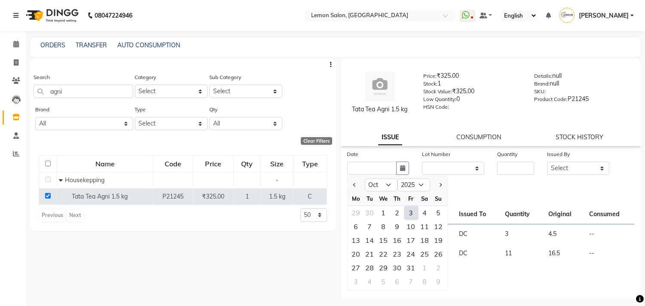
click at [412, 215] on div "3" at bounding box center [411, 213] width 14 height 14
type input "03-10-2025"
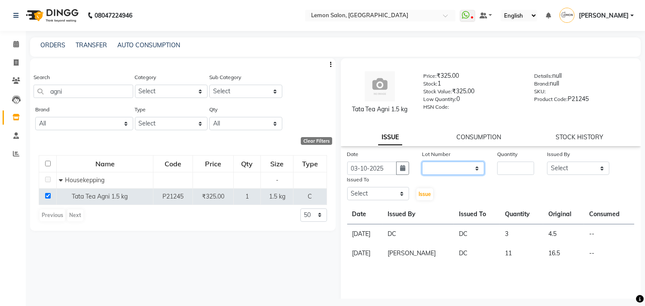
click at [423, 165] on select "None" at bounding box center [453, 167] width 62 height 13
select select "0: null"
click at [422, 161] on select "None" at bounding box center [453, 167] width 62 height 13
click at [507, 169] on input "number" at bounding box center [515, 167] width 37 height 13
type input "1"
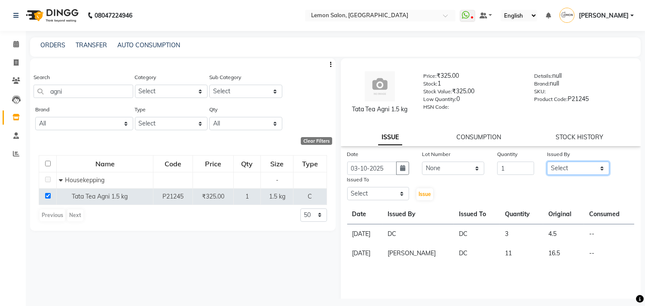
click at [558, 162] on select "Select Arun Arndive Ashfak Danish Mansoori DC Faheem Malik Kajal Pawar Payal Ma…" at bounding box center [578, 167] width 62 height 13
select select "8819"
click at [547, 161] on select "Select Arun Arndive Ashfak Danish Mansoori DC Faheem Malik Kajal Pawar Payal Ma…" at bounding box center [578, 167] width 62 height 13
click at [348, 196] on select "Select Arun Arndive Ashfak Danish Mansoori DC Faheem Malik Kajal Pawar Payal Ma…" at bounding box center [378, 193] width 62 height 13
select select "7880"
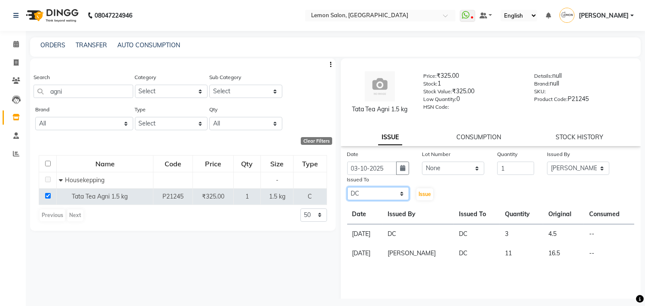
click at [347, 187] on select "Select Arun Arndive Ashfak Danish Mansoori DC Faheem Malik Kajal Pawar Payal Ma…" at bounding box center [378, 193] width 62 height 13
click at [420, 194] on span "Issue" at bounding box center [424, 194] width 12 height 6
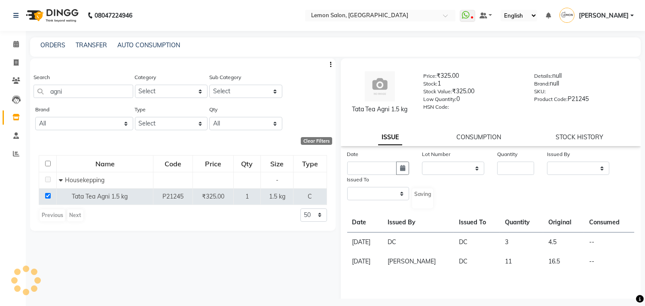
select select
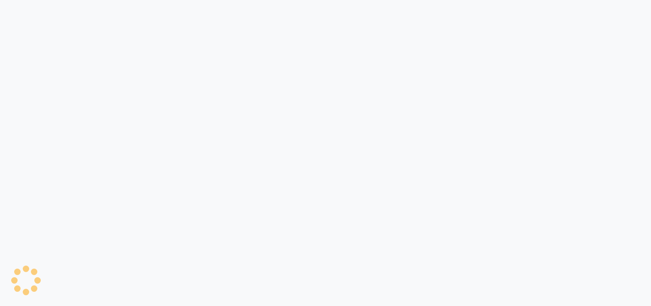
select select
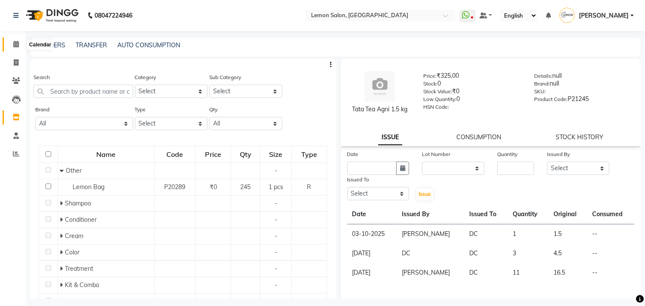
click at [16, 43] on icon at bounding box center [16, 44] width 6 height 6
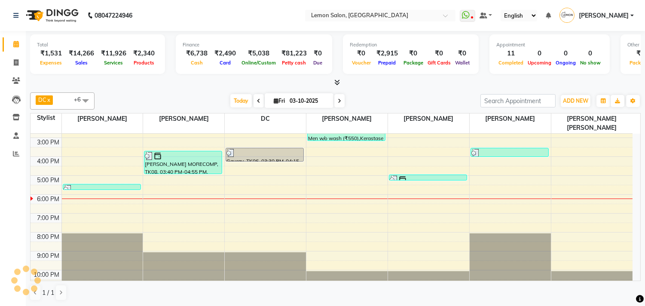
scroll to position [0, 0]
click at [155, 199] on div "9:00 AM 10:00 AM 11:00 AM 12:00 PM 1:00 PM 2:00 PM 3:00 PM 4:00 PM 5:00 PM 6:00…" at bounding box center [331, 156] width 602 height 264
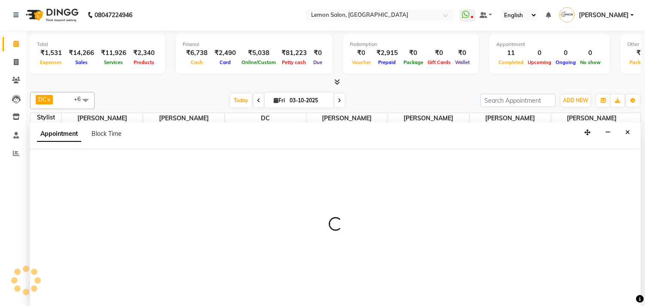
select select "7385"
select select "tentative"
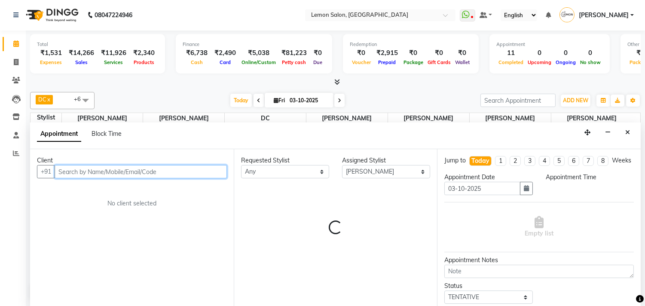
select select "1110"
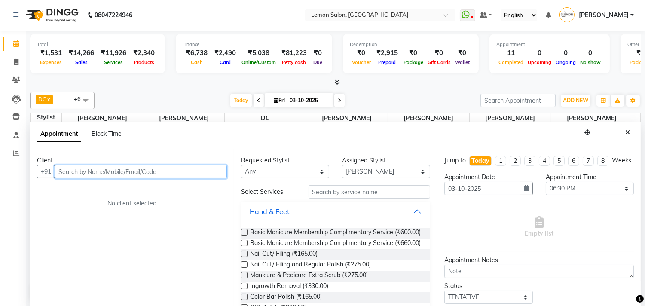
click at [88, 174] on input "text" at bounding box center [141, 171] width 172 height 13
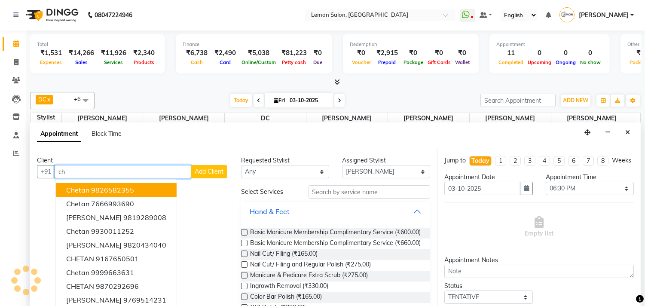
type input "c"
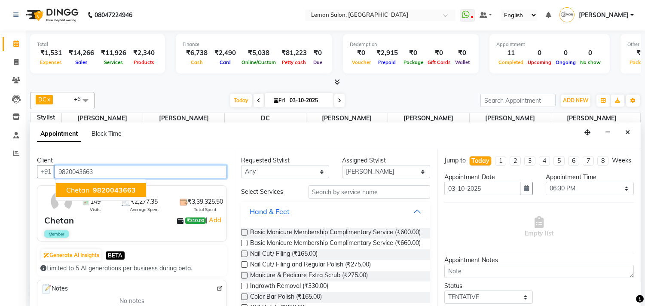
click at [85, 192] on span "Chetan" at bounding box center [77, 189] width 23 height 9
type input "9820043663"
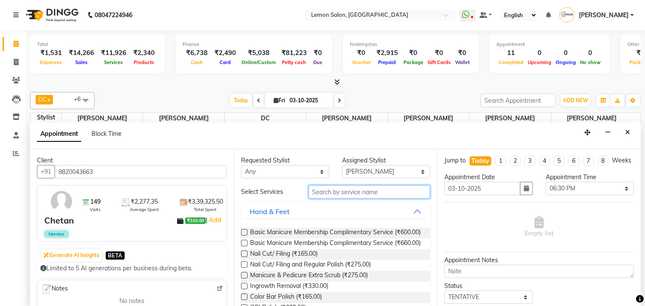
click at [336, 189] on input "text" at bounding box center [369, 191] width 122 height 13
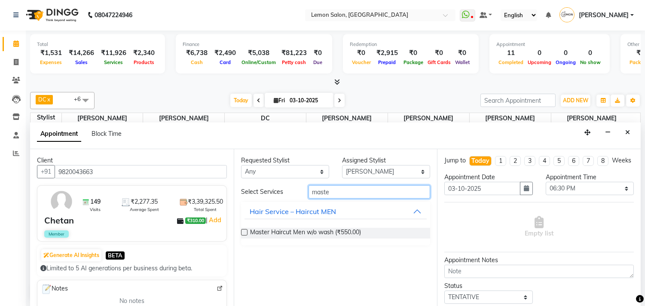
type input "maste"
click at [243, 232] on label at bounding box center [244, 232] width 6 height 6
click at [243, 232] on input "checkbox" at bounding box center [244, 233] width 6 height 6
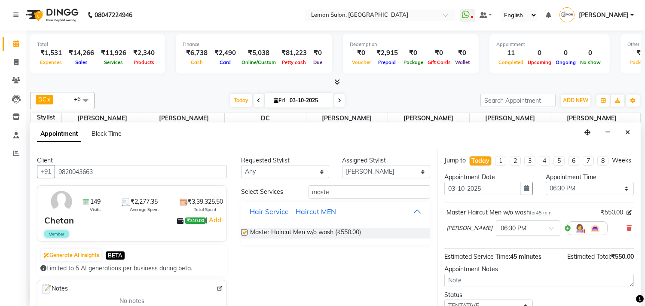
checkbox input "false"
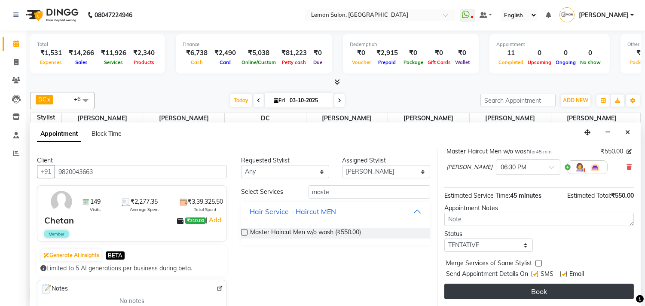
click at [486, 293] on button "Book" at bounding box center [538, 290] width 189 height 15
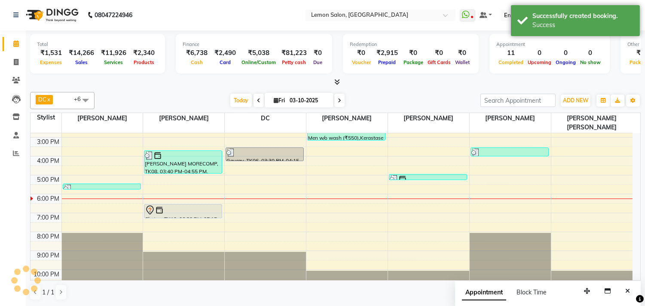
scroll to position [0, 0]
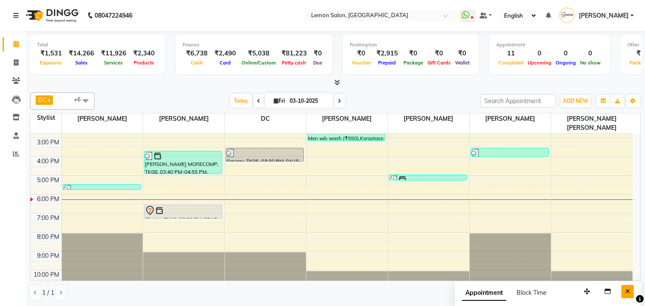
click at [631, 294] on button "Close" at bounding box center [627, 291] width 12 height 13
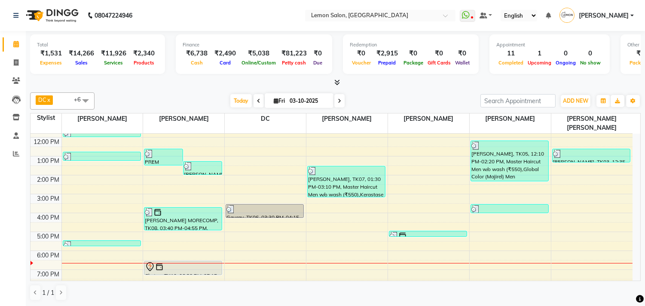
scroll to position [109, 0]
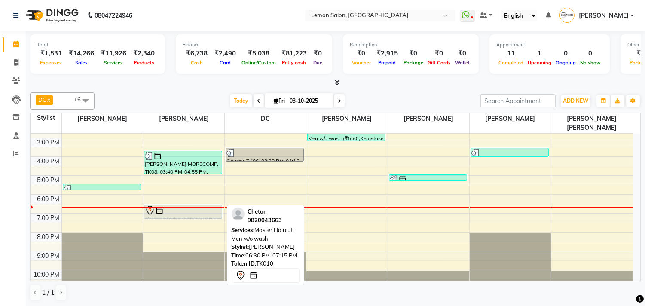
click at [161, 207] on div "Chetan, TK10, 06:30 PM-07:15 PM, Master Haircut Men w/o wash" at bounding box center [182, 211] width 77 height 13
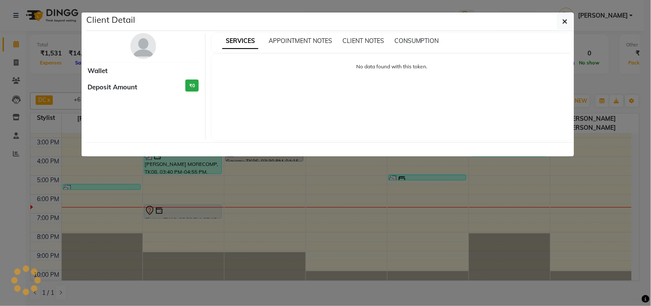
select select "7"
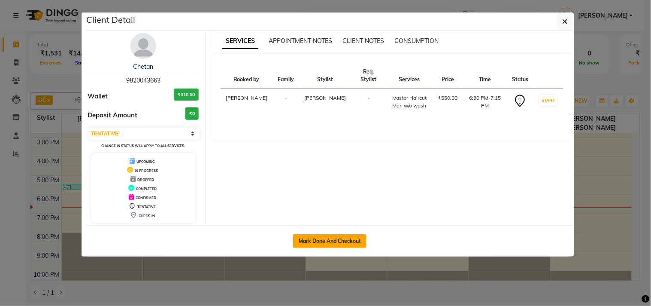
click at [352, 239] on button "Mark Done And Checkout" at bounding box center [329, 241] width 73 height 14
select select "569"
select select "service"
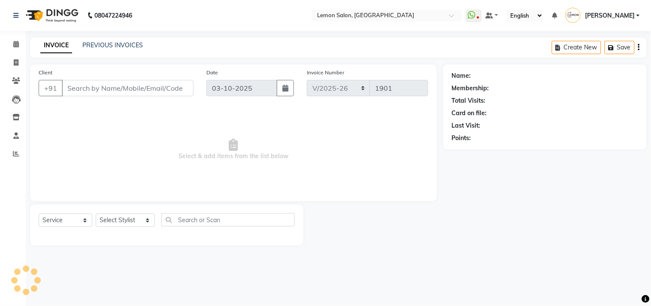
type input "9820043663"
select select "7385"
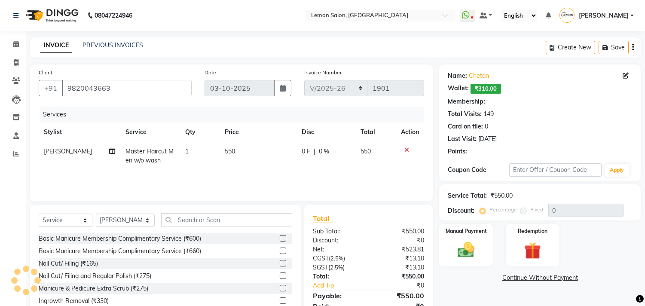
select select "1: Object"
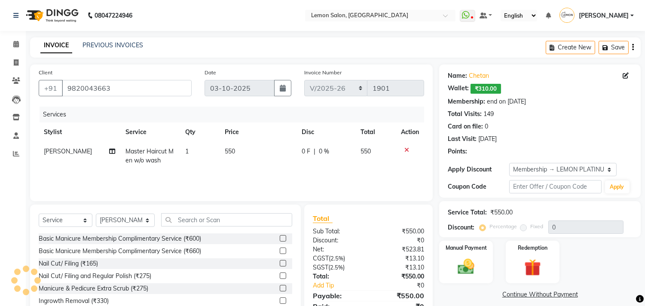
type input "30"
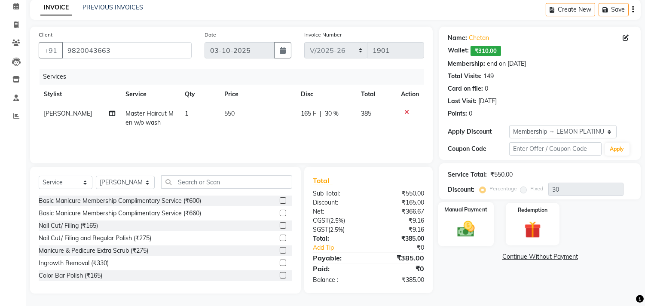
click at [469, 235] on img at bounding box center [466, 229] width 28 height 20
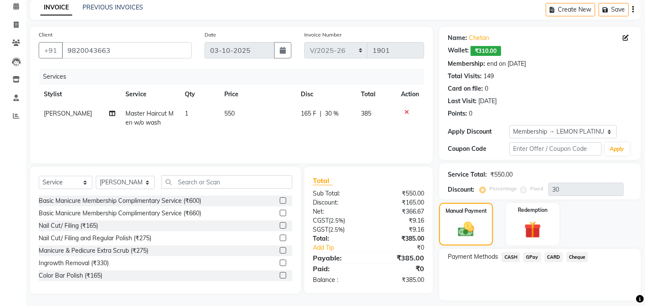
click at [534, 254] on span "GPay" at bounding box center [532, 257] width 18 height 10
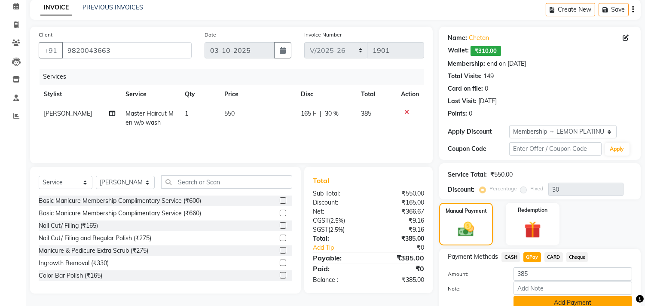
scroll to position [75, 0]
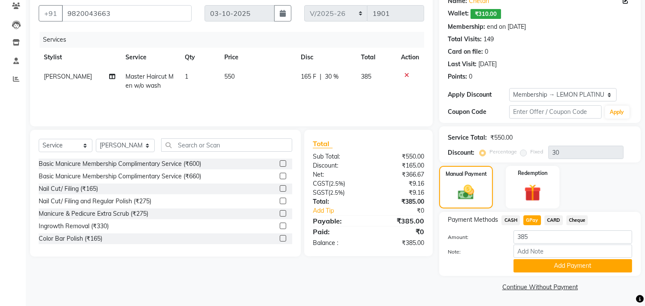
drag, startPoint x: 534, startPoint y: 267, endPoint x: 544, endPoint y: 255, distance: 15.6
click at [535, 267] on button "Add Payment" at bounding box center [572, 265] width 119 height 13
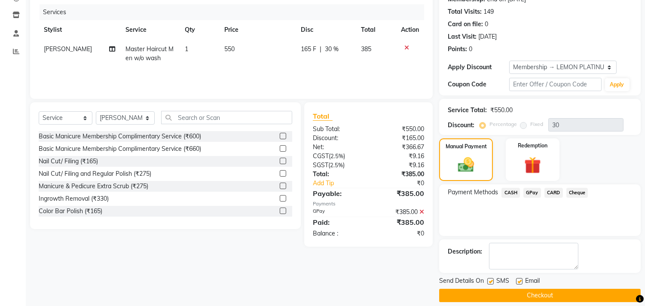
scroll to position [110, 0]
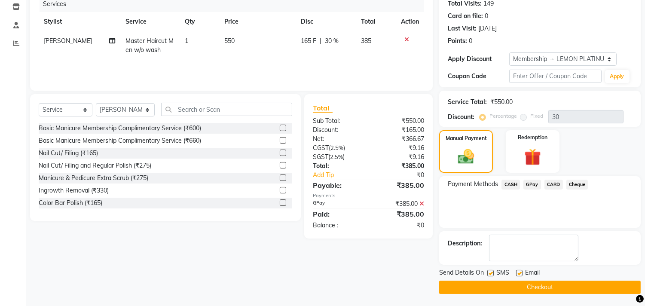
click at [490, 271] on label at bounding box center [490, 273] width 6 height 6
click at [490, 271] on input "checkbox" at bounding box center [490, 274] width 6 height 6
checkbox input "false"
click at [516, 272] on label at bounding box center [519, 273] width 6 height 6
click at [516, 272] on input "checkbox" at bounding box center [519, 274] width 6 height 6
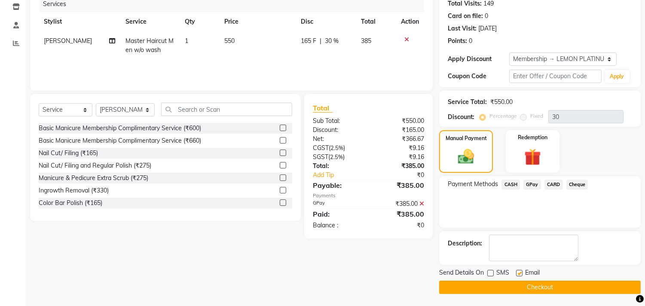
checkbox input "false"
click at [504, 286] on button "Checkout" at bounding box center [539, 286] width 201 height 13
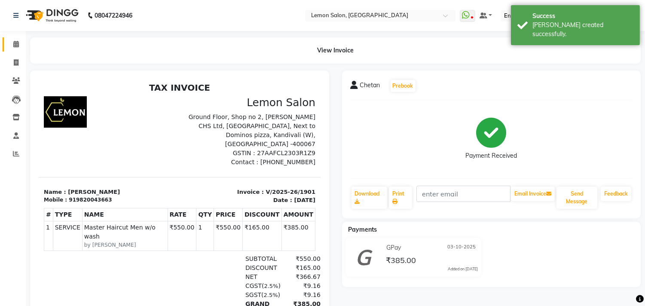
click at [13, 38] on link "Calendar" at bounding box center [13, 44] width 21 height 14
